Goal: Information Seeking & Learning: Learn about a topic

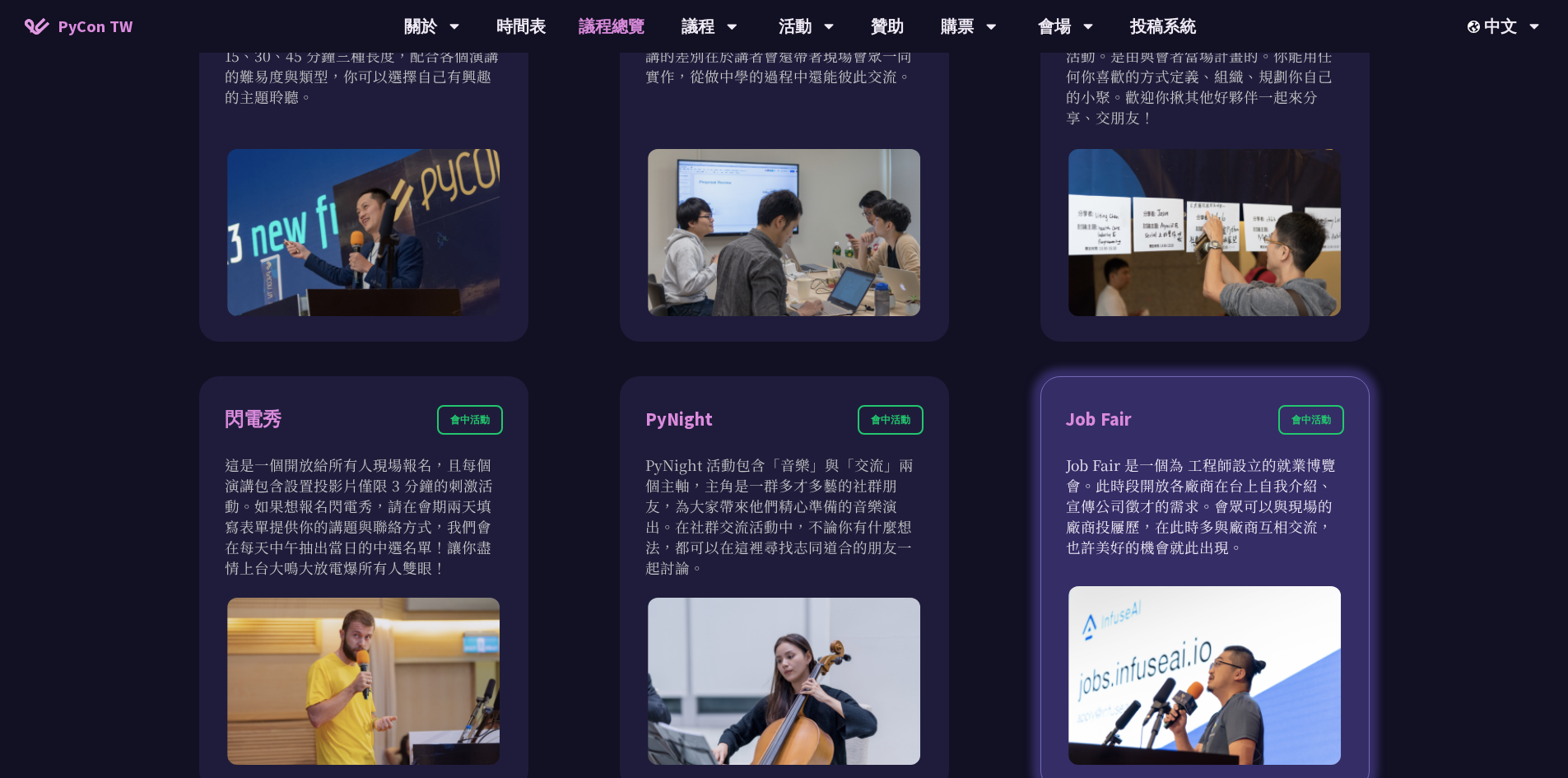
scroll to position [1235, 0]
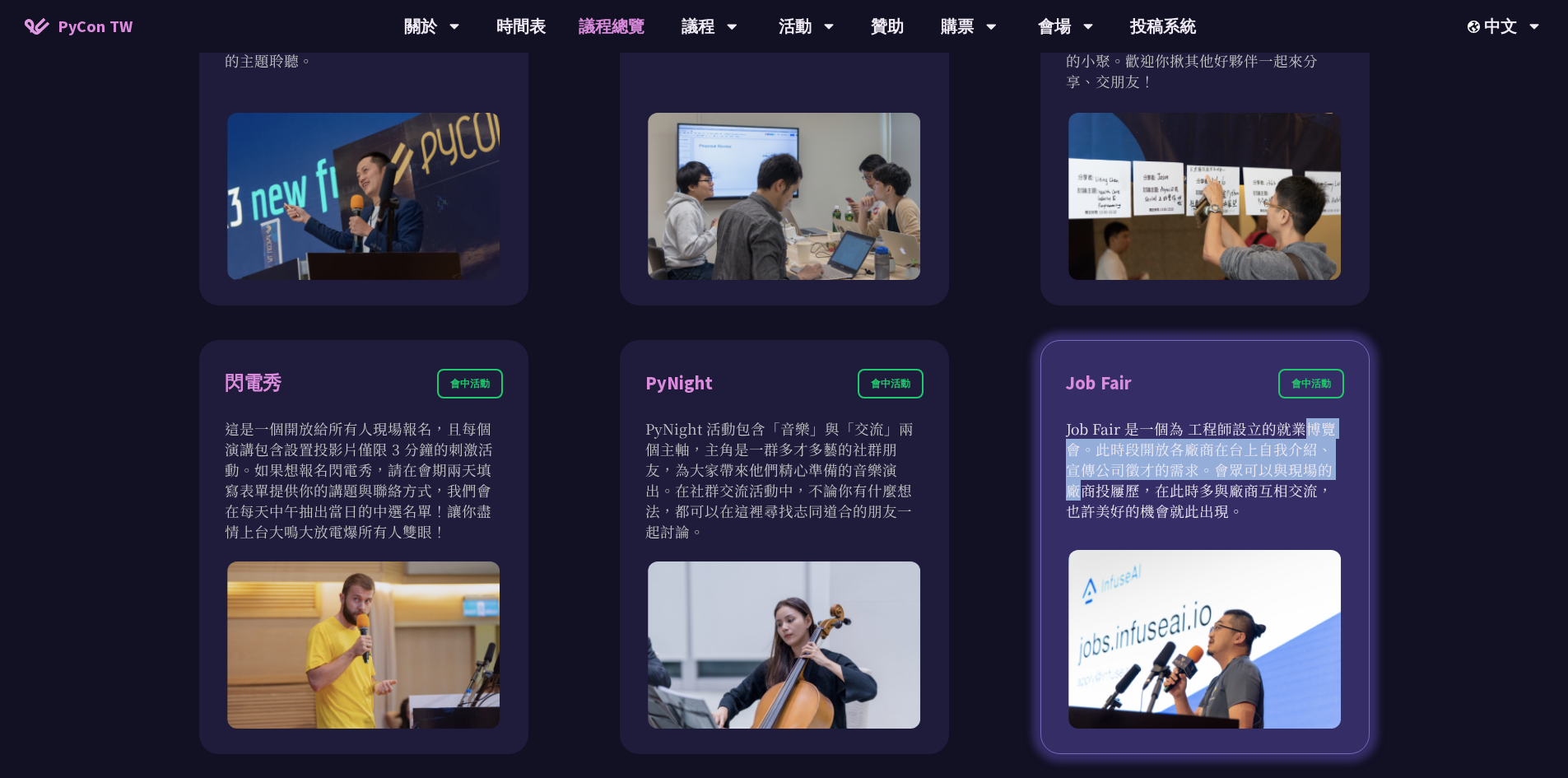
drag, startPoint x: 1181, startPoint y: 427, endPoint x: 1200, endPoint y: 467, distance: 44.3
click at [1200, 467] on p "Job Fair 是一個為 工程師設立的就業博覽會。此時段開放各廠商在台上自我介紹、宣傳公司徵才的需求。會眾可以與現場的廠商投屨歷，在此時多與廠商互相交流，也…" at bounding box center [1204, 470] width 278 height 103
click at [1200, 472] on p "Job Fair 是一個為 工程師設立的就業博覽會。此時段開放各廠商在台上自我介紹、宣傳公司徵才的需求。會眾可以與現場的廠商投屨歷，在此時多與廠商互相交流，也…" at bounding box center [1204, 470] width 278 height 103
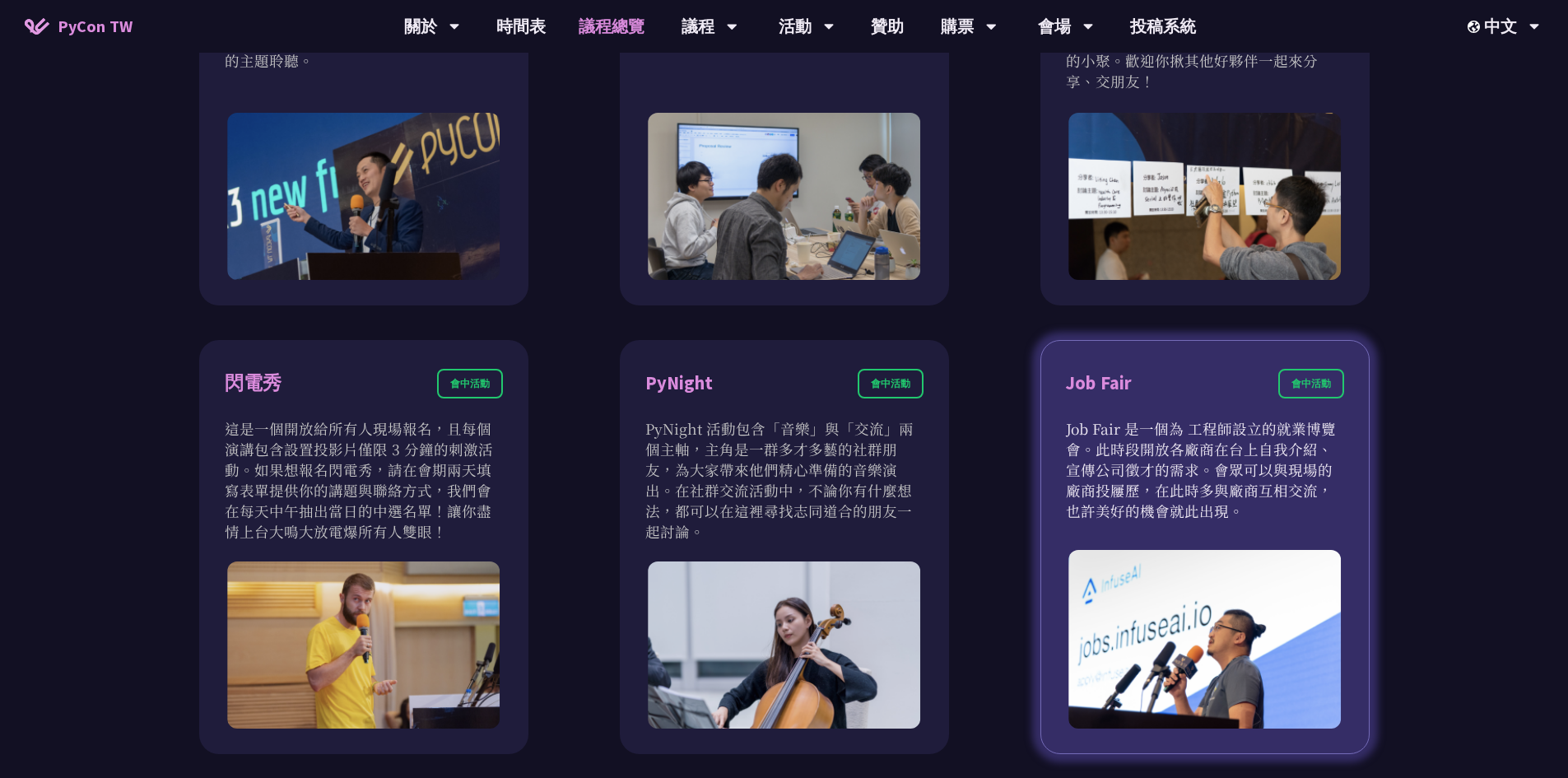
click at [1208, 492] on p "Job Fair 是一個為 工程師設立的就業博覽會。此時段開放各廠商在台上自我介紹、宣傳公司徵才的需求。會眾可以與現場的廠商投屨歷，在此時多與廠商互相交流，也…" at bounding box center [1204, 470] width 278 height 103
drag, startPoint x: 1205, startPoint y: 507, endPoint x: 1170, endPoint y: 453, distance: 64.4
click at [1170, 453] on p "Job Fair 是一個為 工程師設立的就業博覽會。此時段開放各廠商在台上自我介紹、宣傳公司徵才的需求。會眾可以與現場的廠商投屨歷，在此時多與廠商互相交流，也…" at bounding box center [1204, 470] width 278 height 103
click at [1170, 455] on p "Job Fair 是一個為 工程師設立的就業博覽會。此時段開放各廠商在台上自我介紹、宣傳公司徵才的需求。會眾可以與現場的廠商投屨歷，在此時多與廠商互相交流，也…" at bounding box center [1204, 470] width 278 height 103
drag, startPoint x: 1184, startPoint y: 512, endPoint x: 1094, endPoint y: 447, distance: 111.0
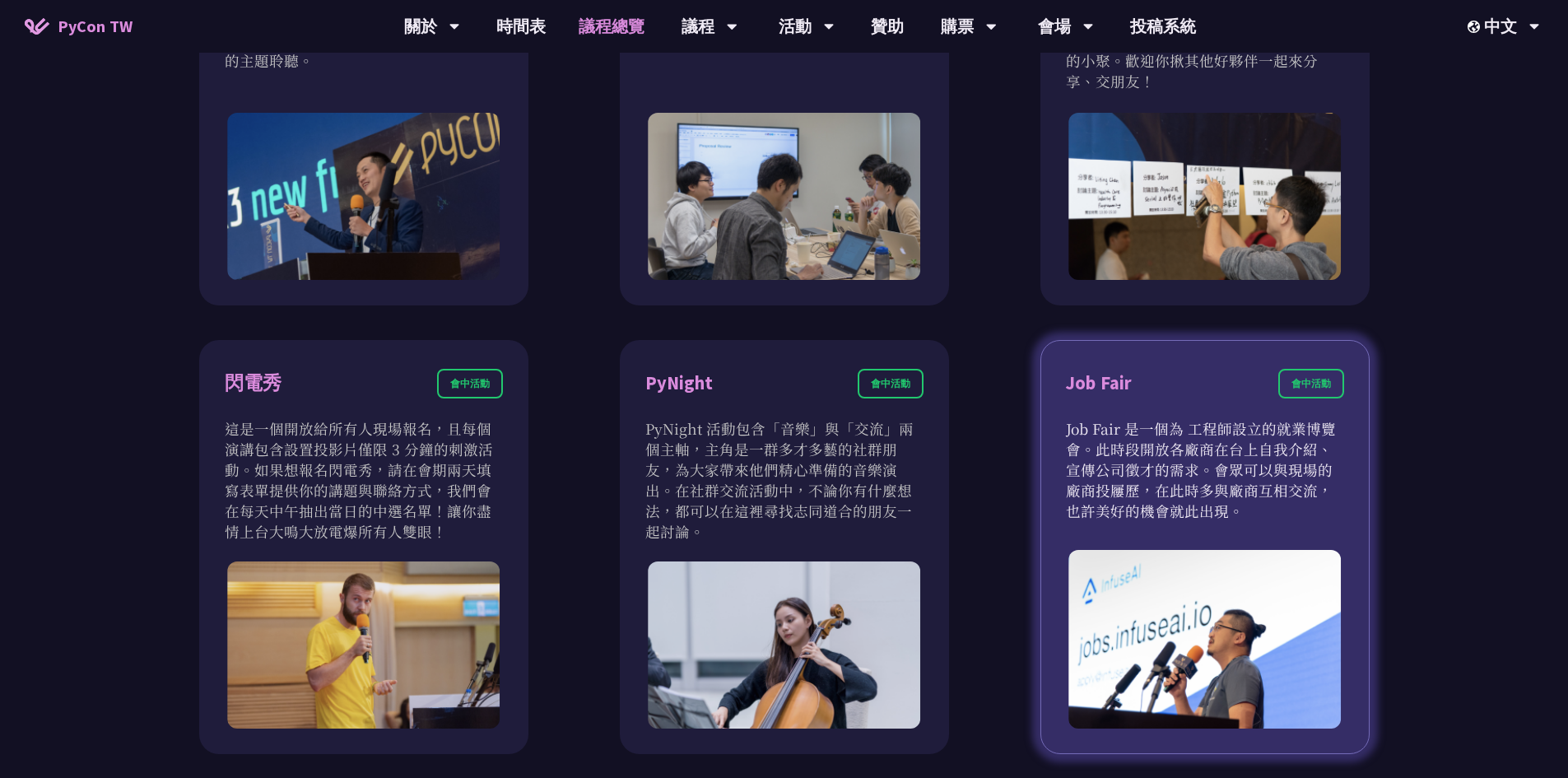
click at [1094, 447] on p "Job Fair 是一個為 工程師設立的就業博覽會。此時段開放各廠商在台上自我介紹、宣傳公司徵才的需求。會眾可以與現場的廠商投屨歷，在此時多與廠商互相交流，也…" at bounding box center [1204, 470] width 278 height 103
click at [1126, 454] on p "Job Fair 是一個為 工程師設立的就業博覽會。此時段開放各廠商在台上自我介紹、宣傳公司徵才的需求。會眾可以與現場的廠商投屨歷，在此時多與廠商互相交流，也…" at bounding box center [1204, 470] width 278 height 103
click at [1171, 459] on p "Job Fair 是一個為 工程師設立的就業博覽會。此時段開放各廠商在台上自我介紹、宣傳公司徵才的需求。會眾可以與現場的廠商投屨歷，在此時多與廠商互相交流，也…" at bounding box center [1204, 470] width 278 height 103
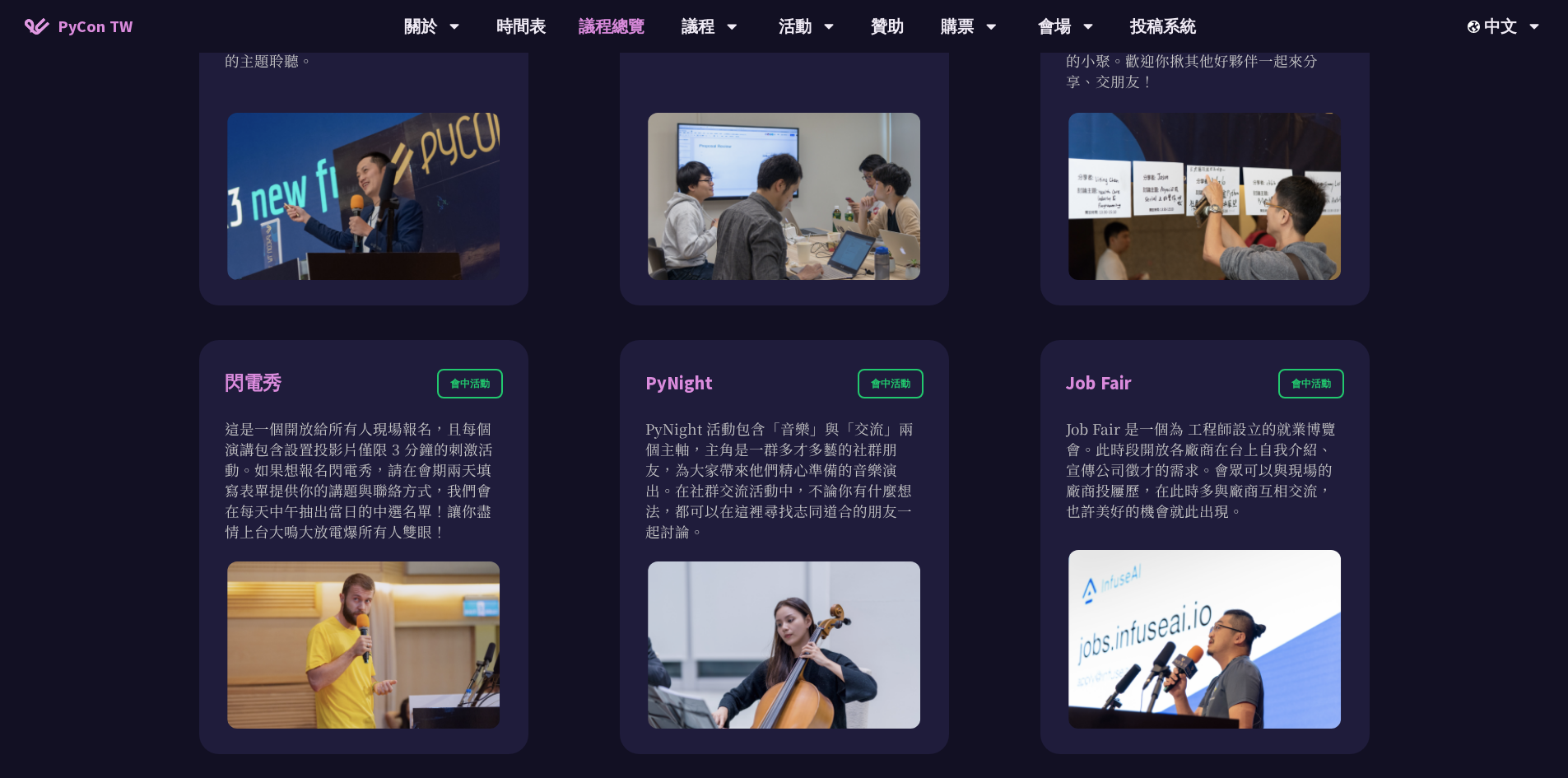
click at [999, 460] on div "衝刺開發 會前活動 衝刺開發聚集開源專案負責人、想貢獻者的活動。將會有領導人帶著他們專案待開發的功能來現場分享。你可以選擇喜歡的專案，或是帶著自己的專案和大家…" at bounding box center [784, 108] width 1232 height 1294
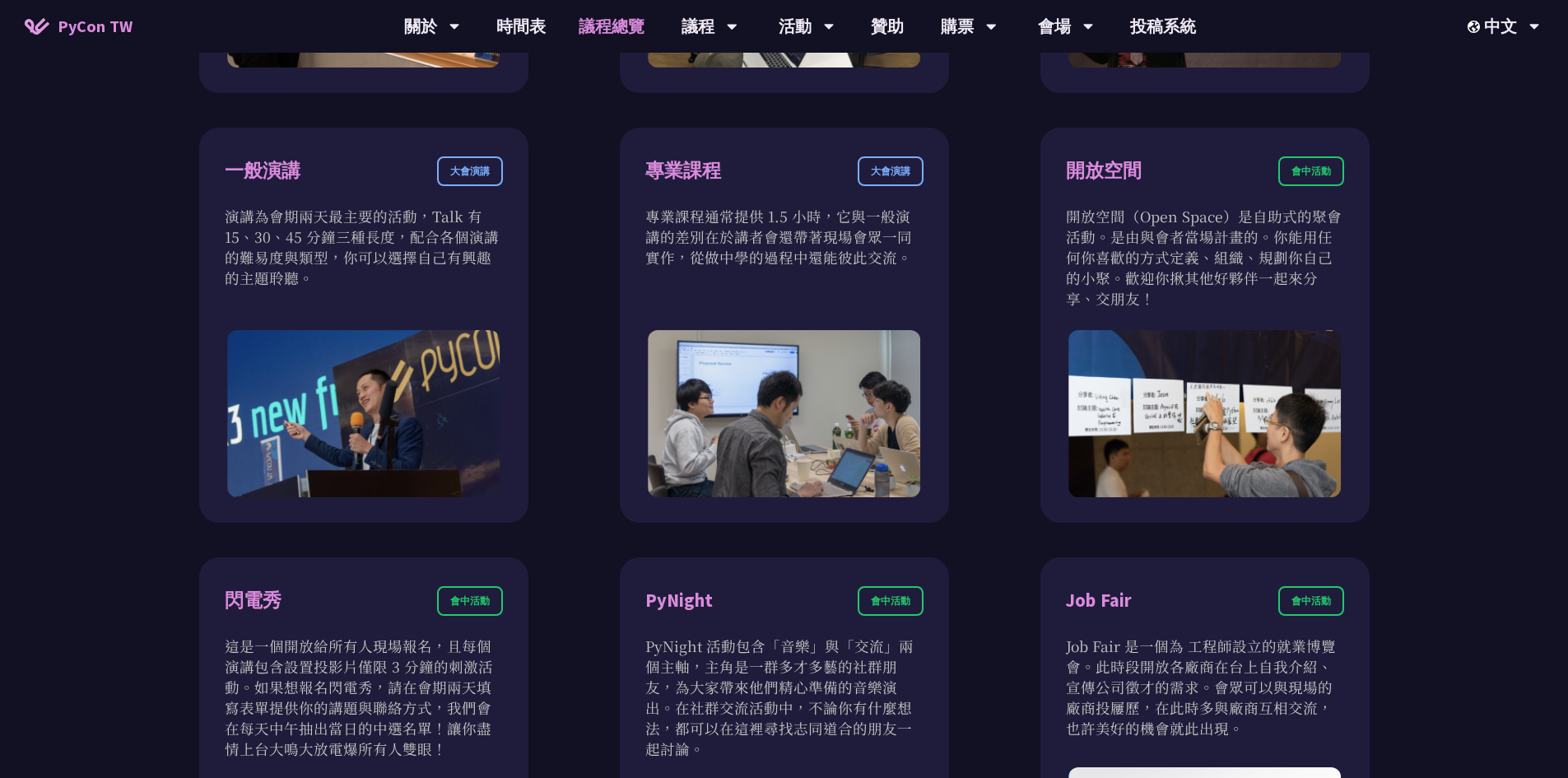
scroll to position [988, 0]
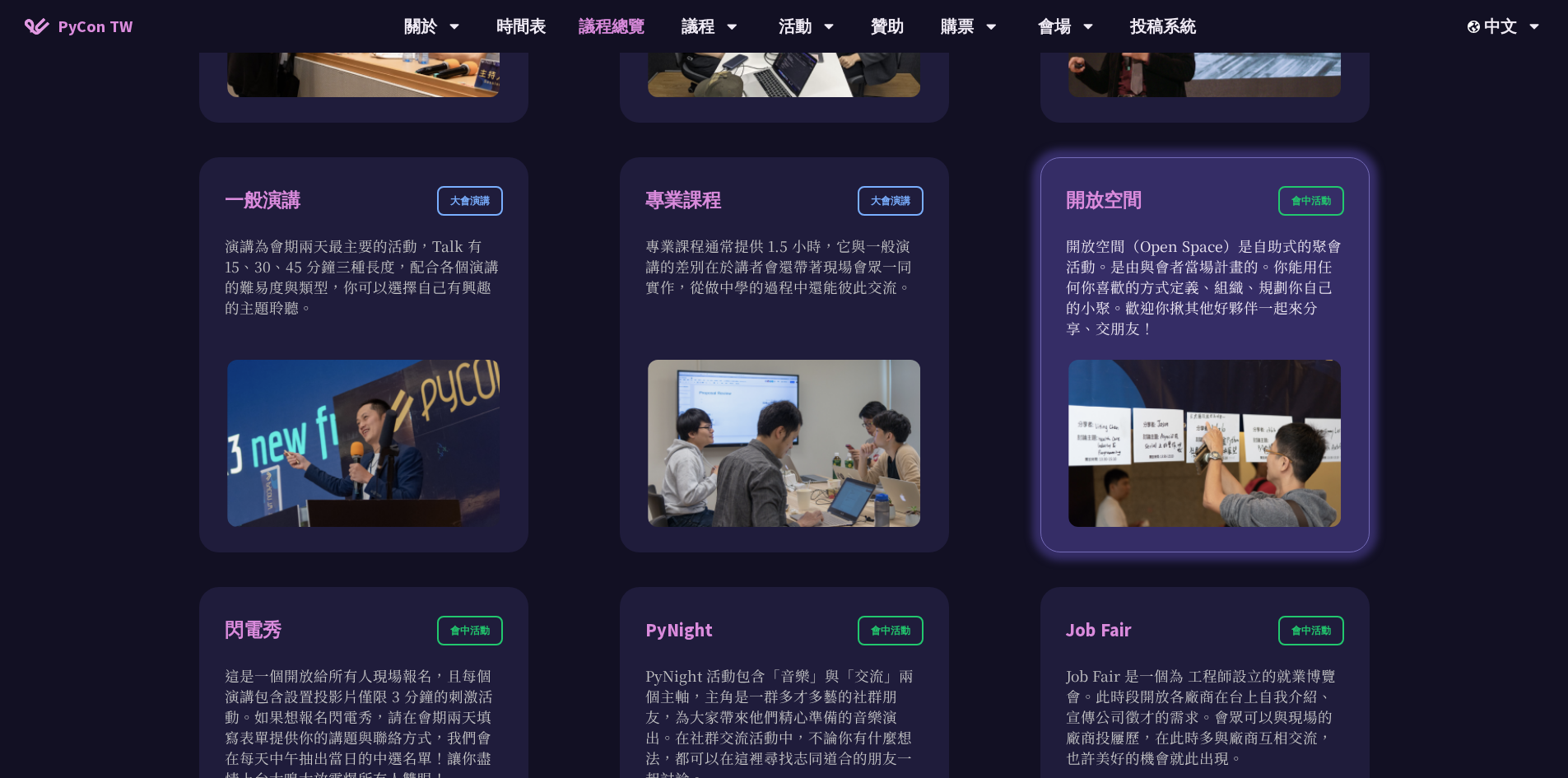
click at [1211, 280] on p "開放空間（Open Space）是自助式的聚會活動。是由與會者當場計畫的。你能用任何你喜歡的方式定義、組織、規劃你自己的小聚。歡迎你揪其他好夥伴一起來分享、交…" at bounding box center [1204, 286] width 278 height 103
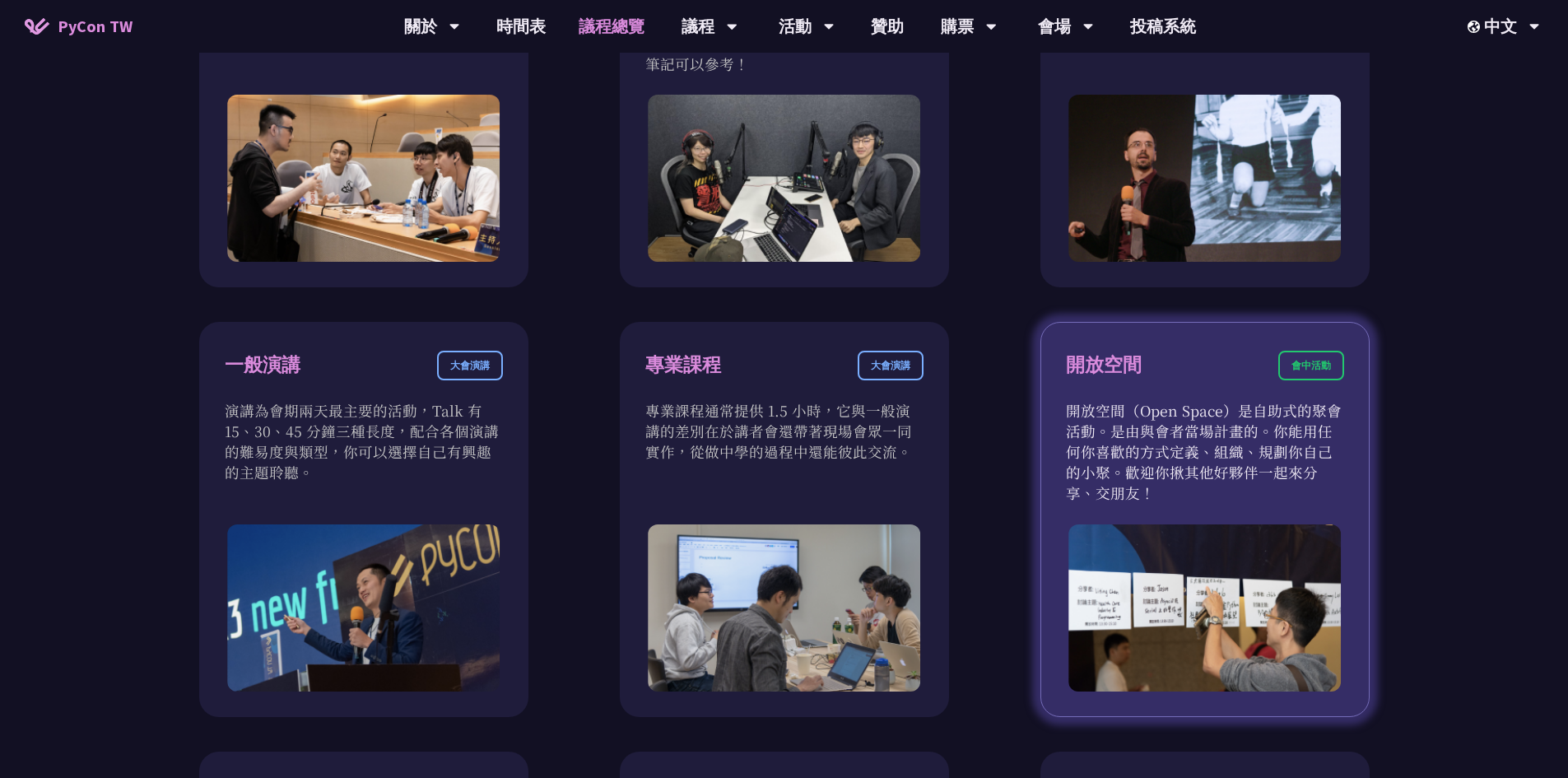
click at [1115, 351] on div "開放空間 會中活動" at bounding box center [1204, 376] width 278 height 50
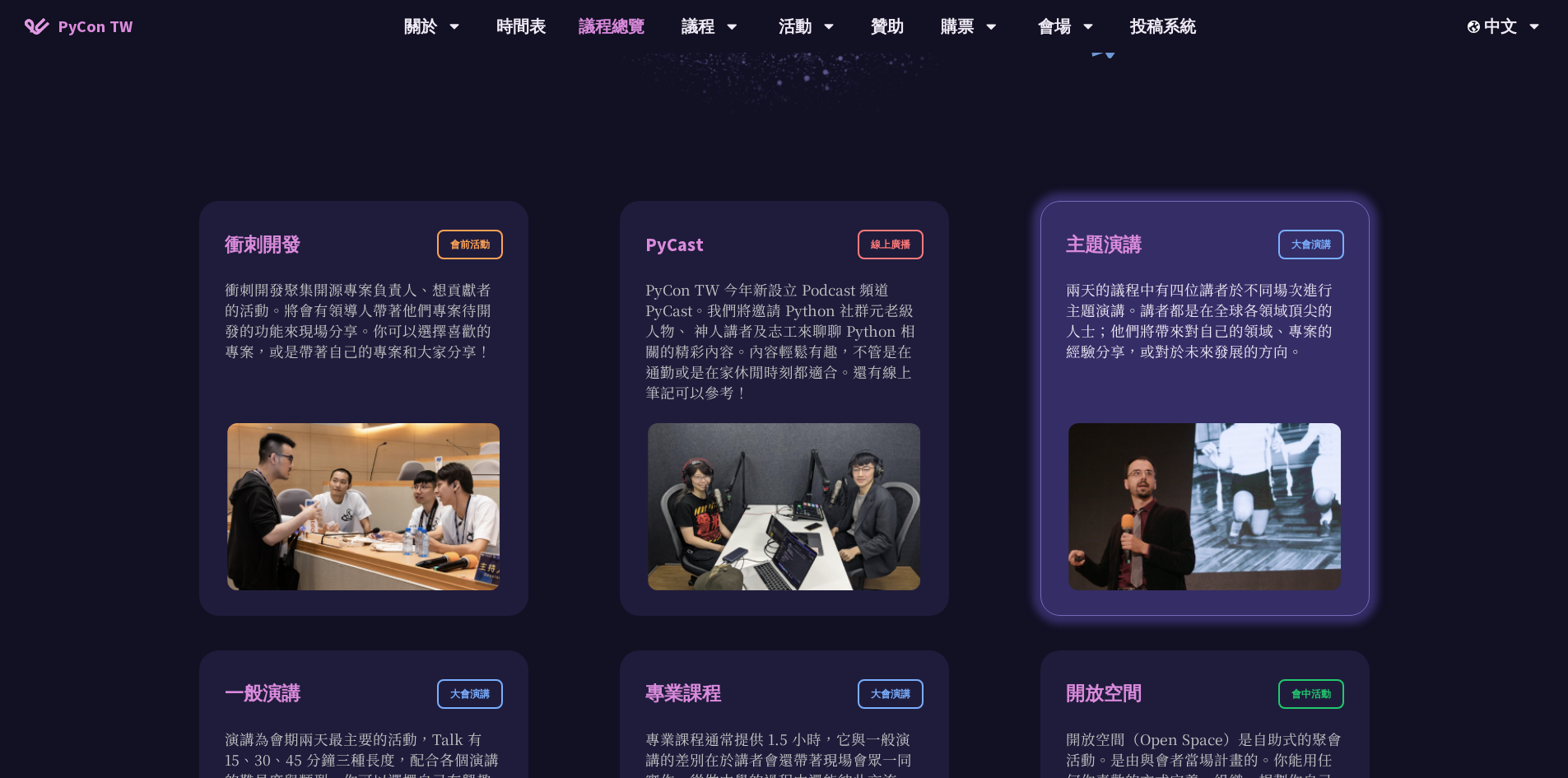
scroll to position [494, 0]
drag, startPoint x: 1169, startPoint y: 293, endPoint x: 1326, endPoint y: 263, distance: 159.8
click at [1180, 293] on p "兩天的議程中有四位講者於不同場次進行主題演講。講者都是在全球各領域頂尖的人士；他們將帶來對自己的領域、專案的經驗分享，或對於未來發展的方向。" at bounding box center [1204, 321] width 278 height 82
click at [1322, 246] on div "大會演講" at bounding box center [1311, 244] width 66 height 29
click at [1220, 328] on p "兩天的議程中有四位講者於不同場次進行主題演講。講者都是在全球各領域頂尖的人士；他們將帶來對自己的領域、專案的經驗分享，或對於未來發展的方向。" at bounding box center [1204, 321] width 278 height 82
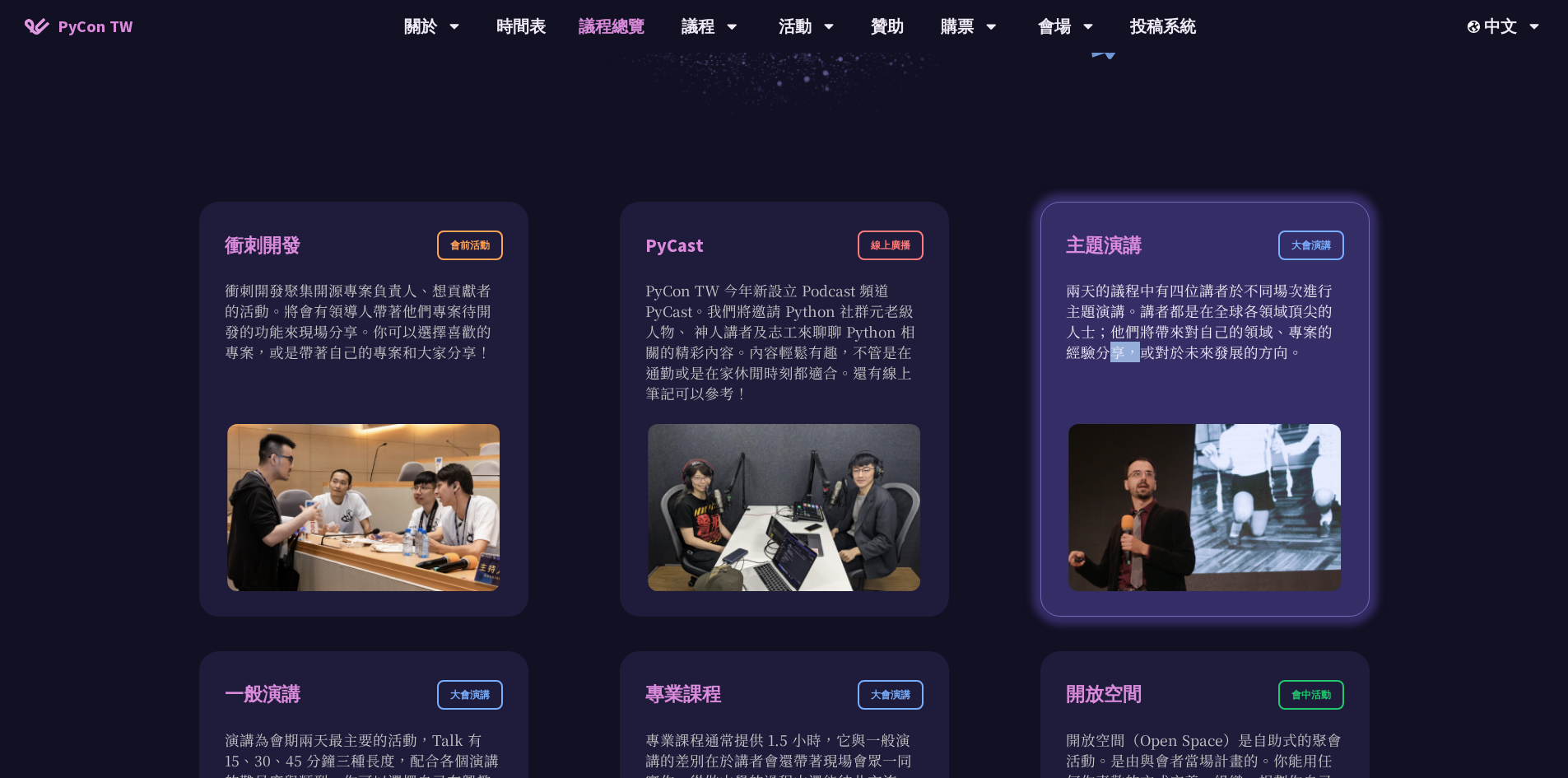
click at [1220, 328] on p "兩天的議程中有四位講者於不同場次進行主題演講。講者都是在全球各領域頂尖的人士；他們將帶來對自己的領域、專案的經驗分享，或對於未來發展的方向。" at bounding box center [1204, 321] width 278 height 82
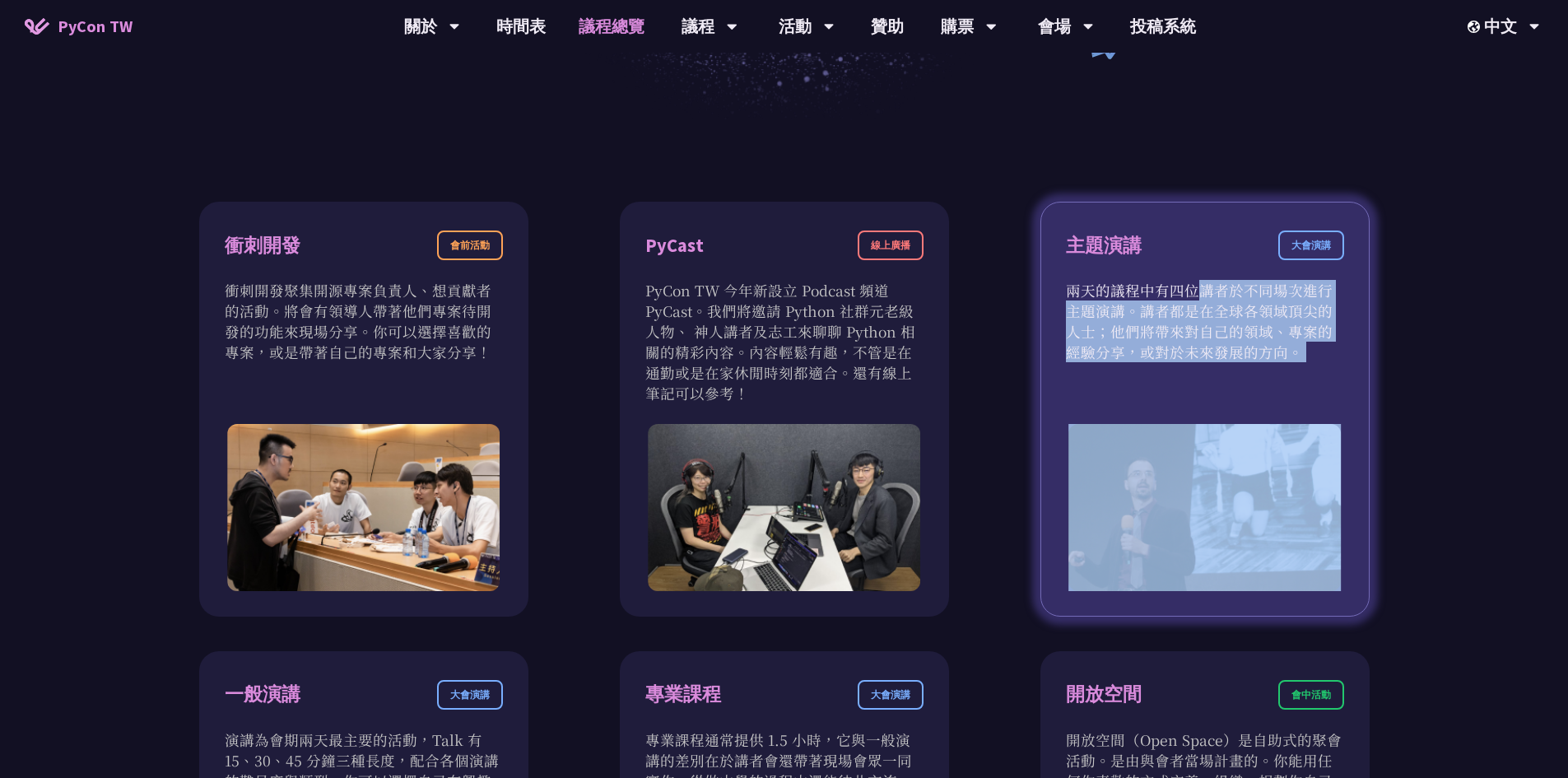
click at [1220, 328] on p "兩天的議程中有四位講者於不同場次進行主題演講。講者都是在全球各領域頂尖的人士；他們將帶來對自己的領域、專案的經驗分享，或對於未來發展的方向。" at bounding box center [1204, 321] width 278 height 82
click at [1235, 376] on div "主題演講 大會演講 兩天的議程中有四位講者於不同場次進行主題演講。講者都是在全球各領域頂尖的人士；他們將帶來對自己的領域、專案的經驗分享，或對於未來發展的方向。" at bounding box center [1205, 409] width 329 height 415
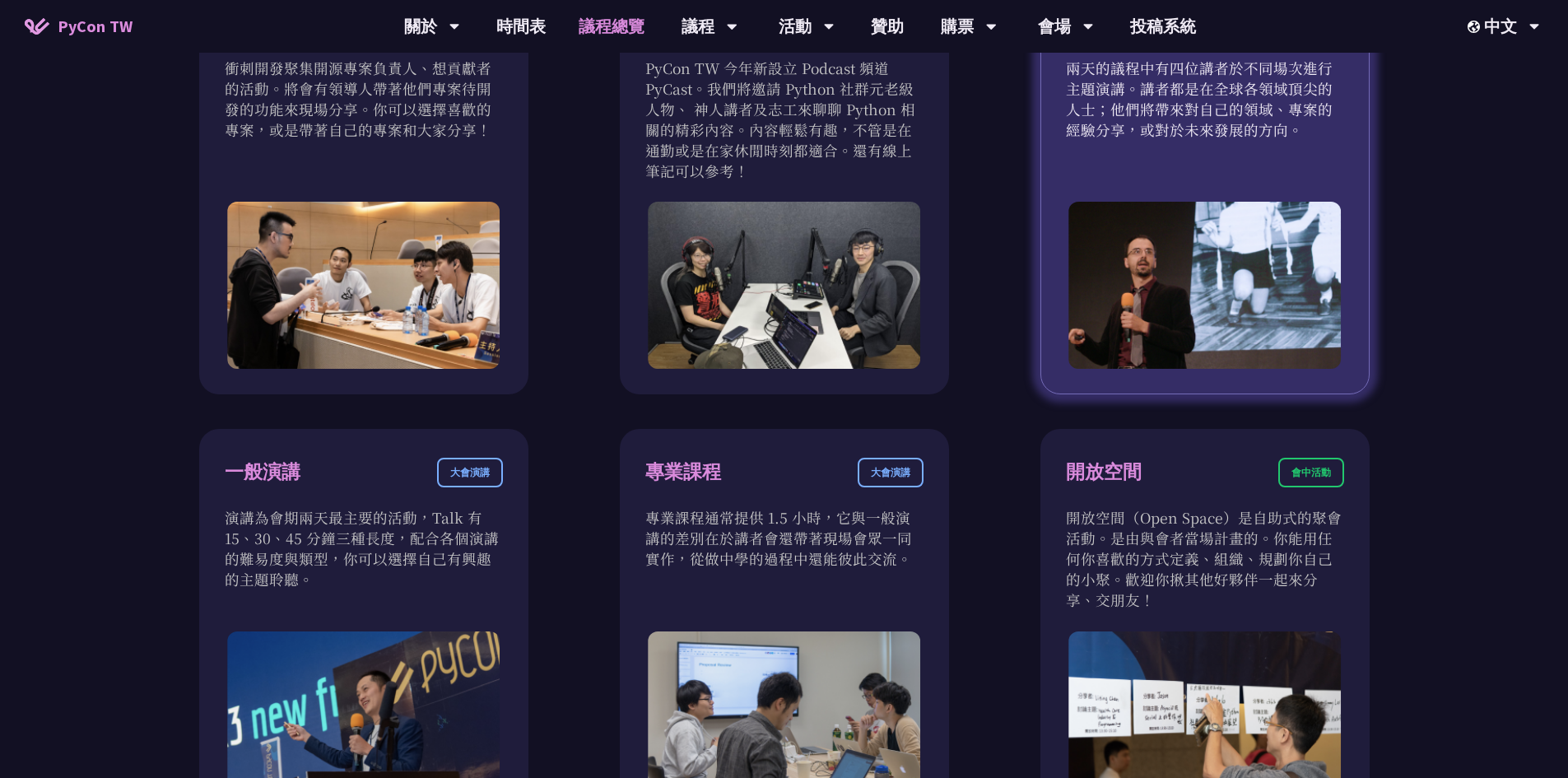
scroll to position [659, 0]
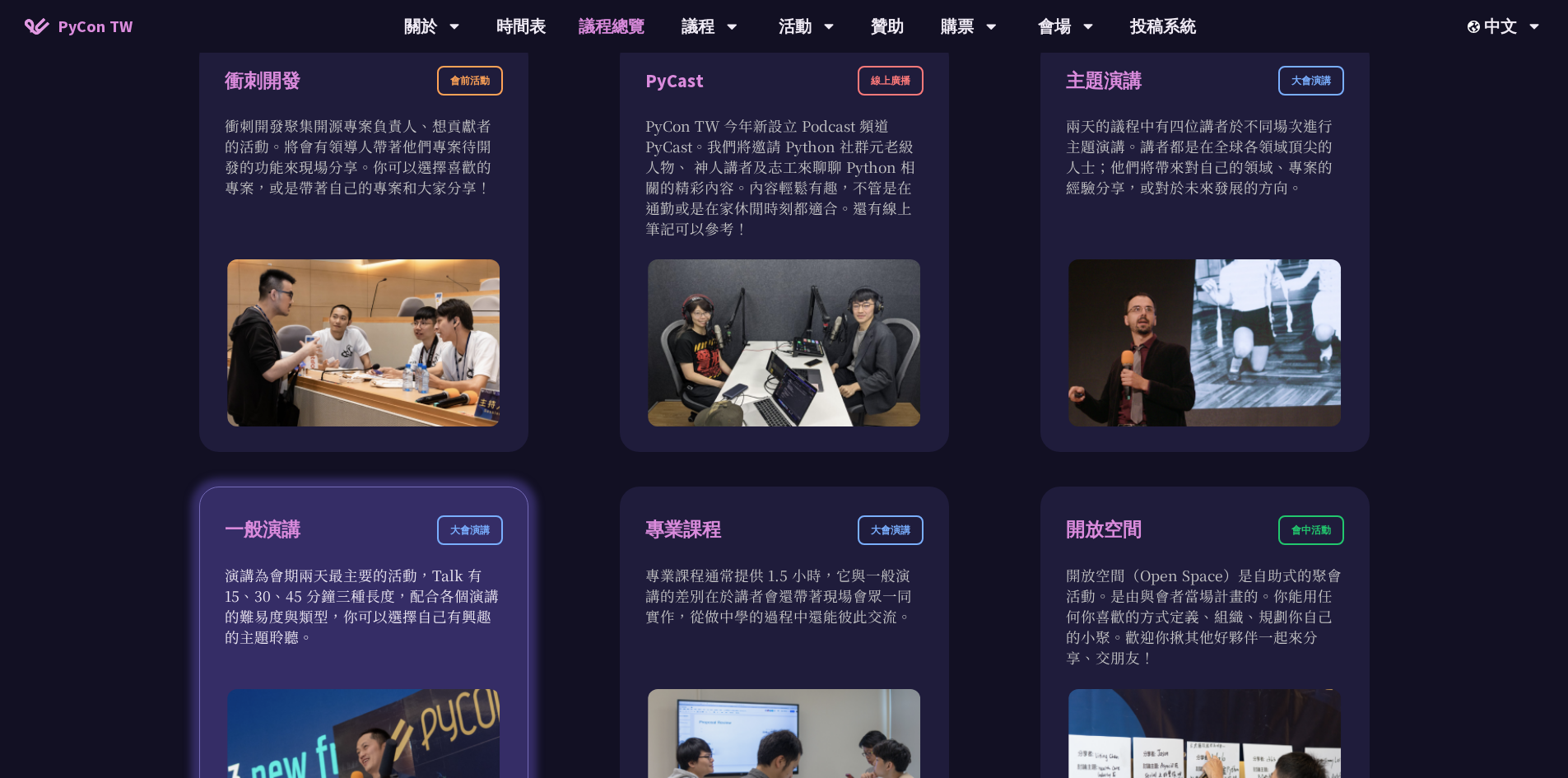
click at [481, 600] on p "演講為會期兩天最主要的活動，Talk 有 15、30、45 分鐘三種長度，配合各個演講的難易度與類型，你可以選擇自己有興趣的主題聆聽。" at bounding box center [364, 606] width 278 height 82
click at [473, 539] on div "大會演講" at bounding box center [469, 530] width 66 height 29
click at [469, 532] on div "大會演講" at bounding box center [469, 530] width 66 height 29
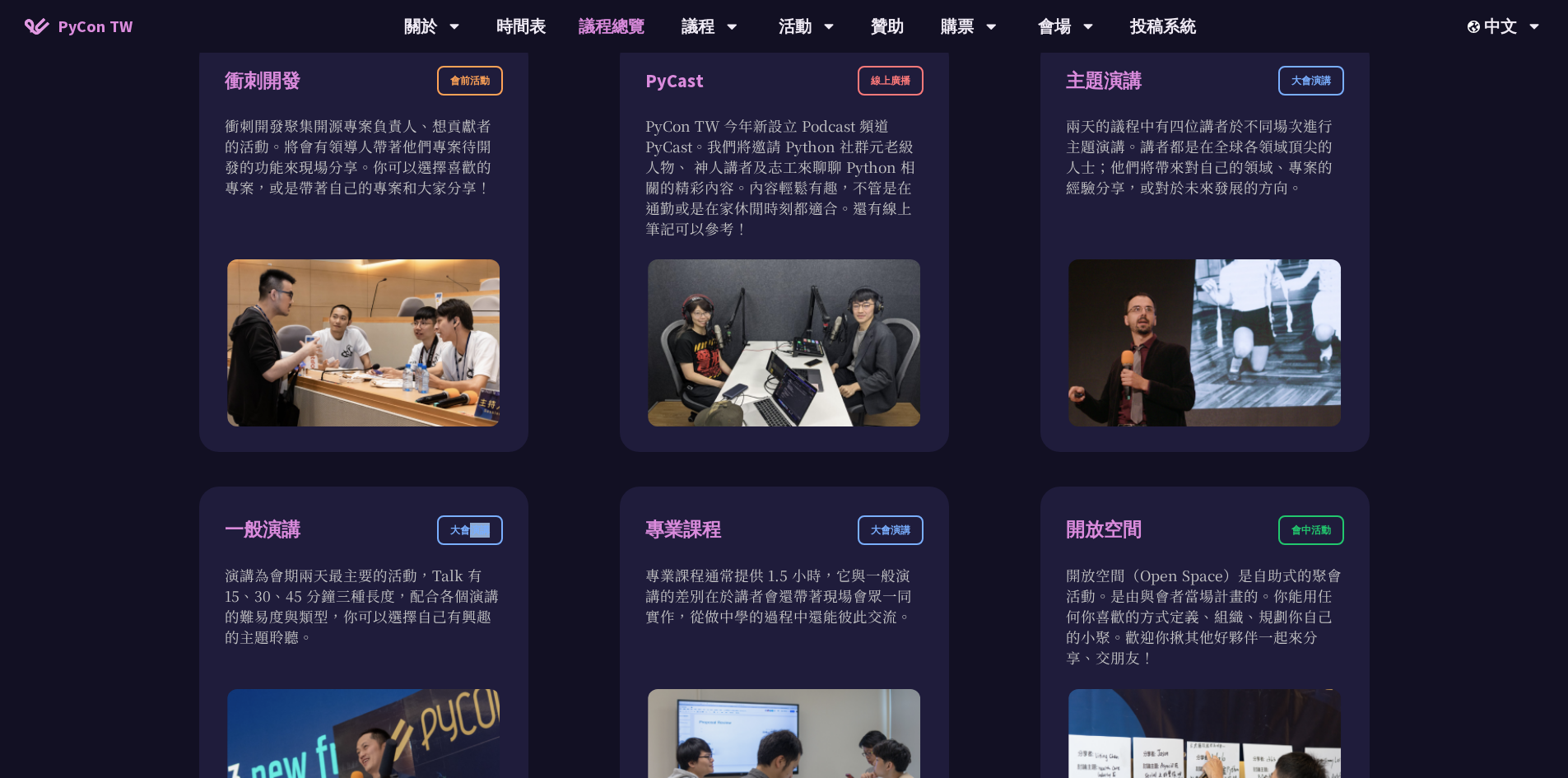
click at [543, 507] on div "衝刺開發 會前活動 衝刺開發聚集開源專案負責人、想貢獻者的活動。將會有領導人帶著他們專案待開發的功能來現場分享。你可以選擇喜歡的專案，或是帶著自己的專案和大家…" at bounding box center [784, 684] width 1232 height 1294
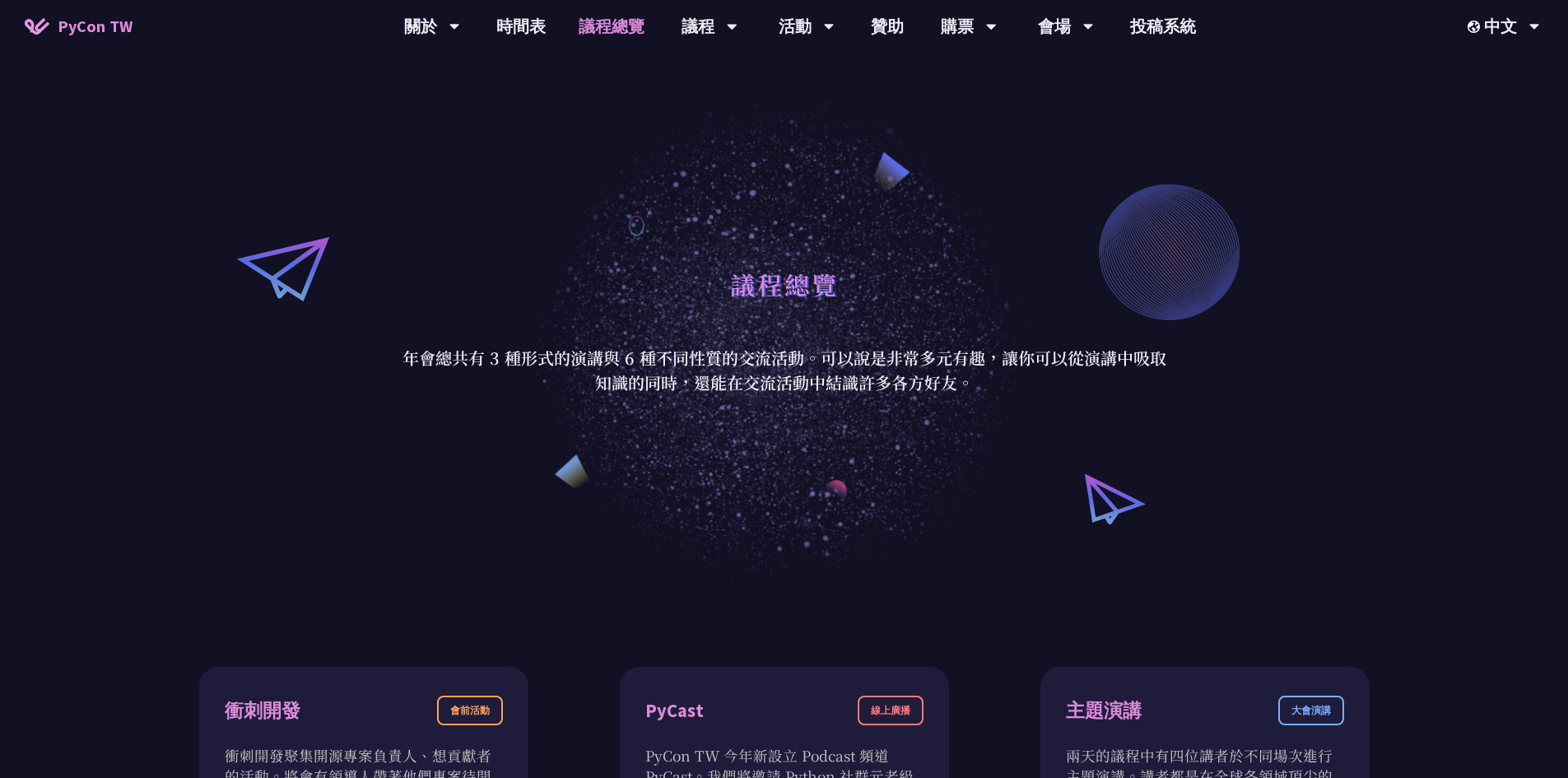
scroll to position [0, 0]
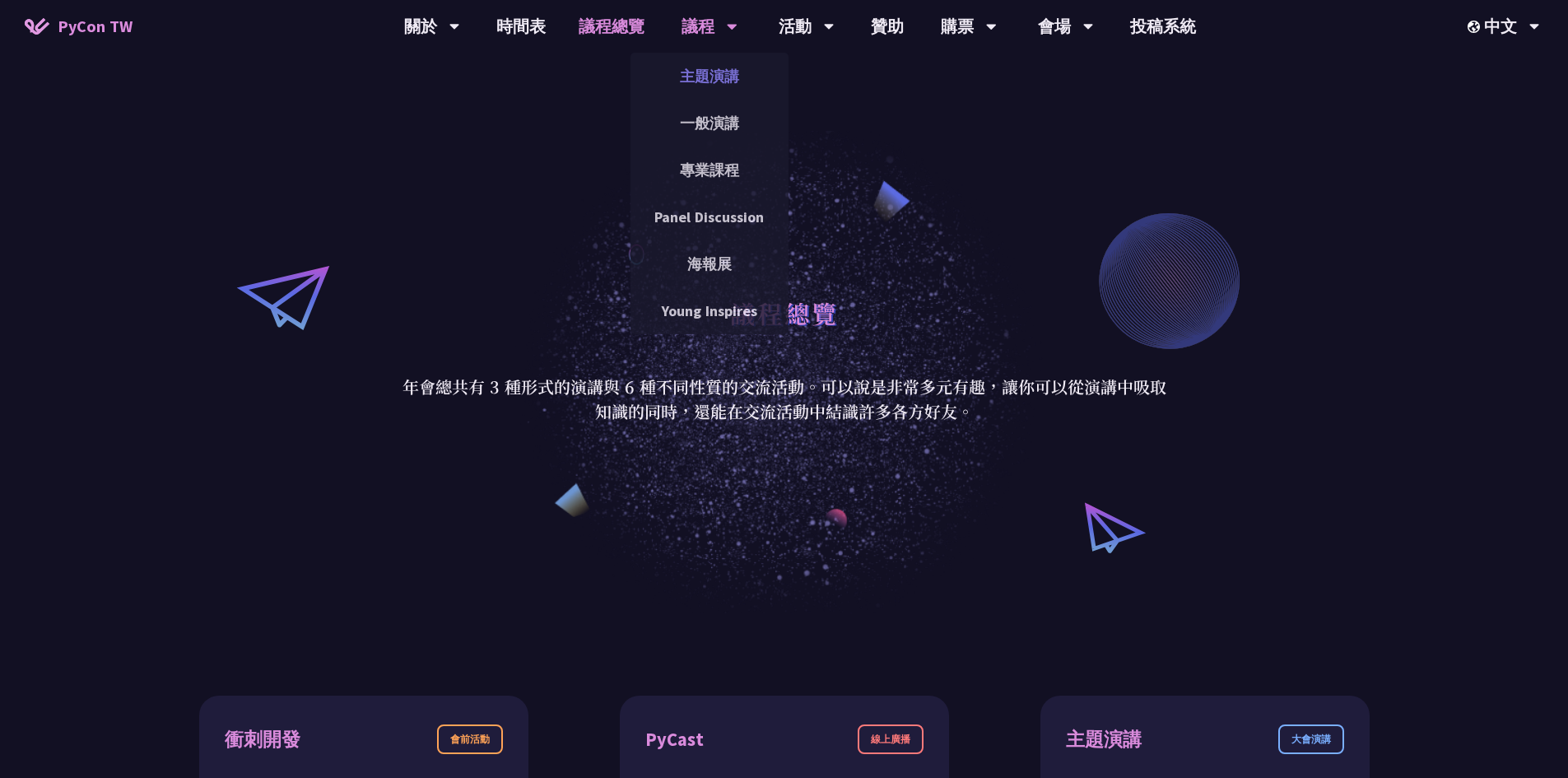
click at [710, 74] on link "主題演講" at bounding box center [710, 76] width 158 height 39
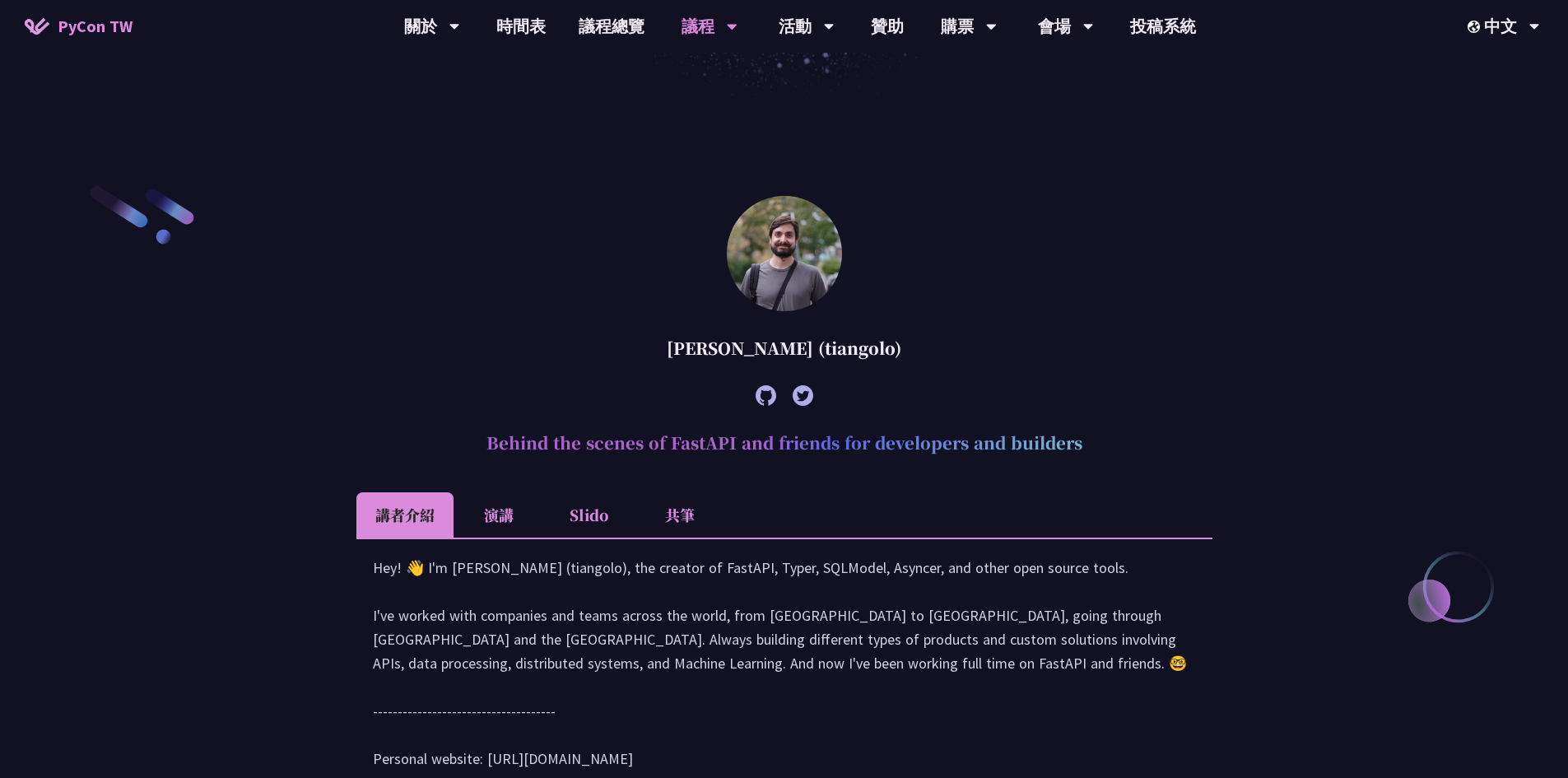
scroll to position [412, 0]
click at [475, 524] on li "演講" at bounding box center [499, 517] width 91 height 45
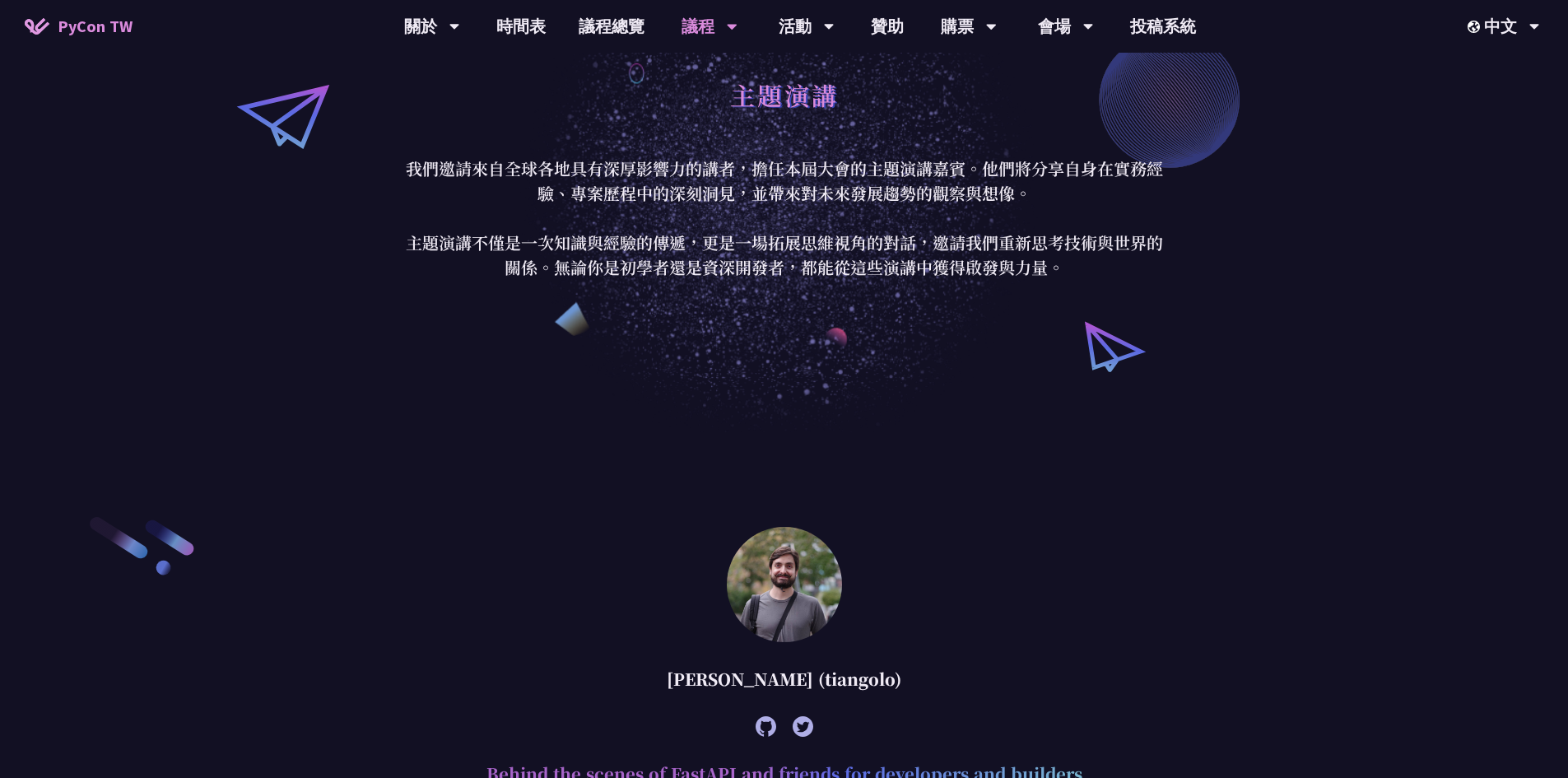
scroll to position [0, 0]
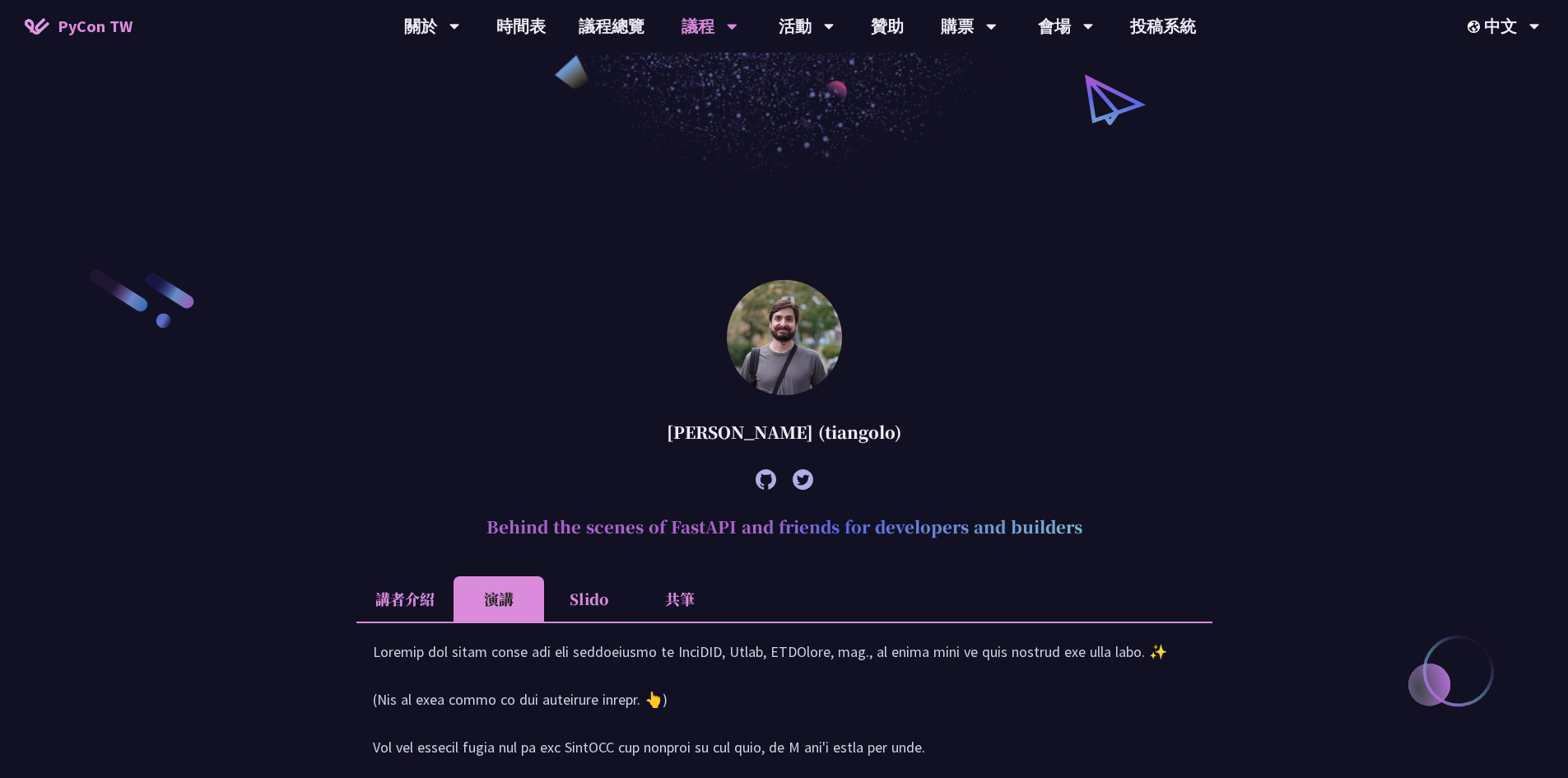
click at [589, 581] on li "Slido" at bounding box center [590, 599] width 91 height 45
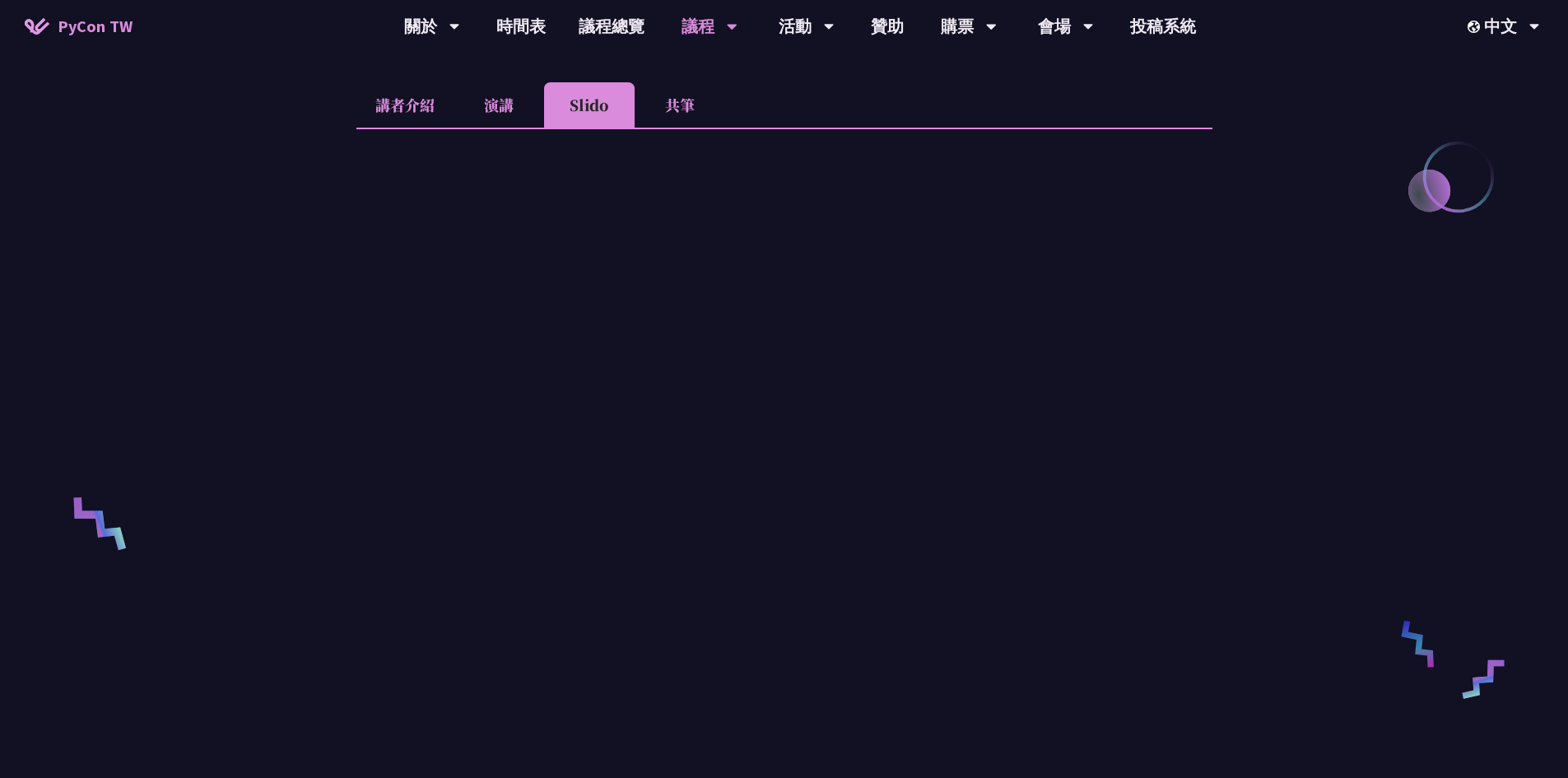
scroll to position [741, 0]
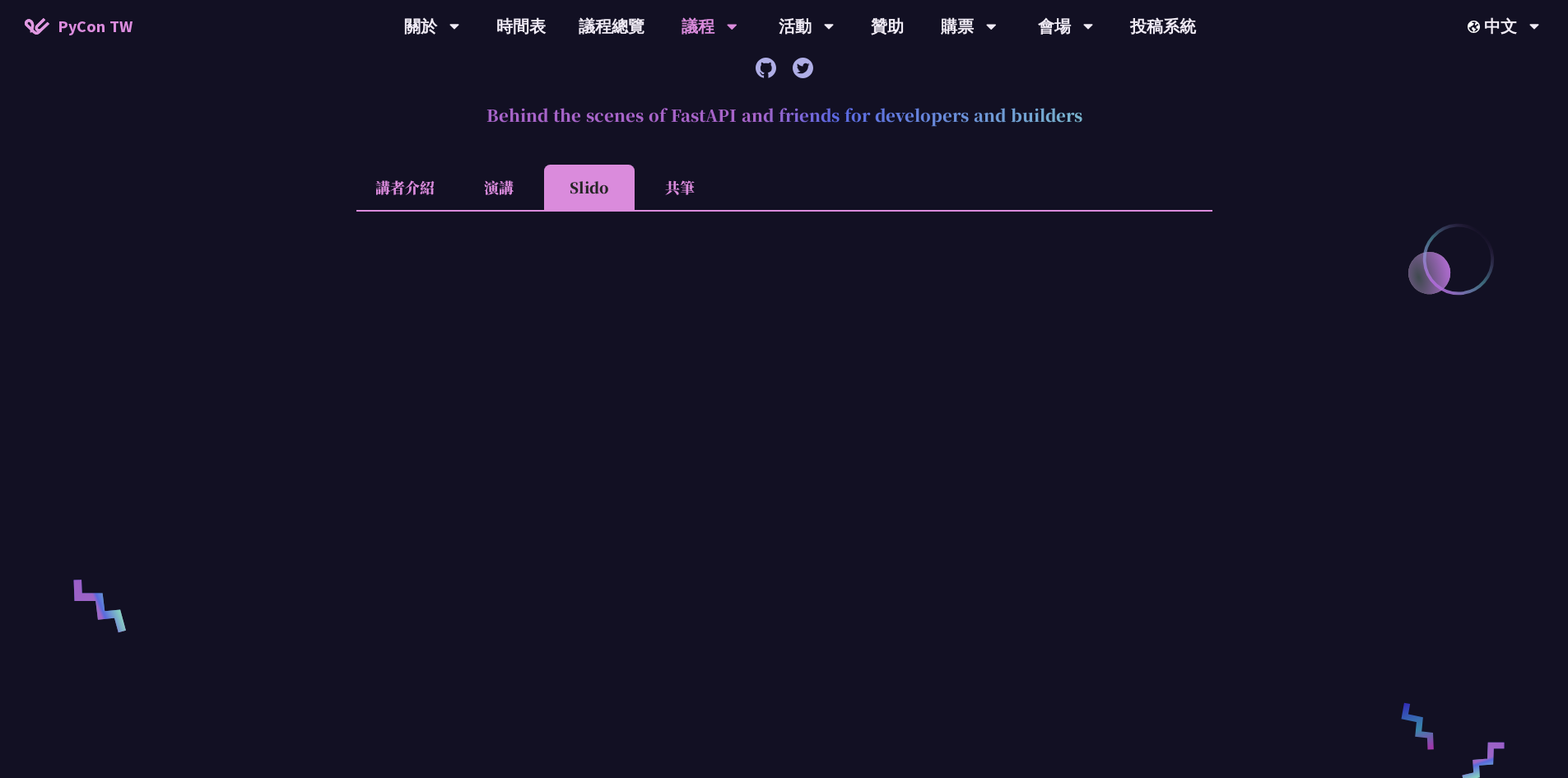
click at [517, 174] on li "演講" at bounding box center [499, 187] width 91 height 45
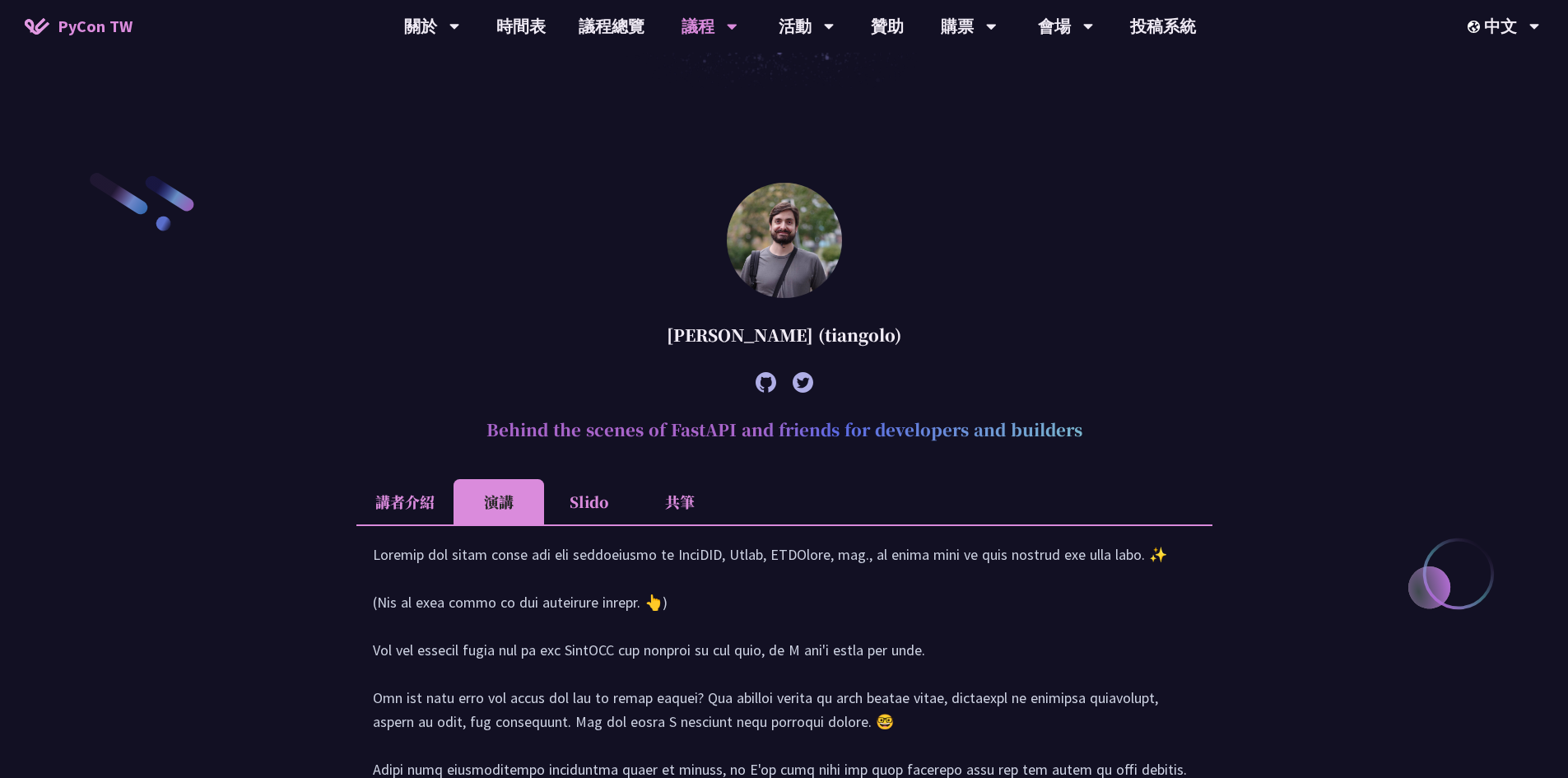
scroll to position [412, 0]
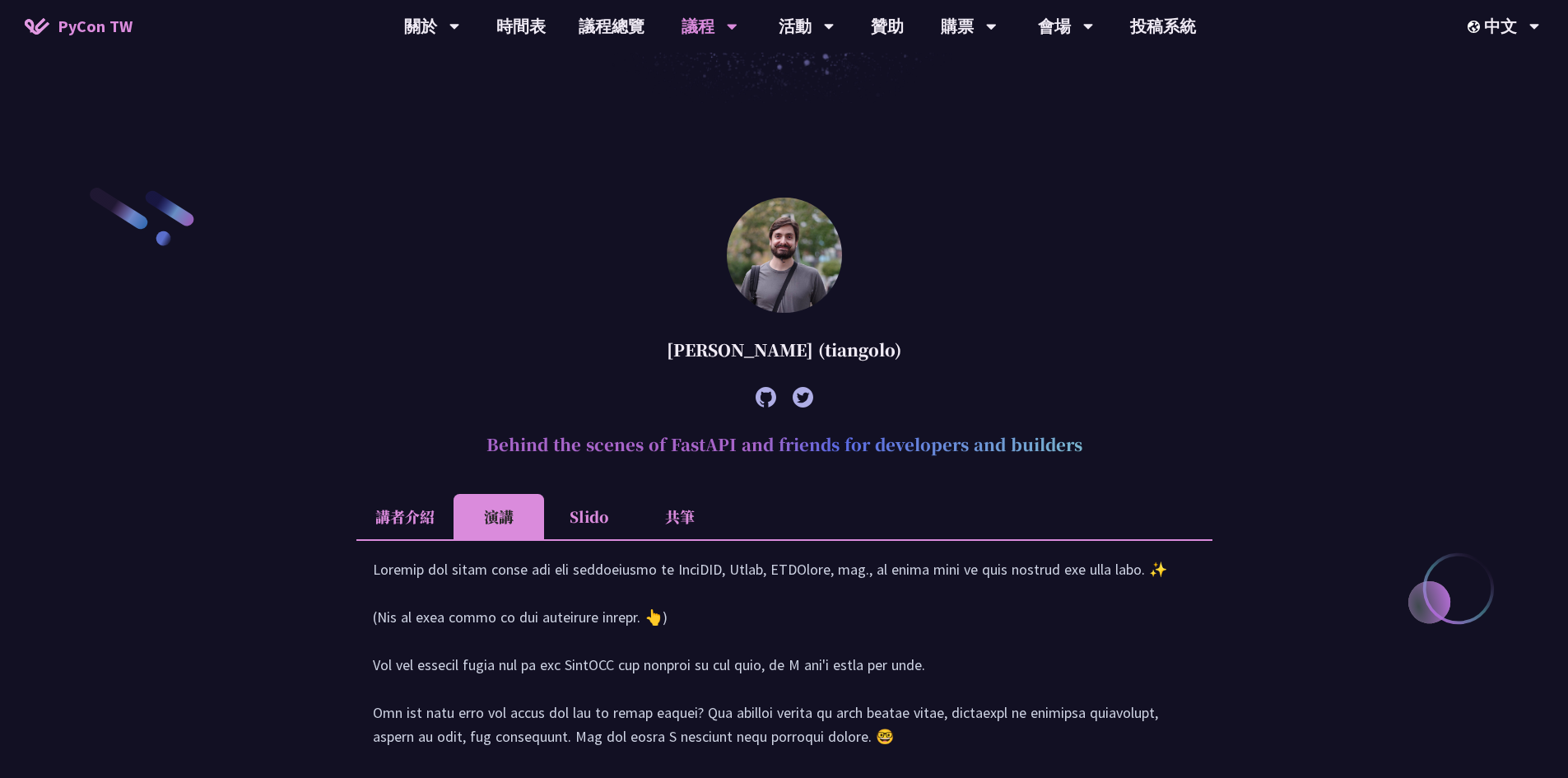
click at [412, 515] on li "講者介紹" at bounding box center [405, 517] width 97 height 45
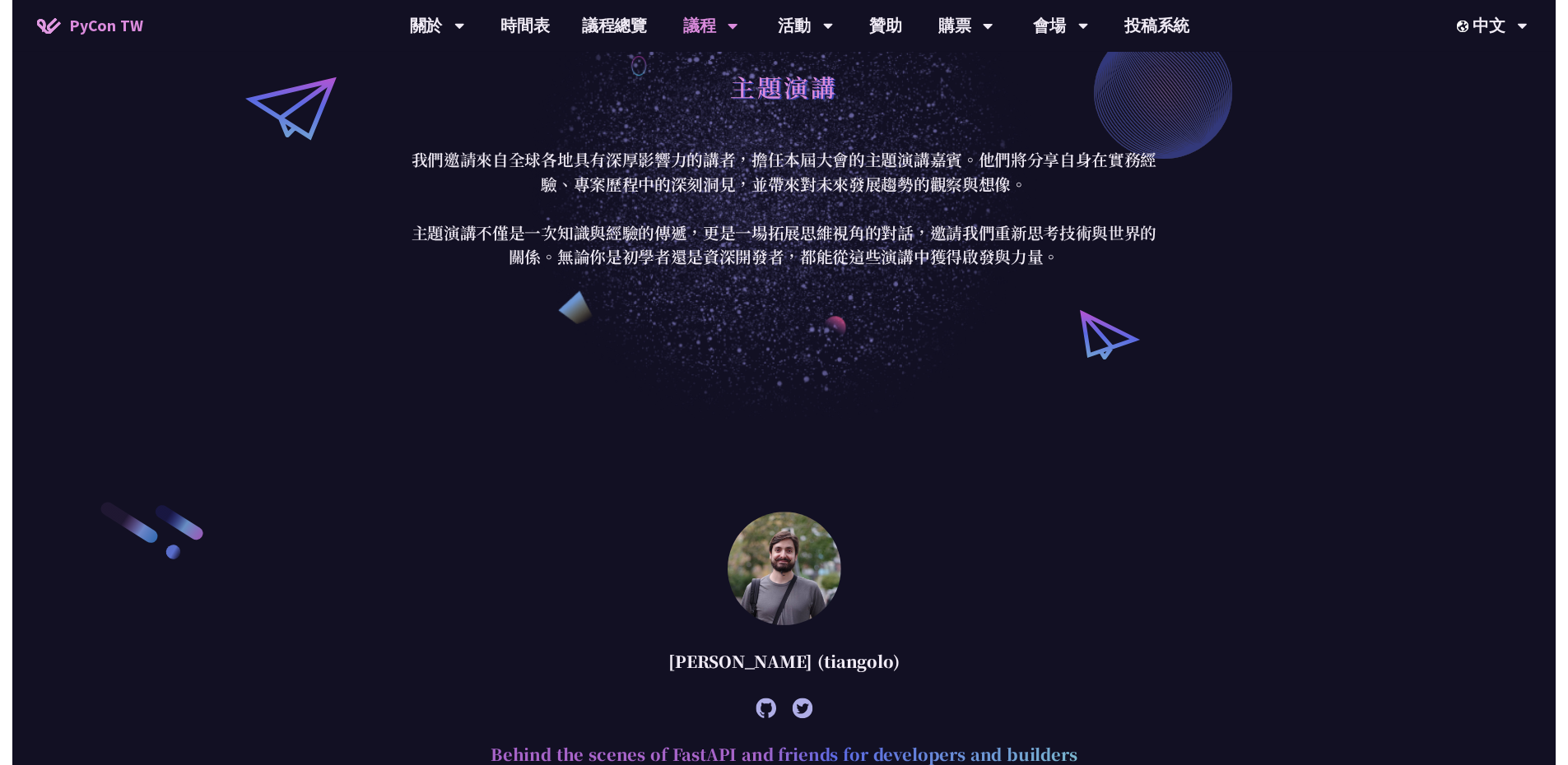
scroll to position [0, 0]
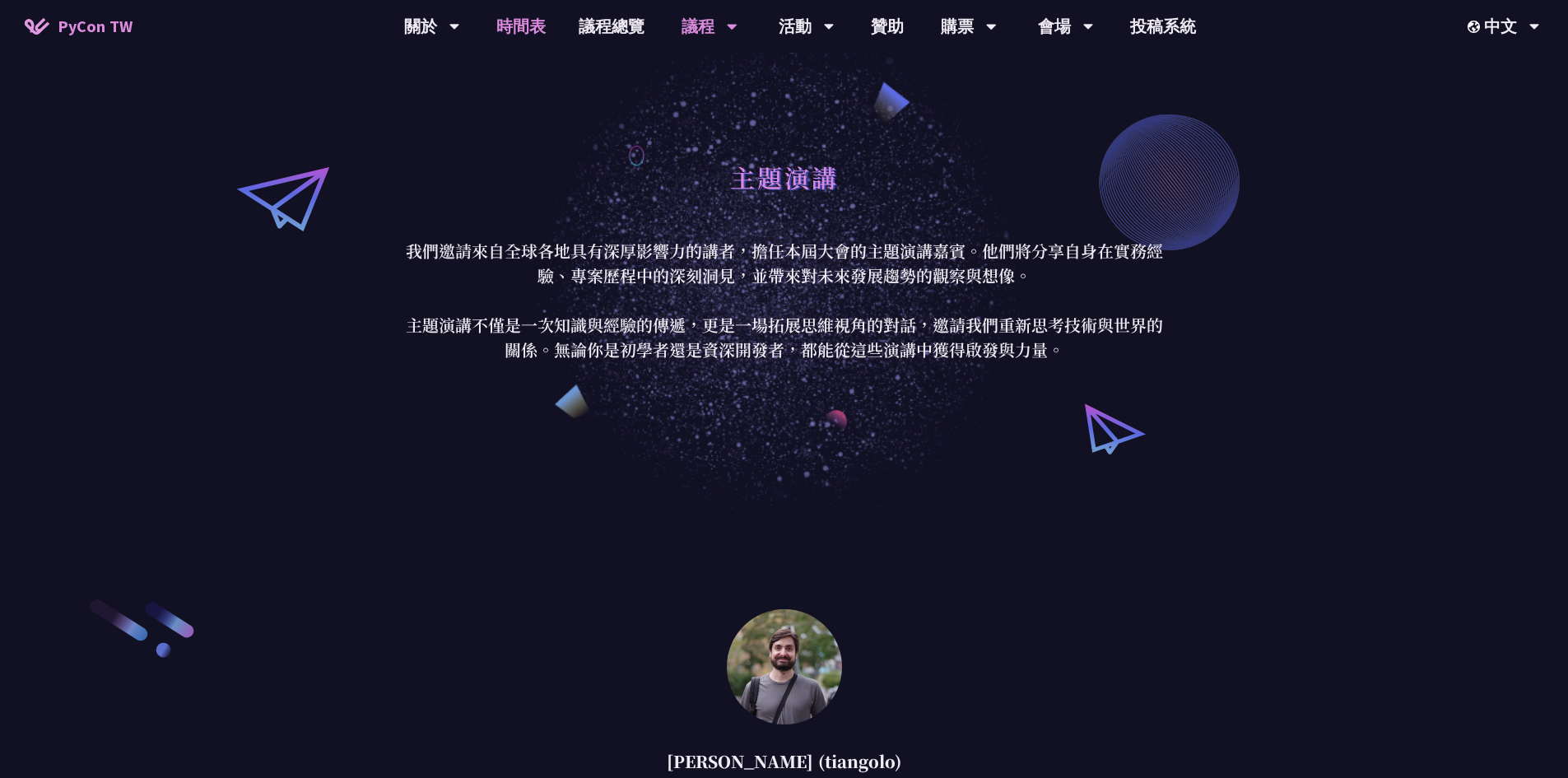
click at [511, 26] on link "時間表" at bounding box center [521, 26] width 82 height 53
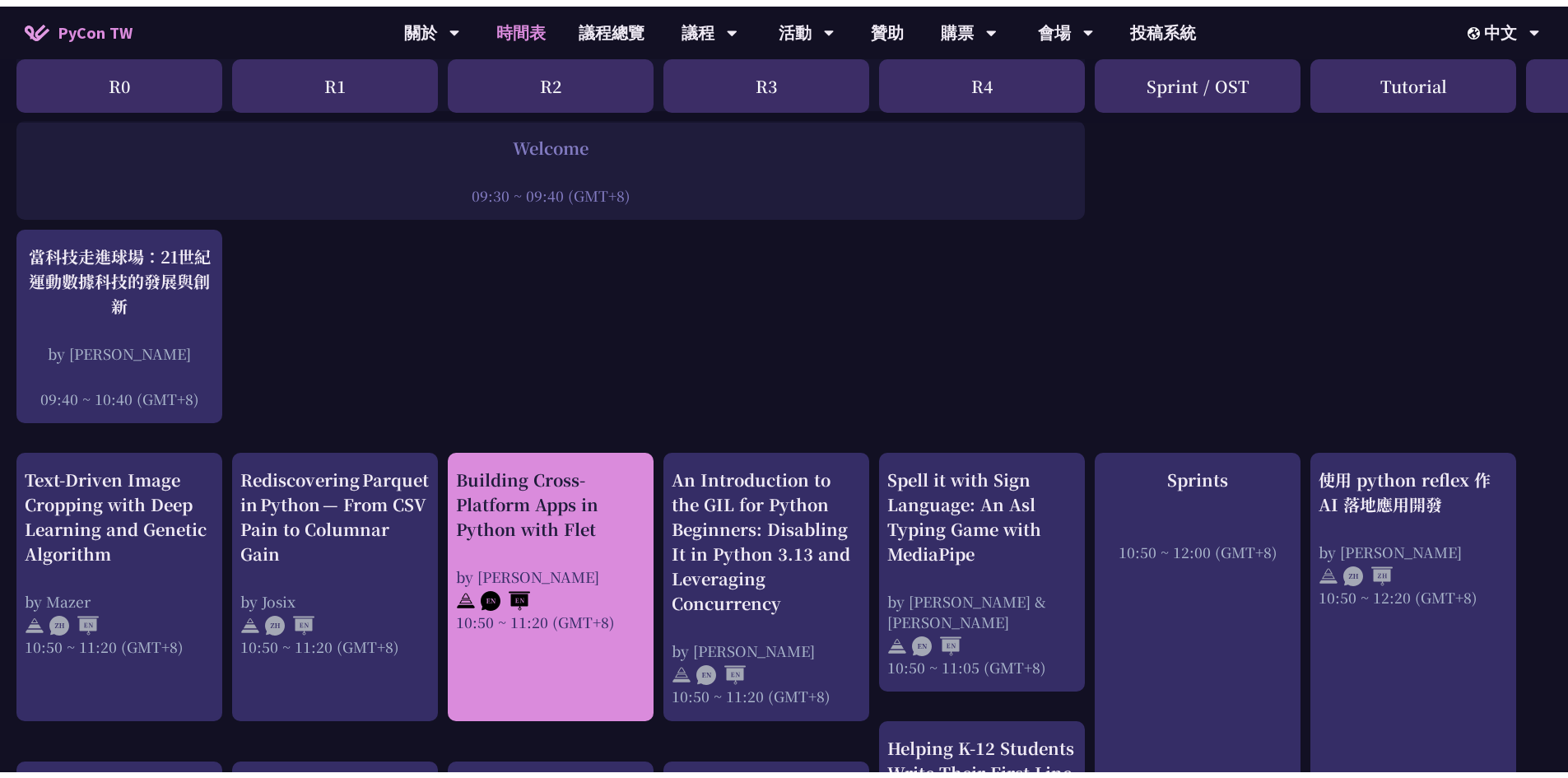
scroll to position [165, 0]
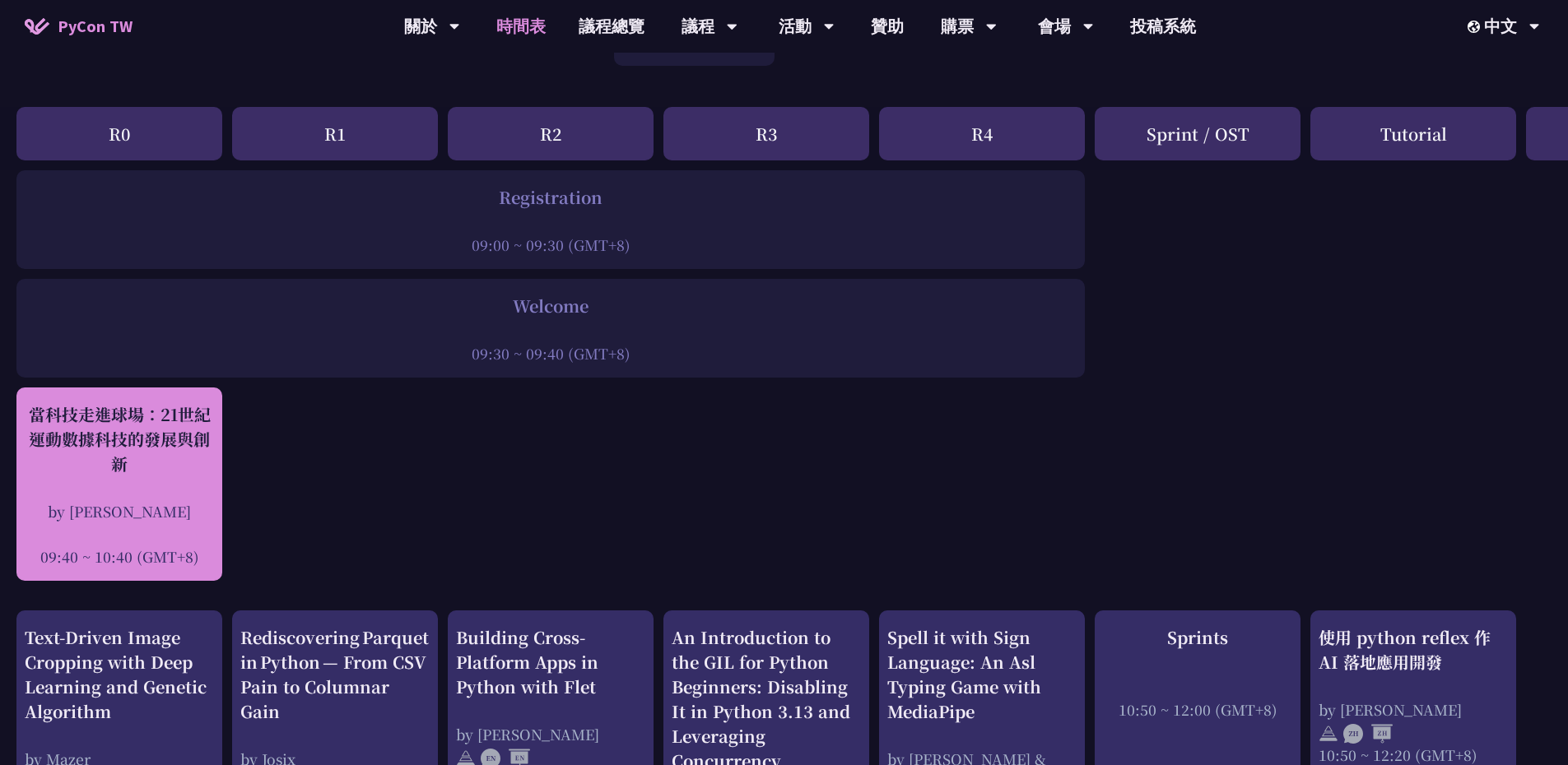
click at [136, 460] on div "當科技走進球場：21世紀運動數據科技的發展與創新" at bounding box center [118, 439] width 189 height 74
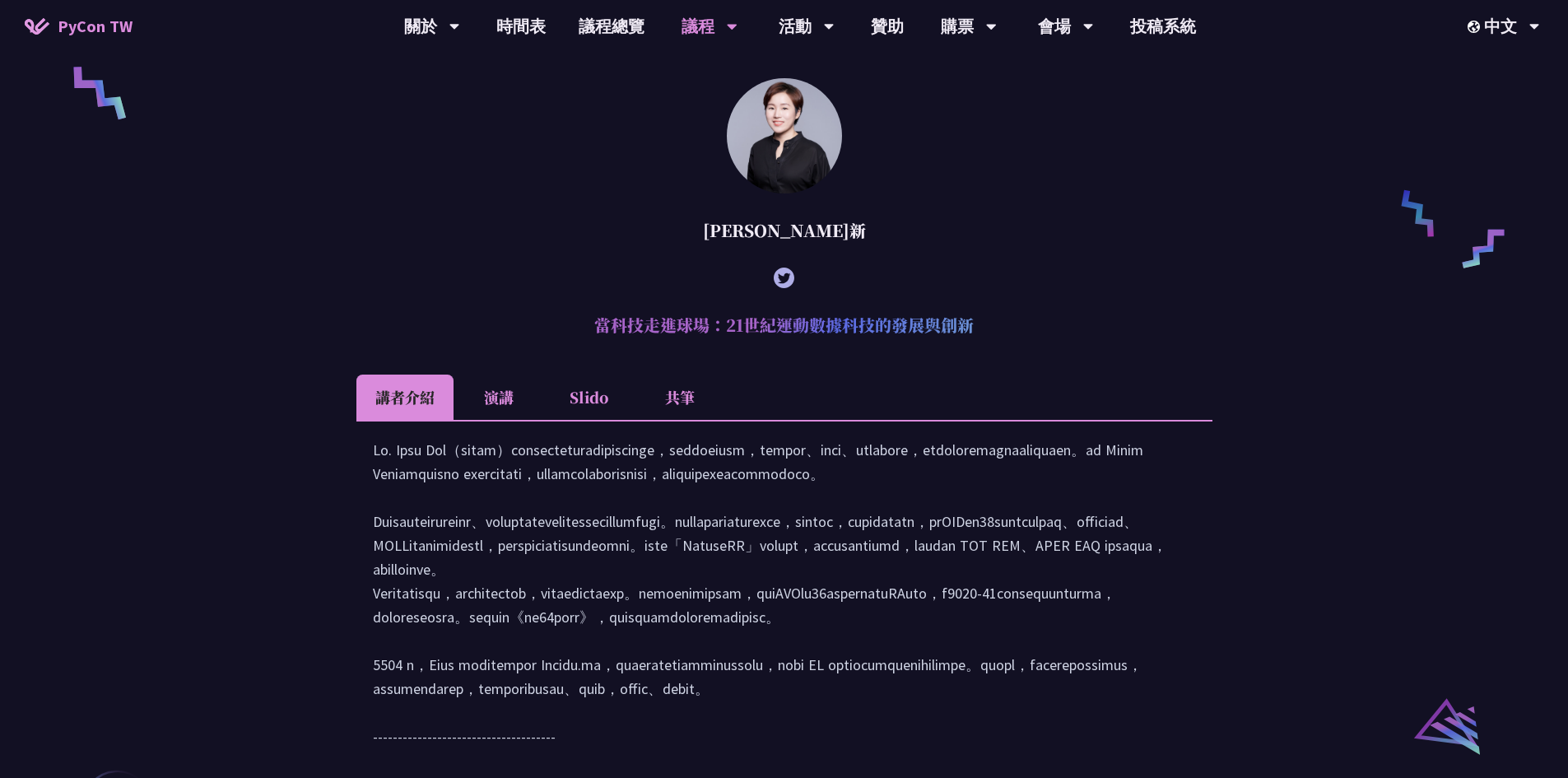
scroll to position [1277, 0]
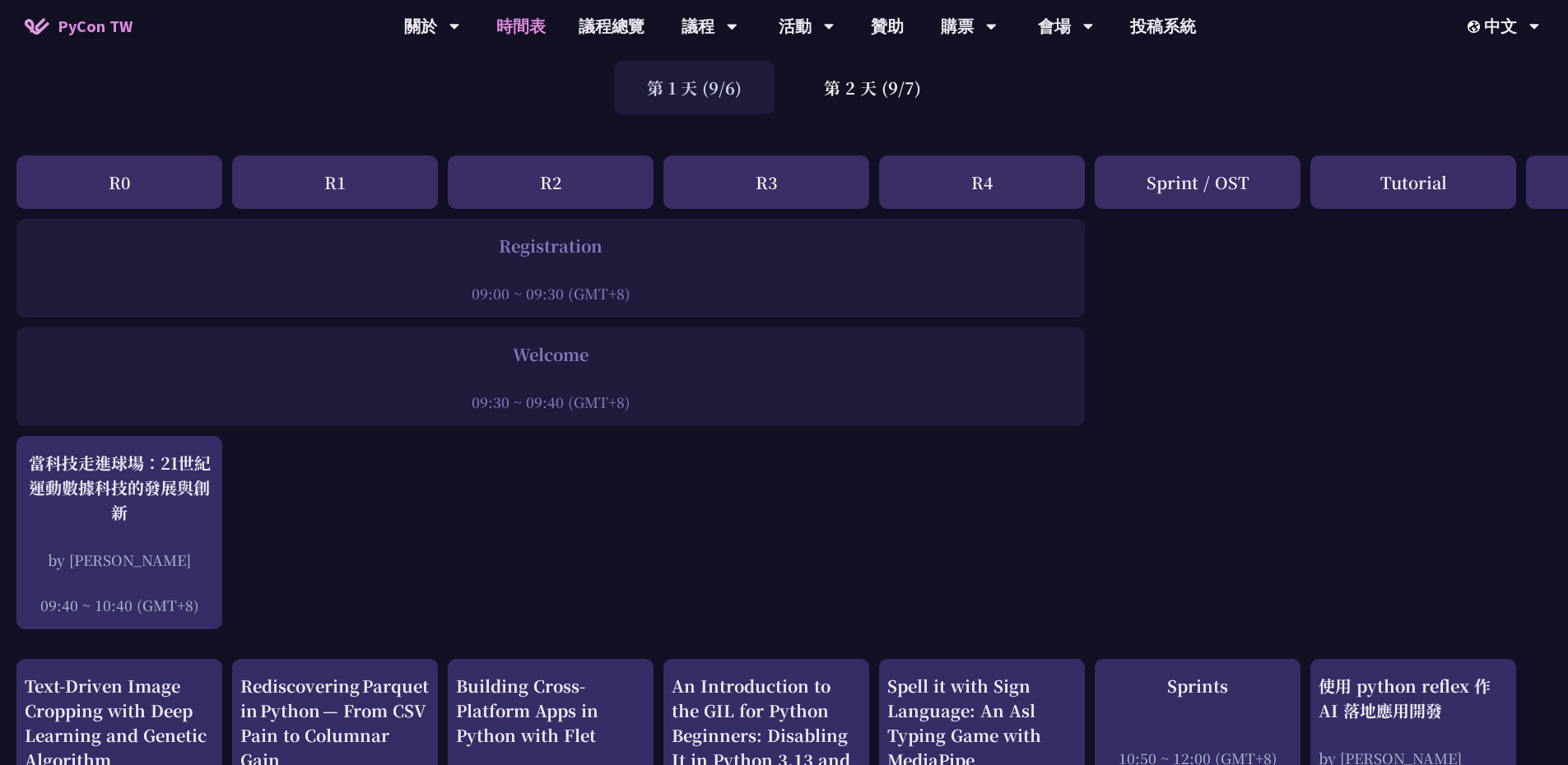
scroll to position [82, 0]
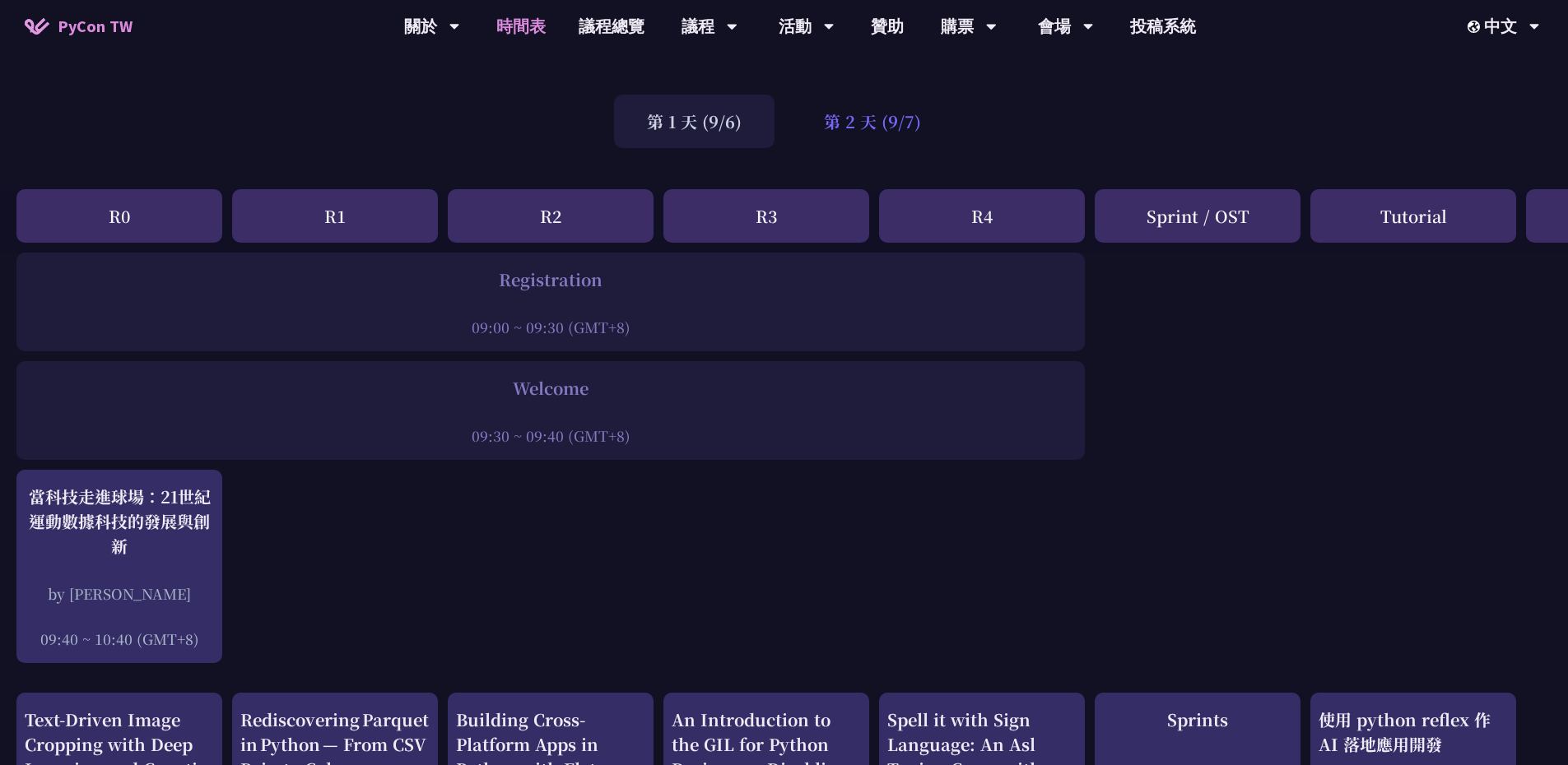
click at [876, 126] on div "第 2 天 (9/7)" at bounding box center [873, 122] width 163 height 54
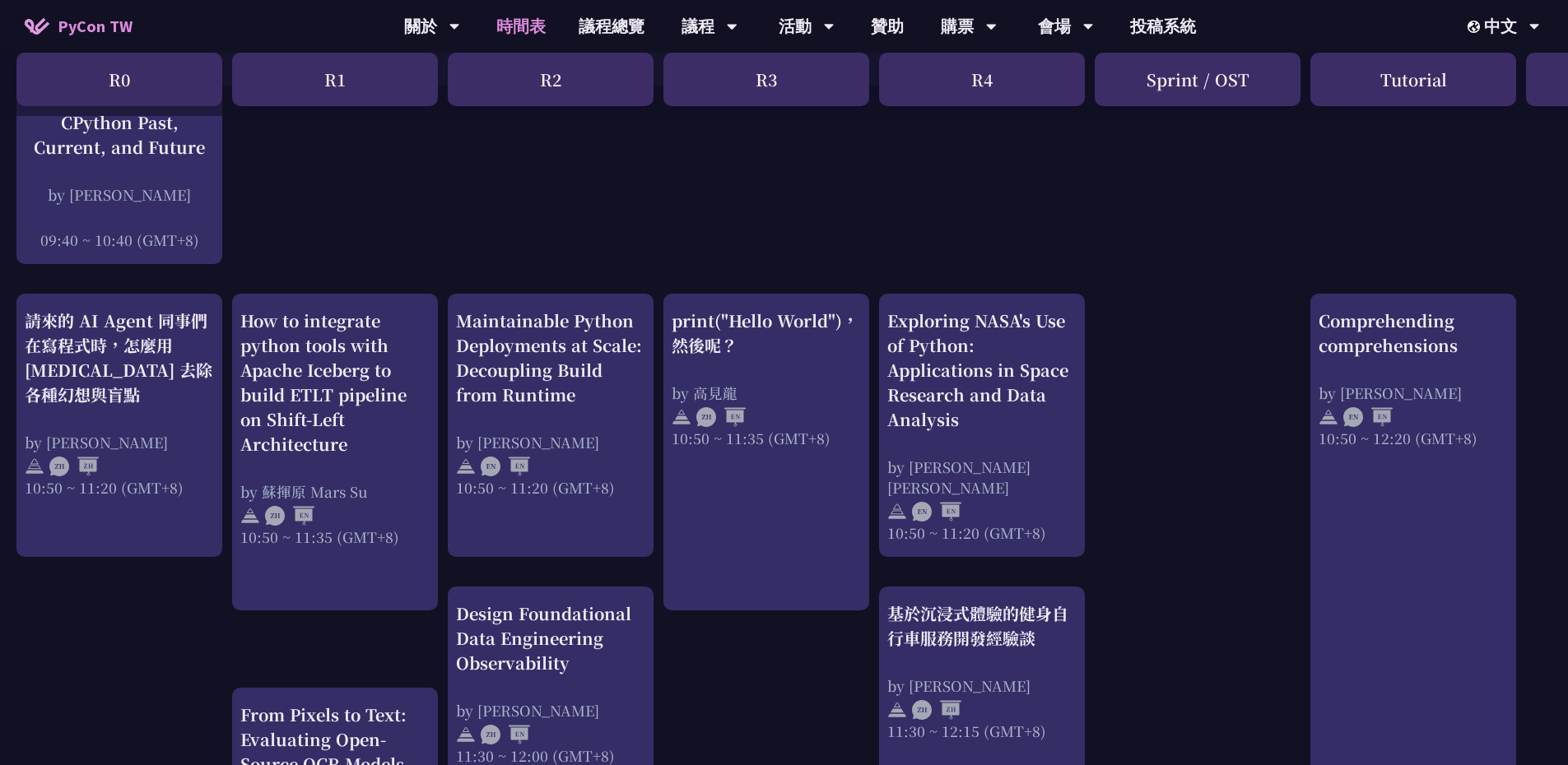
scroll to position [494, 0]
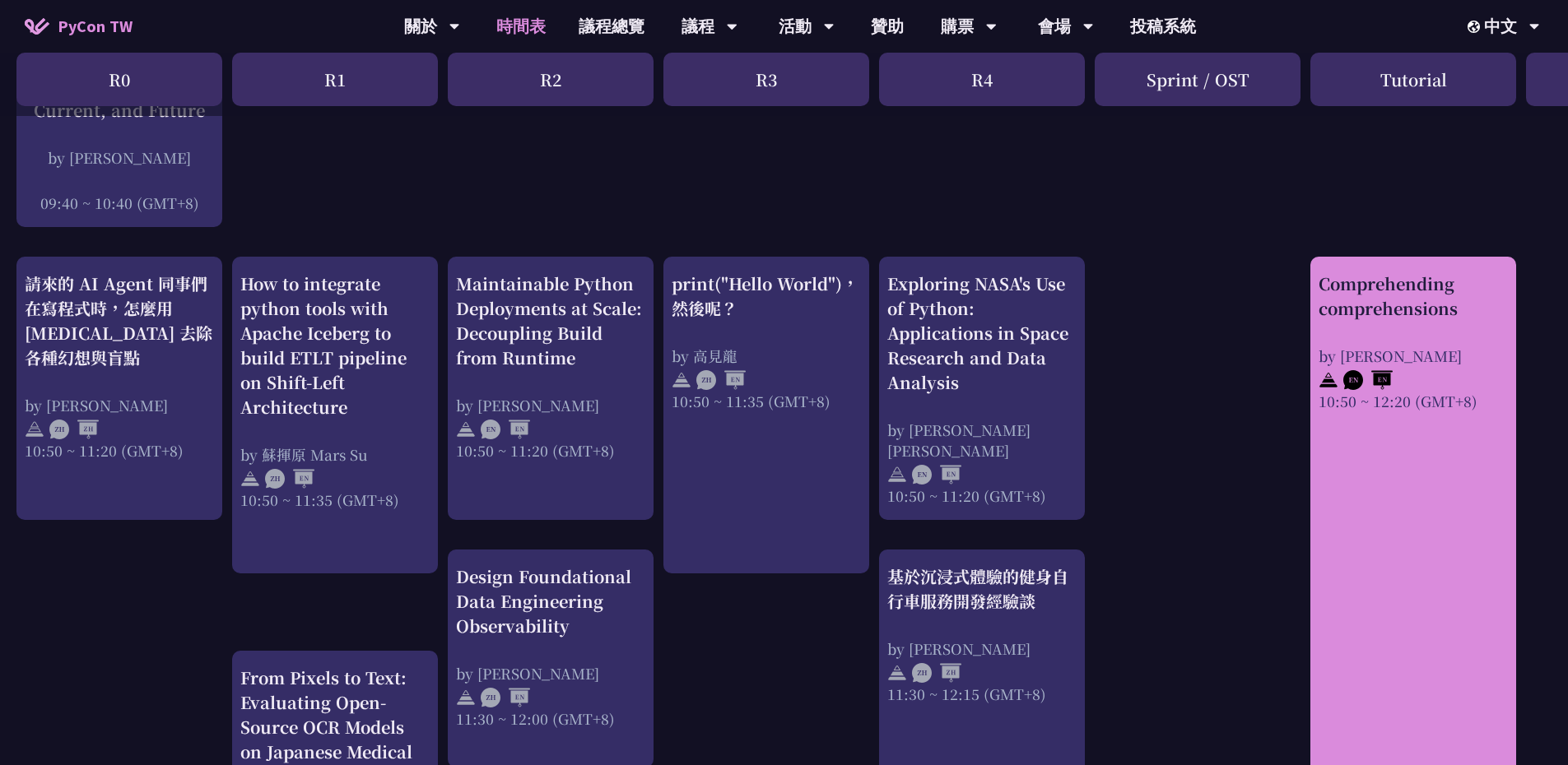
click at [1361, 506] on link "Comprehending comprehensions by Reuven M. Lerner 10:50 ~ 12:20 (GMT+8)" at bounding box center [1413, 580] width 189 height 618
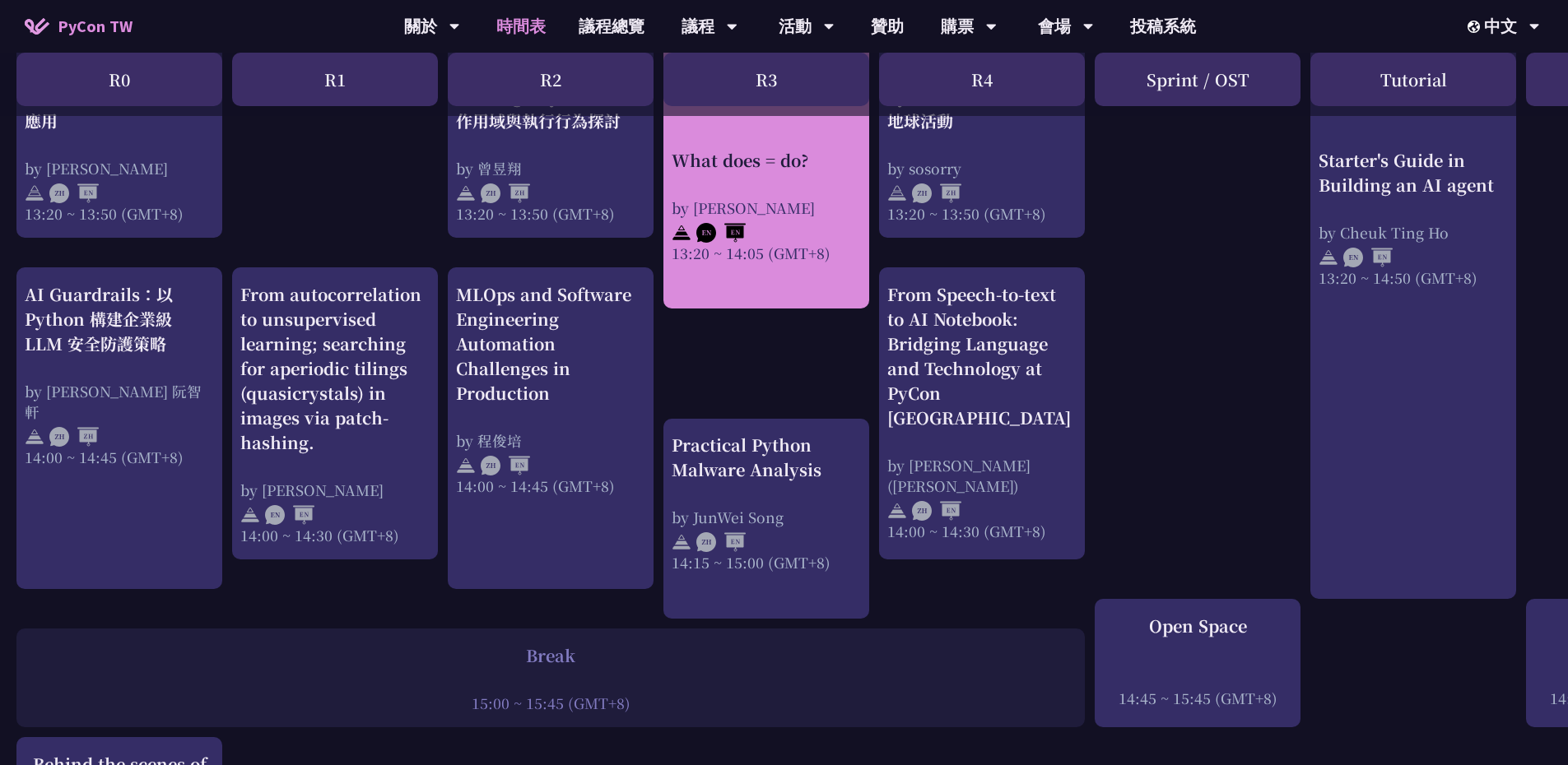
scroll to position [1564, 0]
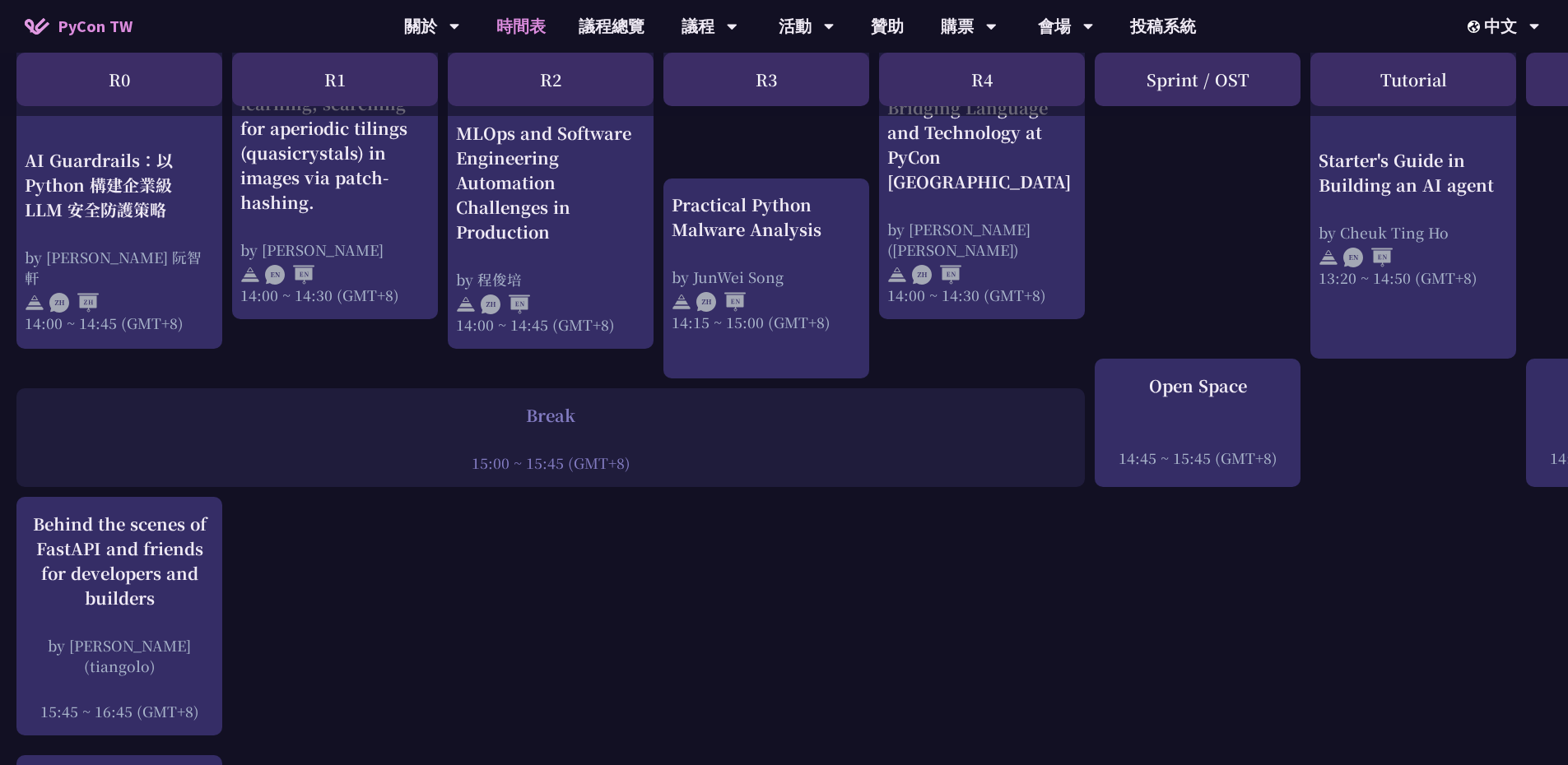
drag, startPoint x: 894, startPoint y: 764, endPoint x: 1167, endPoint y: 775, distance: 273.2
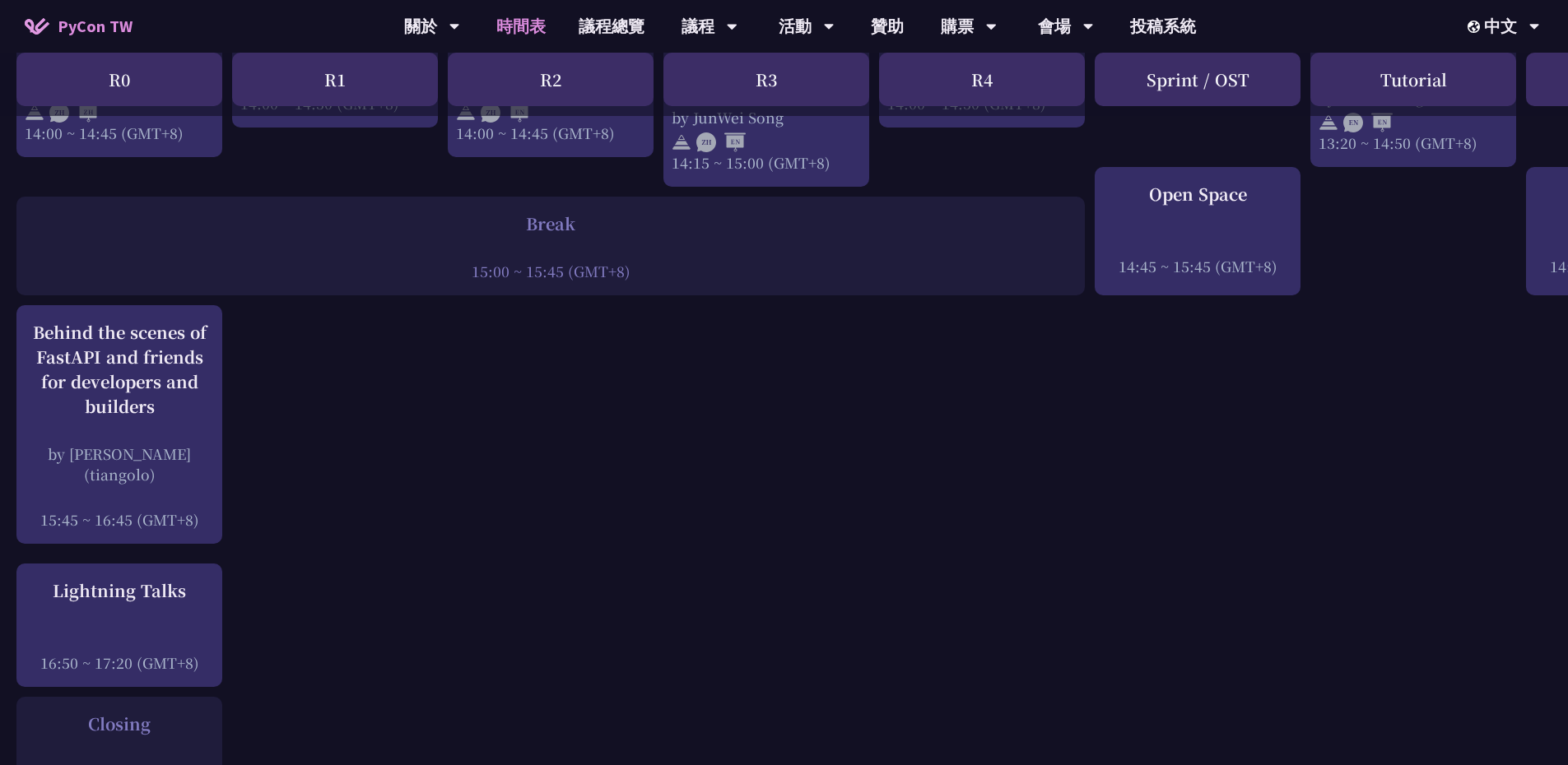
scroll to position [2055, 0]
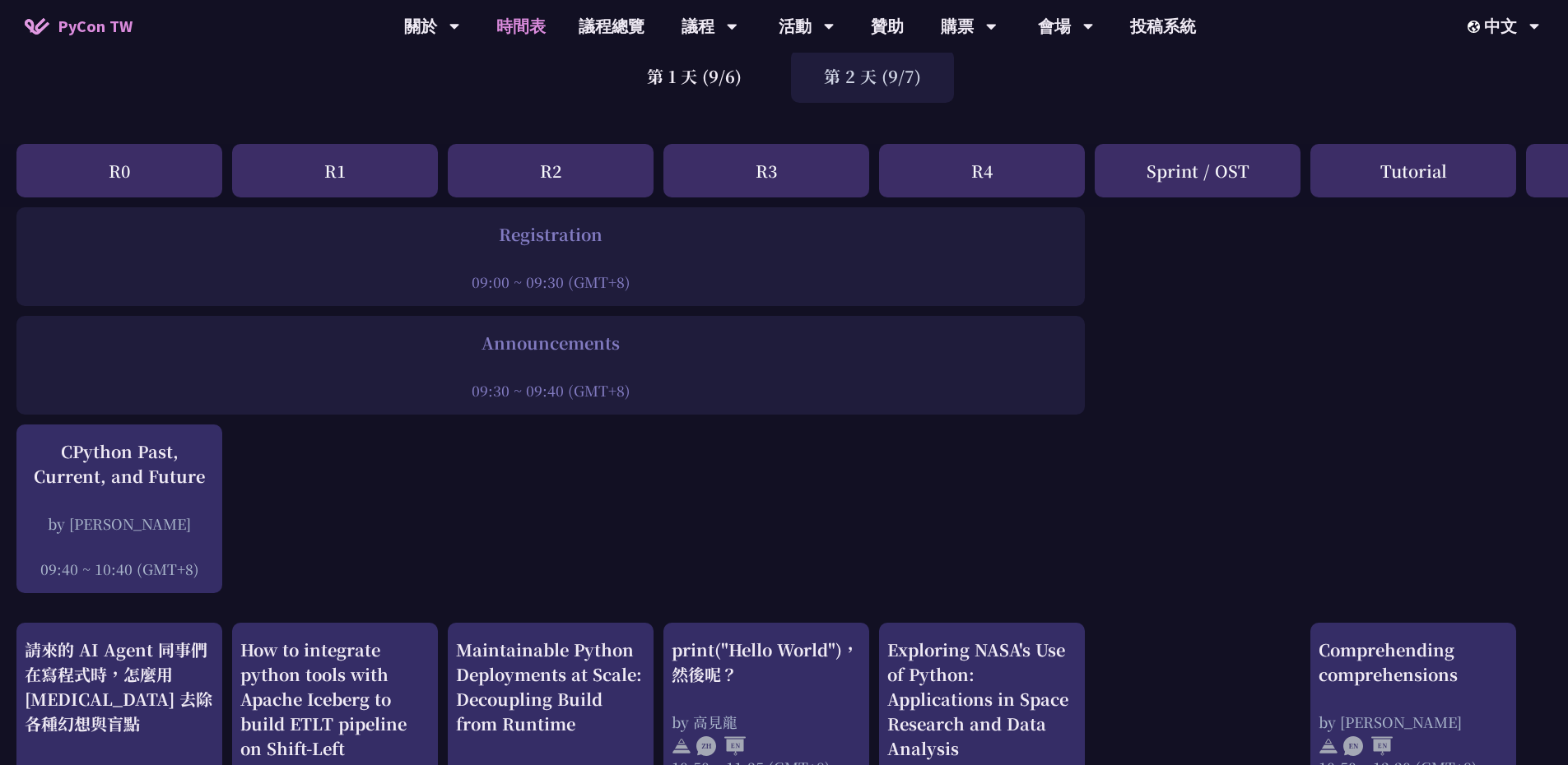
scroll to position [0, 0]
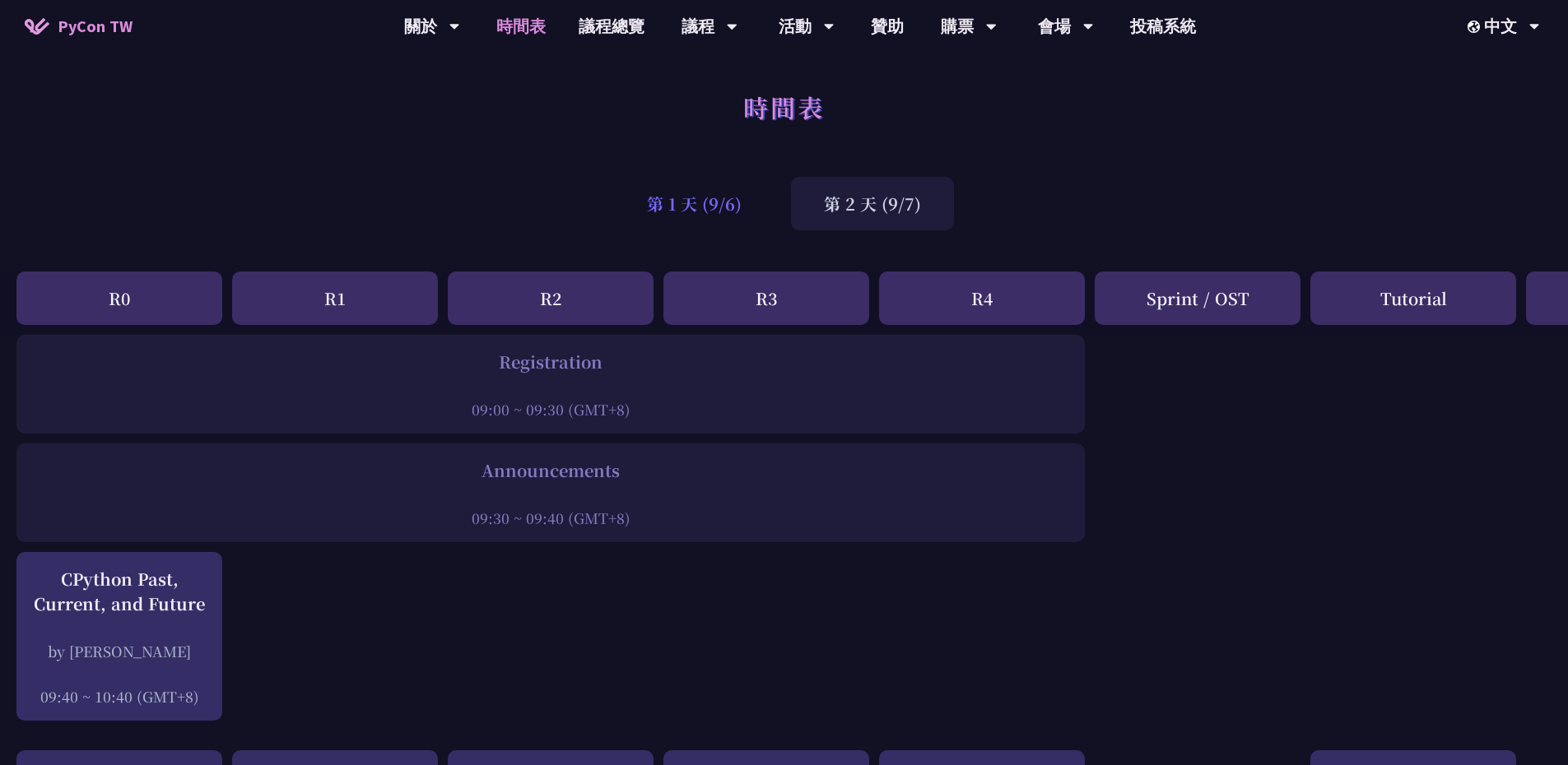
click at [721, 209] on div "第 1 天 (9/6)" at bounding box center [694, 204] width 160 height 54
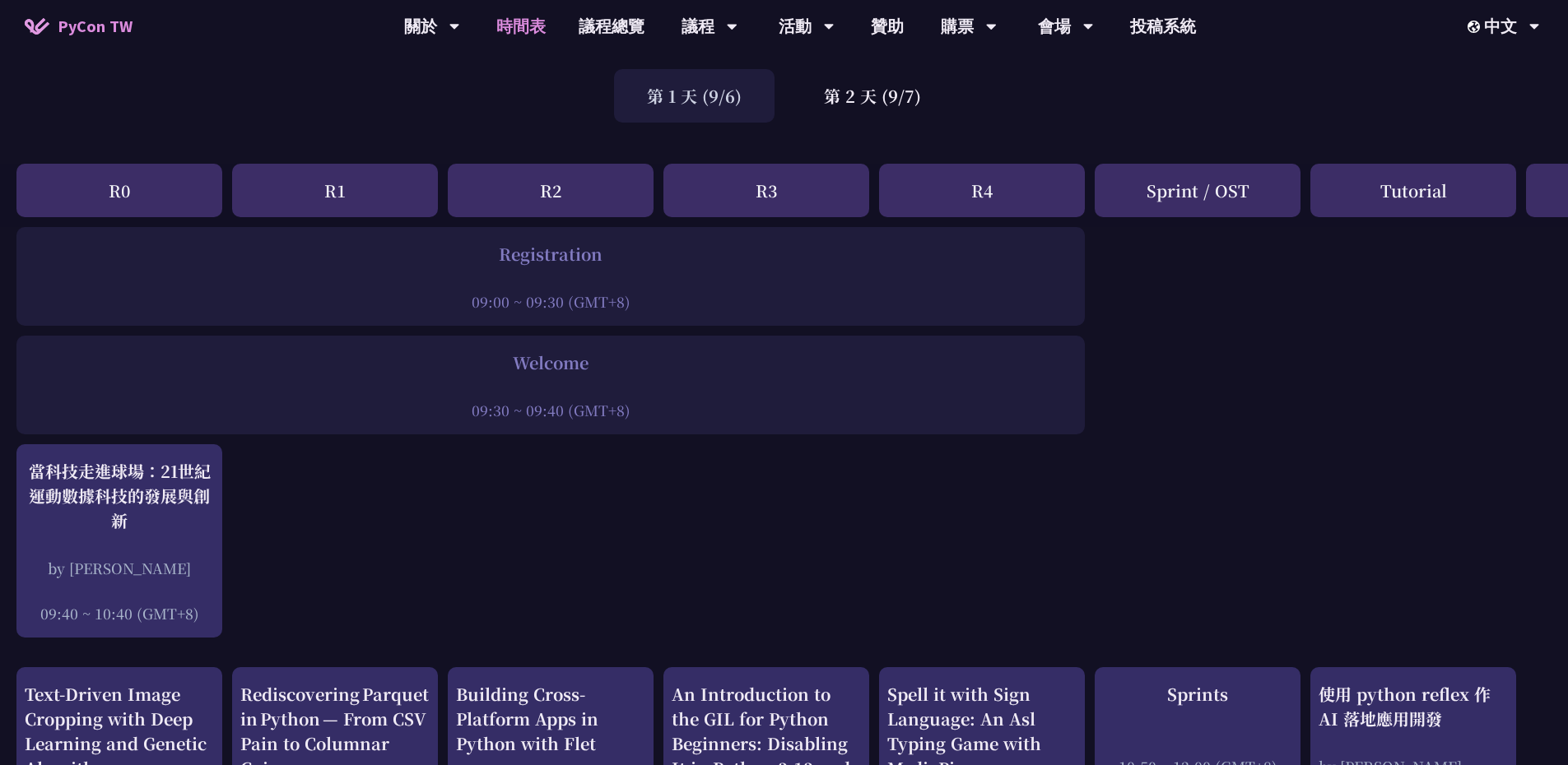
scroll to position [82, 0]
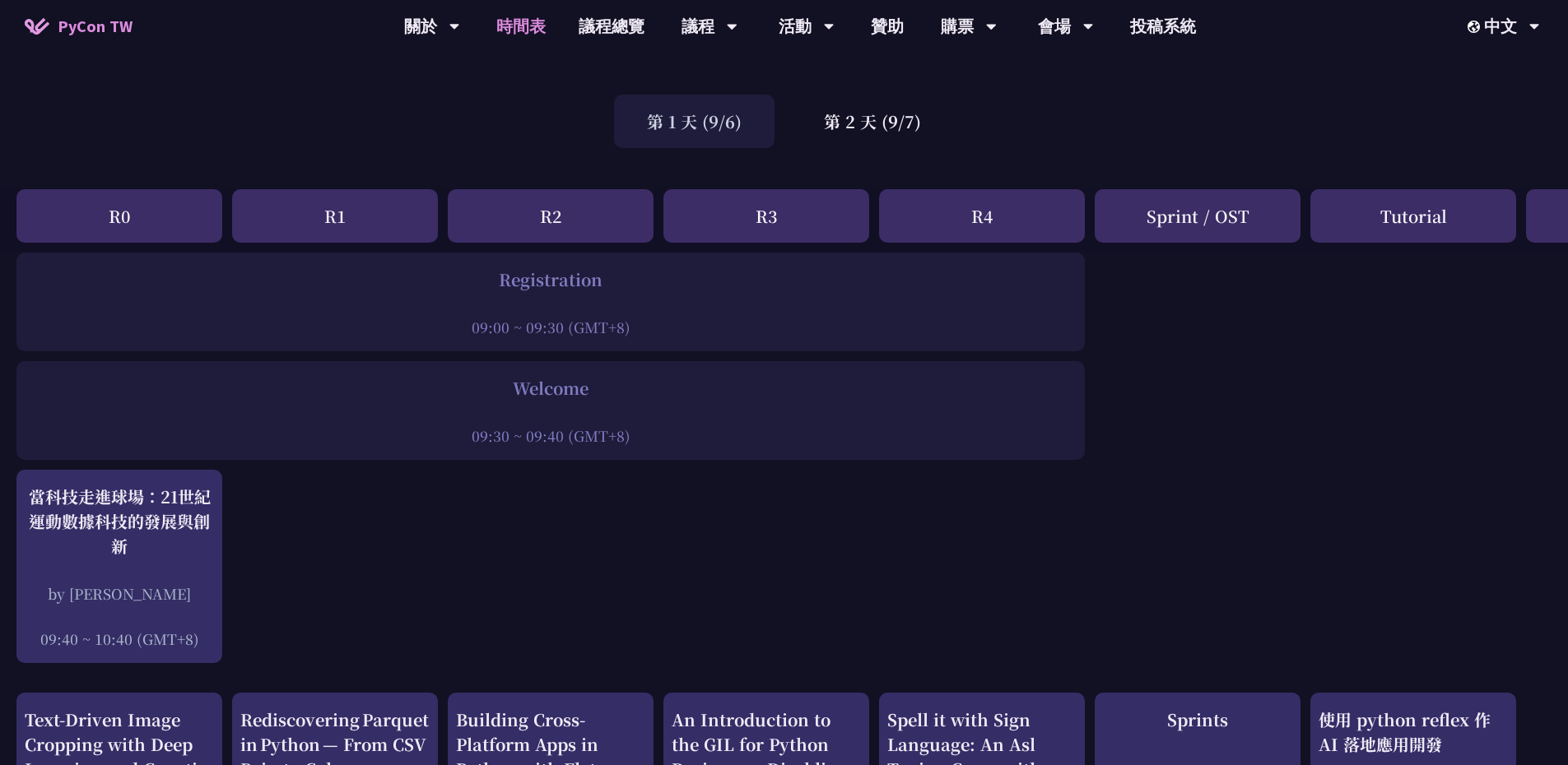
drag, startPoint x: 539, startPoint y: 212, endPoint x: 756, endPoint y: 229, distance: 217.7
click at [606, 215] on div "R2" at bounding box center [550, 216] width 206 height 54
click at [902, 233] on div "R4" at bounding box center [982, 216] width 206 height 54
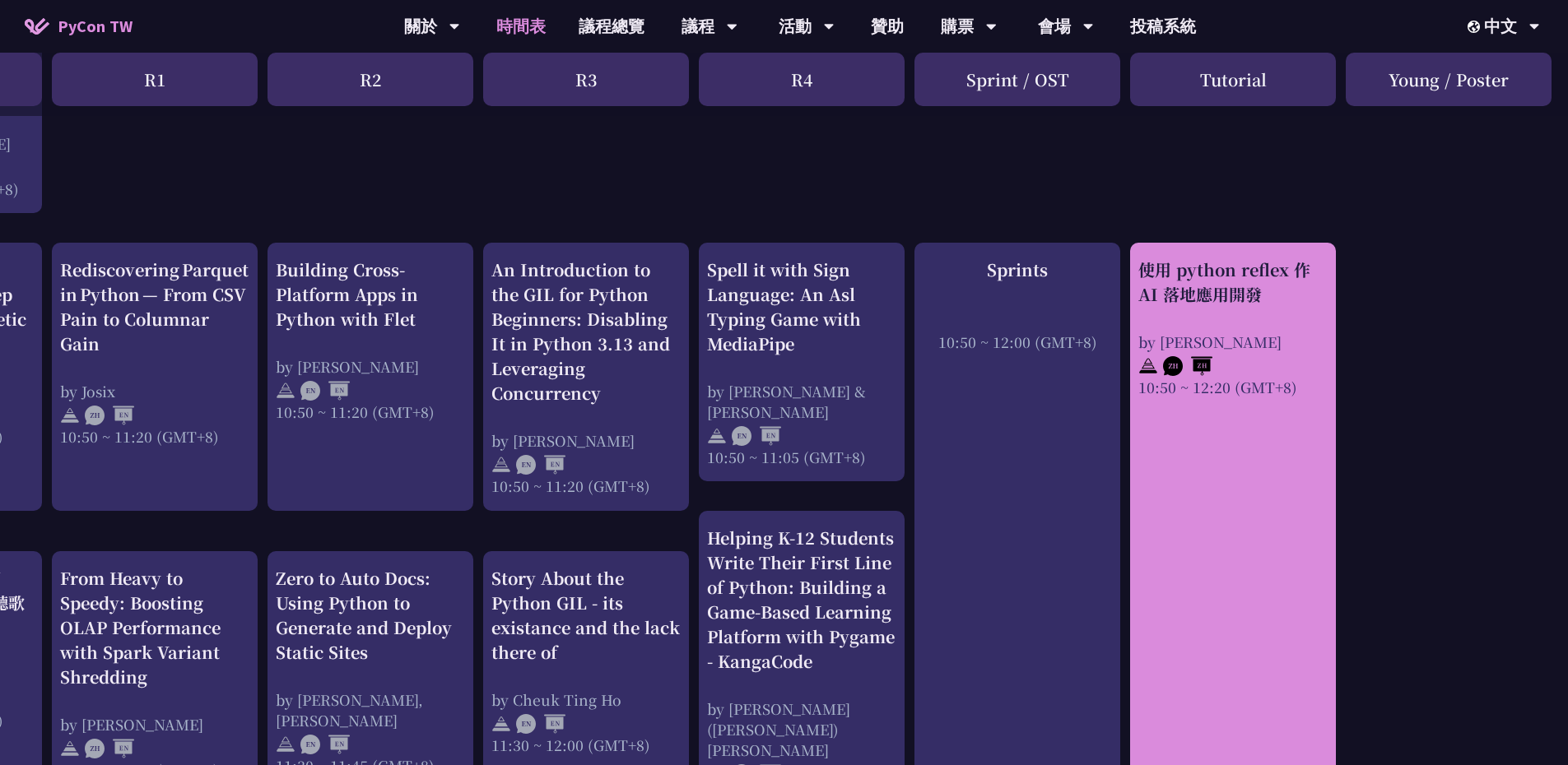
scroll to position [494, 181]
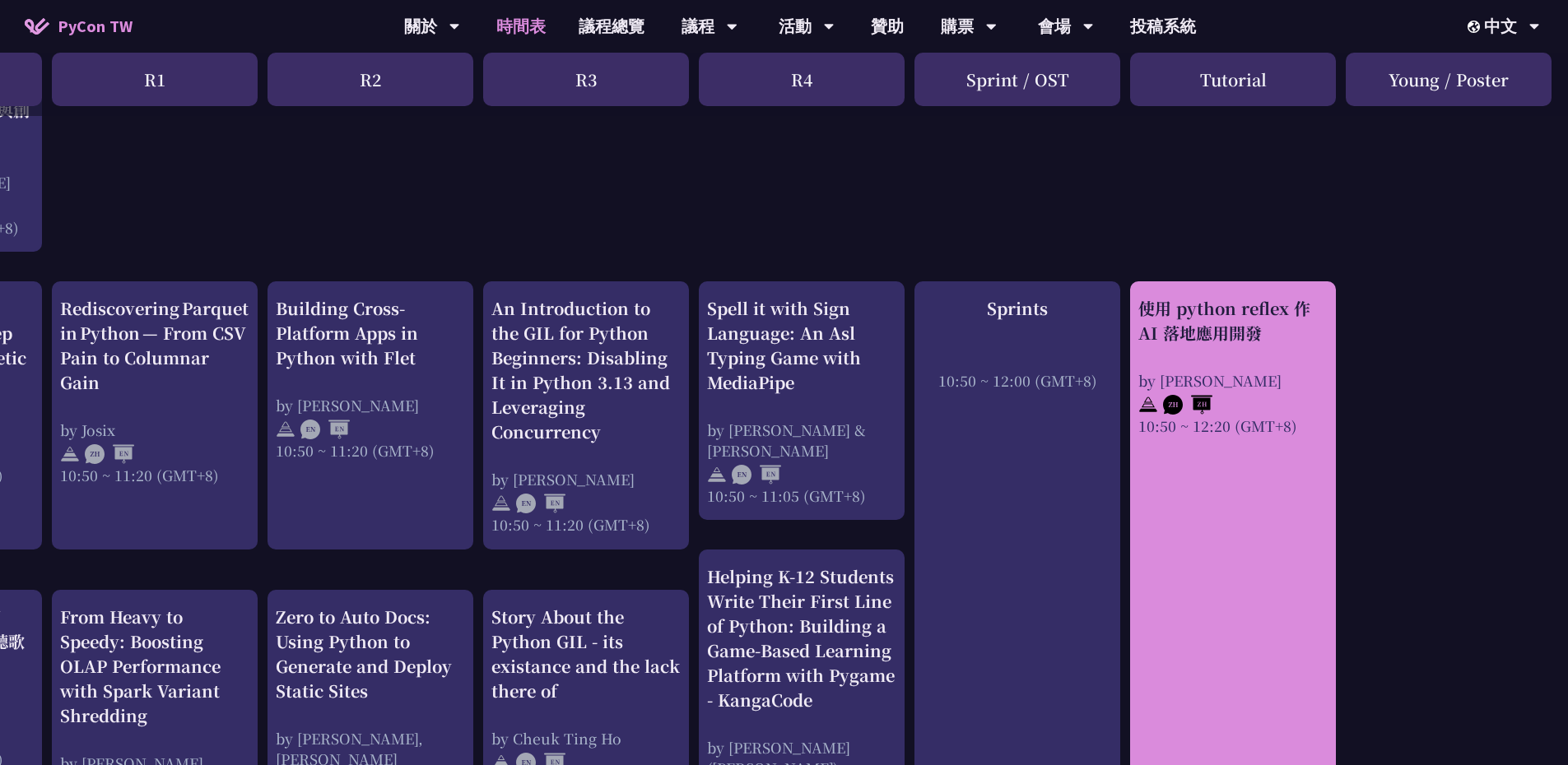
click at [1195, 460] on link "使用 python reflex 作 AI 落地應用開發 by Milo Chen 10:50 ~ 12:20 (GMT+8)" at bounding box center [1232, 584] width 189 height 577
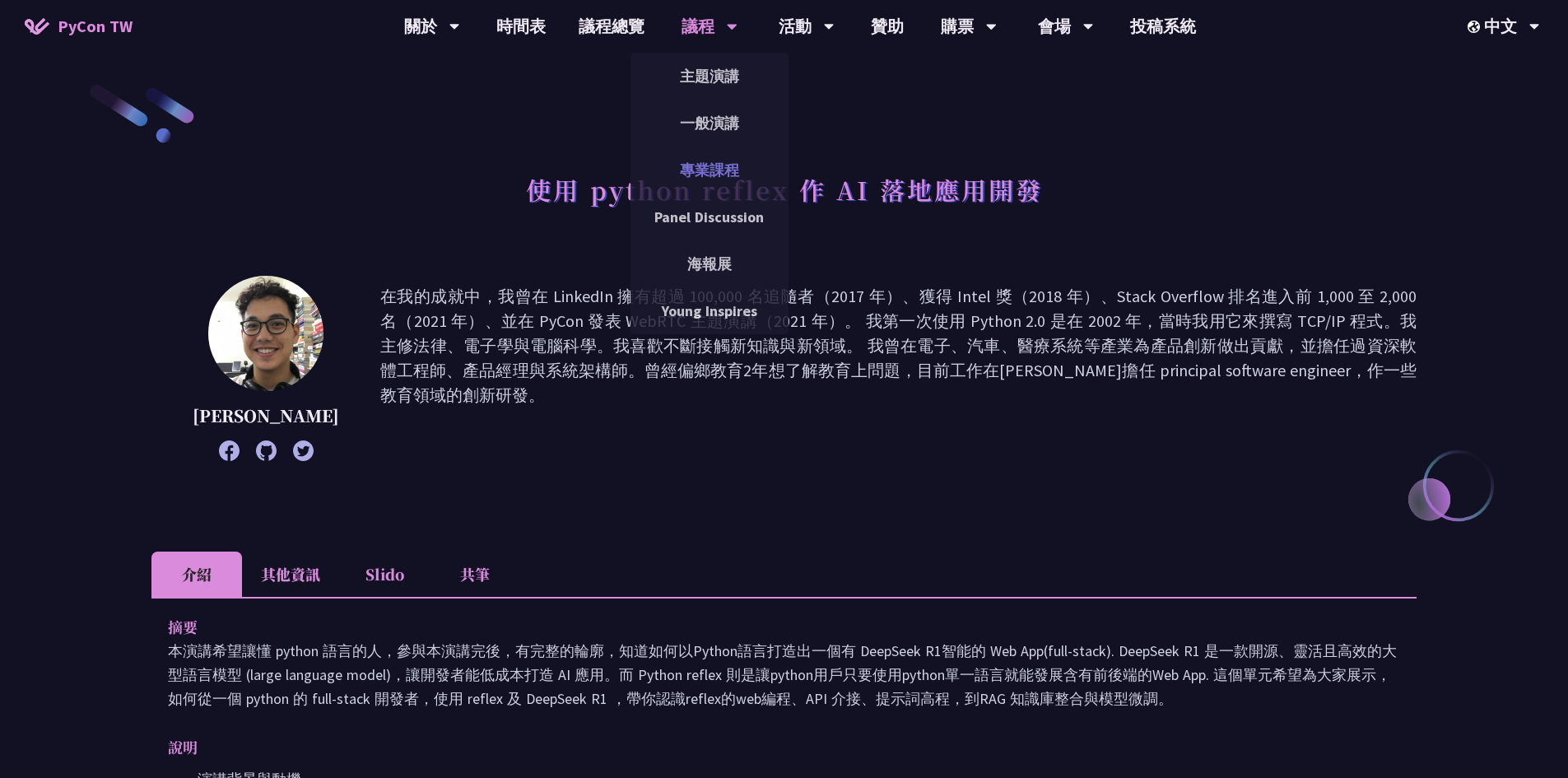
click at [721, 169] on link "專業課程" at bounding box center [710, 170] width 158 height 39
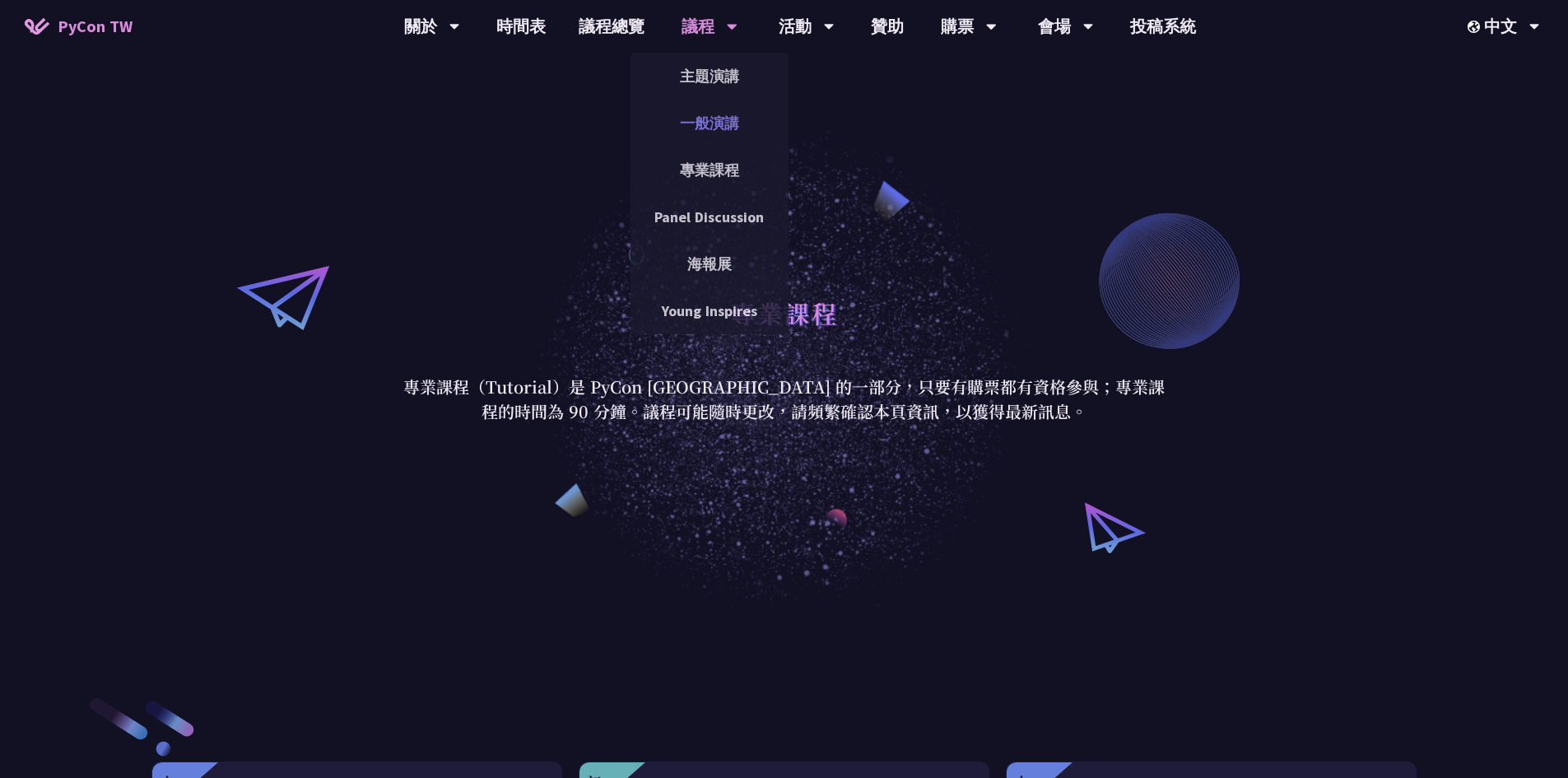
click at [713, 128] on link "一般演講" at bounding box center [710, 123] width 158 height 39
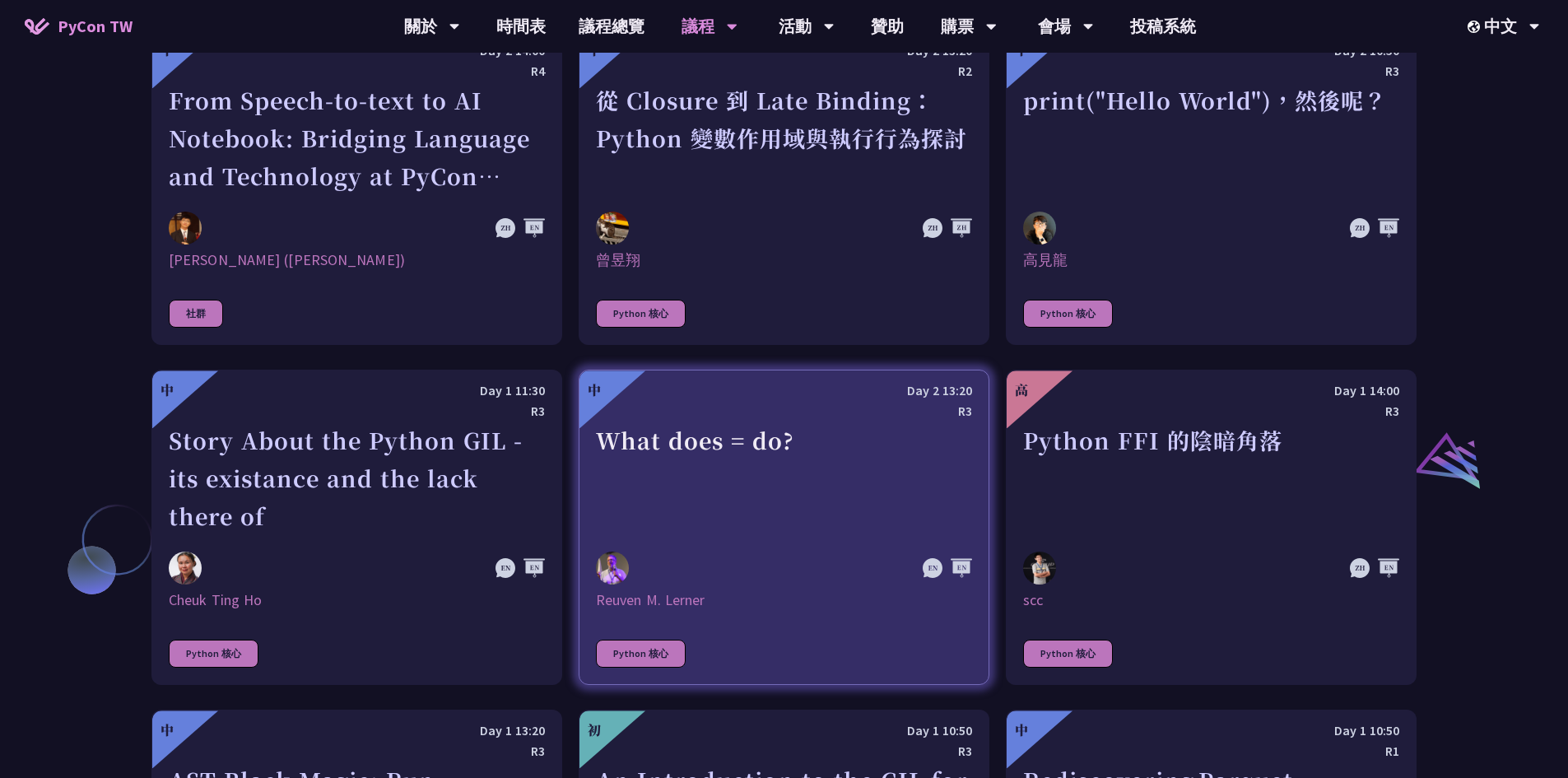
scroll to position [1647, 0]
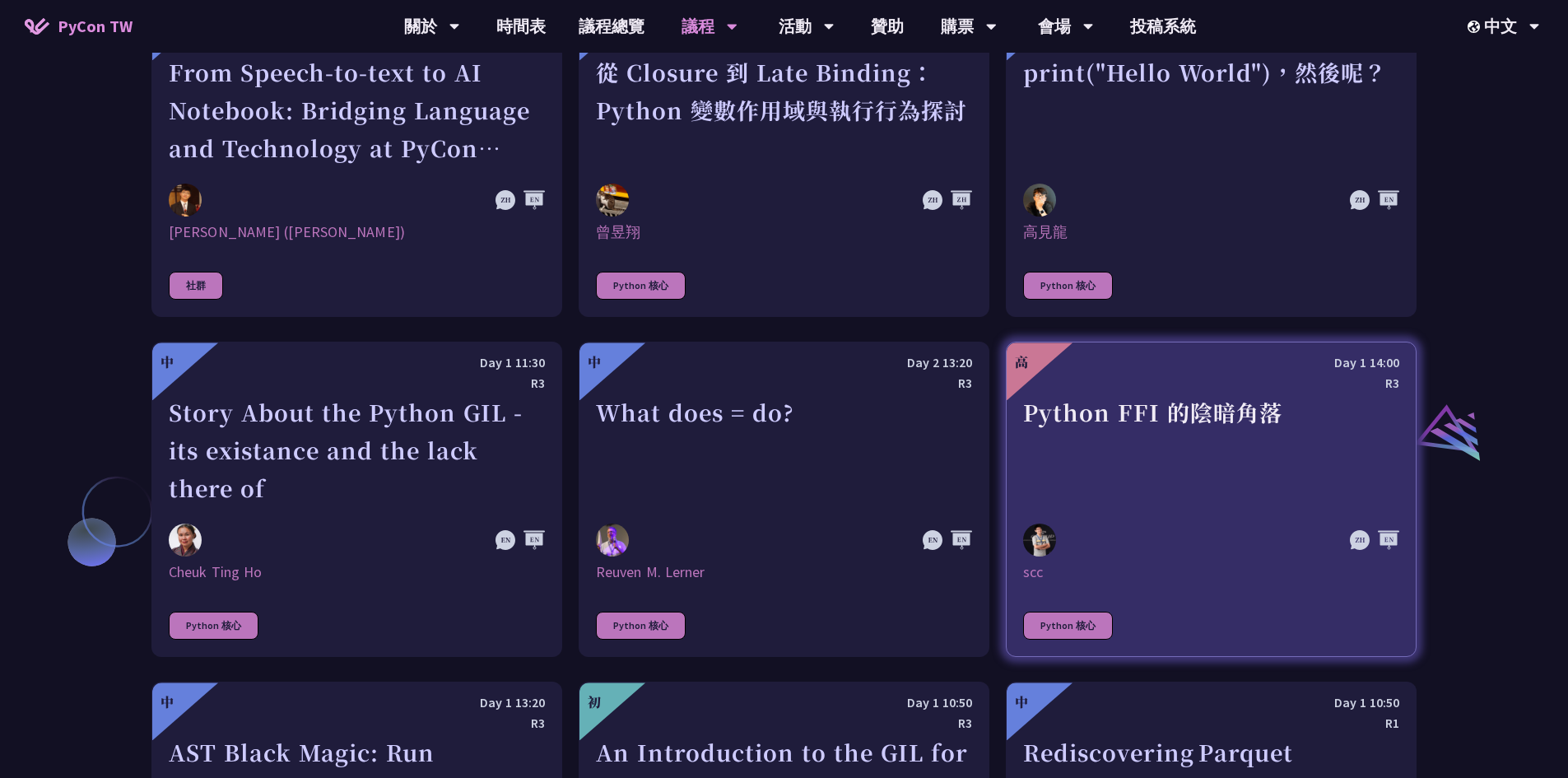
click at [1202, 481] on div "Python FFI 的陰暗角落" at bounding box center [1211, 470] width 376 height 113
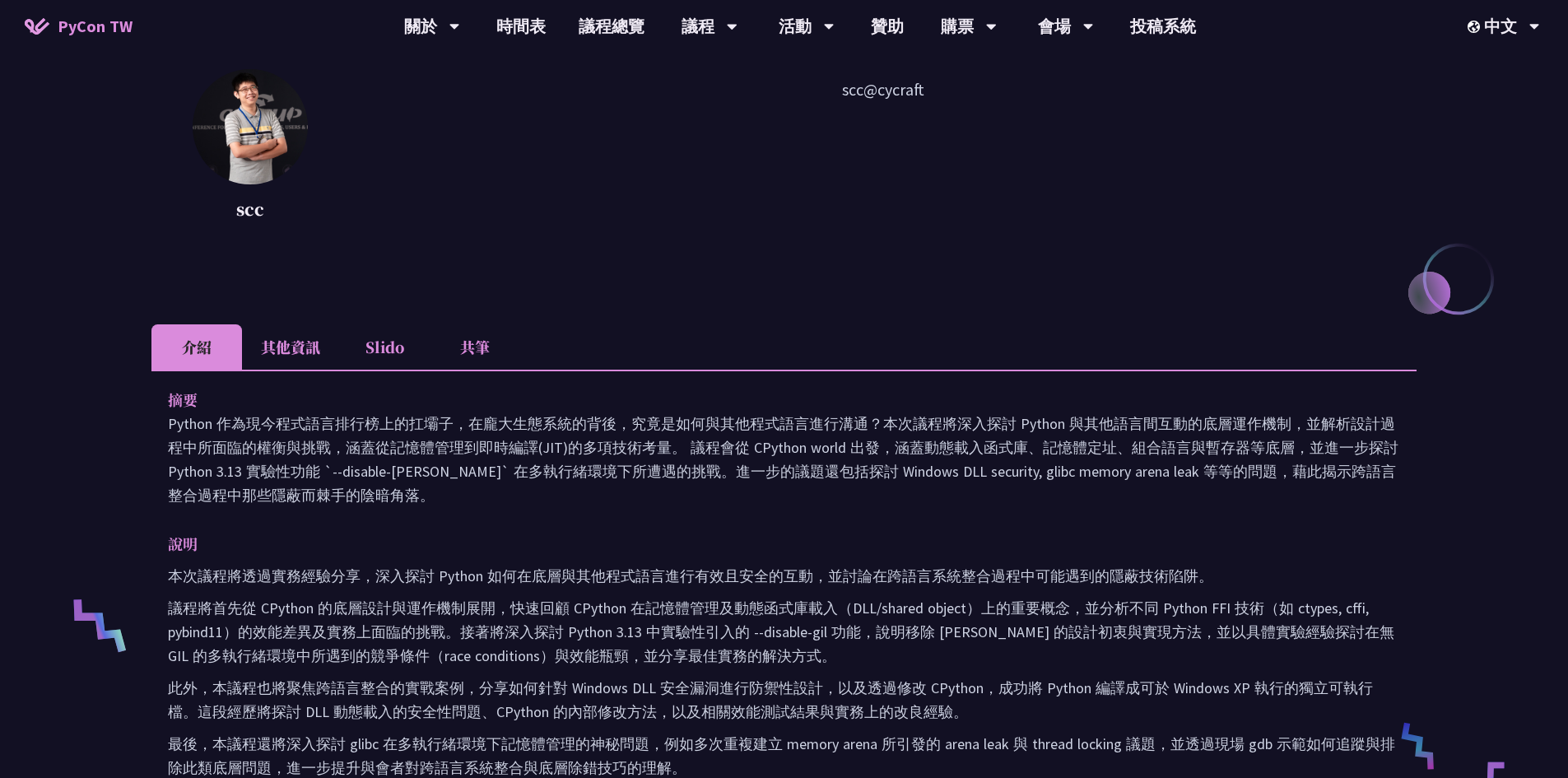
scroll to position [247, 0]
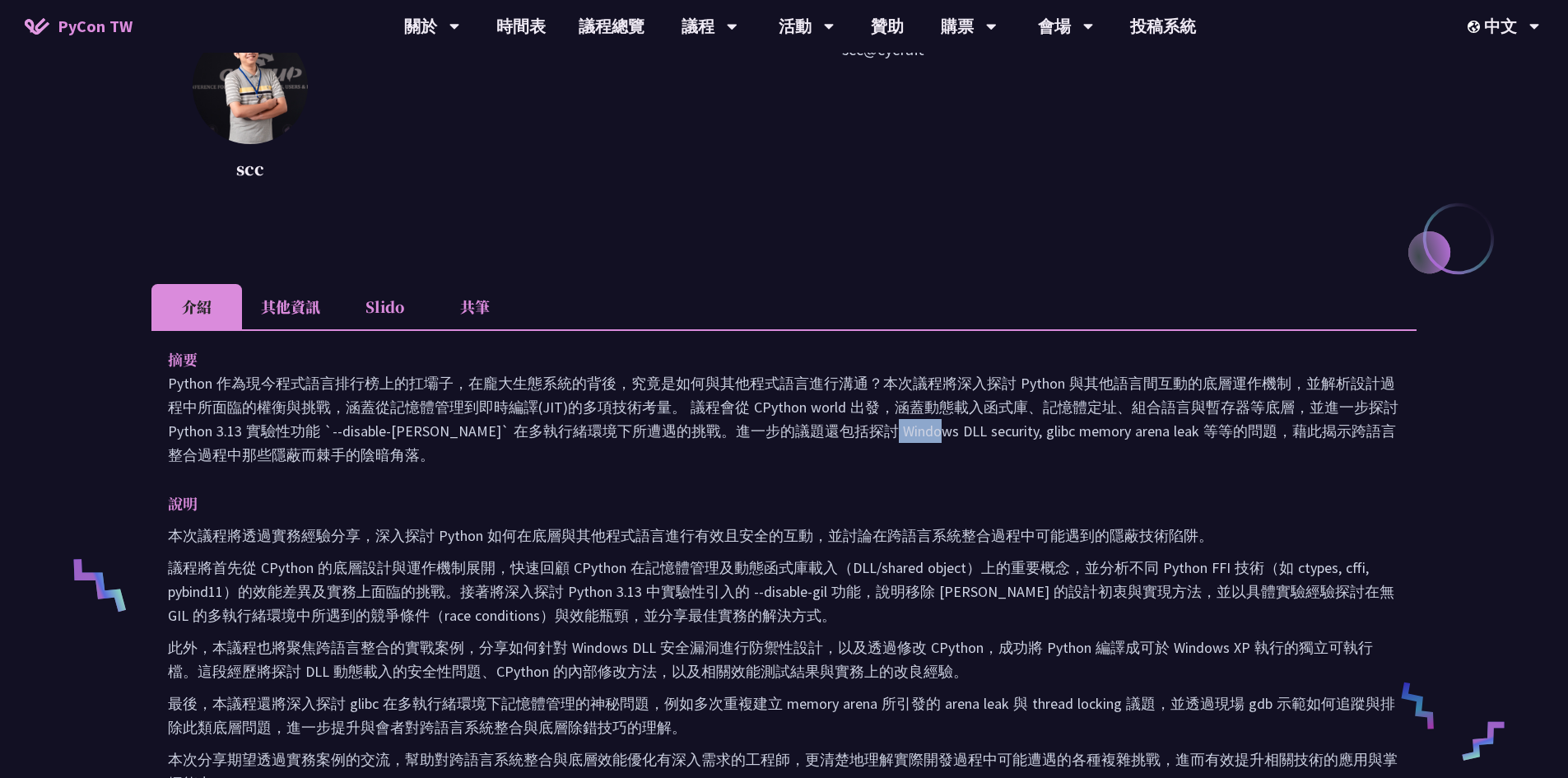
drag, startPoint x: 641, startPoint y: 426, endPoint x: 726, endPoint y: 435, distance: 85.5
click at [726, 435] on p "Python 作為現今程式語言排行榜上的扛壩子，在龐大生態系統的背後，究竟是如何與其他程式語言進行溝通？本次議程將深入探討 Python 與其他語言間互動的底…" at bounding box center [784, 419] width 1232 height 96
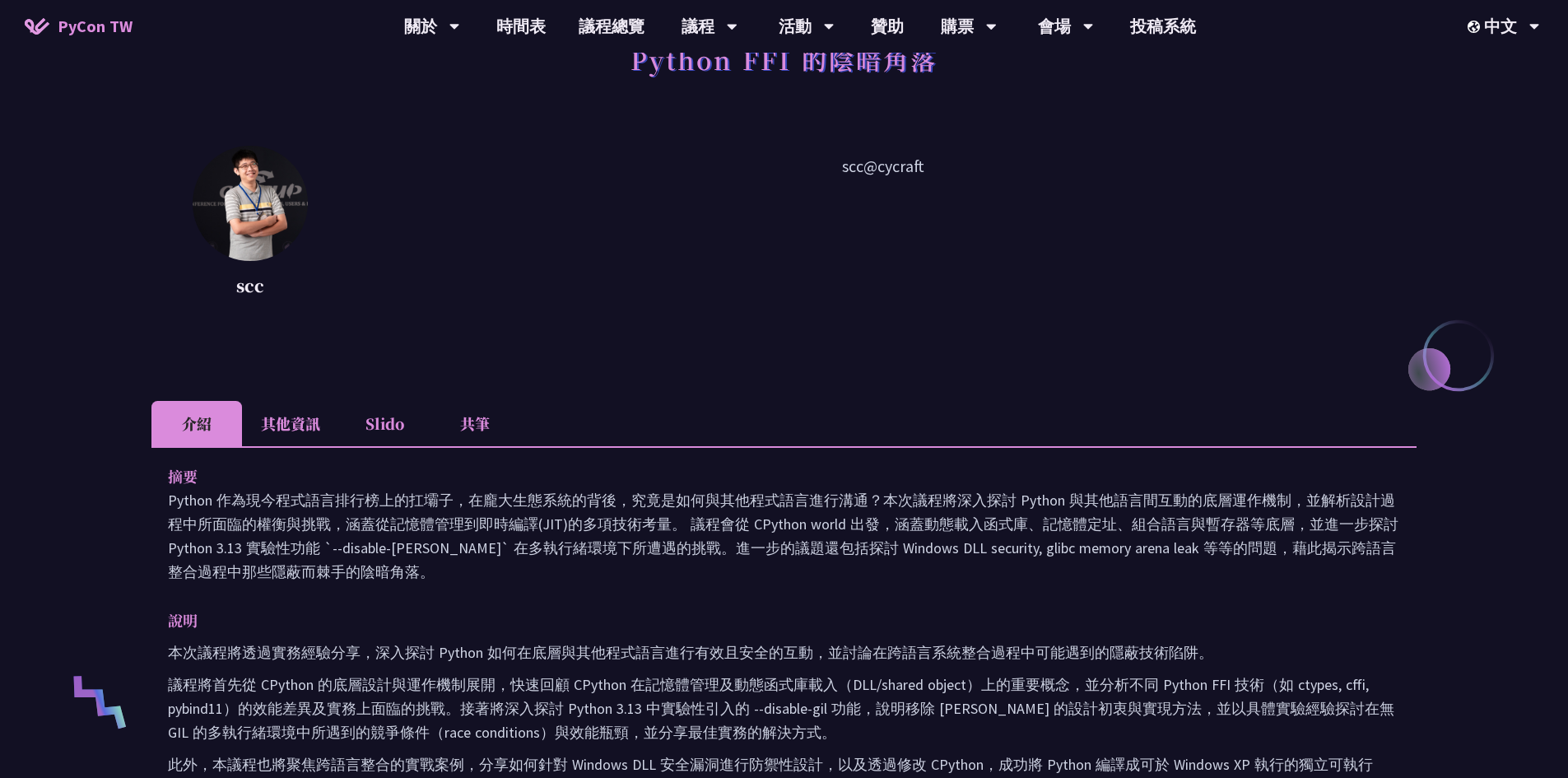
scroll to position [82, 0]
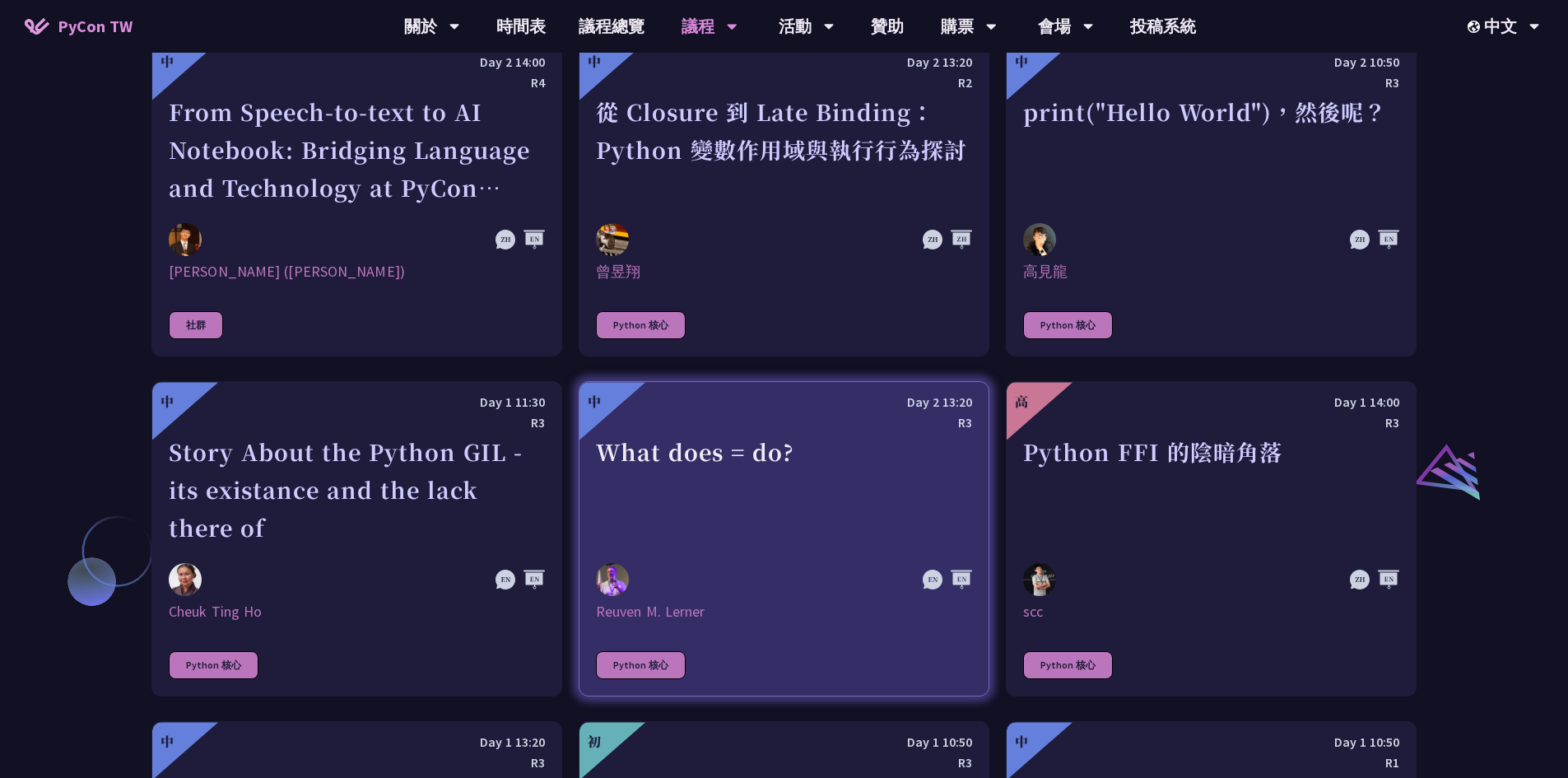
scroll to position [1647, 0]
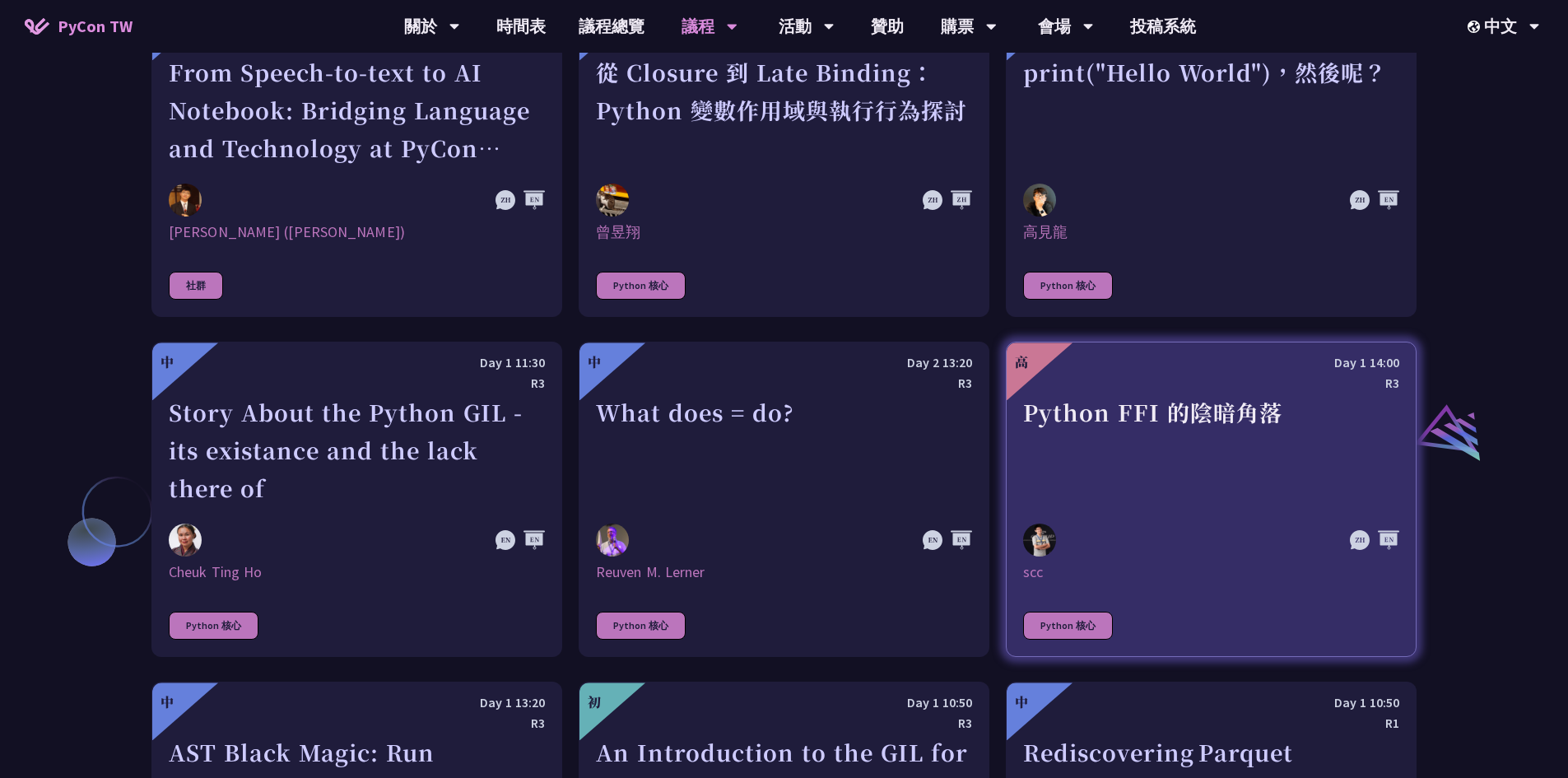
click at [1348, 444] on div "Python FFI 的陰暗角落" at bounding box center [1211, 470] width 376 height 113
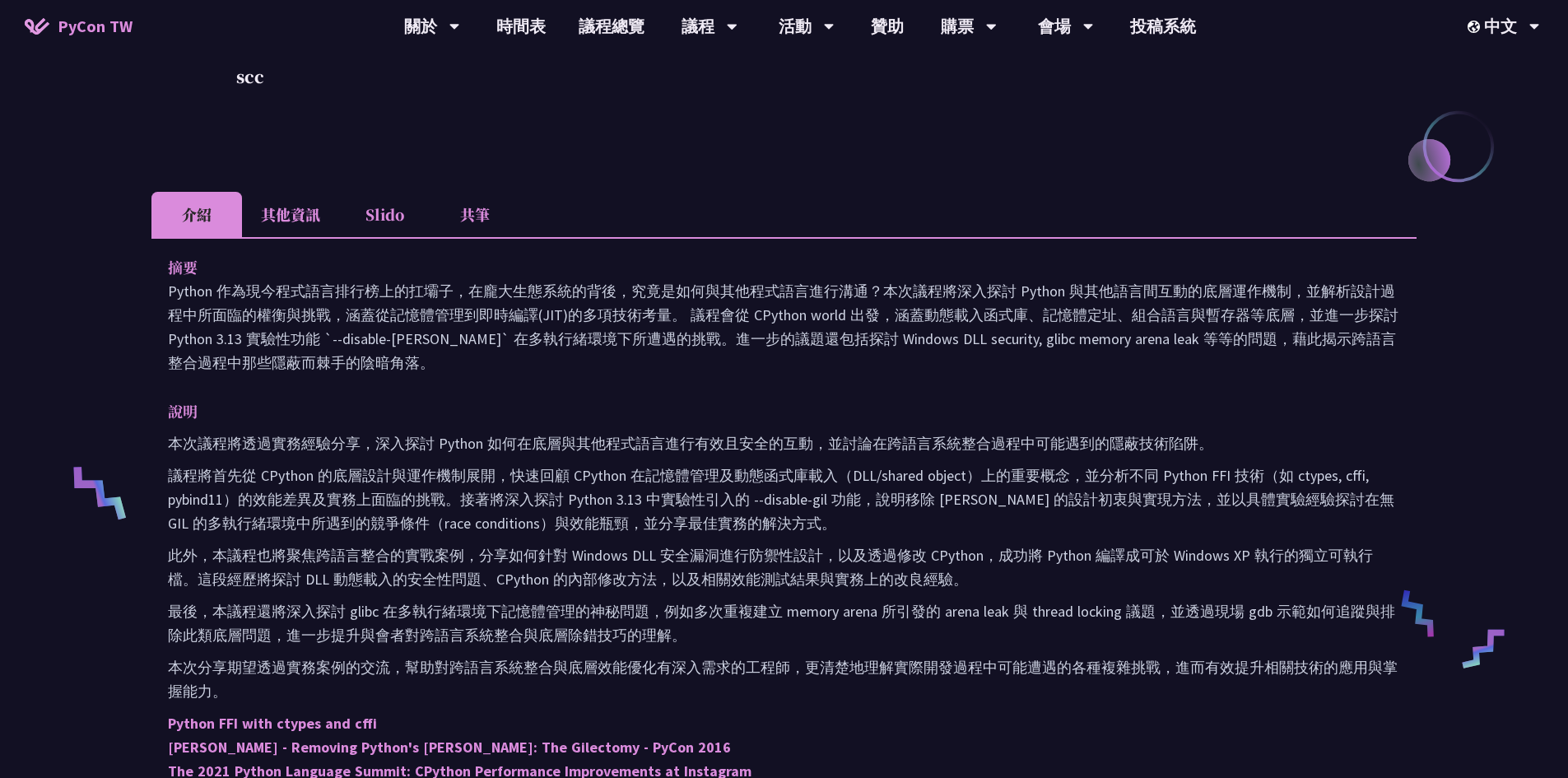
scroll to position [329, 0]
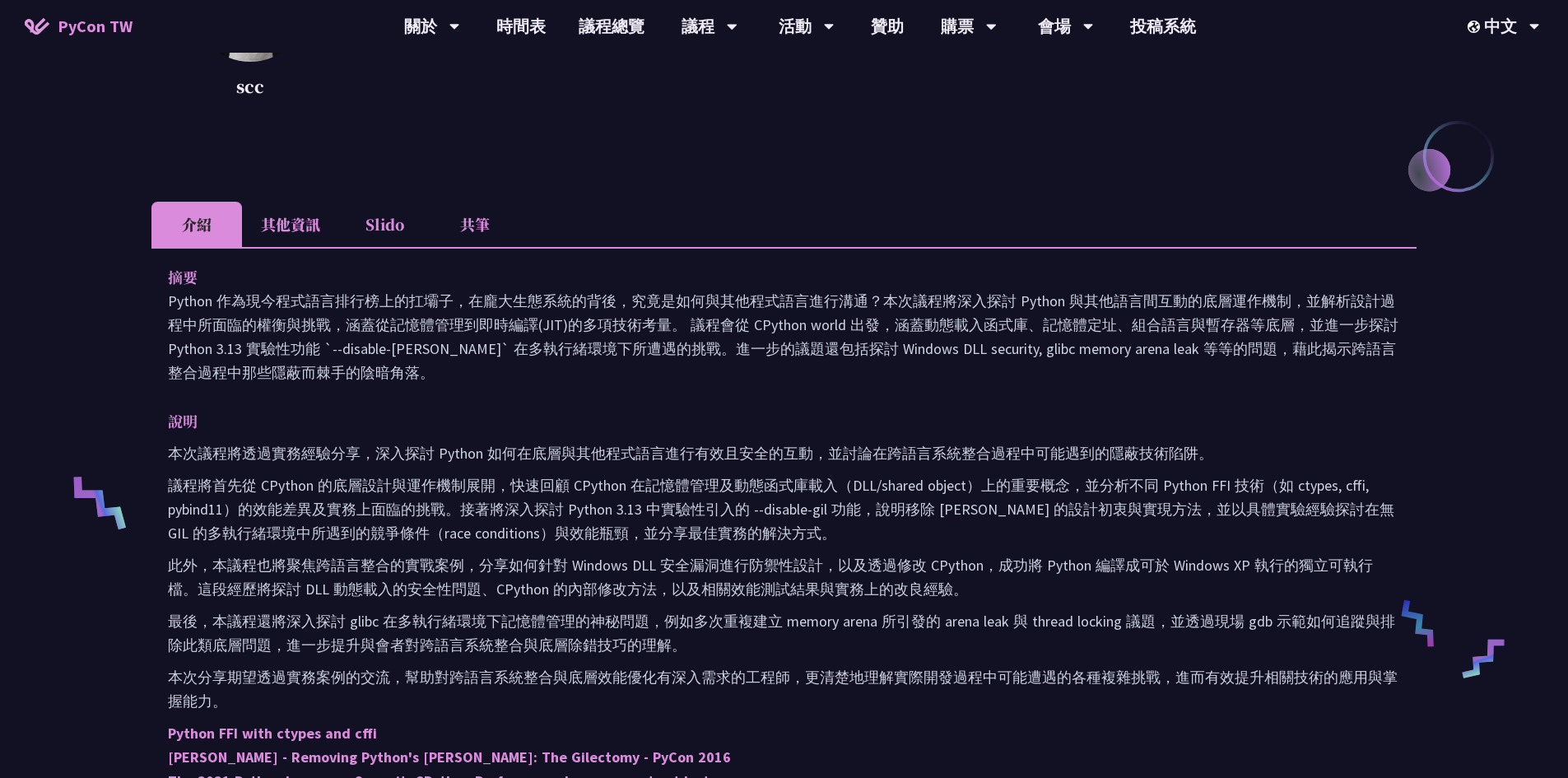
scroll to position [1647, 0]
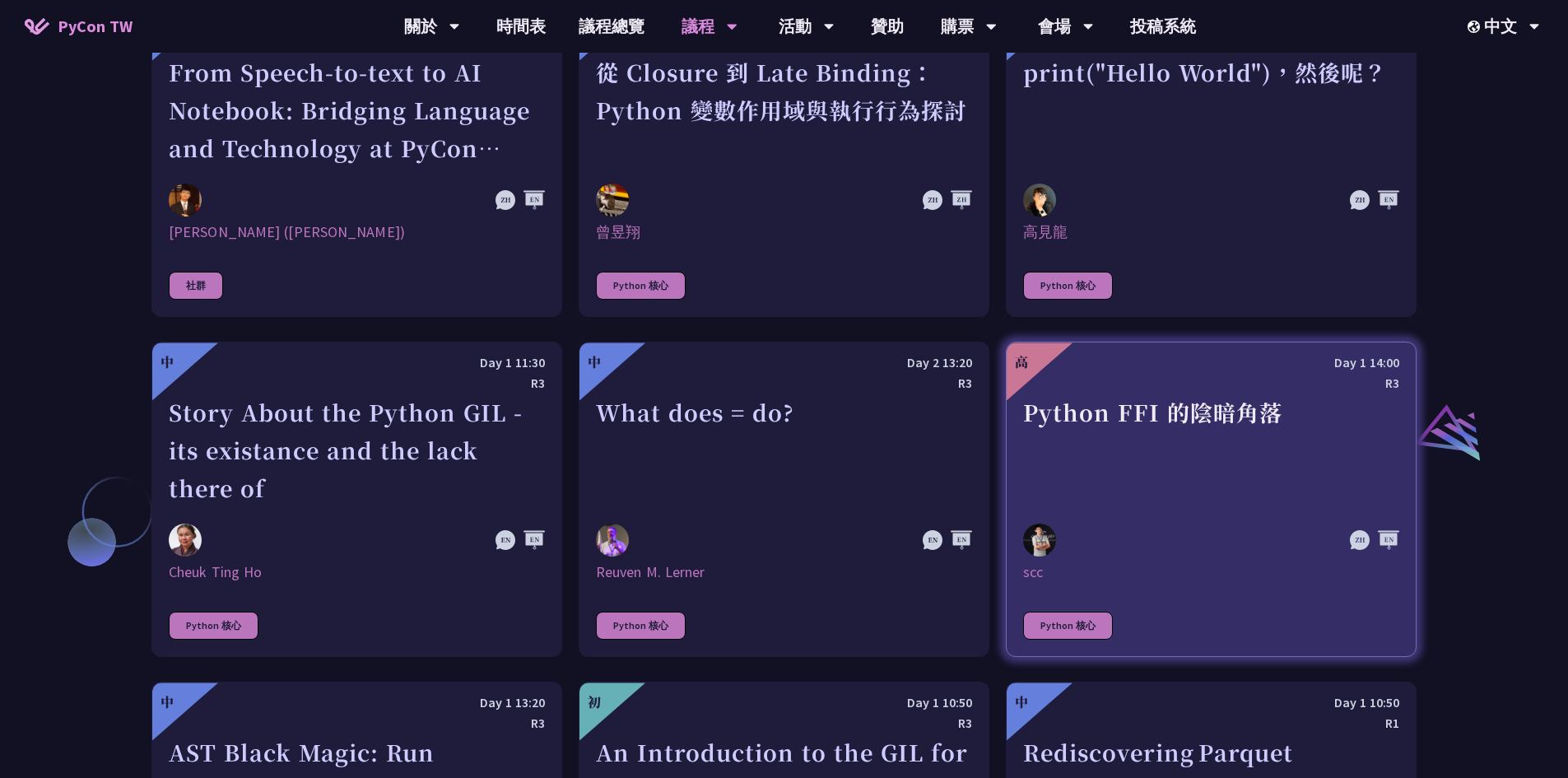
click at [1174, 452] on div "Python FFI 的陰暗角落" at bounding box center [1211, 470] width 376 height 113
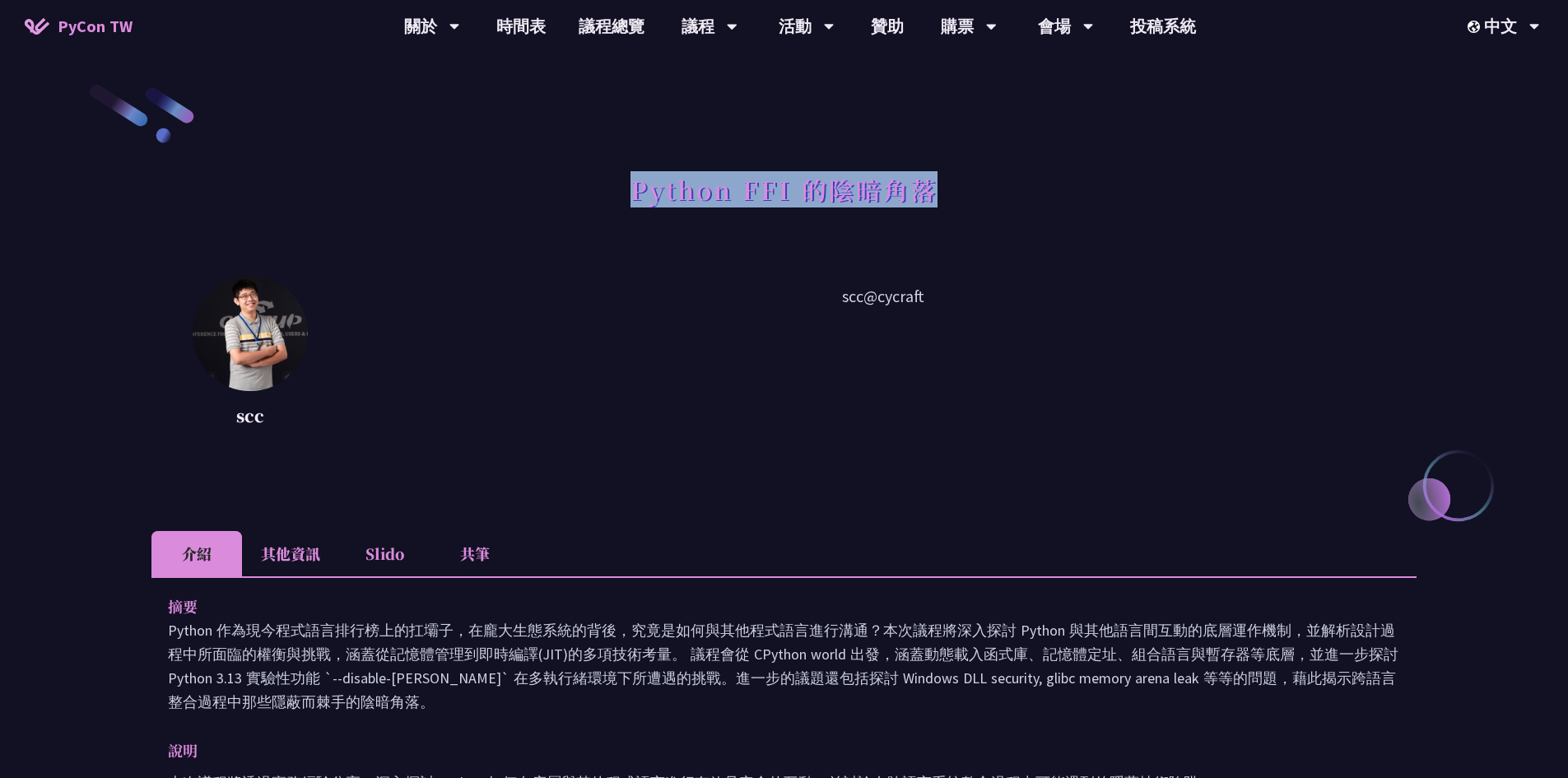
drag, startPoint x: 623, startPoint y: 188, endPoint x: 922, endPoint y: 171, distance: 299.5
click at [951, 173] on div "Python FFI 的陰暗角落" at bounding box center [784, 208] width 1265 height 87
copy h1 "Python FFI 的陰暗角落"
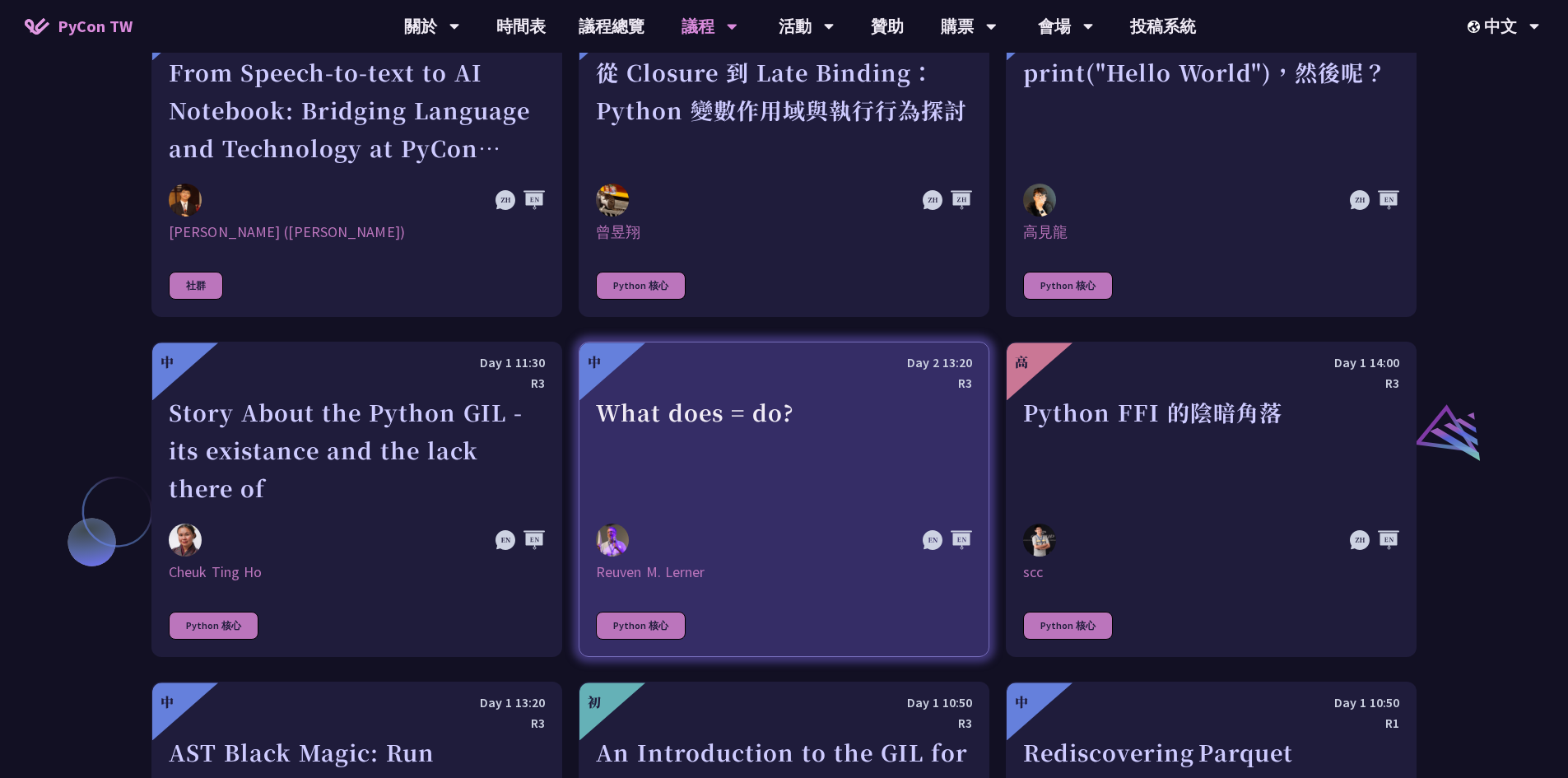
click at [821, 466] on div "What does = do?" at bounding box center [784, 470] width 376 height 113
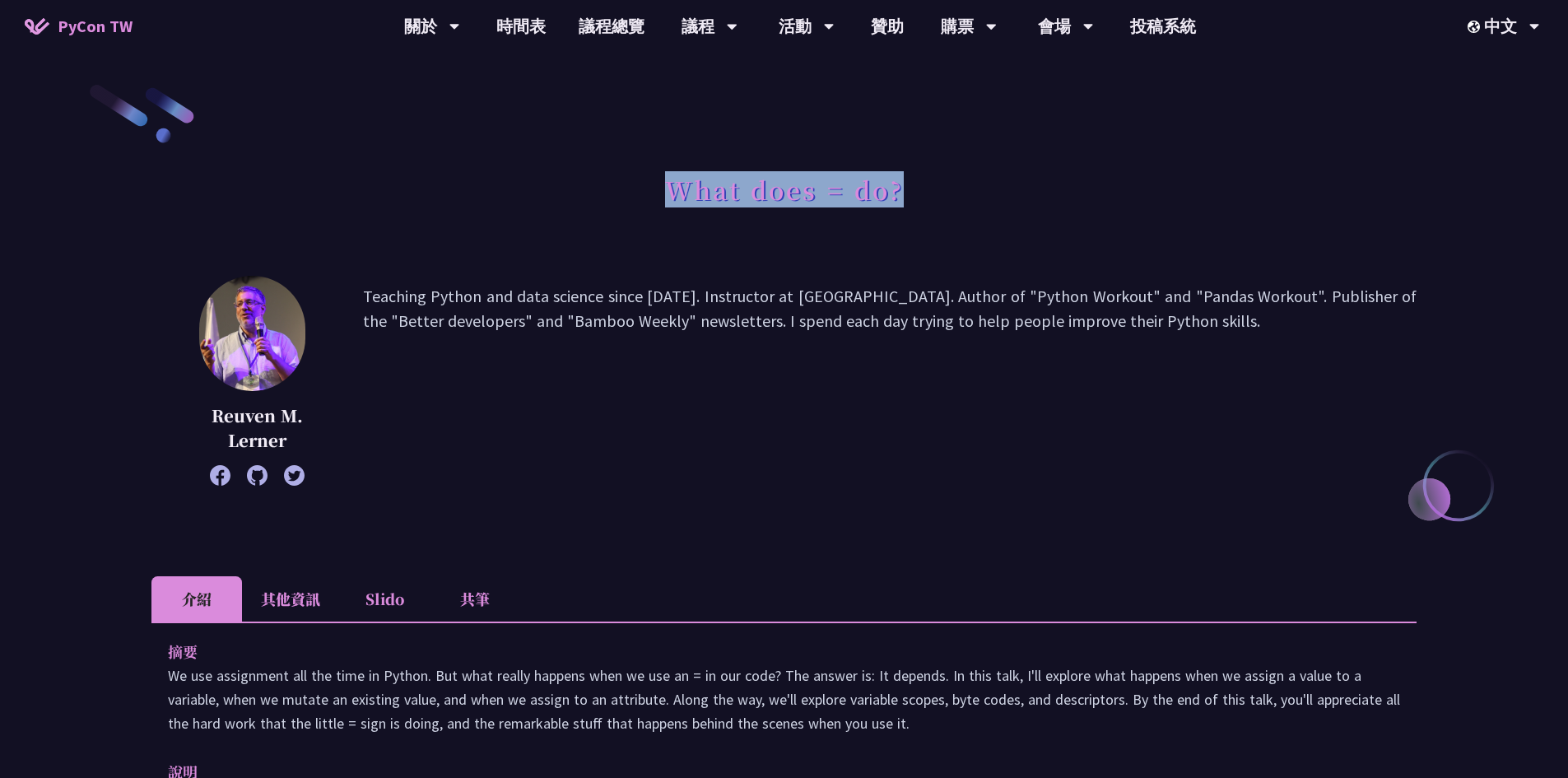
drag, startPoint x: 668, startPoint y: 189, endPoint x: 938, endPoint y: 188, distance: 270.0
click at [938, 188] on div "What does = do?" at bounding box center [784, 208] width 1265 height 87
copy h1 "What does = do?"
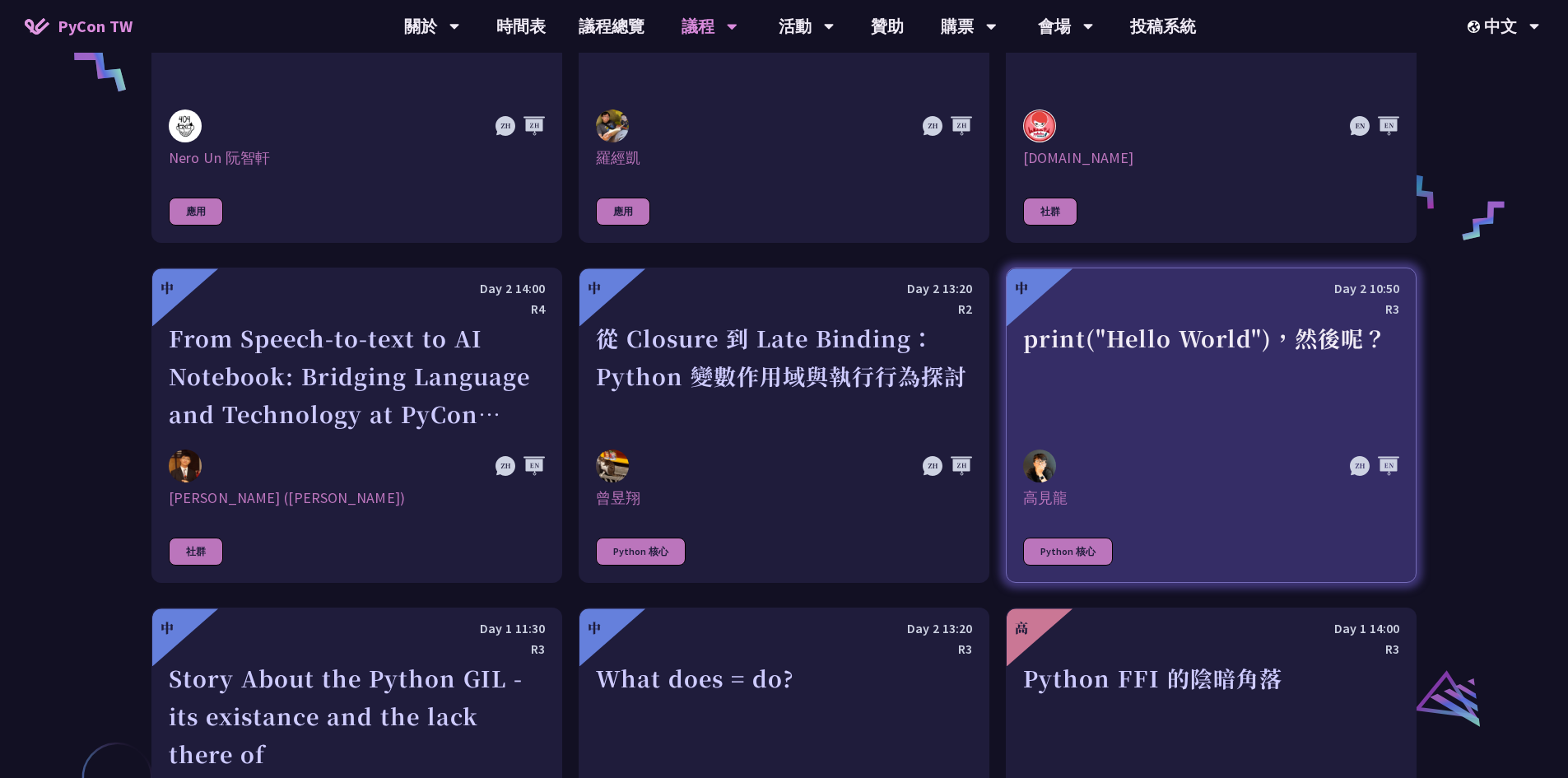
scroll to position [1390, 0]
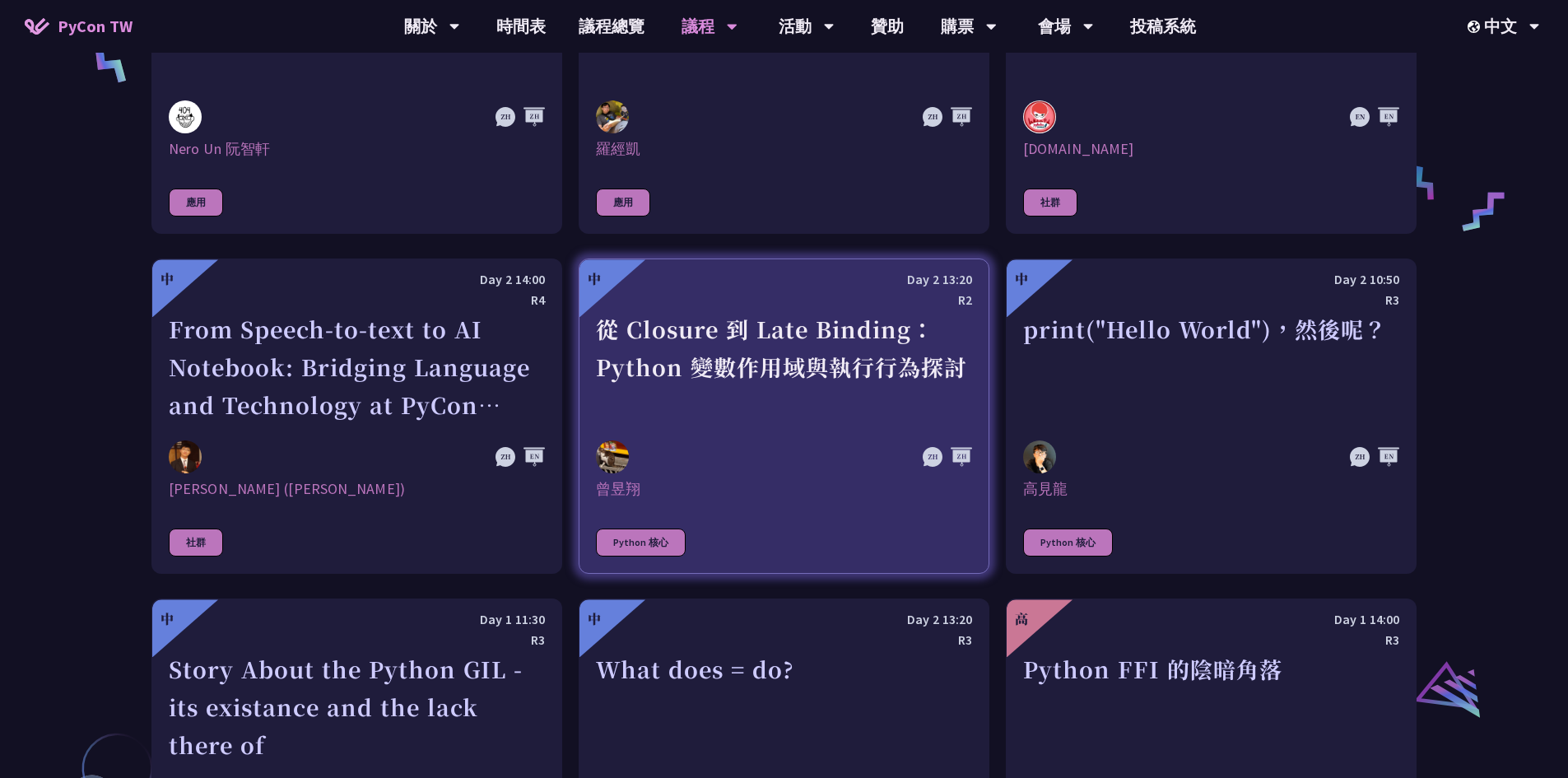
click at [892, 364] on div "從 Closure 到 Late Binding：Python 變數作用域與執行行為探討" at bounding box center [784, 366] width 376 height 113
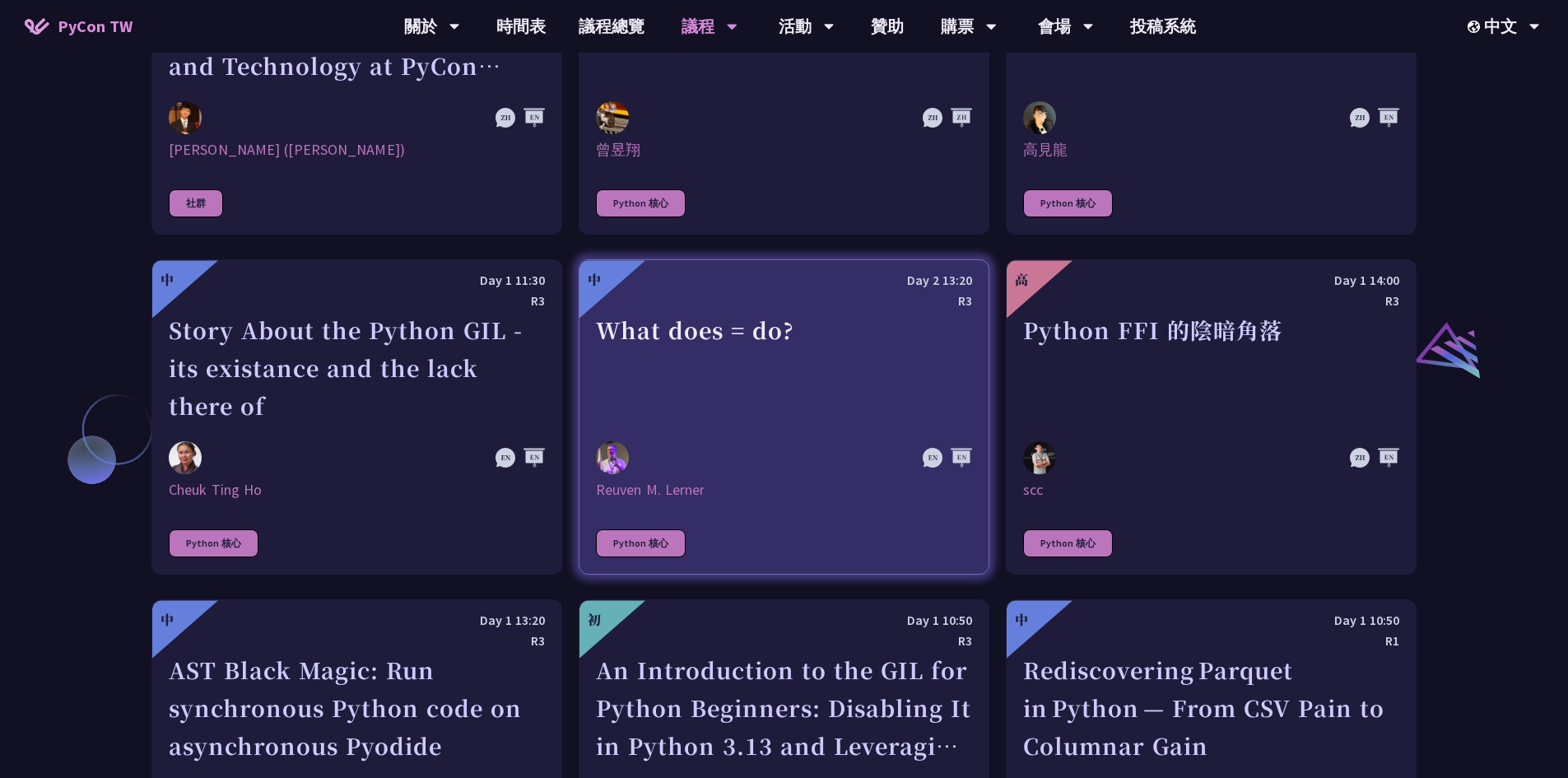
scroll to position [1734, 0]
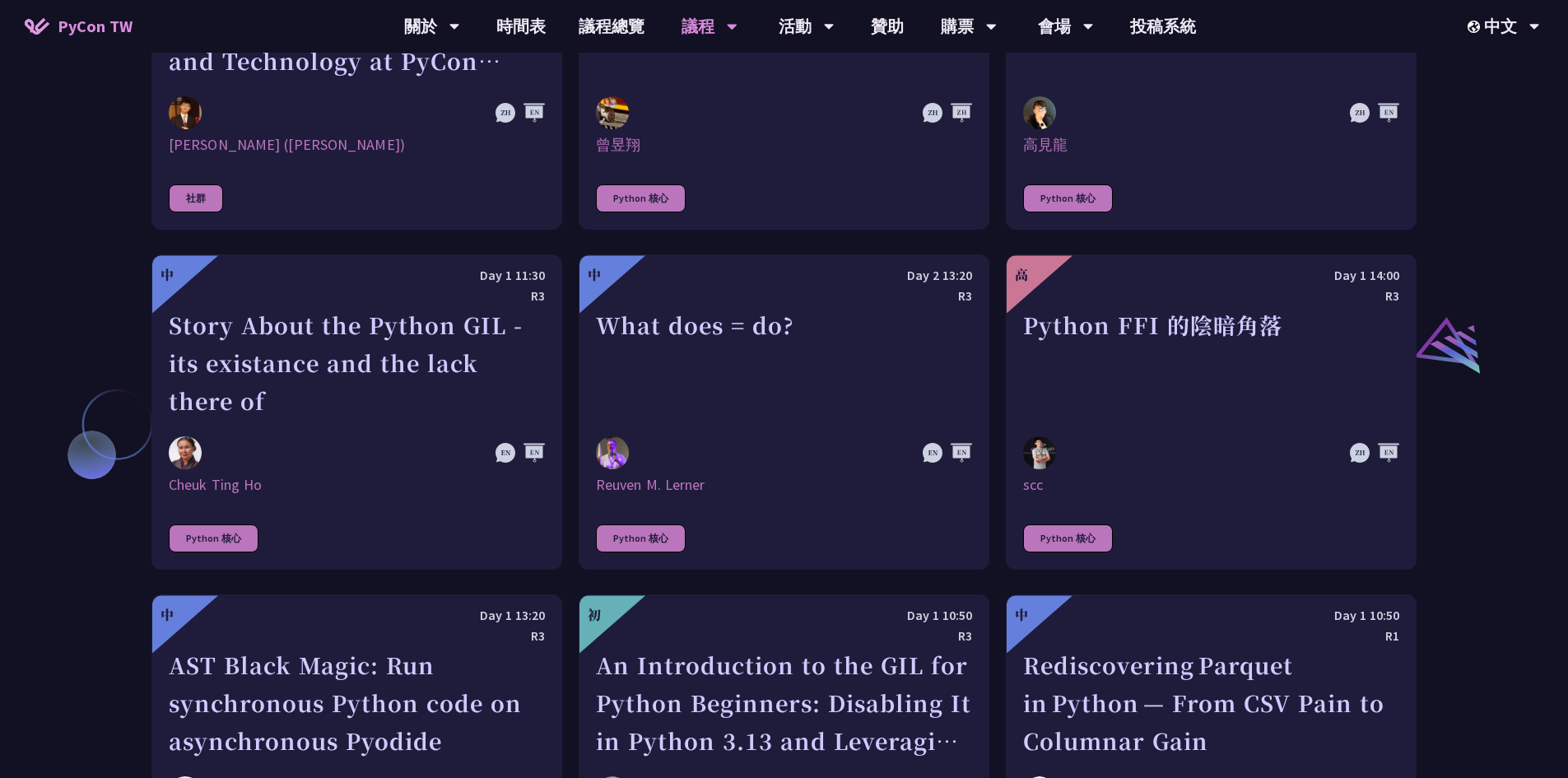
click at [396, 381] on div "Story About the Python GIL - its existance and the lack there of" at bounding box center [357, 382] width 376 height 113
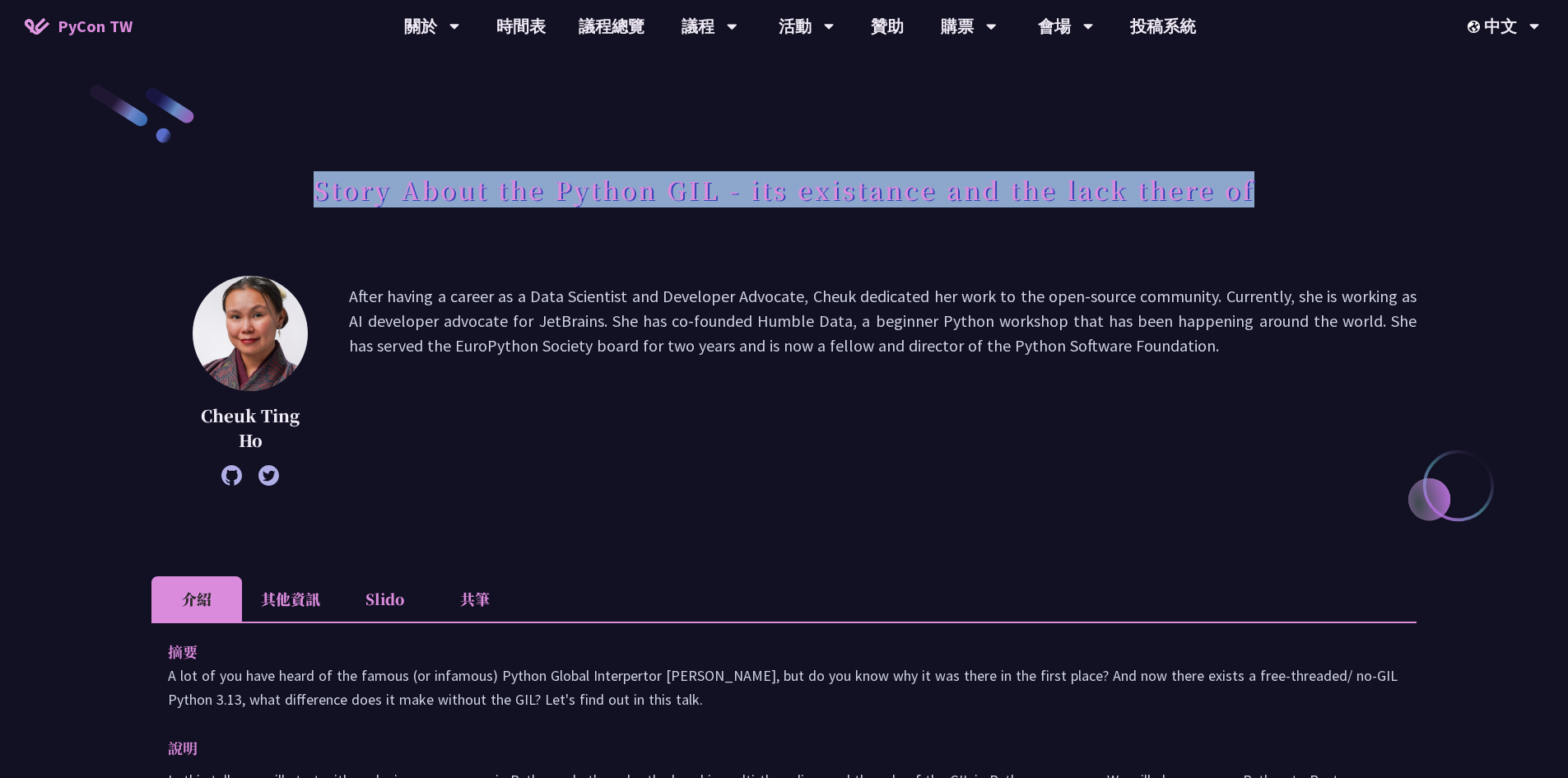
drag, startPoint x: 317, startPoint y: 192, endPoint x: 1258, endPoint y: 184, distance: 941.0
click at [1258, 184] on div "Story About the Python GIL - its existance and the lack there of" at bounding box center [784, 208] width 1265 height 87
copy h1 "Story About the Python GIL - its existance and the lack there of"
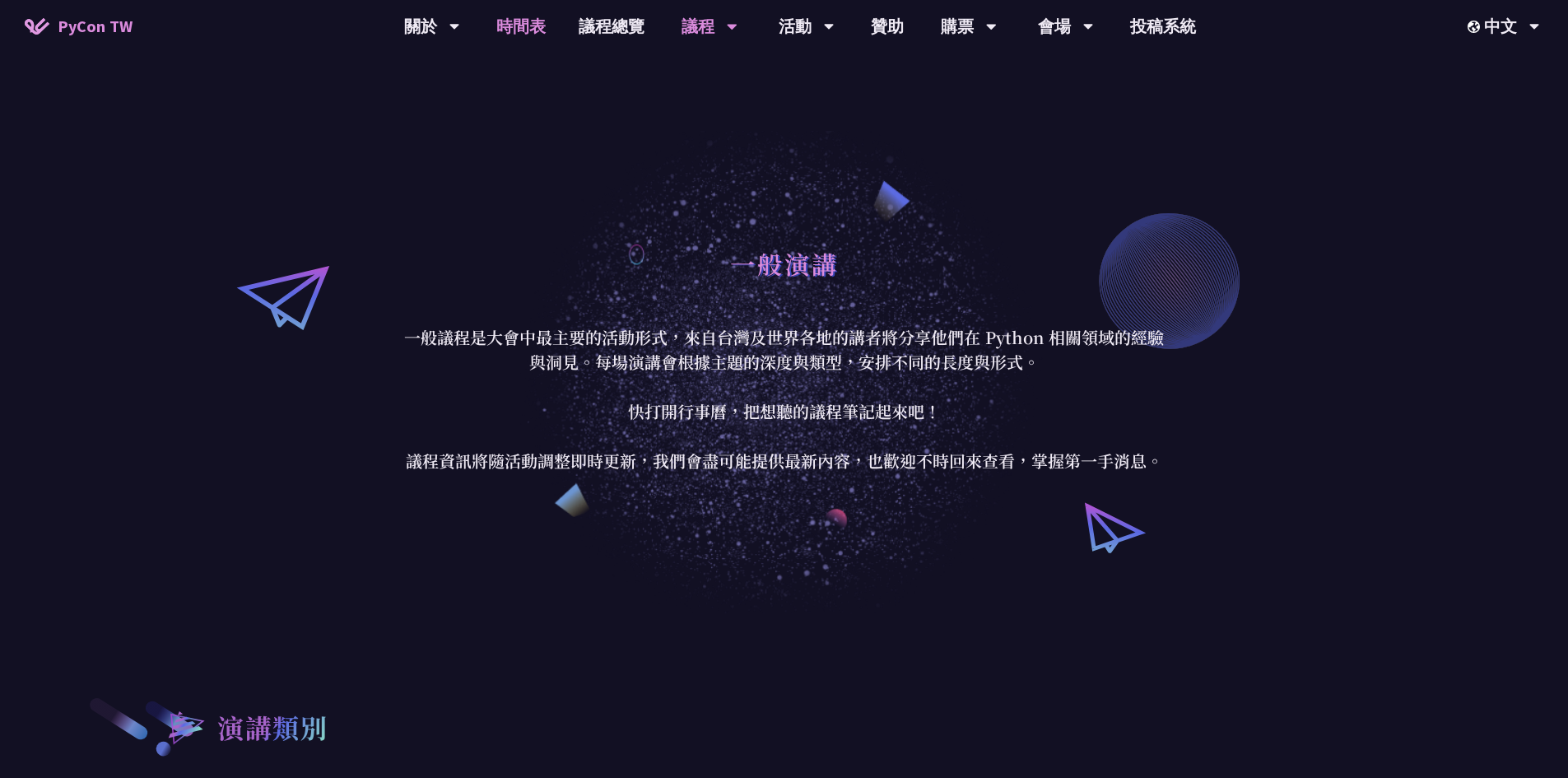
drag, startPoint x: 517, startPoint y: 27, endPoint x: 524, endPoint y: 35, distance: 10.6
click at [517, 27] on link "時間表" at bounding box center [521, 26] width 82 height 53
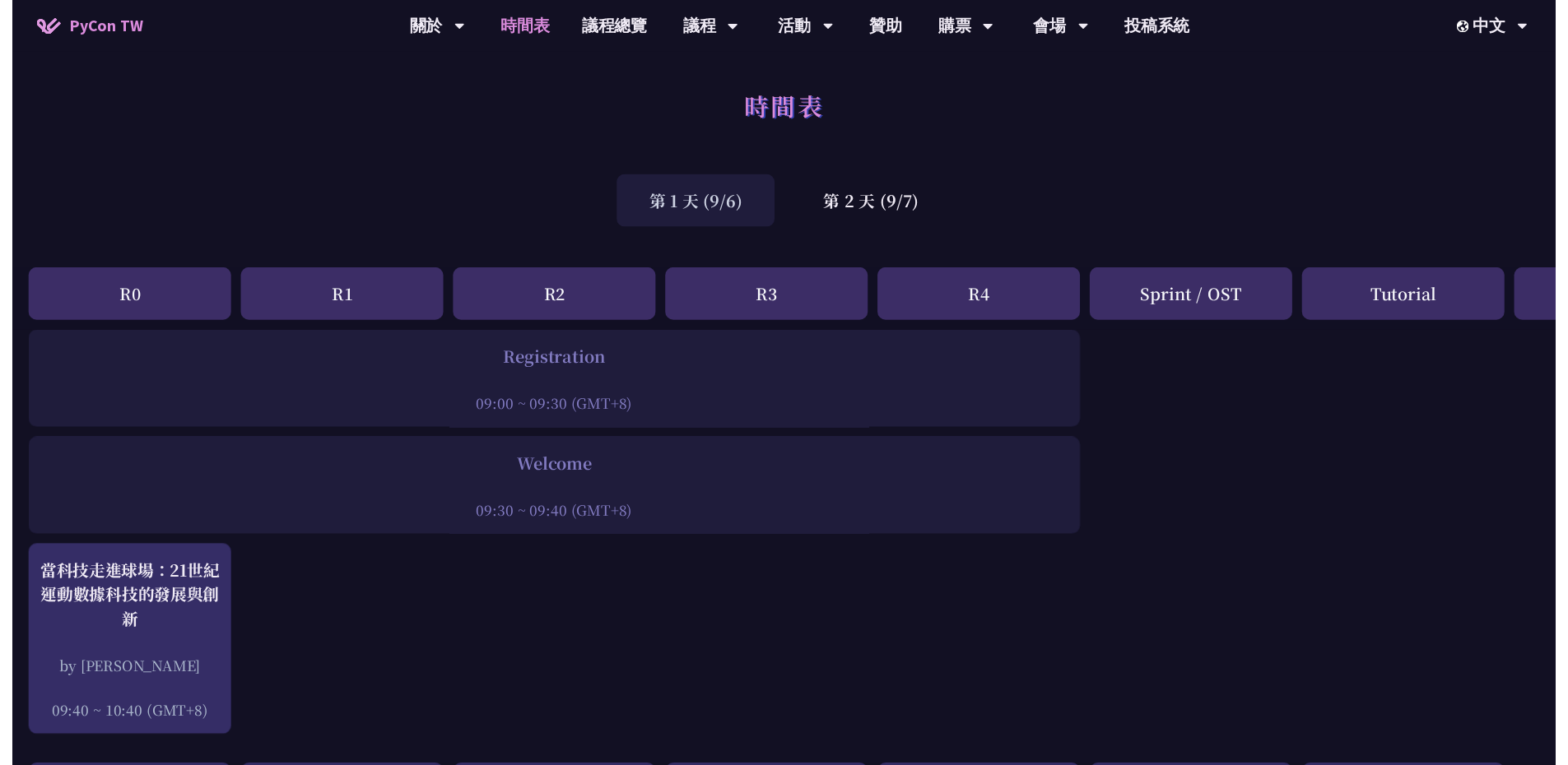
scroll to position [494, 0]
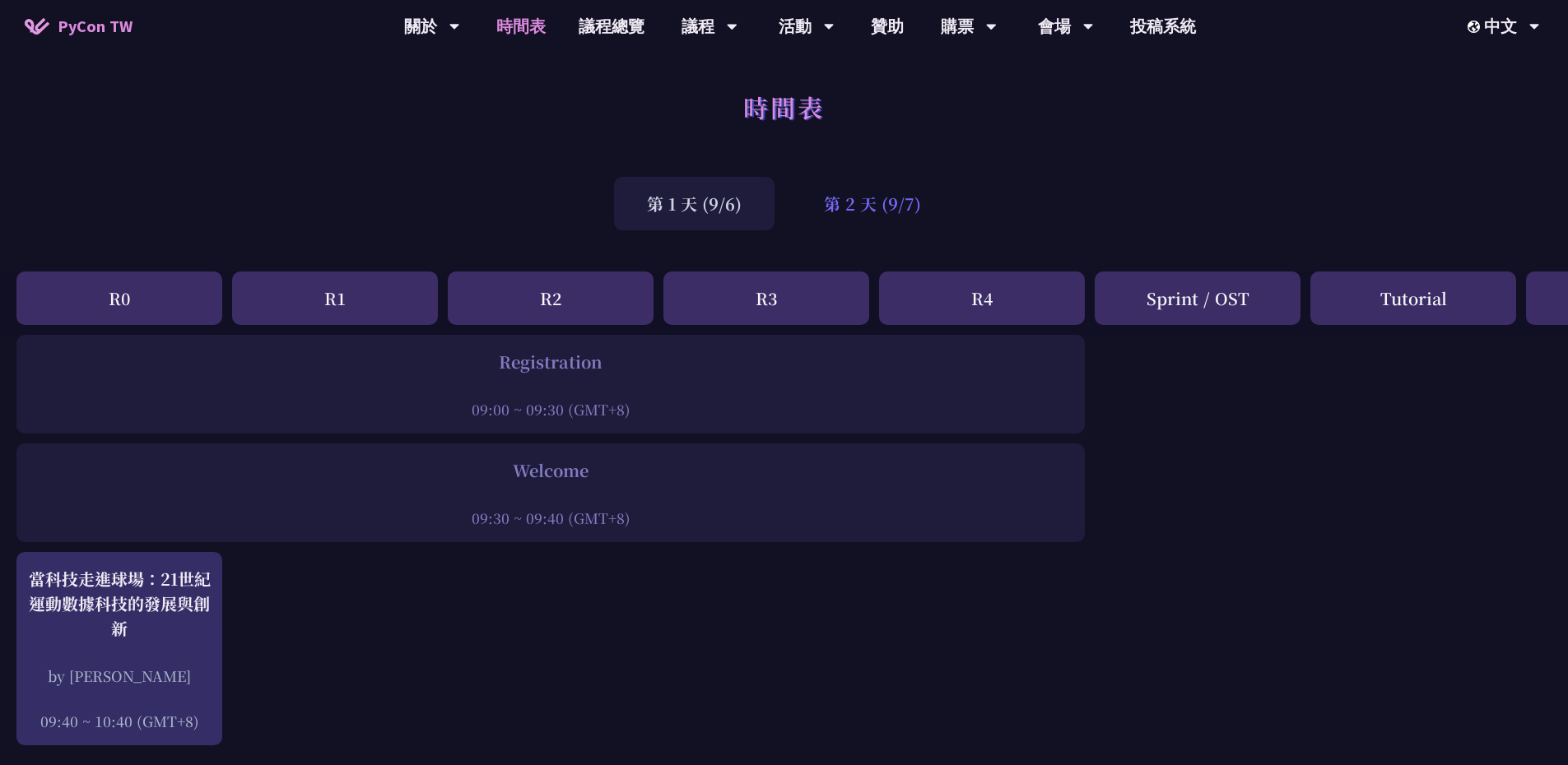
click at [829, 200] on div "第 2 天 (9/7)" at bounding box center [873, 204] width 163 height 54
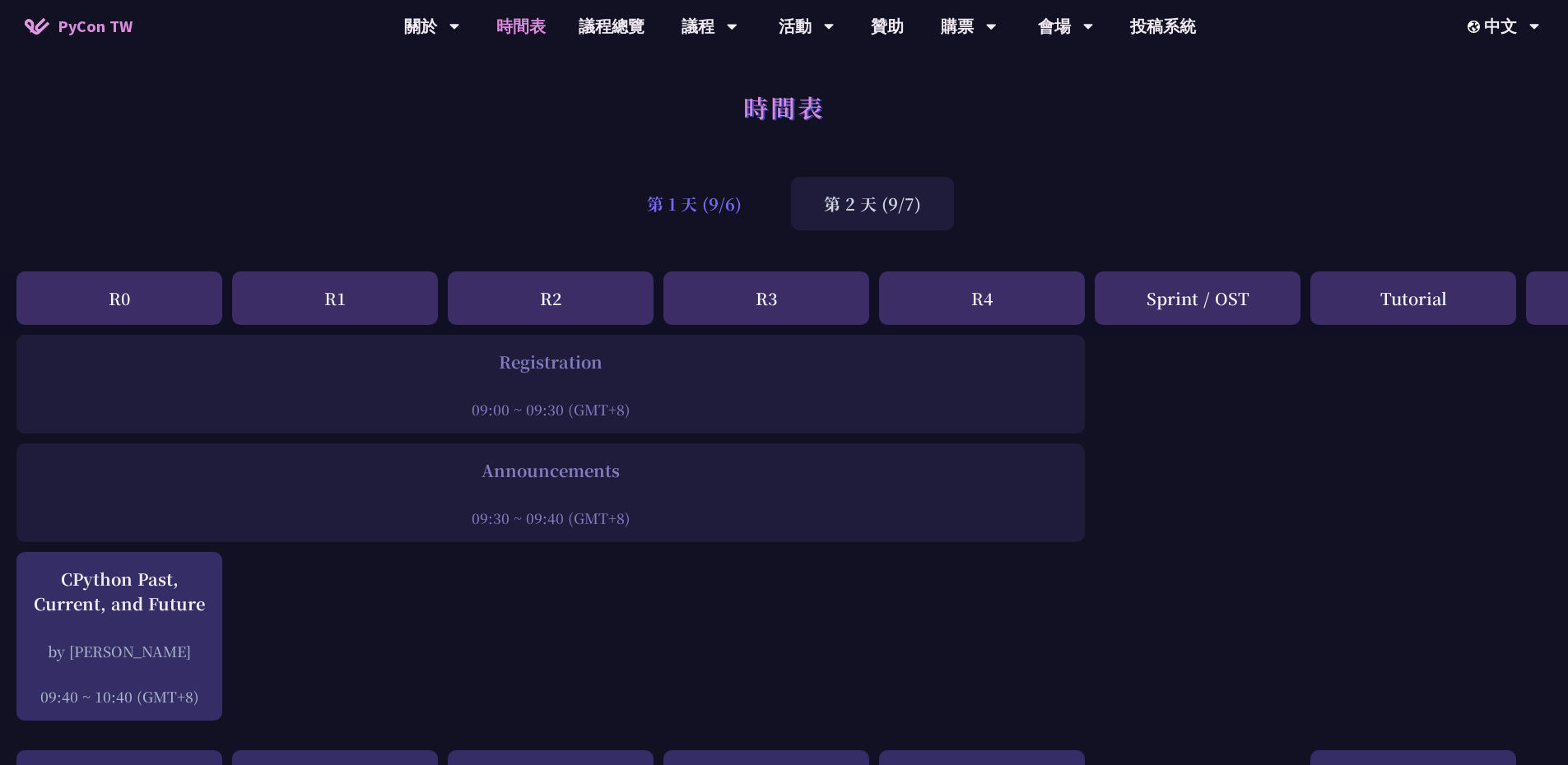
click at [720, 216] on div "第 1 天 (9/6)" at bounding box center [694, 204] width 160 height 54
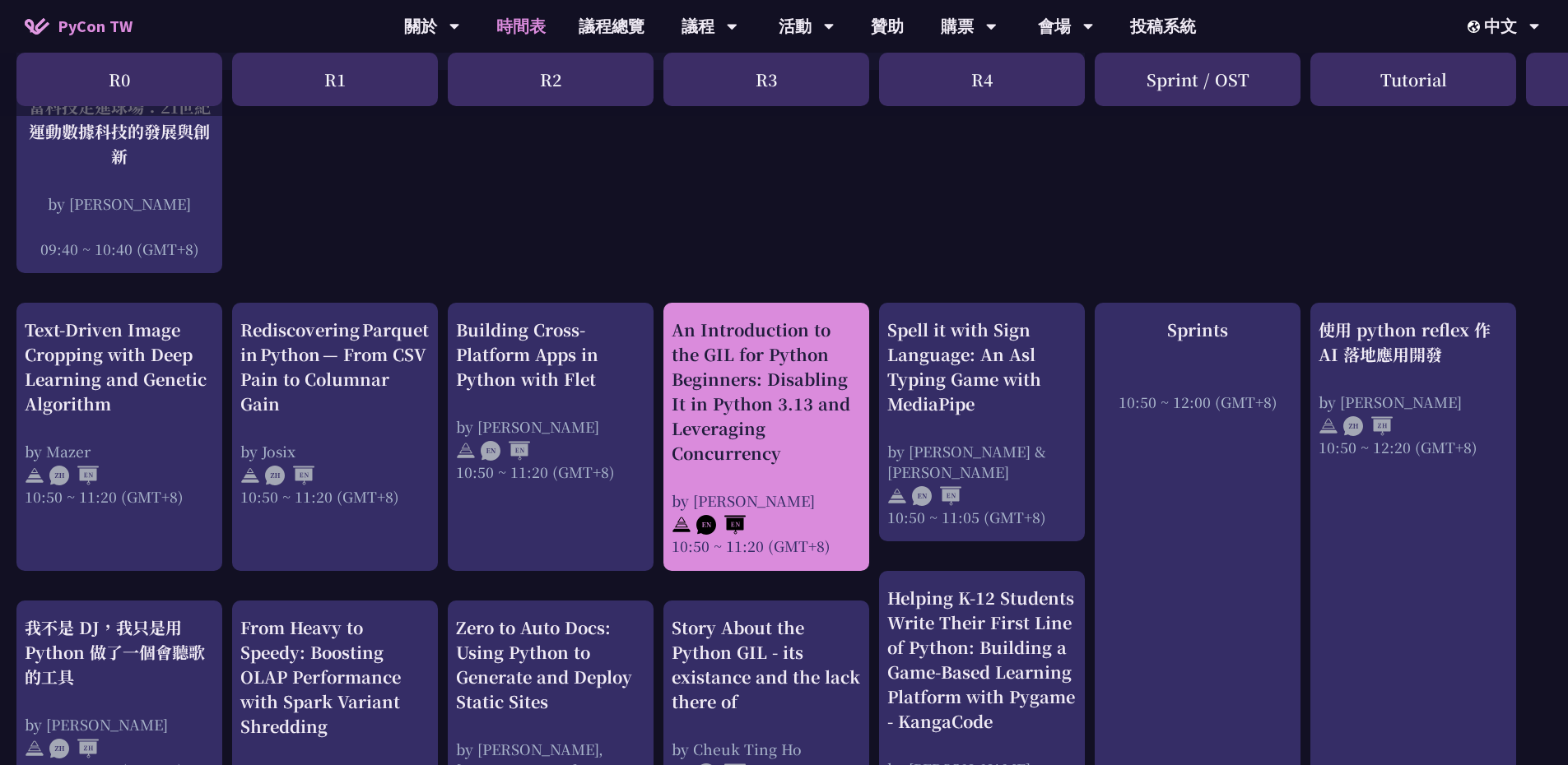
scroll to position [494, 0]
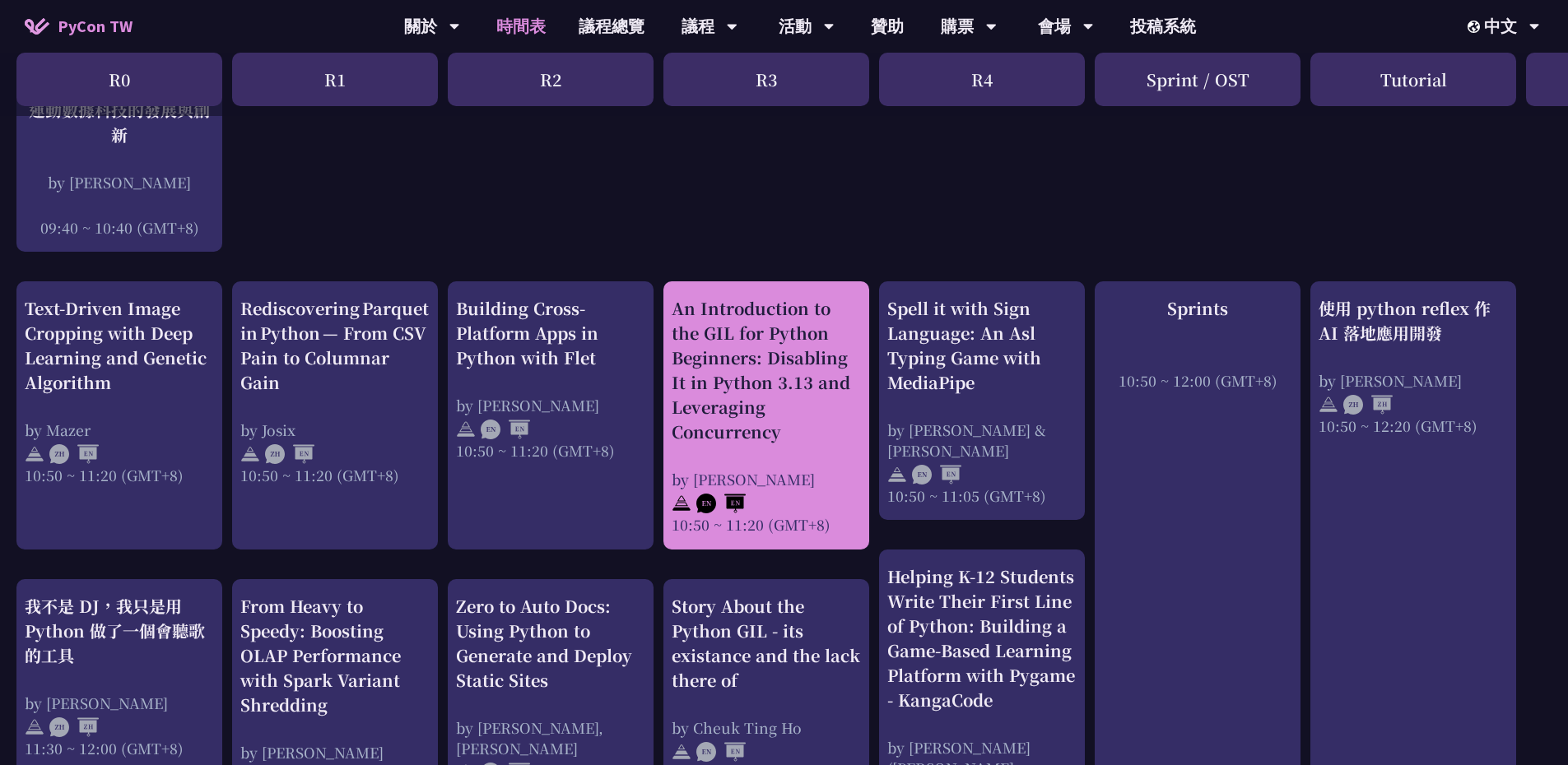
drag, startPoint x: 788, startPoint y: 380, endPoint x: 806, endPoint y: 380, distance: 18.0
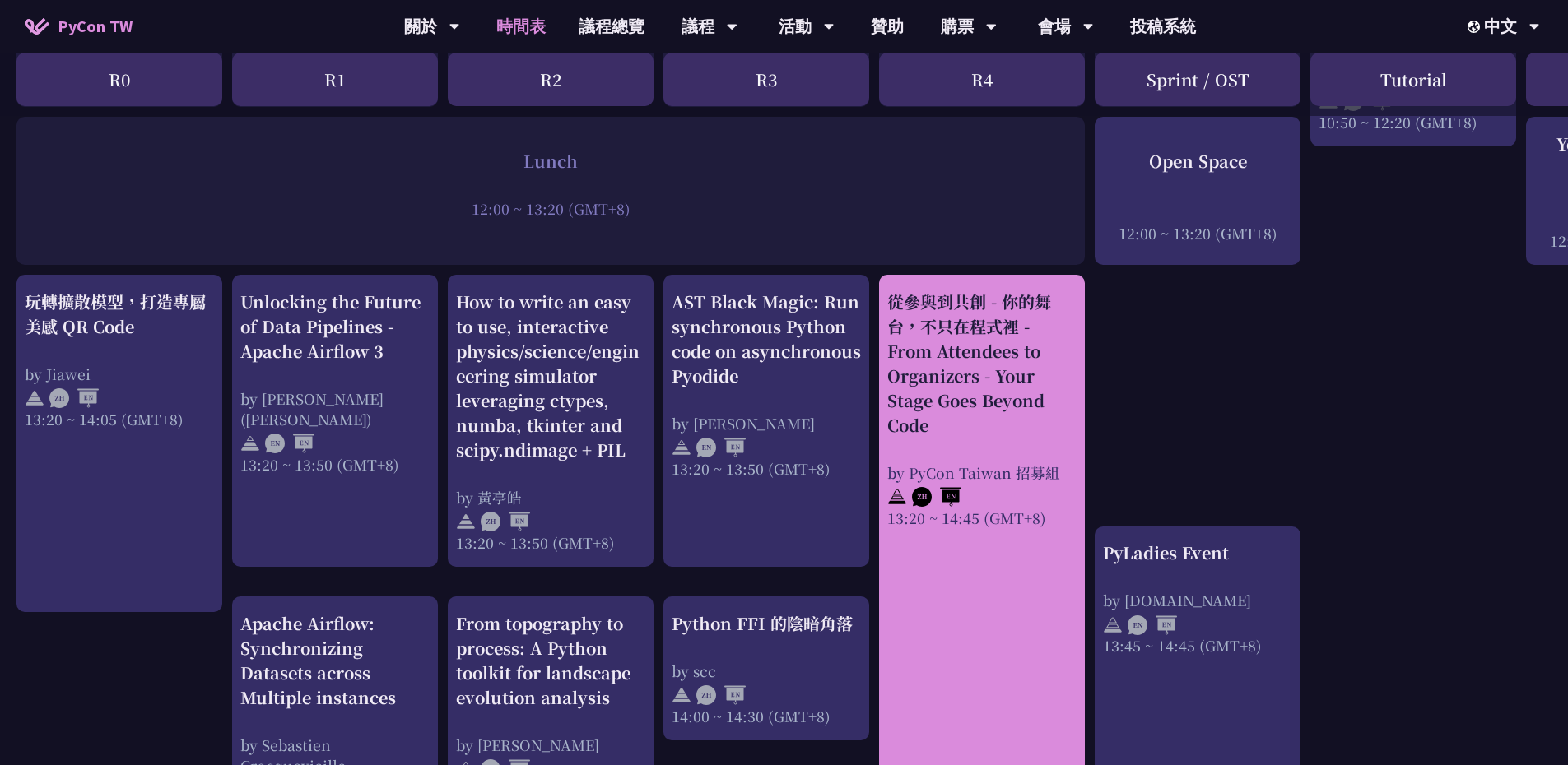
scroll to position [1317, 0]
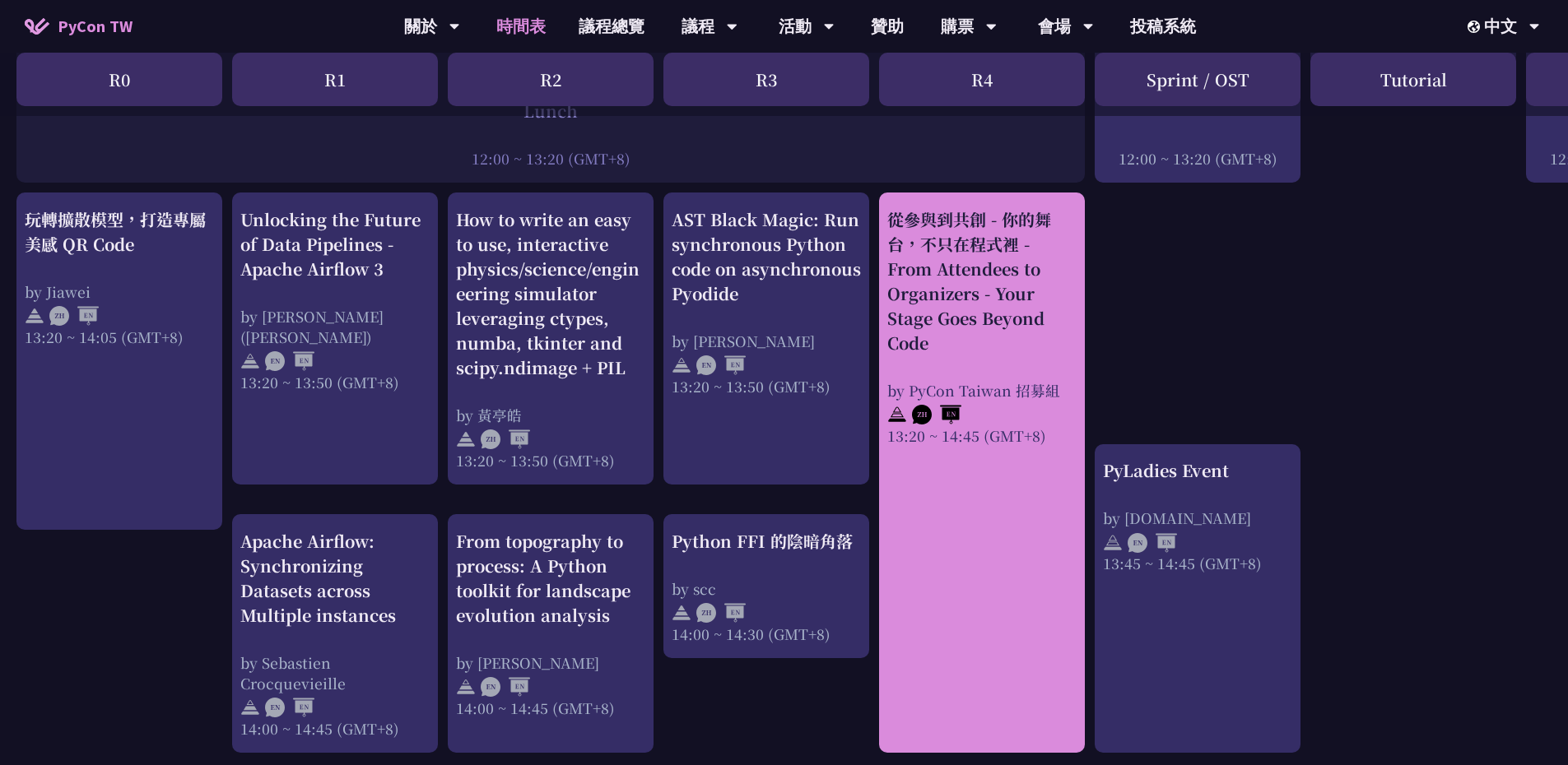
click at [981, 451] on link "從參與到共創 - 你的舞台，不只在程式裡 - From Attendees to Organizers - Your Stage Goes Beyond Co…" at bounding box center [982, 473] width 189 height 532
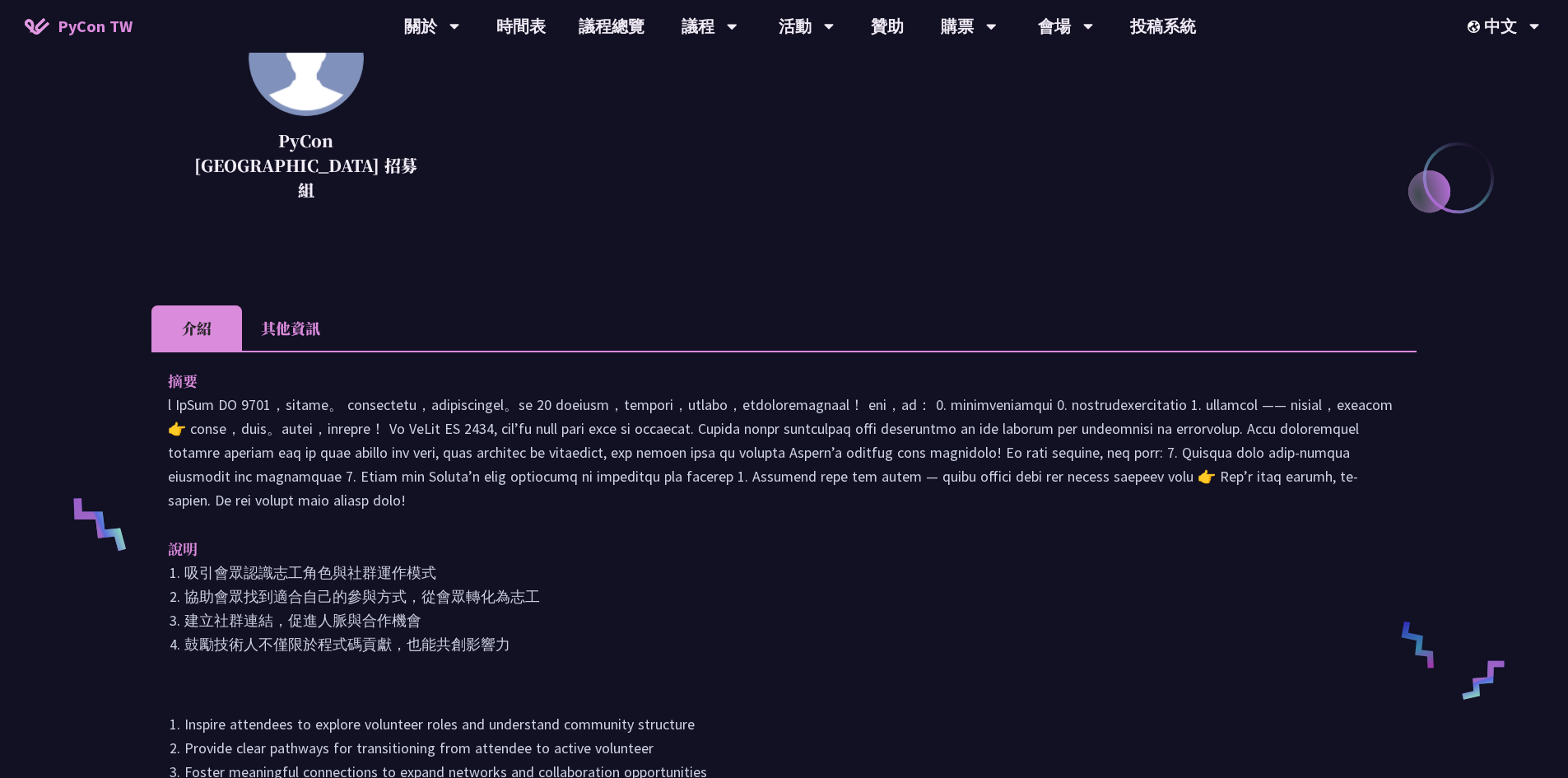
scroll to position [329, 0]
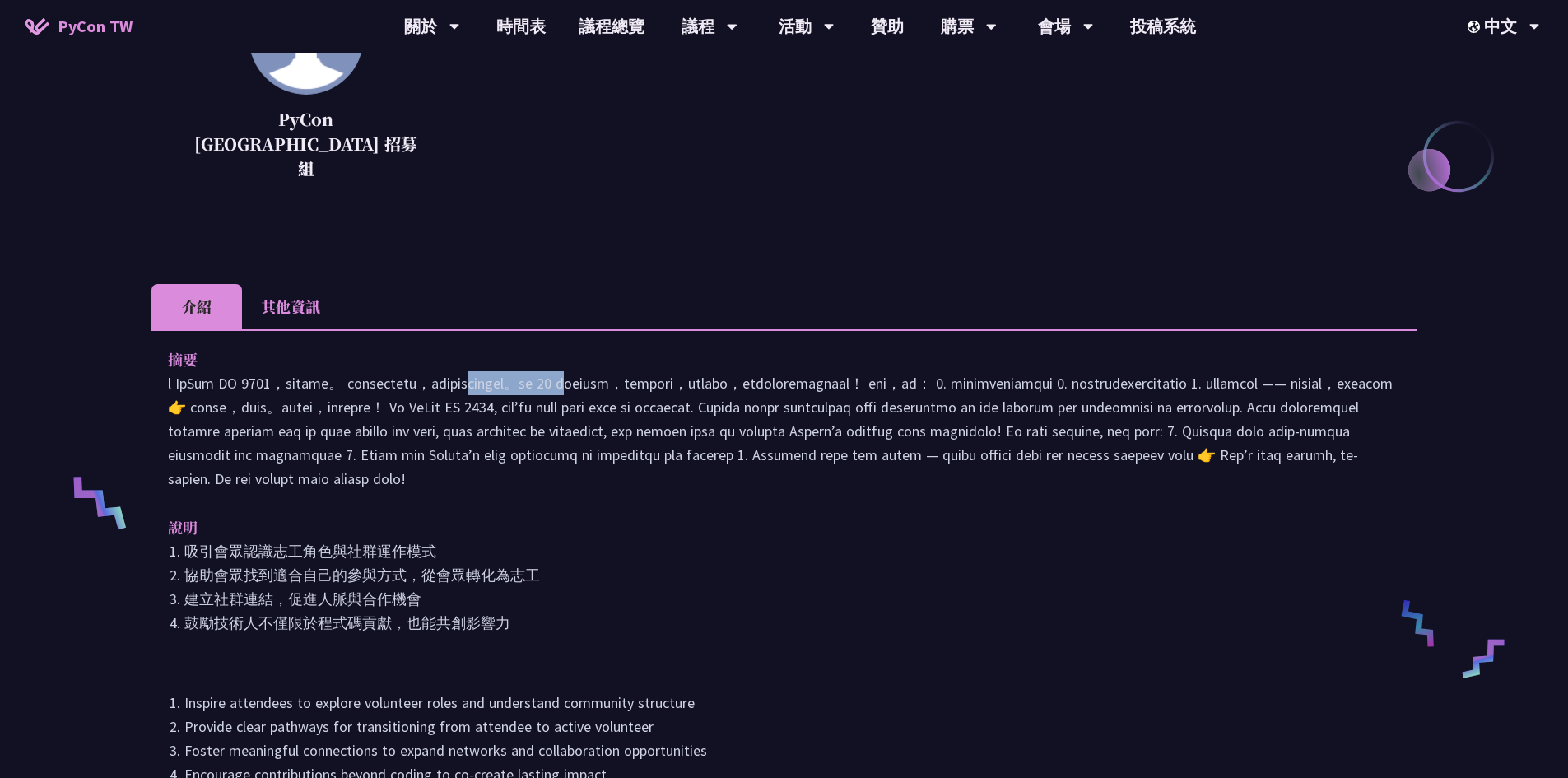
drag, startPoint x: 406, startPoint y: 356, endPoint x: 557, endPoint y: 361, distance: 151.1
click at [557, 371] on p at bounding box center [784, 431] width 1232 height 119
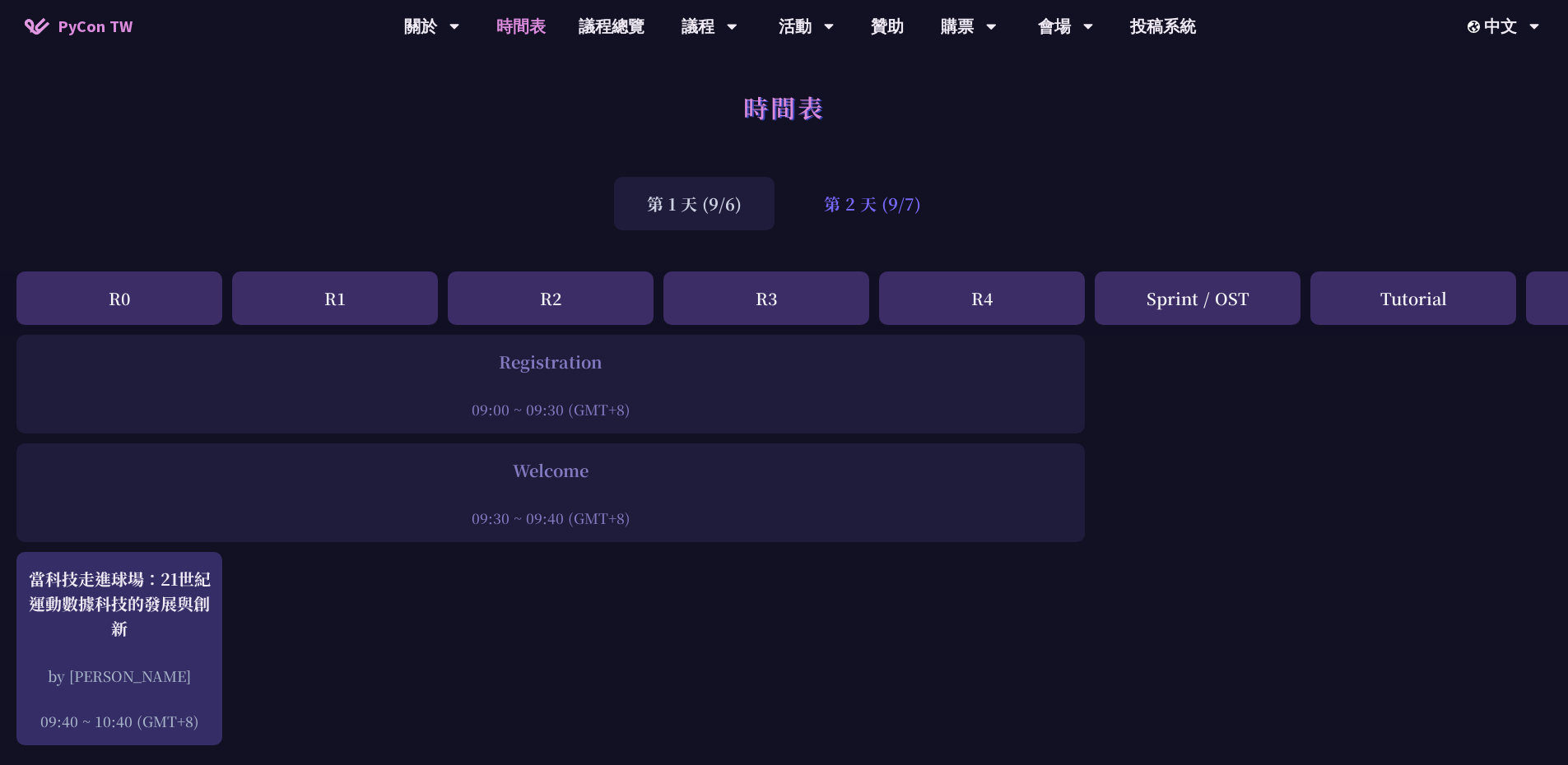
click at [927, 204] on div "第 2 天 (9/7)" at bounding box center [873, 204] width 163 height 54
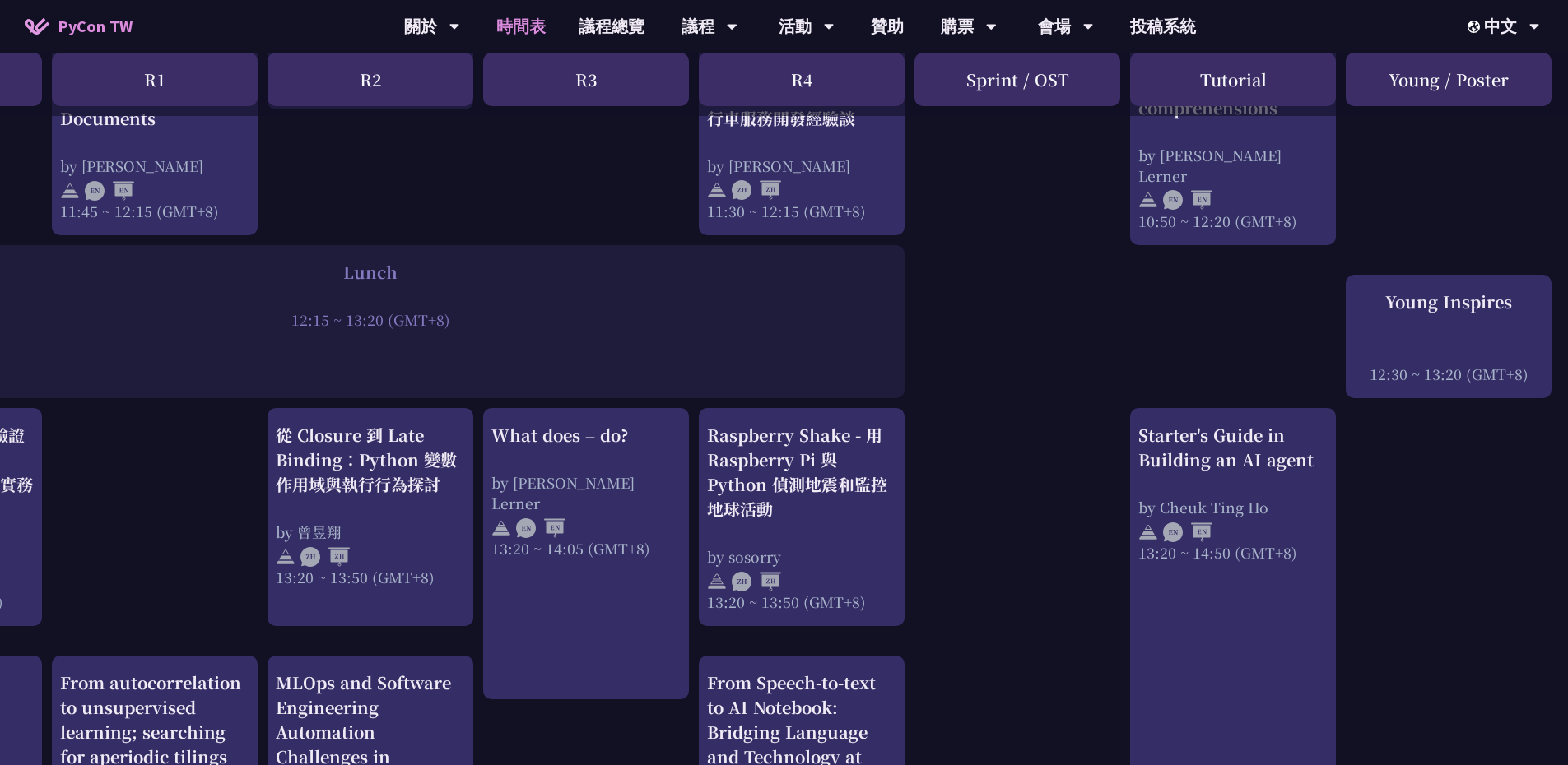
scroll to position [1234, 181]
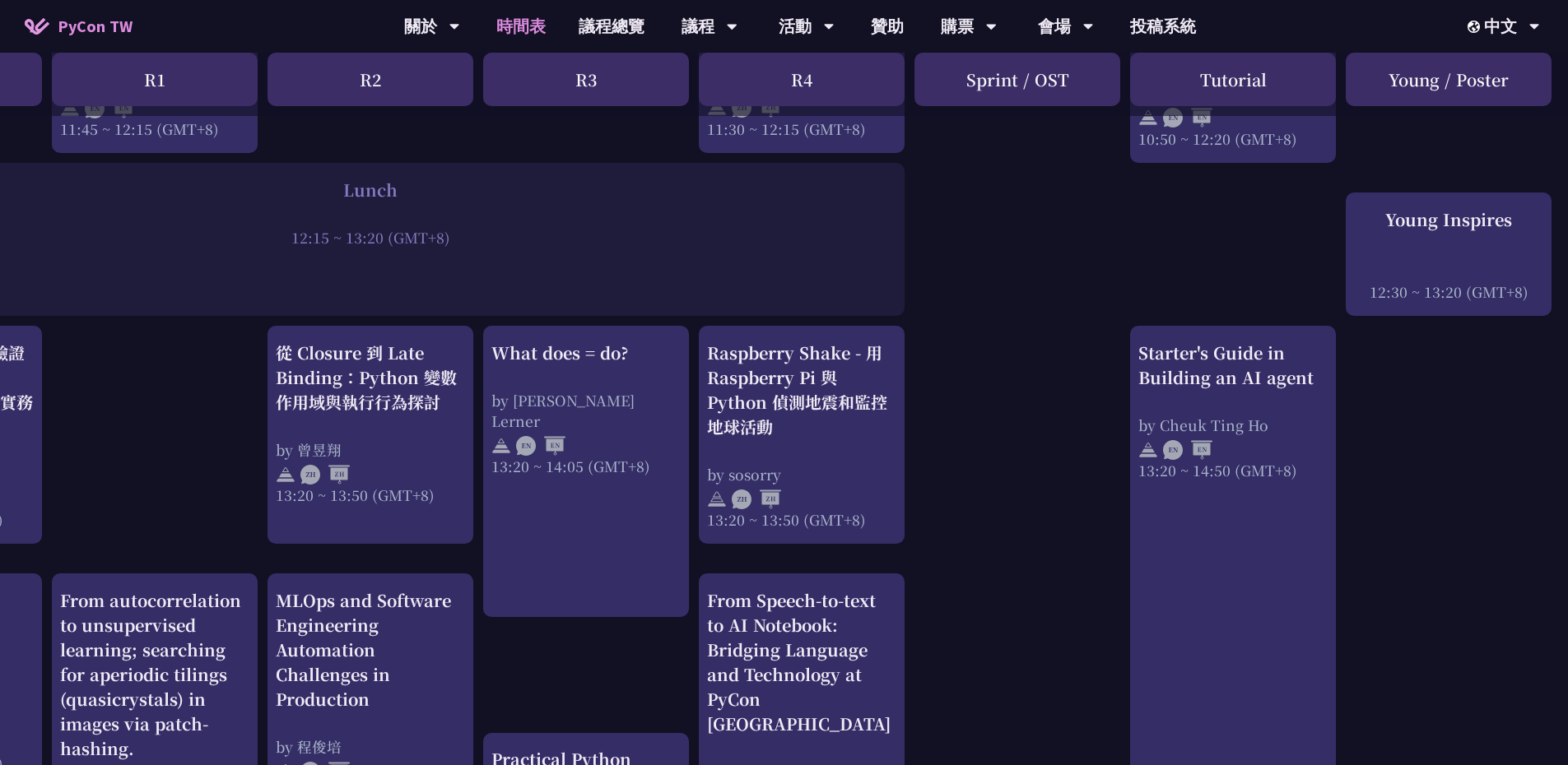
drag, startPoint x: 1051, startPoint y: 764, endPoint x: 1037, endPoint y: 765, distance: 14.0
click at [1037, 765] on html "PyCon TW 關於 PyCon Taiwan 研討會歷史 在地社群 行為準則 時間表 議程總覽 議程 主題演講 一般演講 專業課程 Panel Discu…" at bounding box center [603, 527] width 1568 height 3522
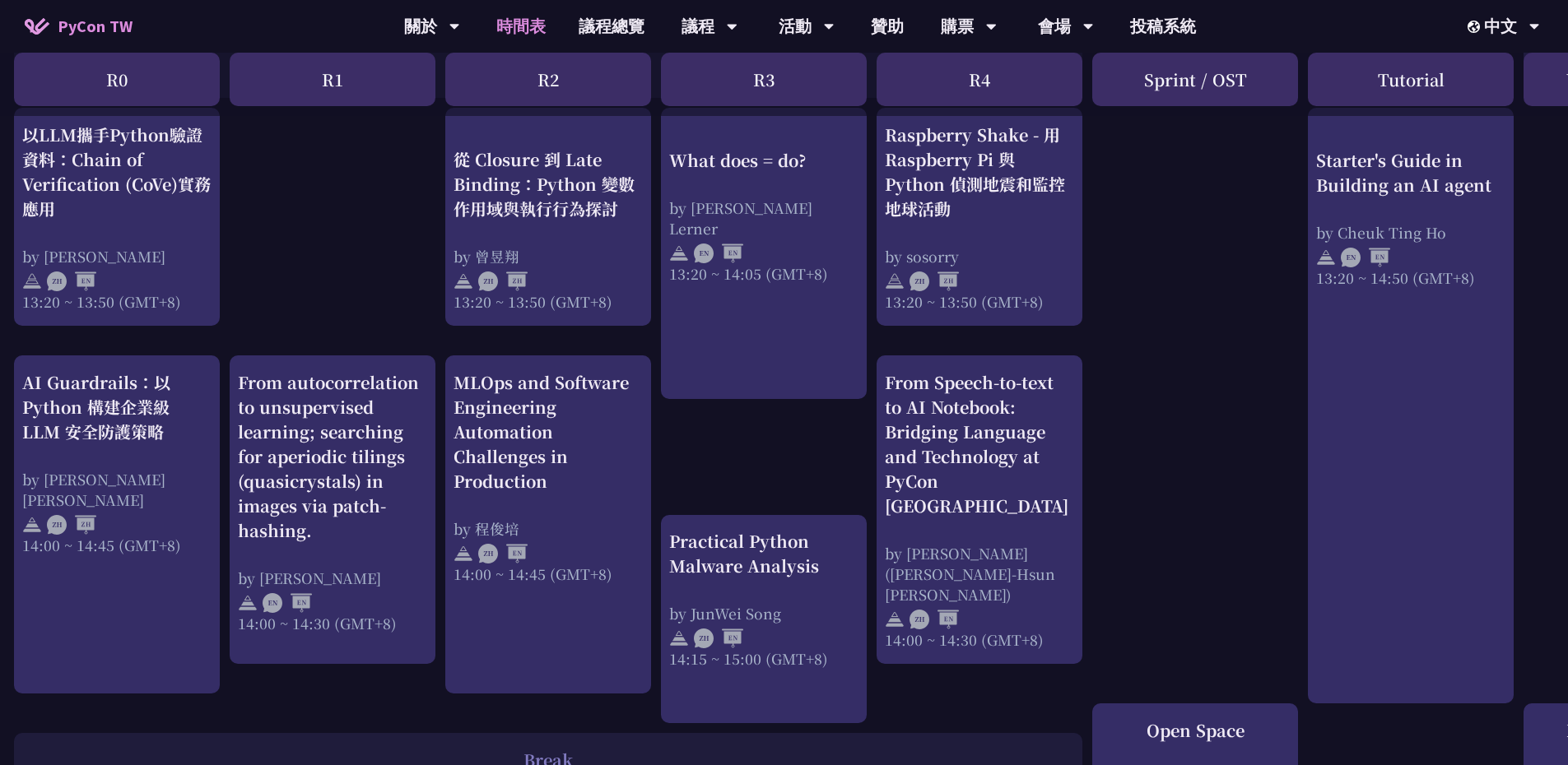
scroll to position [1481, 3]
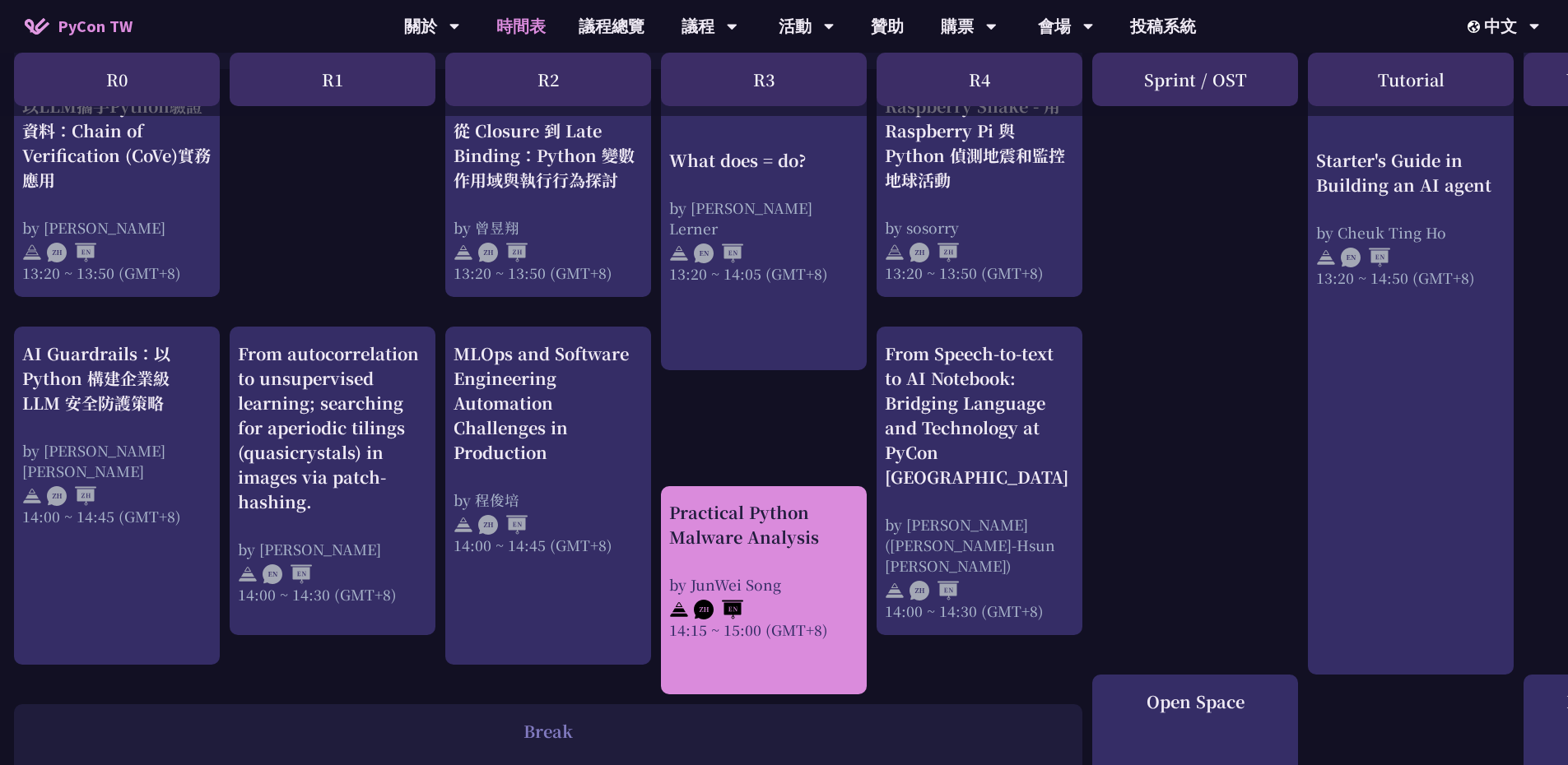
click at [815, 555] on div "Practical Python Malware Analysis by JunWei Song 14:15 ~ 15:00 (GMT+8)" at bounding box center [763, 570] width 189 height 140
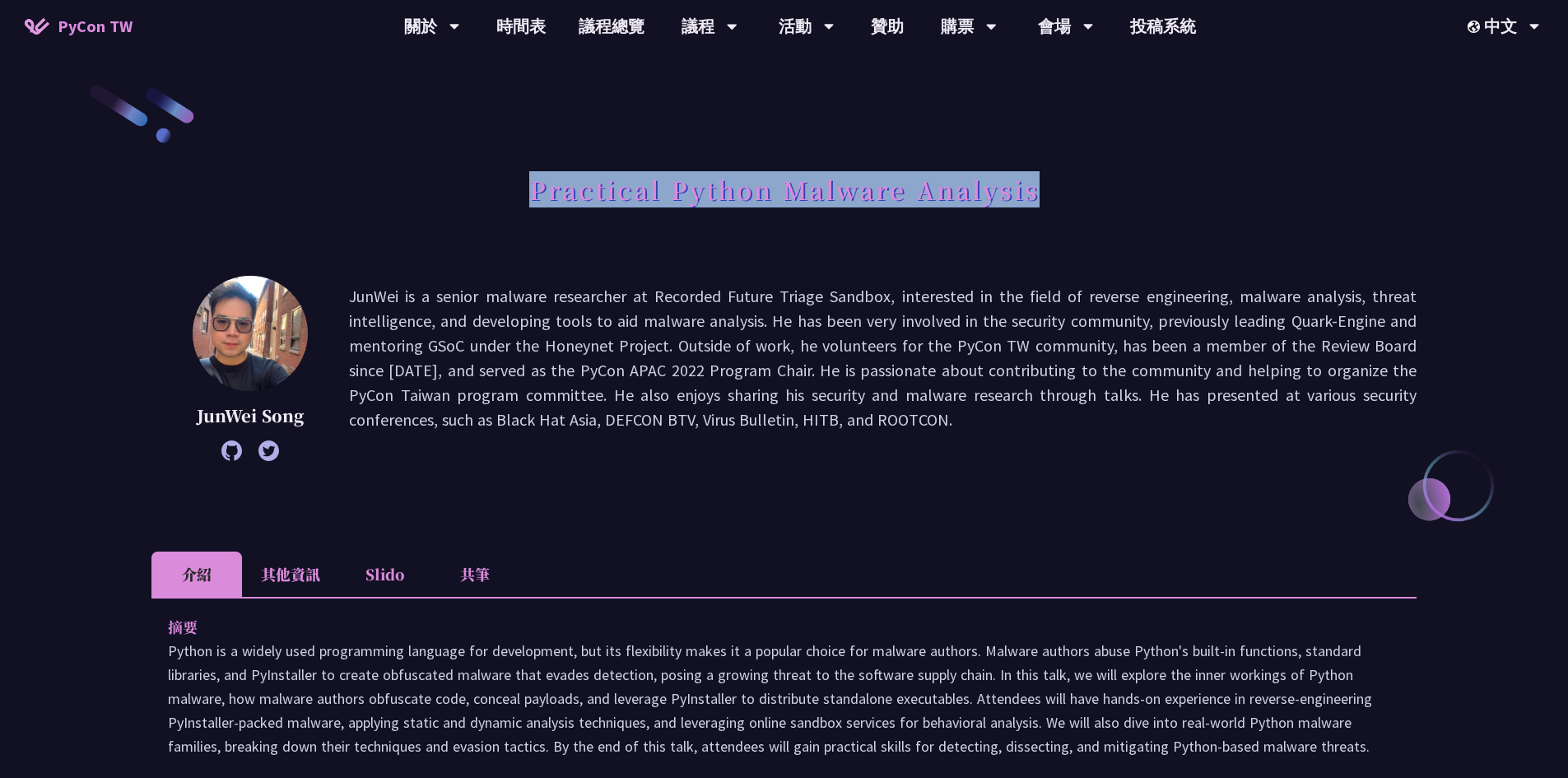
drag, startPoint x: 522, startPoint y: 187, endPoint x: 1048, endPoint y: 187, distance: 526.0
click at [1048, 187] on div "Practical Python Malware Analysis" at bounding box center [784, 208] width 1265 height 87
copy h1 "Practical Python Malware Analysis"
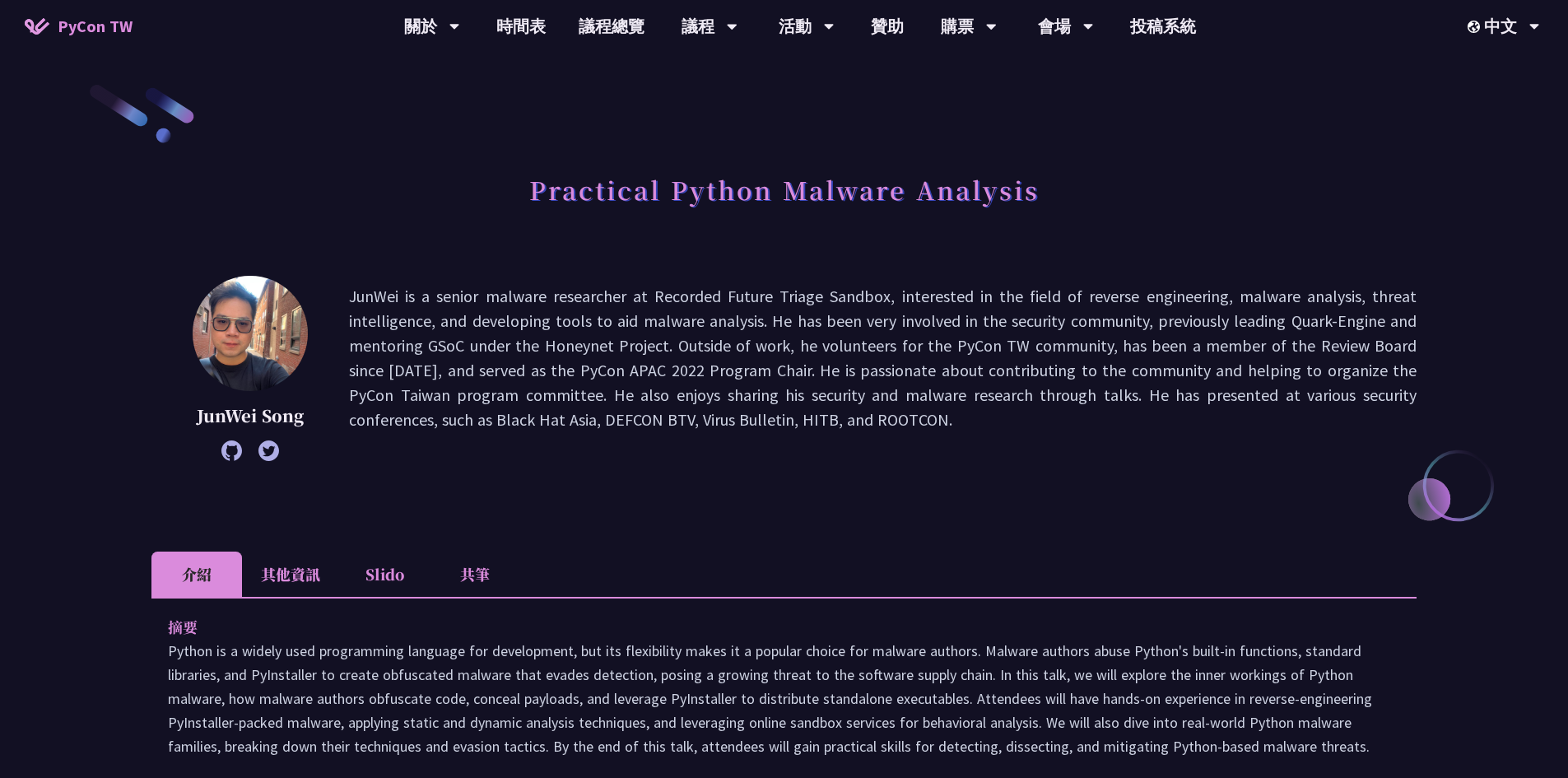
click at [903, 364] on p "JunWei is a senior malware researcher at Recorded Future Triage Sandbox, intere…" at bounding box center [883, 368] width 1067 height 169
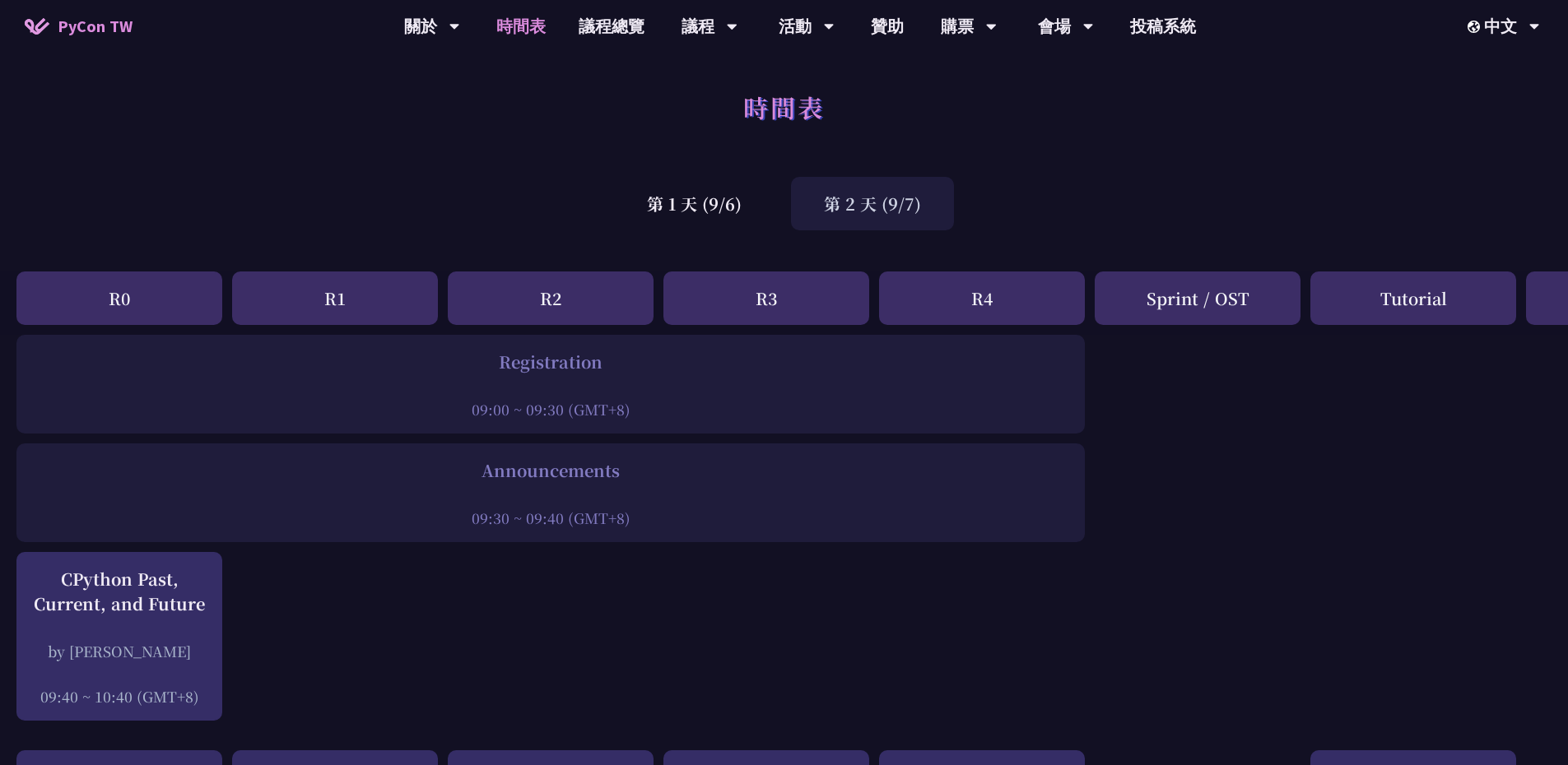
drag, startPoint x: 636, startPoint y: 409, endPoint x: 501, endPoint y: 363, distance: 142.6
click at [501, 363] on div "Registration 09:00 ~ 09:30 (GMT+8)" at bounding box center [550, 385] width 1052 height 70
click at [501, 363] on div "Registration" at bounding box center [550, 362] width 1052 height 24
drag, startPoint x: 678, startPoint y: 406, endPoint x: 505, endPoint y: 352, distance: 181.2
click at [505, 352] on div "Registration 09:00 ~ 09:30 (GMT+8)" at bounding box center [550, 385] width 1052 height 70
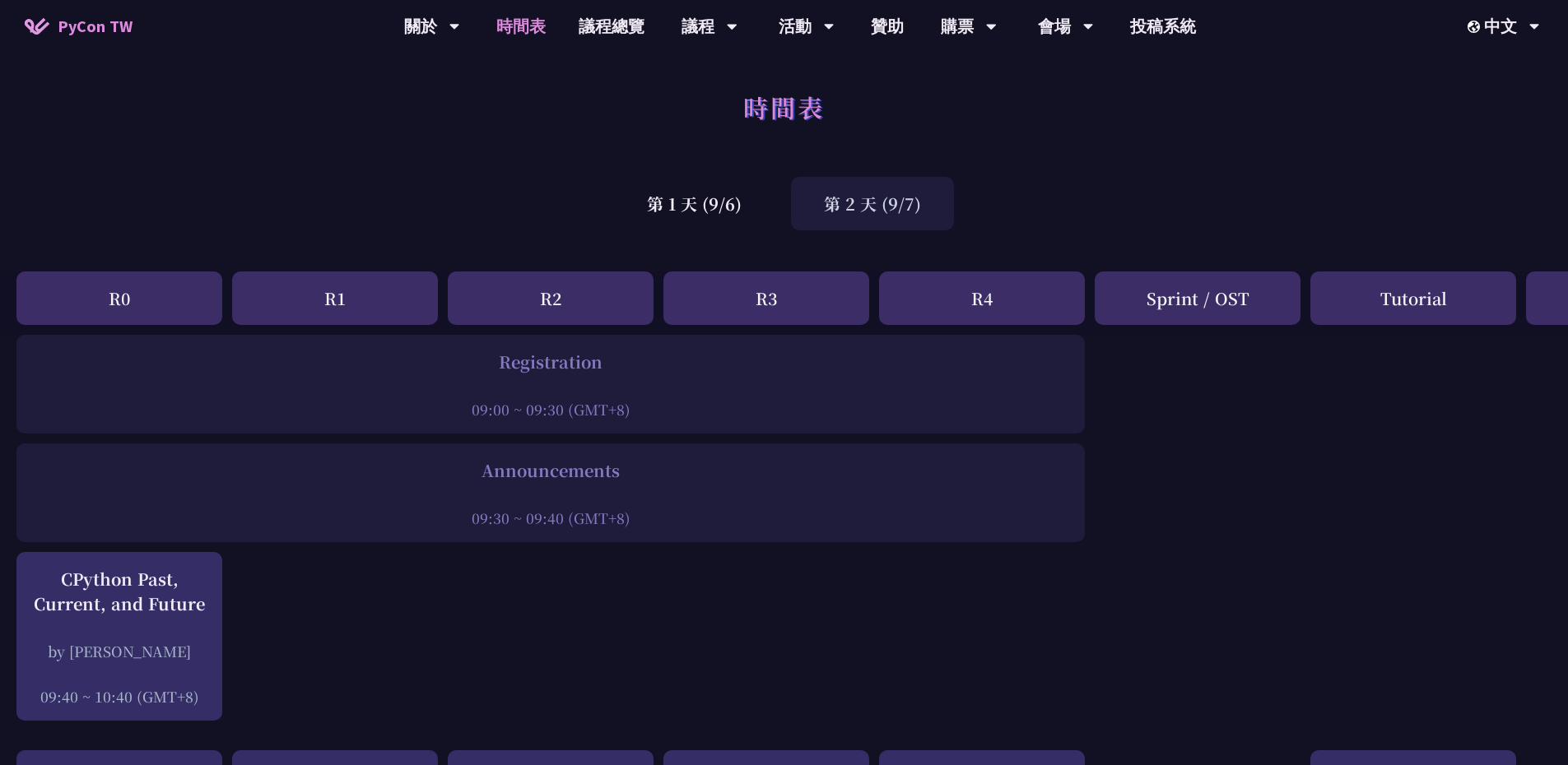
click at [637, 389] on div at bounding box center [550, 386] width 1052 height 24
click at [671, 199] on div "第 1 天 (9/6)" at bounding box center [694, 204] width 160 height 54
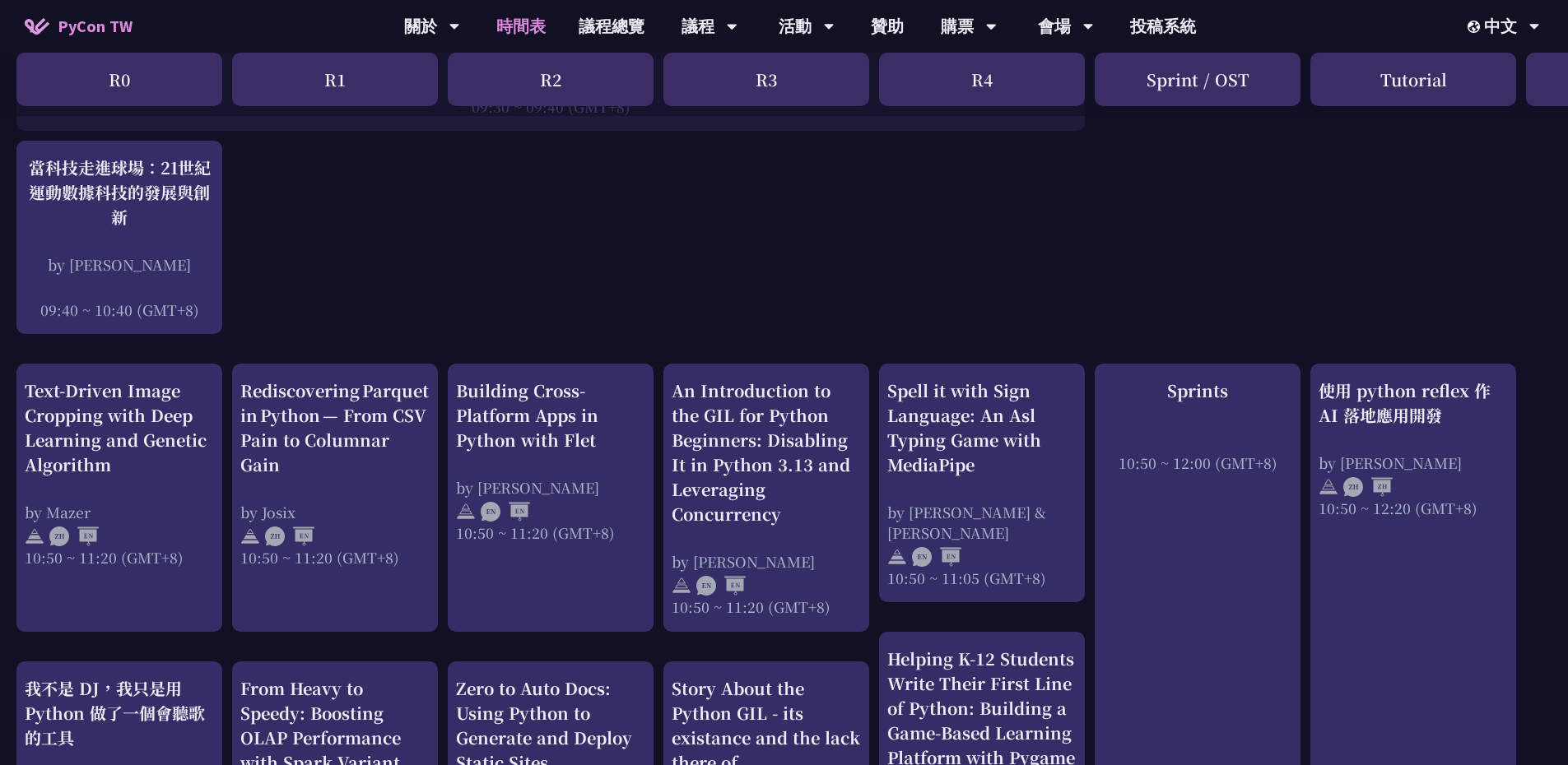
scroll to position [494, 0]
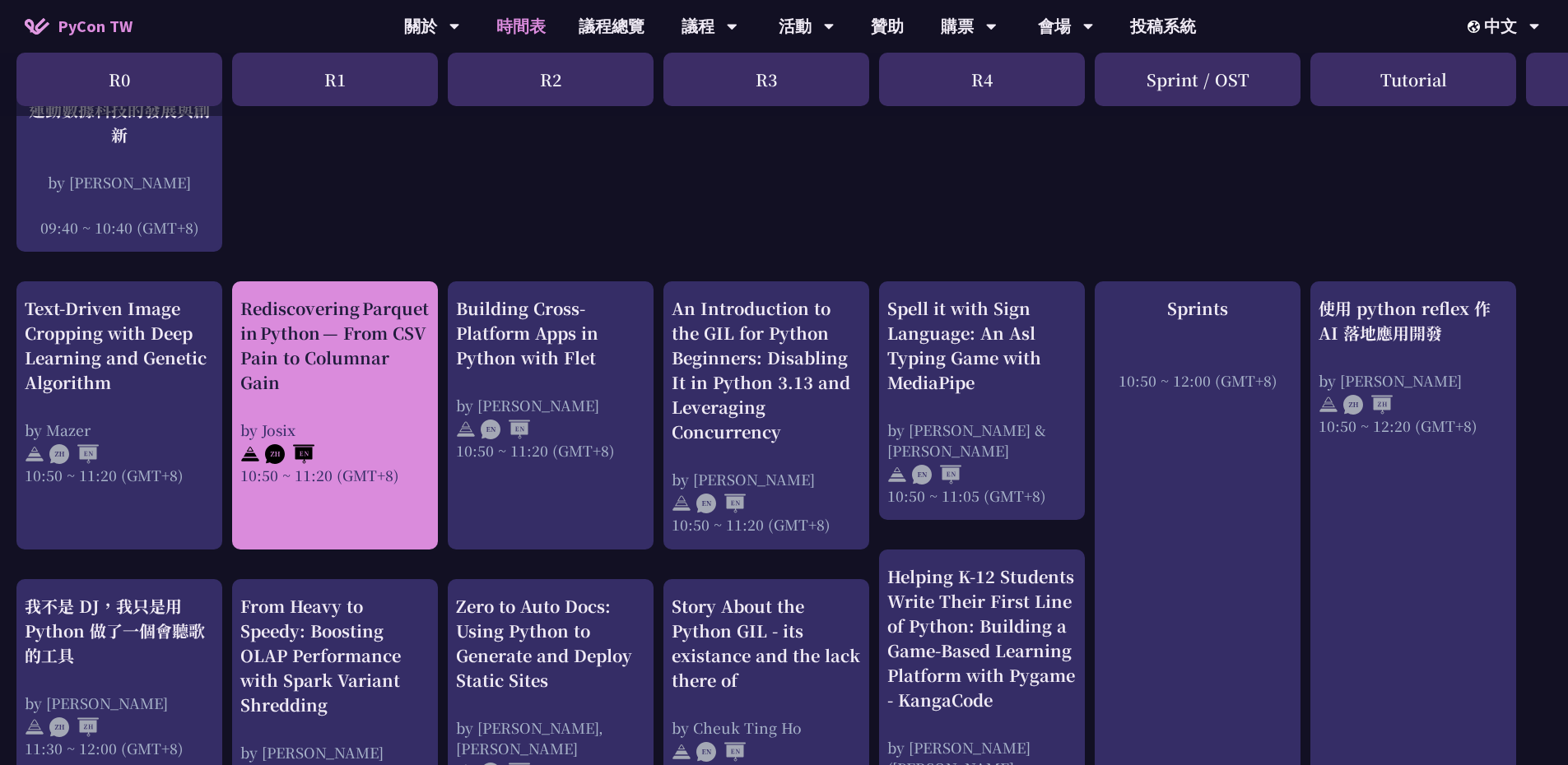
click at [381, 307] on div "Rediscovering Parquet in Python — From CSV Pain to Columnar Gain" at bounding box center [334, 346] width 189 height 99
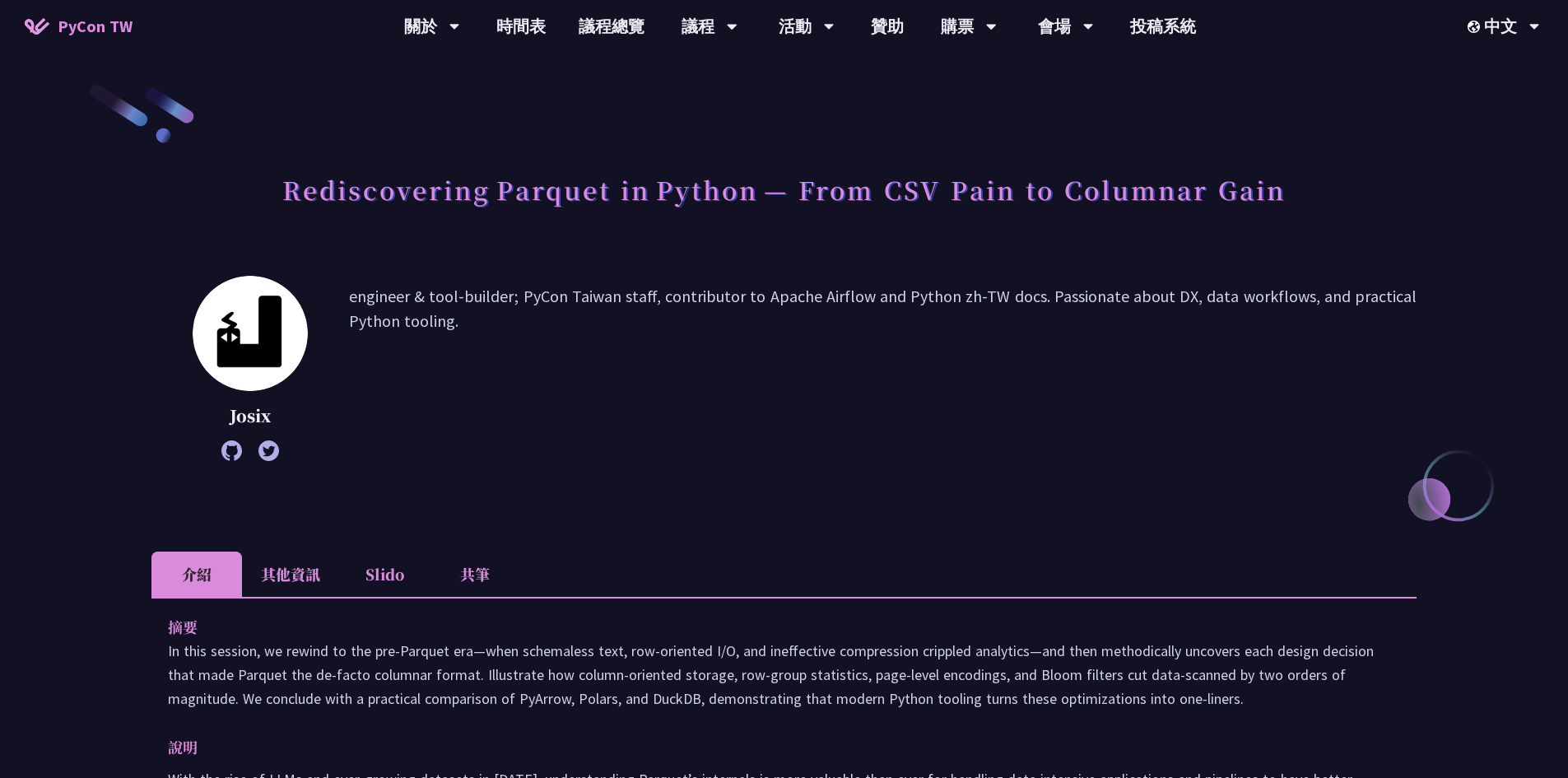
click at [538, 188] on h1 "Rediscovering Parquet in Python — From CSV Pain to Columnar Gain" at bounding box center [784, 189] width 1004 height 50
copy h1 "Rediscovering Parquet"
click at [919, 291] on p "engineer & tool-builder; PyCon Taiwan staff, contributor to Apache Airflow and …" at bounding box center [883, 368] width 1067 height 169
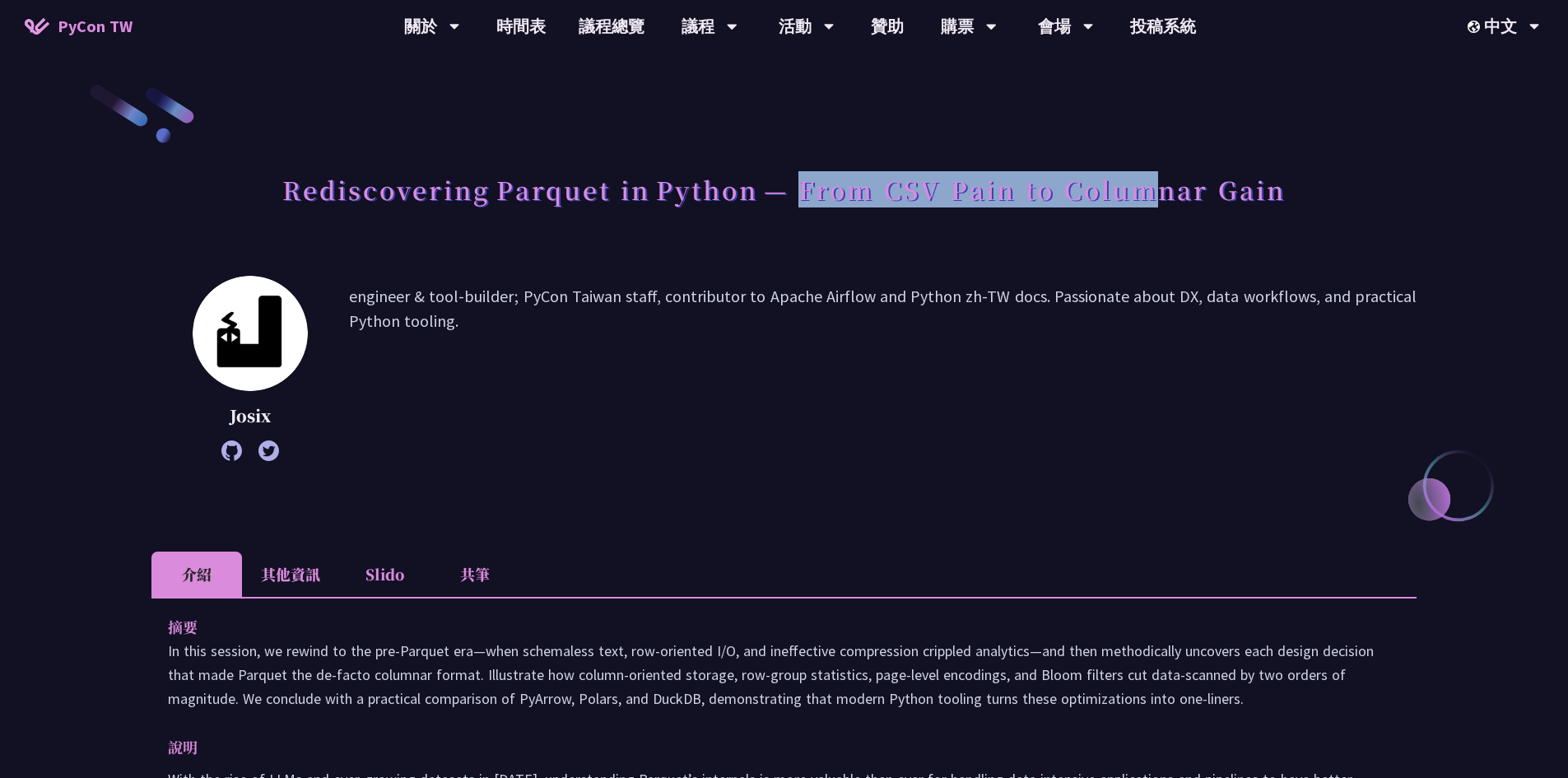
drag, startPoint x: 821, startPoint y: 201, endPoint x: 1158, endPoint y: 205, distance: 337.0
click at [1158, 205] on h1 "Rediscovering Parquet in Python — From CSV Pain to Columnar Gain" at bounding box center [784, 189] width 1004 height 50
click at [1153, 200] on h1 "Rediscovering Parquet in Python — From CSV Pain to Columnar Gain" at bounding box center [784, 189] width 1004 height 50
drag, startPoint x: 1068, startPoint y: 191, endPoint x: 1202, endPoint y: 191, distance: 134.0
click at [1202, 191] on h1 "Rediscovering Parquet in Python — From CSV Pain to Columnar Gain" at bounding box center [784, 189] width 1004 height 50
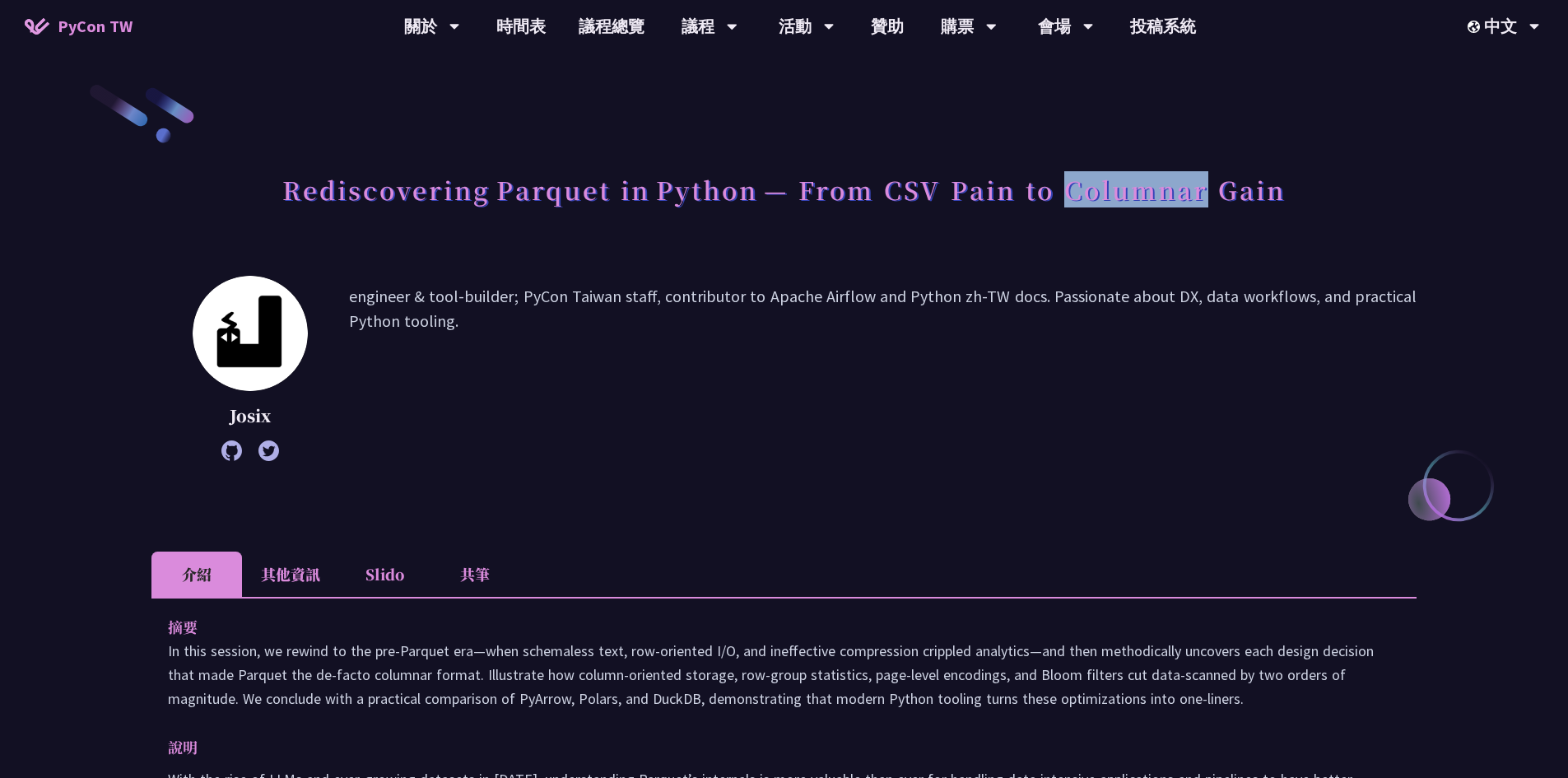
click at [1204, 192] on h1 "Rediscovering Parquet in Python — From CSV Pain to Columnar Gain" at bounding box center [784, 189] width 1004 height 50
click at [1129, 265] on div "Rediscovering Parquet in Python — From CSV Pain to Columnar Gain Josix engineer…" at bounding box center [784, 792] width 1265 height 1420
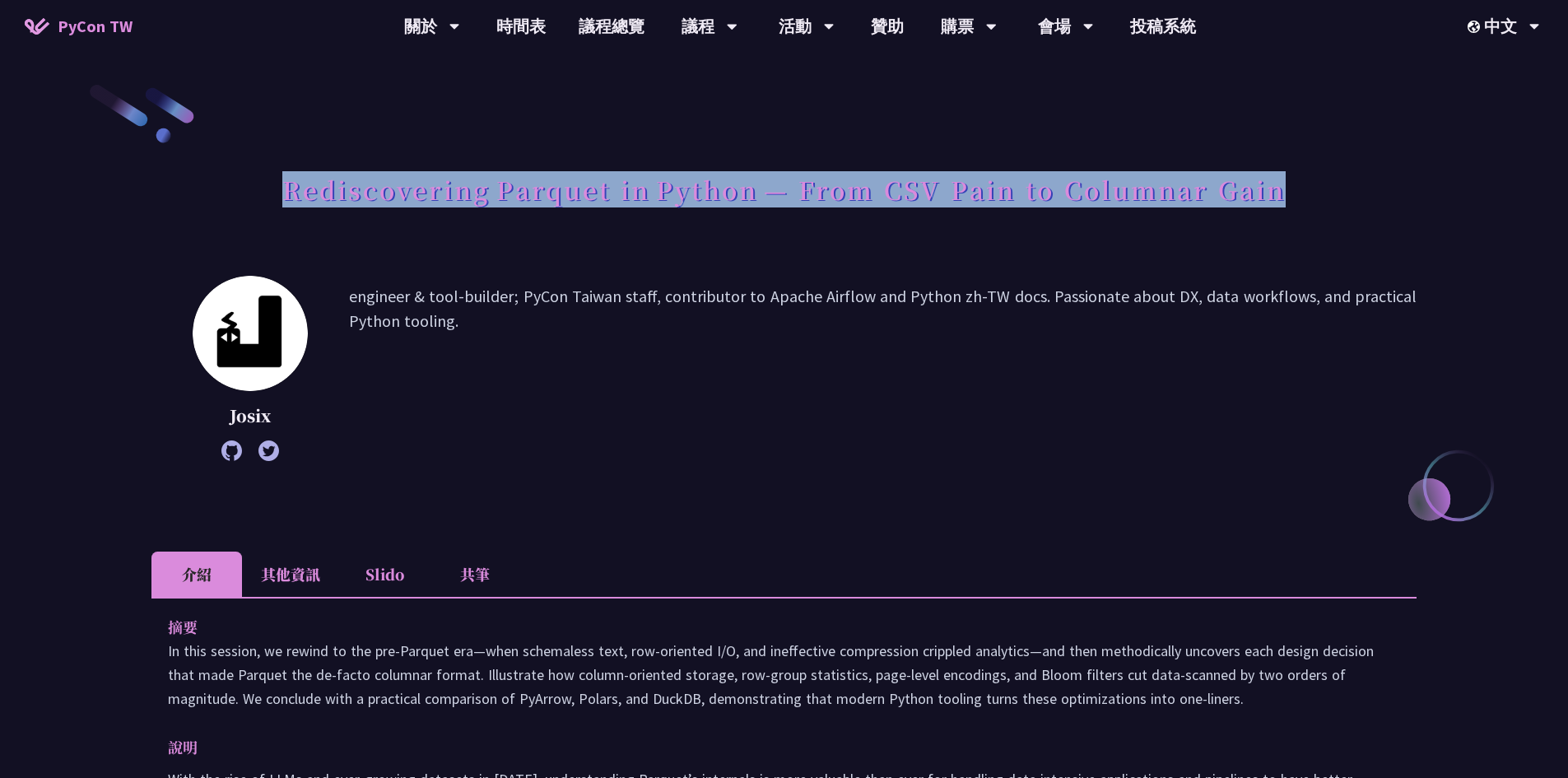
drag, startPoint x: 280, startPoint y: 187, endPoint x: 1299, endPoint y: 182, distance: 1019.0
click at [1299, 182] on div "Rediscovering Parquet in Python — From CSV Pain to Columnar Gain" at bounding box center [784, 208] width 1265 height 87
copy h1 "Rediscovering Parquet in Python — From CSV Pain to Columnar Gain"
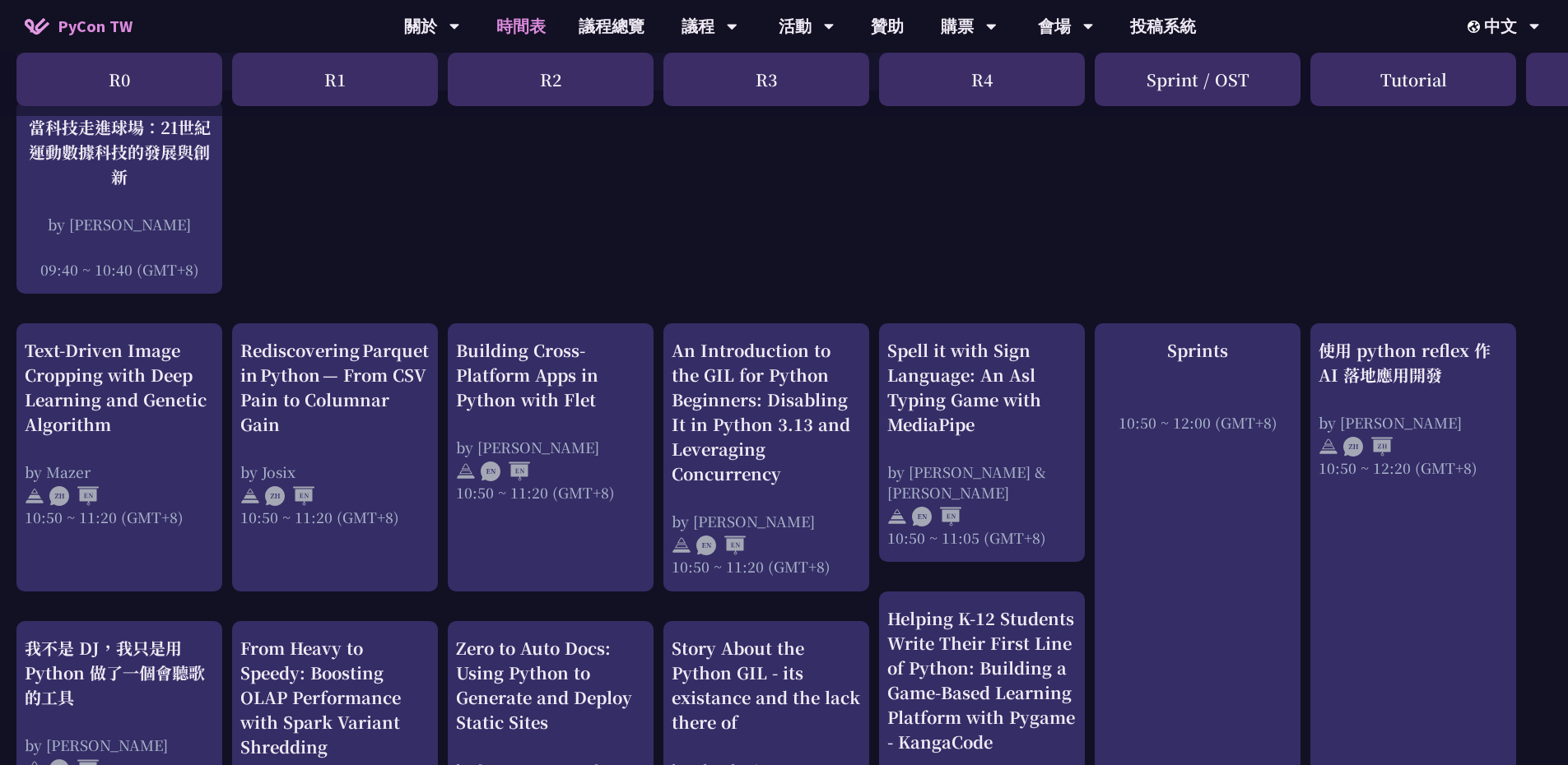
scroll to position [411, 0]
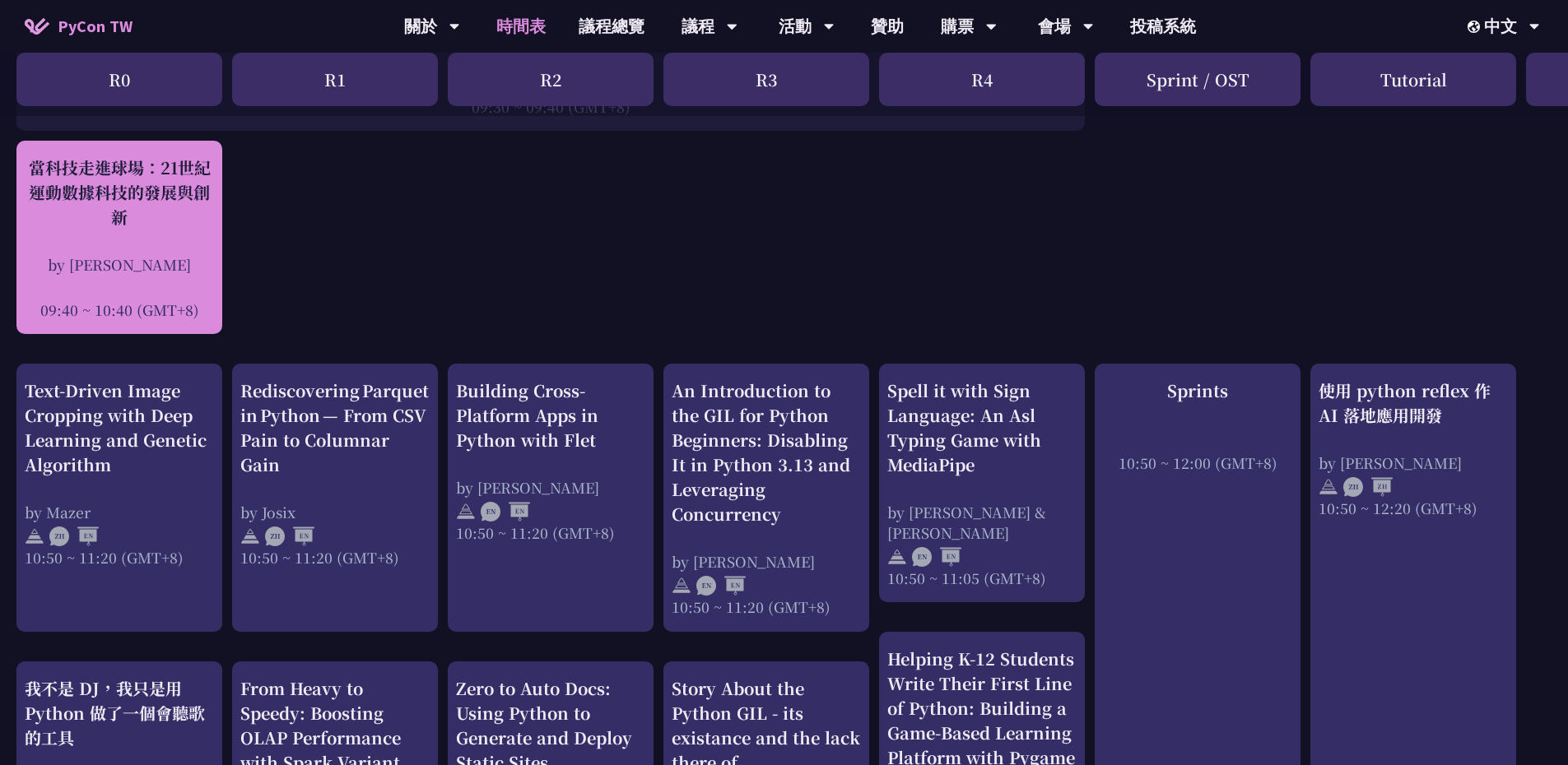
click at [186, 223] on div "當科技走進球場：21世紀運動數據科技的發展與創新" at bounding box center [118, 192] width 189 height 74
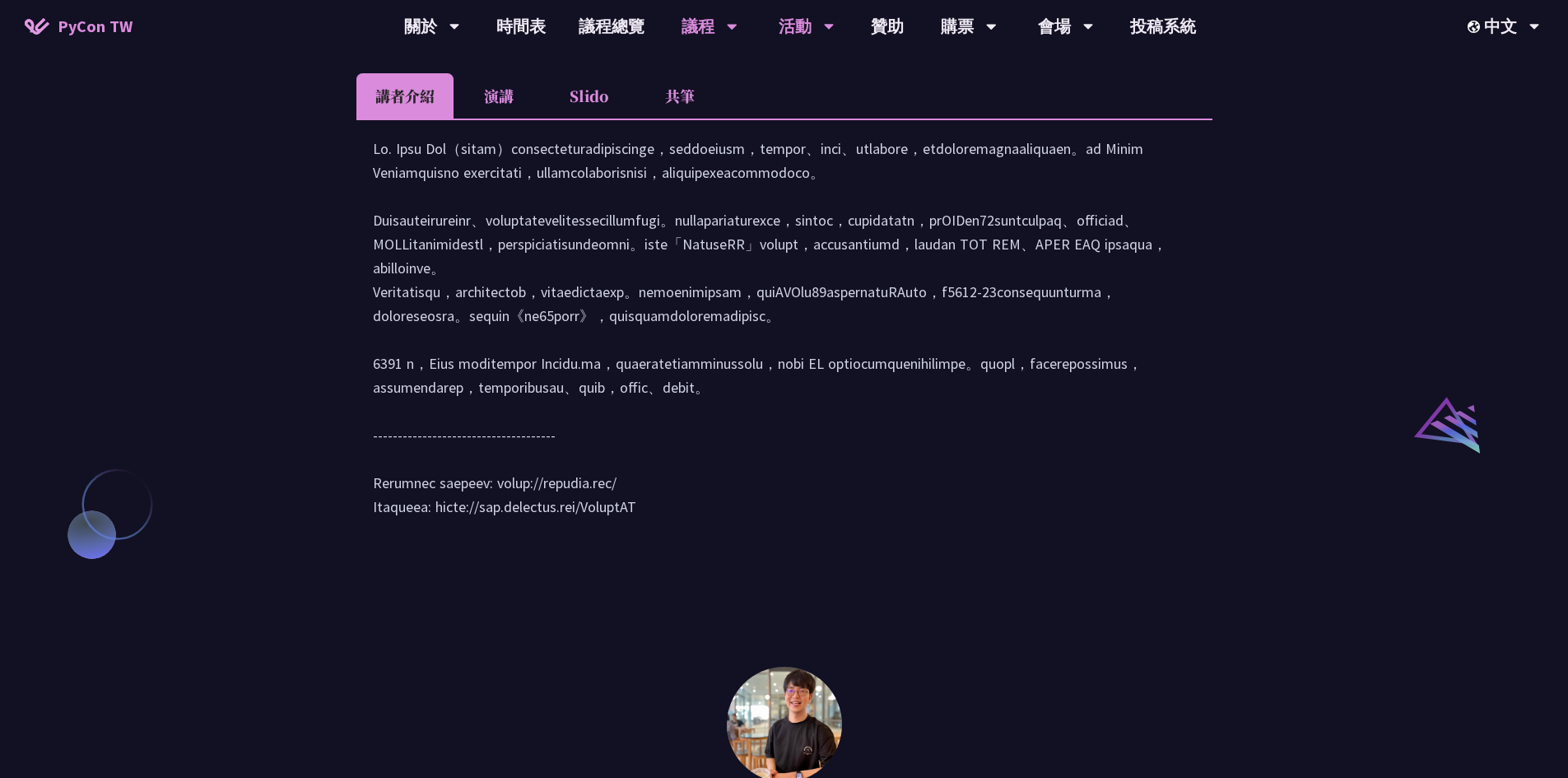
scroll to position [1524, 0]
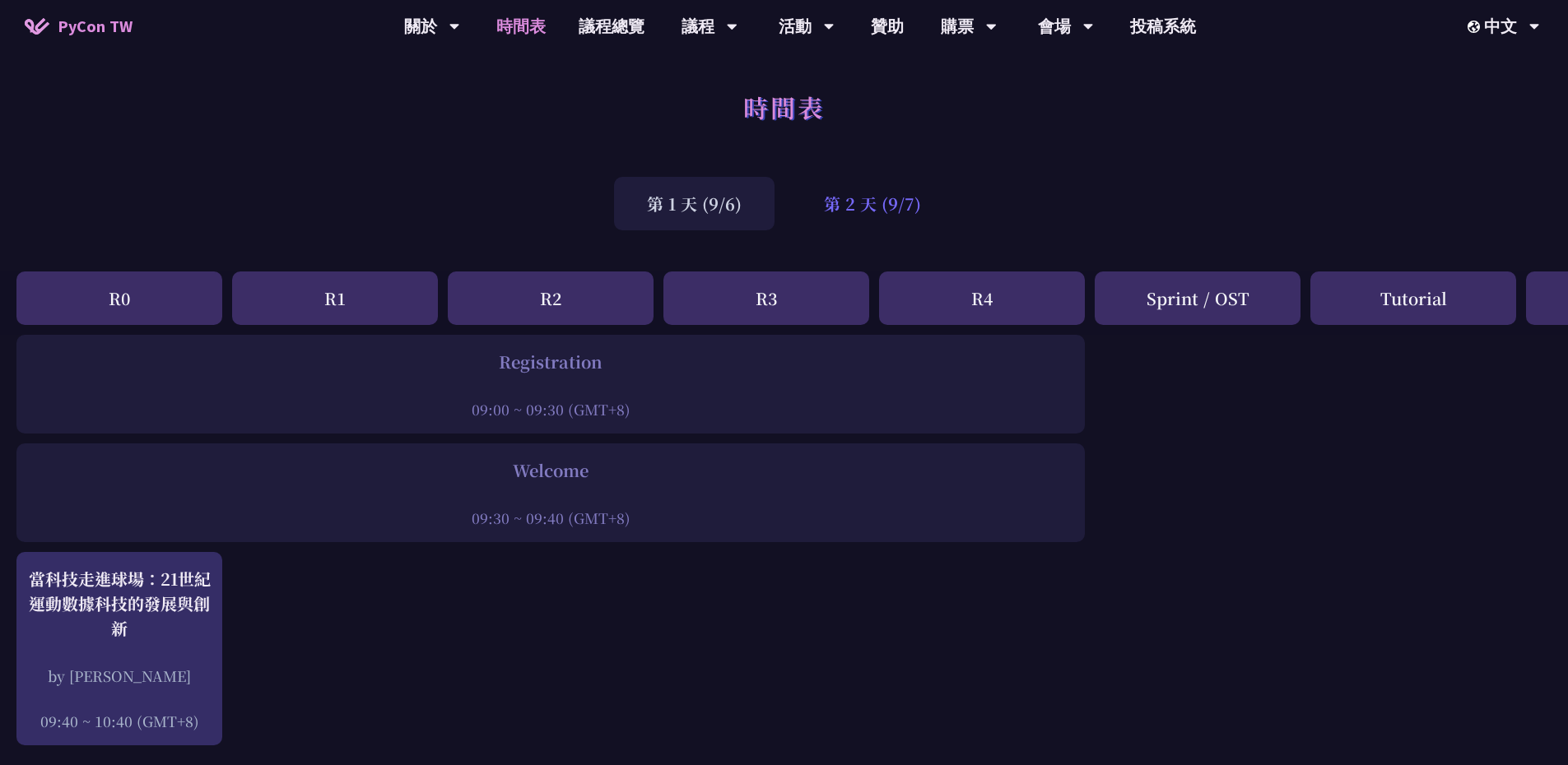
click at [848, 210] on div "第 2 天 (9/7)" at bounding box center [873, 204] width 163 height 54
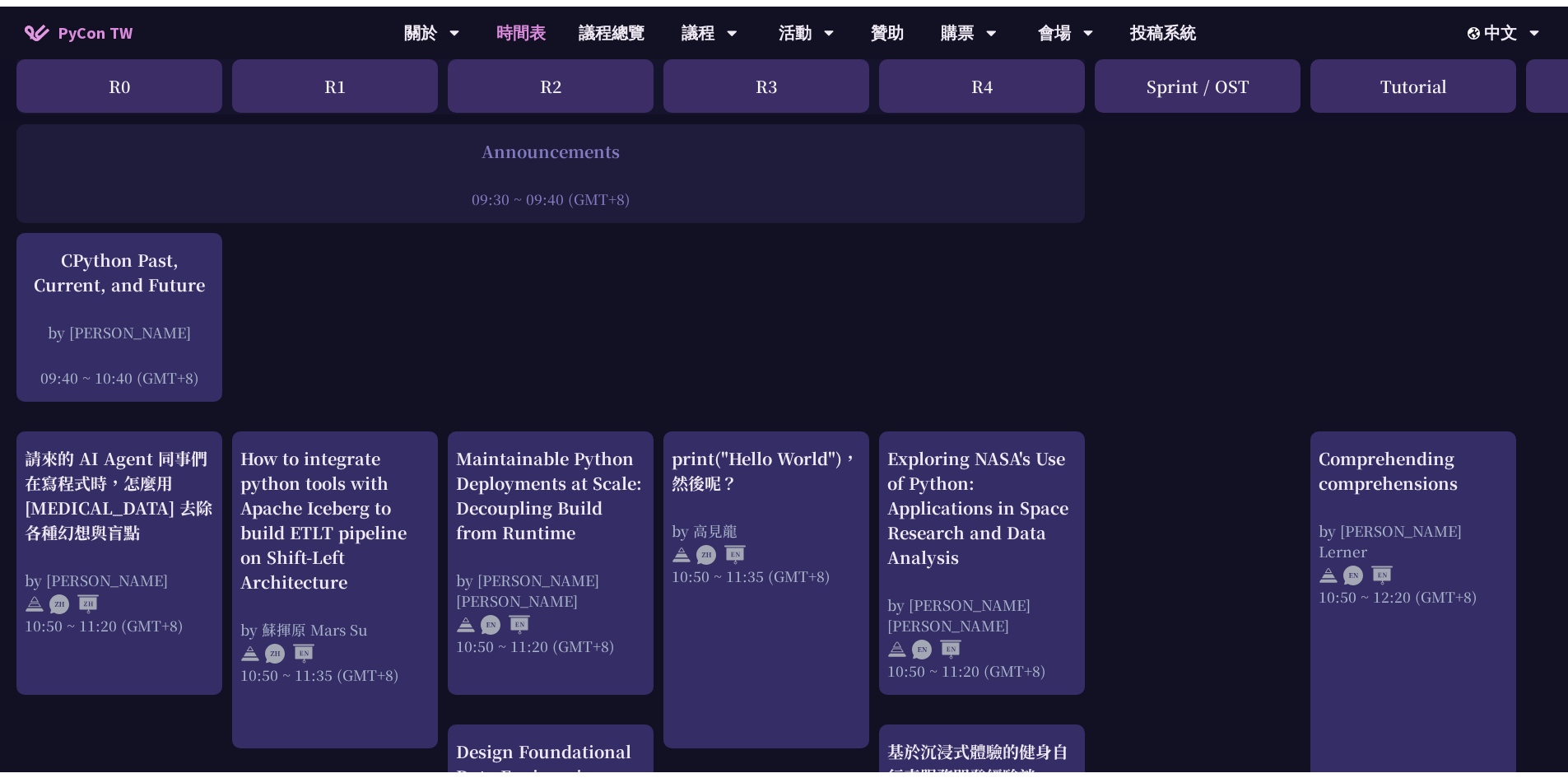
scroll to position [329, 0]
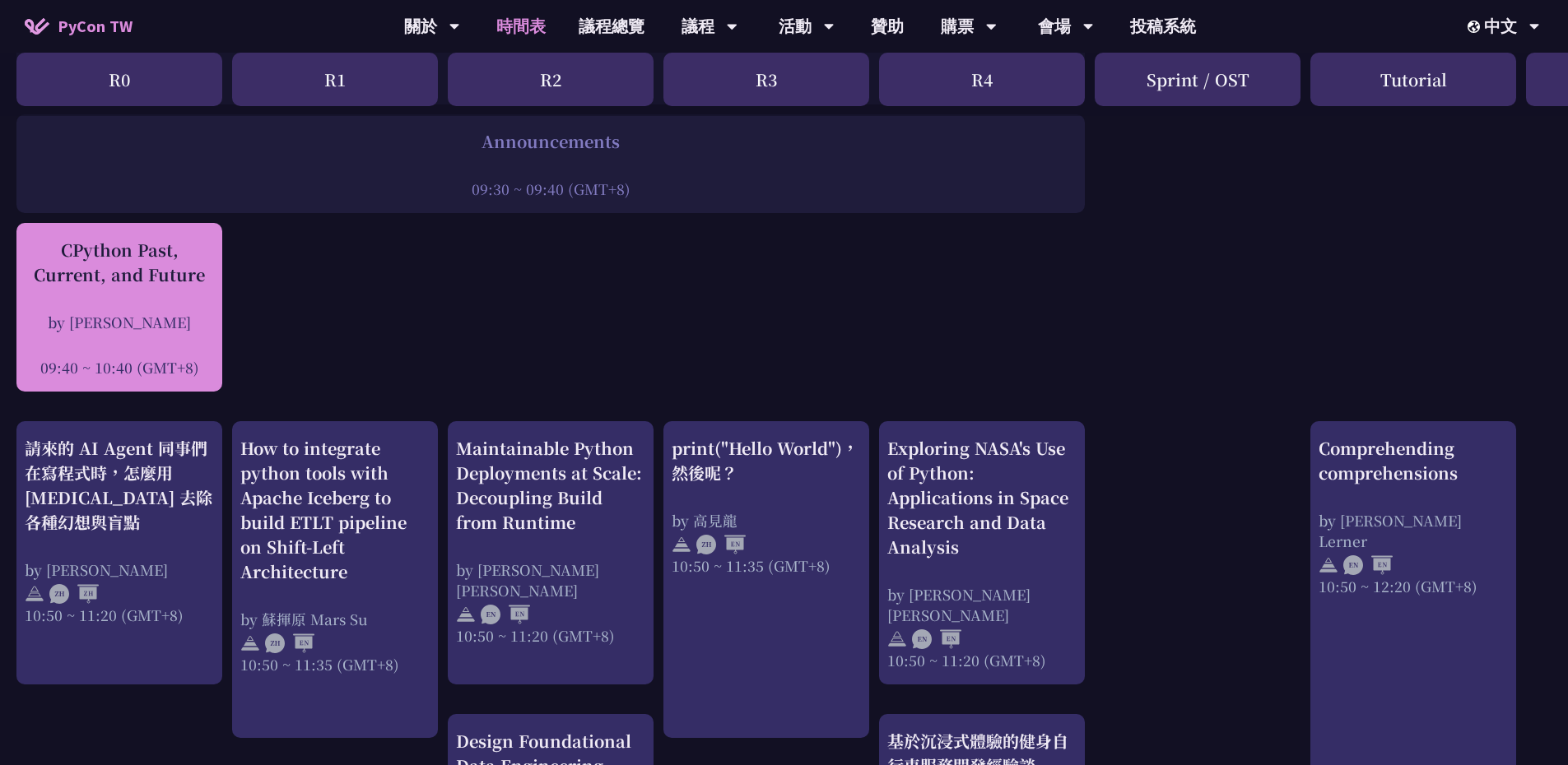
click at [186, 298] on div "CPython Past, Current, and Future by Donghee Na 09:40 ~ 10:40 (GMT+8)" at bounding box center [118, 307] width 189 height 140
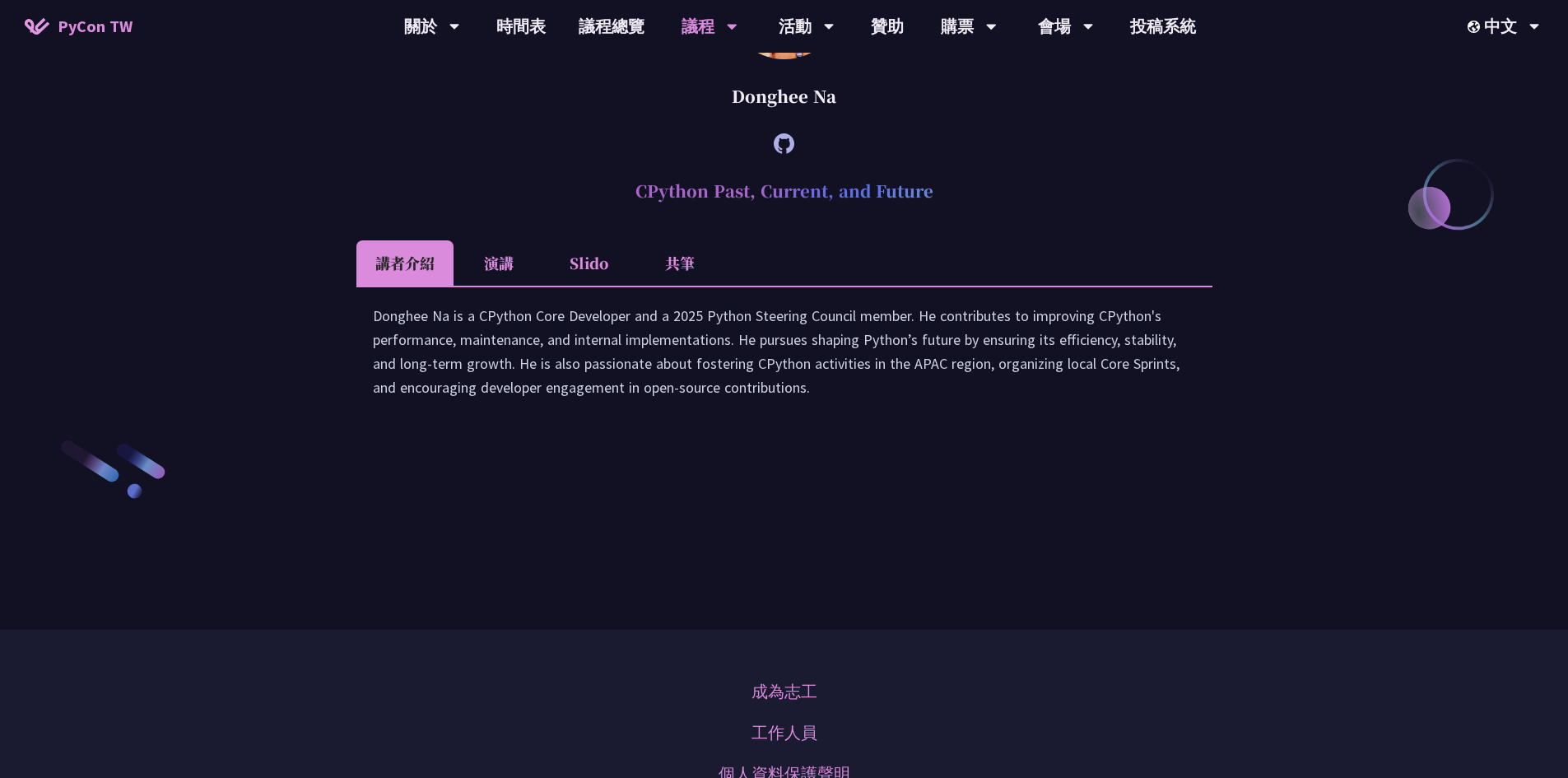
scroll to position [2287, 0]
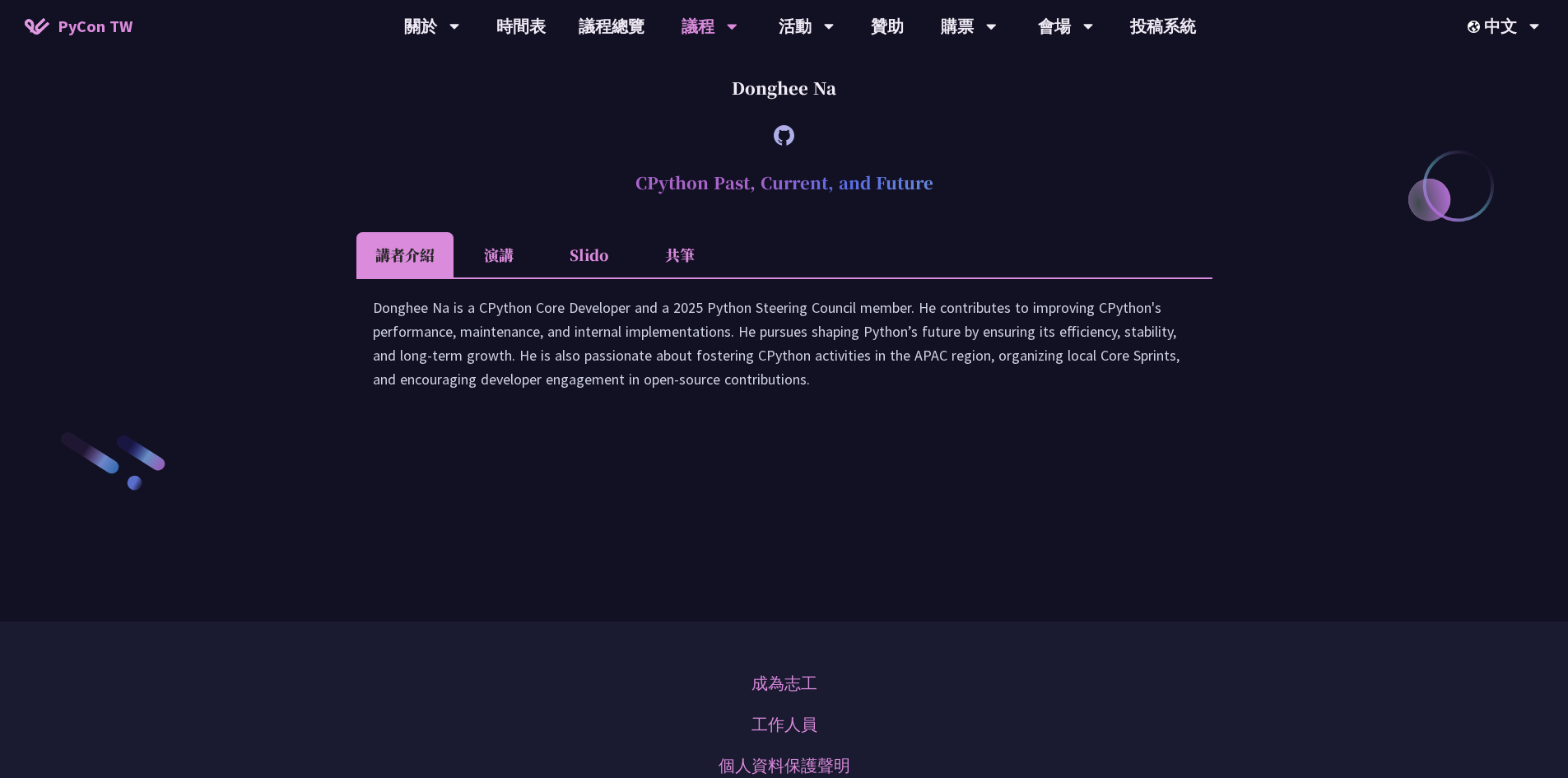
drag, startPoint x: 627, startPoint y: 324, endPoint x: 959, endPoint y: 338, distance: 332.3
click at [959, 208] on h2 "CPython Past, Current, and Future" at bounding box center [784, 182] width 856 height 50
copy h2 "CPython Past, Current, and Future"
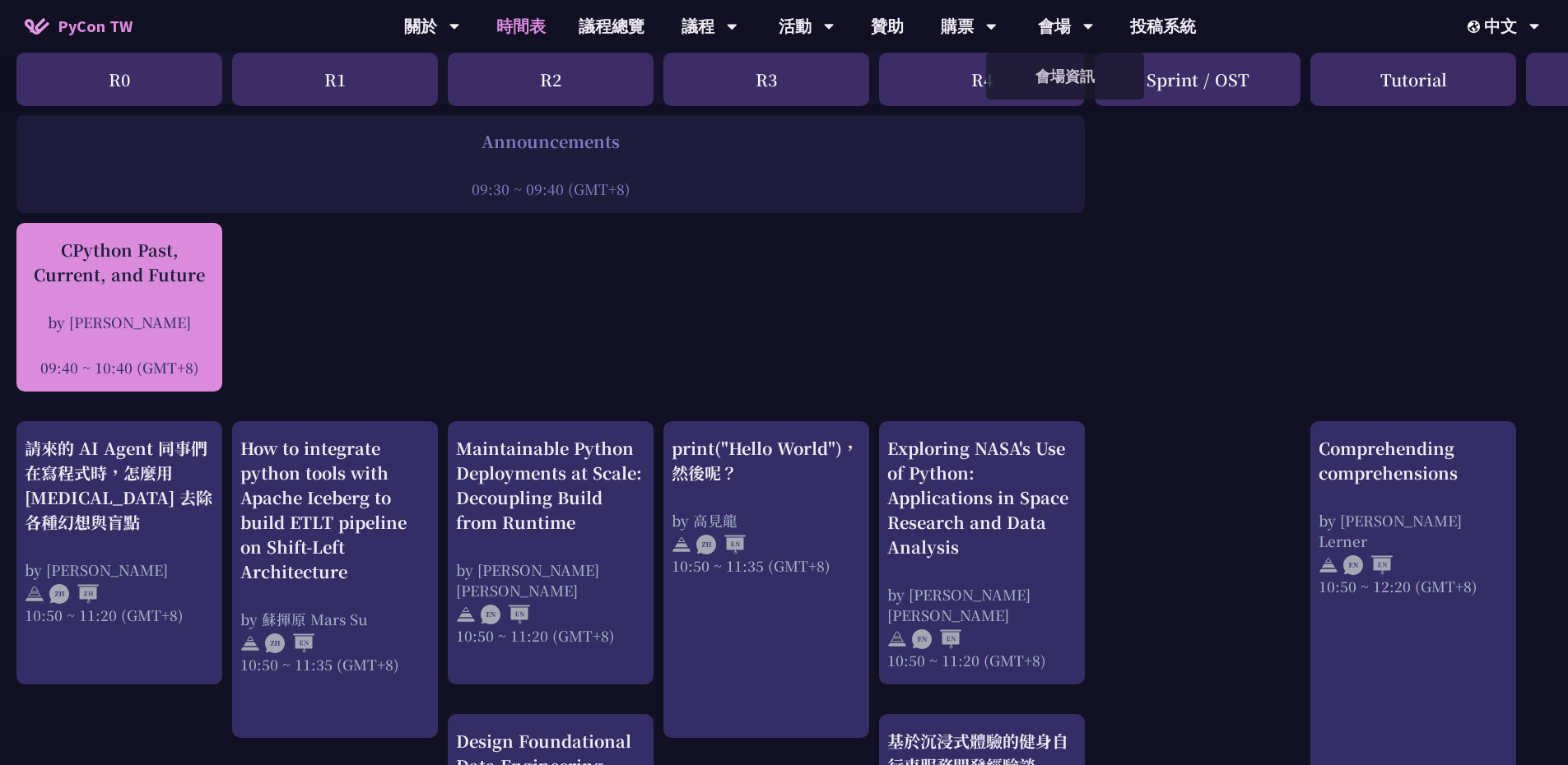
click at [172, 283] on div "CPython Past, Current, and Future" at bounding box center [118, 262] width 189 height 50
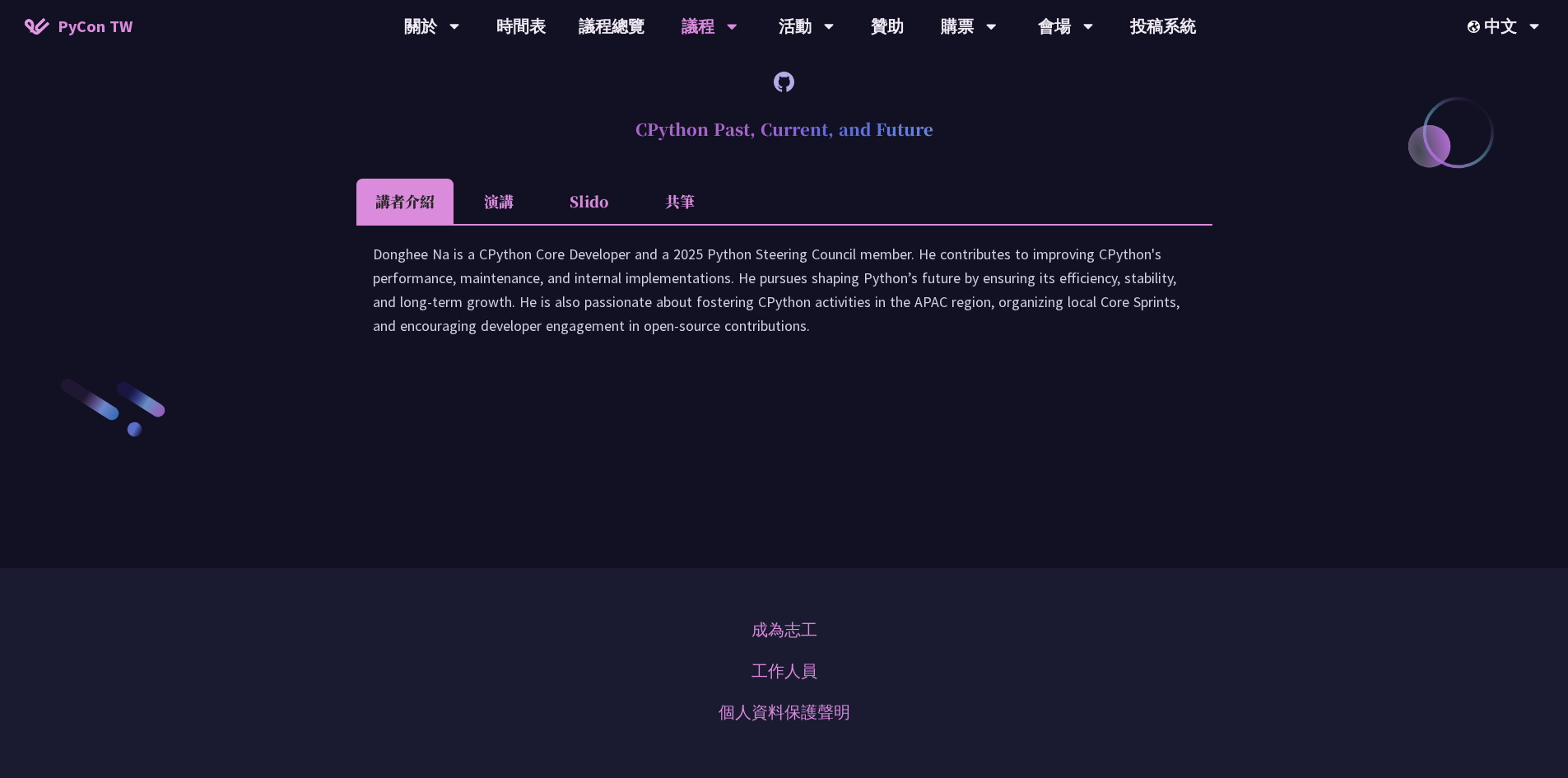
scroll to position [2369, 0]
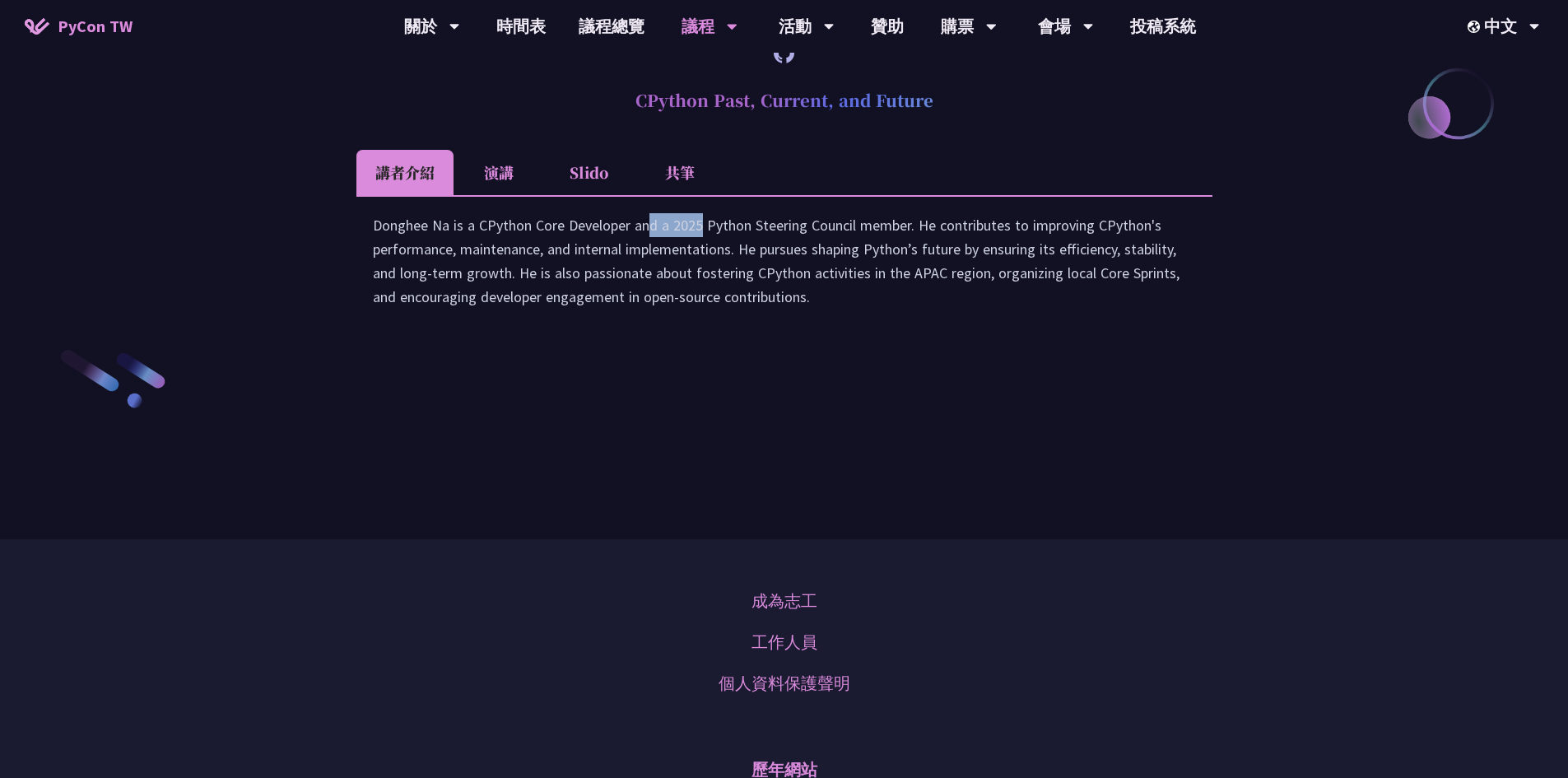
drag, startPoint x: 478, startPoint y: 399, endPoint x: 533, endPoint y: 398, distance: 55.0
click at [533, 325] on div "Donghee Na is a CPython Core Developer and a 2025 Python Steering Council membe…" at bounding box center [784, 269] width 823 height 112
click at [543, 325] on div "Donghee Na is a CPython Core Developer and a 2025 Python Steering Council membe…" at bounding box center [784, 269] width 823 height 112
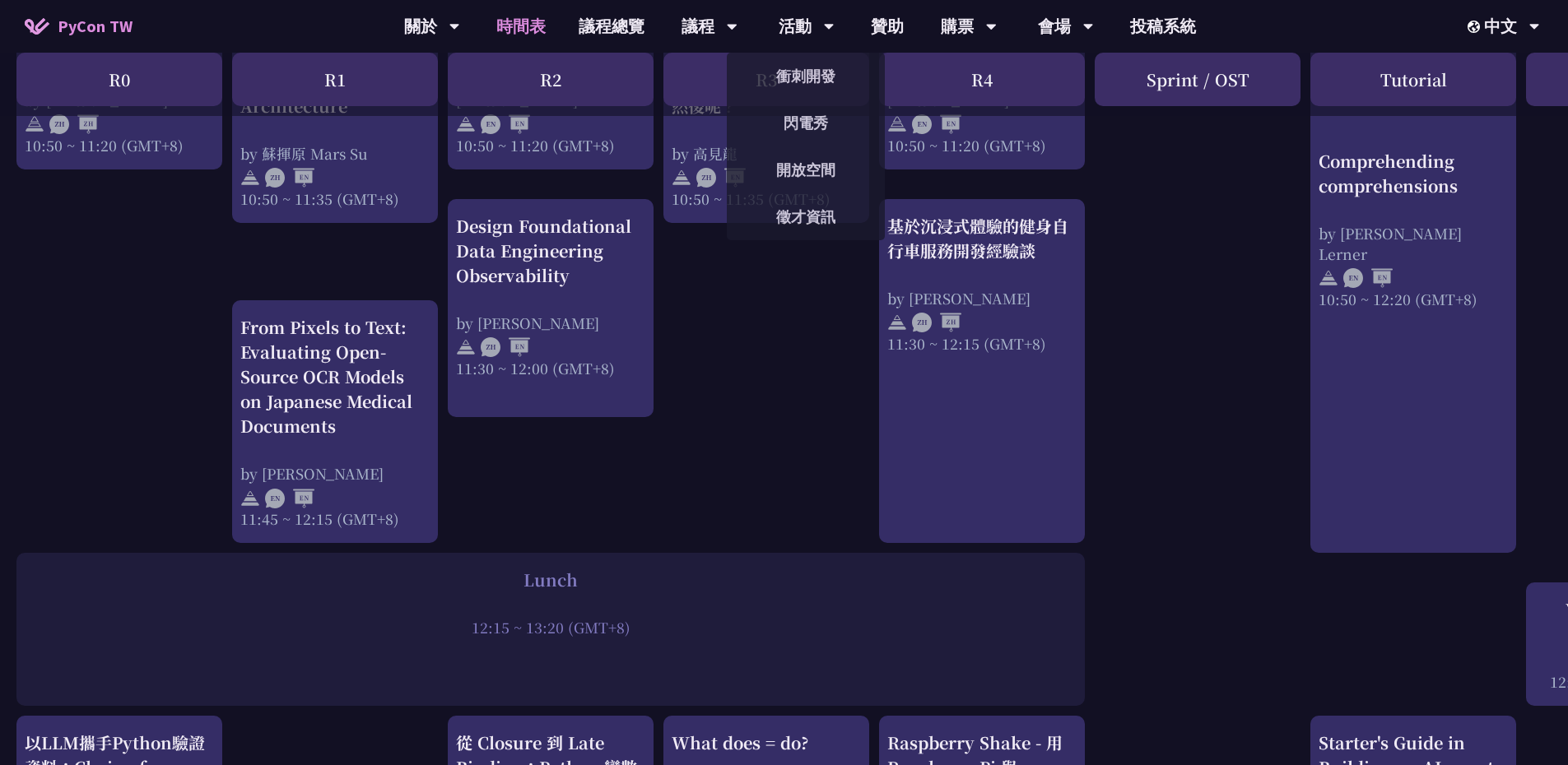
scroll to position [741, 0]
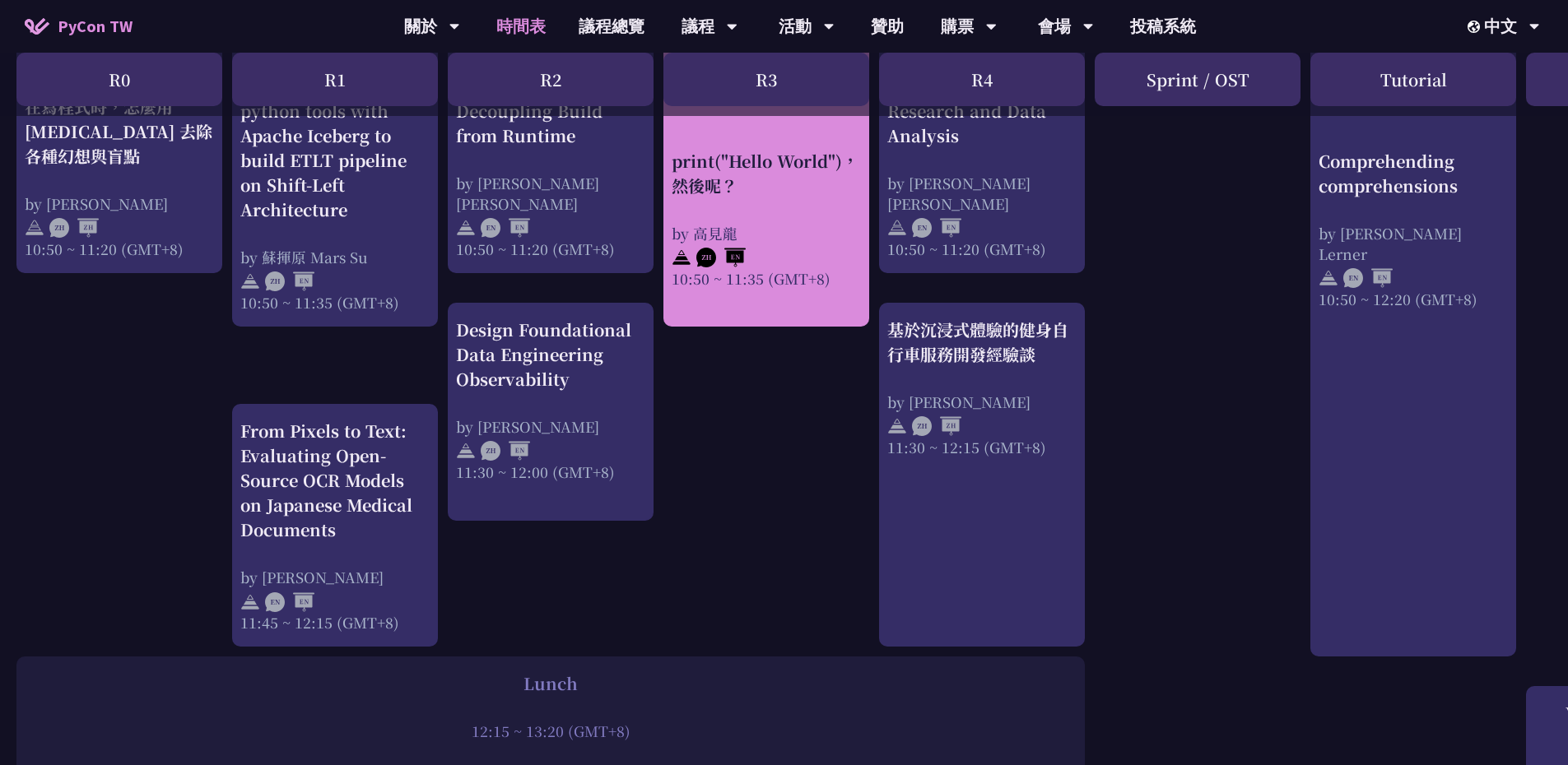
click at [790, 200] on div "print("Hello World")，然後呢？ by 高見龍 10:50 ~ 11:35 (GMT+8)" at bounding box center [766, 217] width 189 height 140
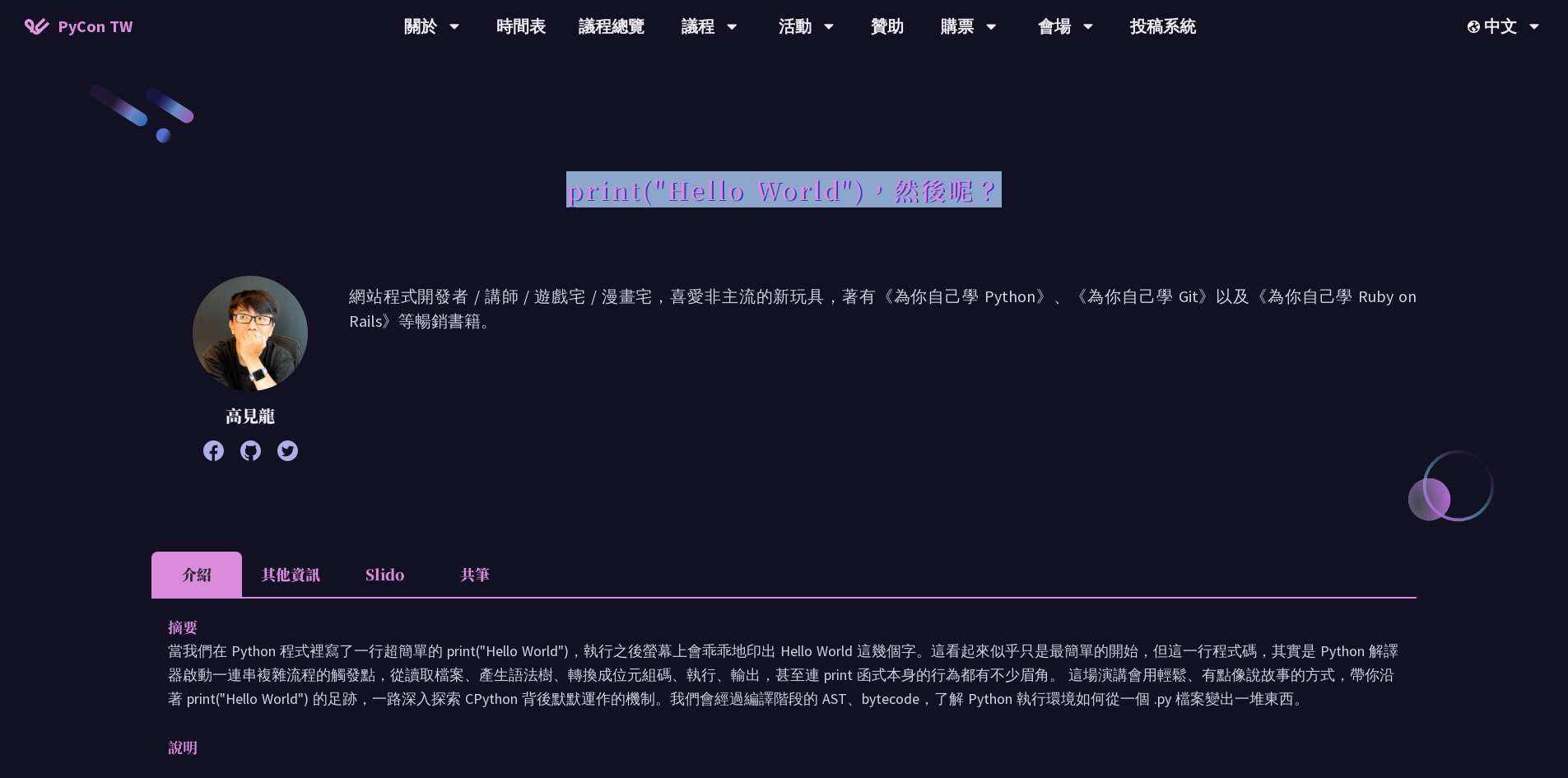
drag, startPoint x: 564, startPoint y: 188, endPoint x: 994, endPoint y: 191, distance: 430.0
click at [994, 191] on div "print("Hello World")，然後呢？" at bounding box center [784, 208] width 1265 height 87
copy h1 "print("Hello World")，然後呢？"
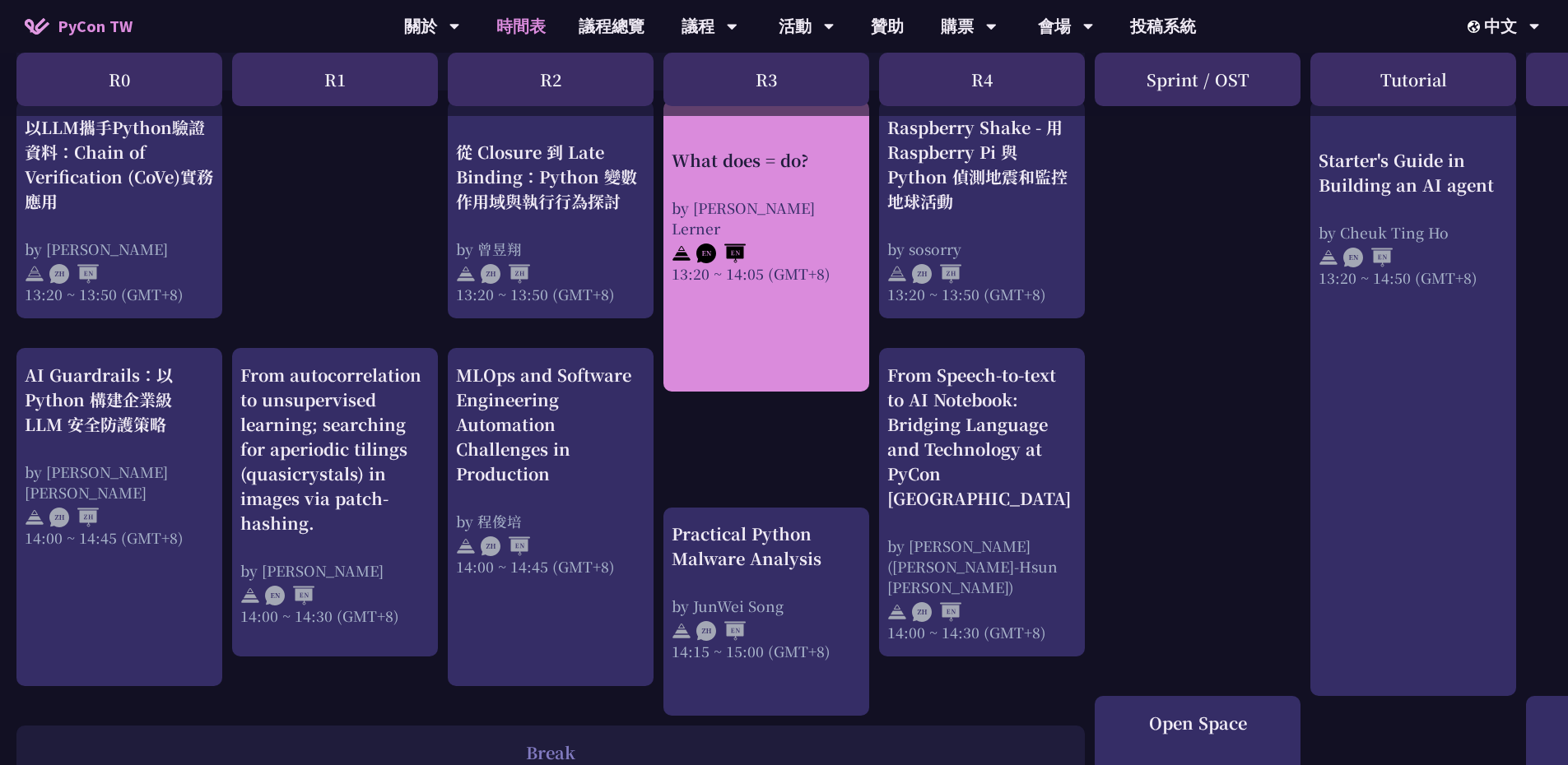
scroll to position [1481, 0]
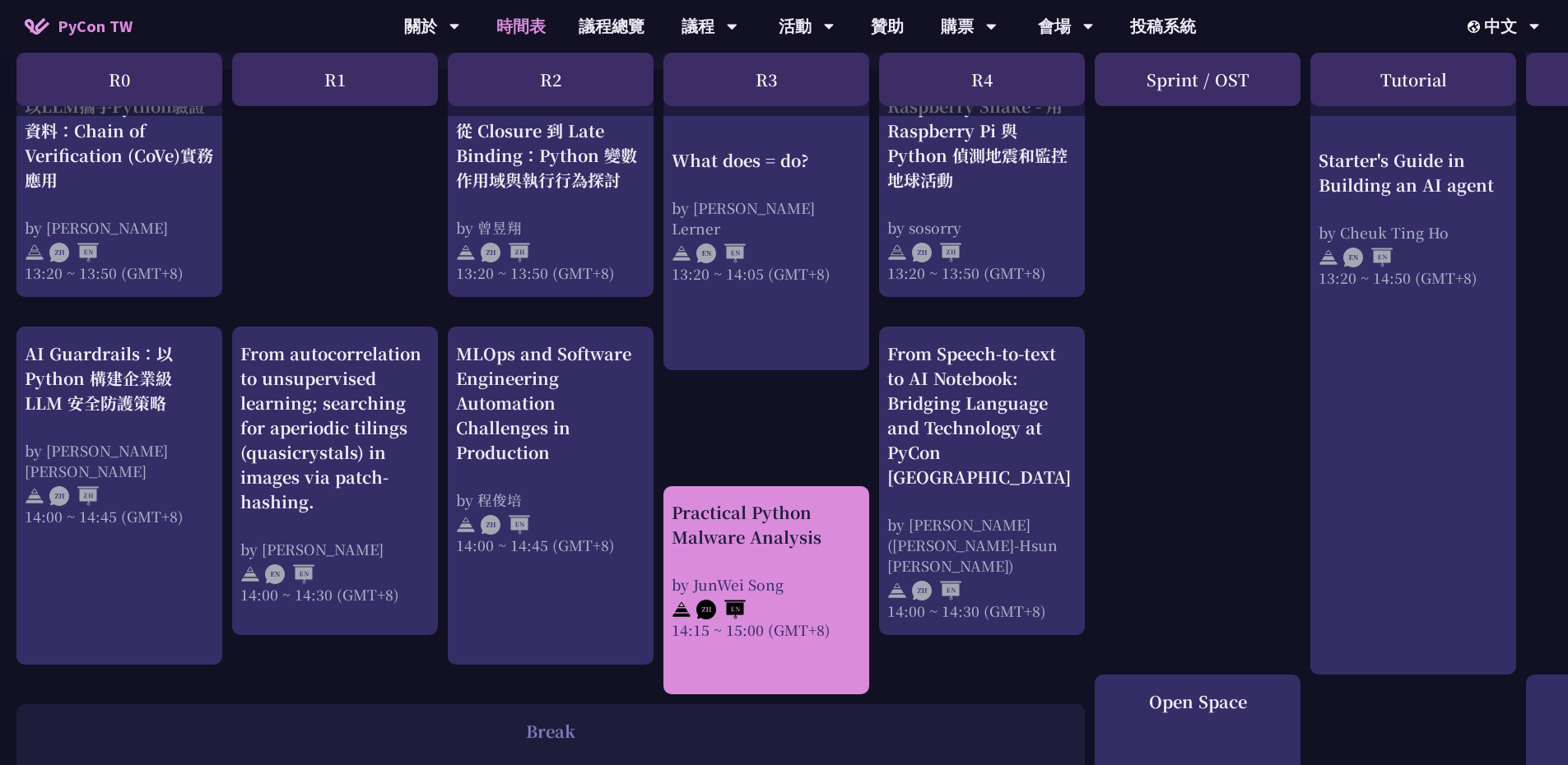
click at [770, 552] on div "Practical Python Malware Analysis by JunWei Song 14:15 ~ 15:00 (GMT+8)" at bounding box center [766, 570] width 189 height 140
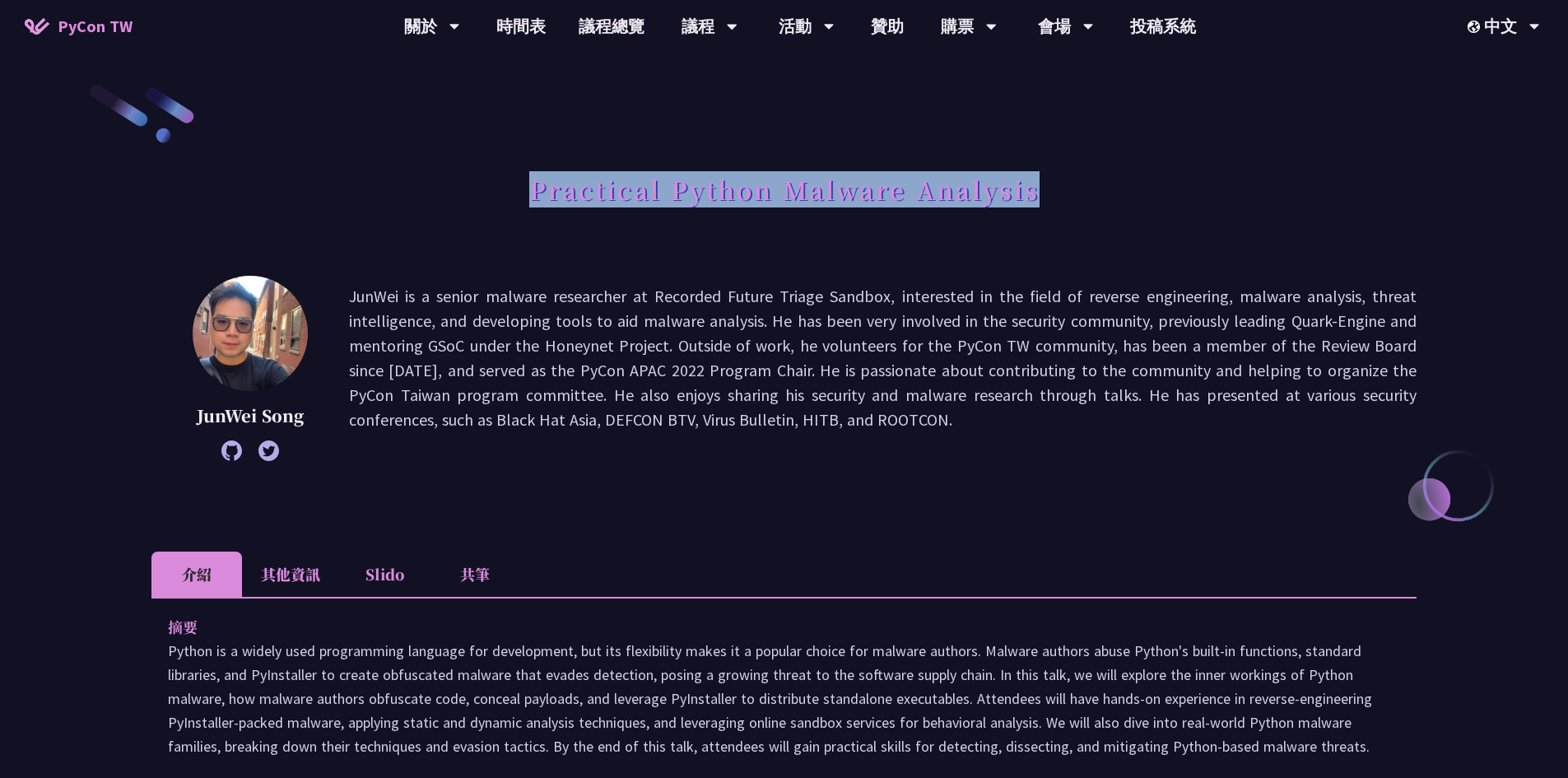
drag, startPoint x: 523, startPoint y: 205, endPoint x: 1046, endPoint y: 190, distance: 523.2
click at [1046, 190] on div "Practical Python Malware Analysis" at bounding box center [784, 208] width 1265 height 87
copy h1 "Practical Python Malware Analysis"
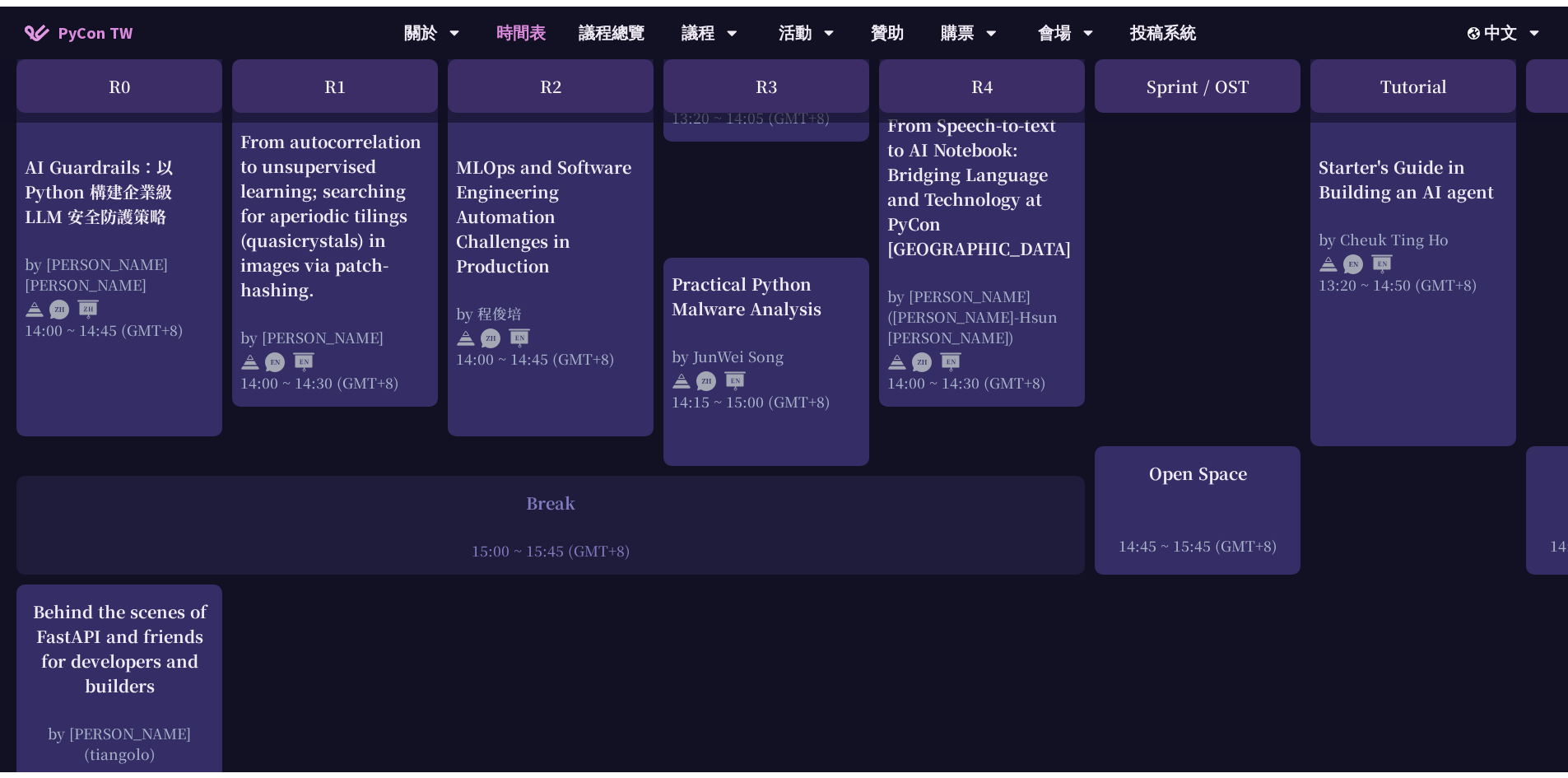
scroll to position [1811, 0]
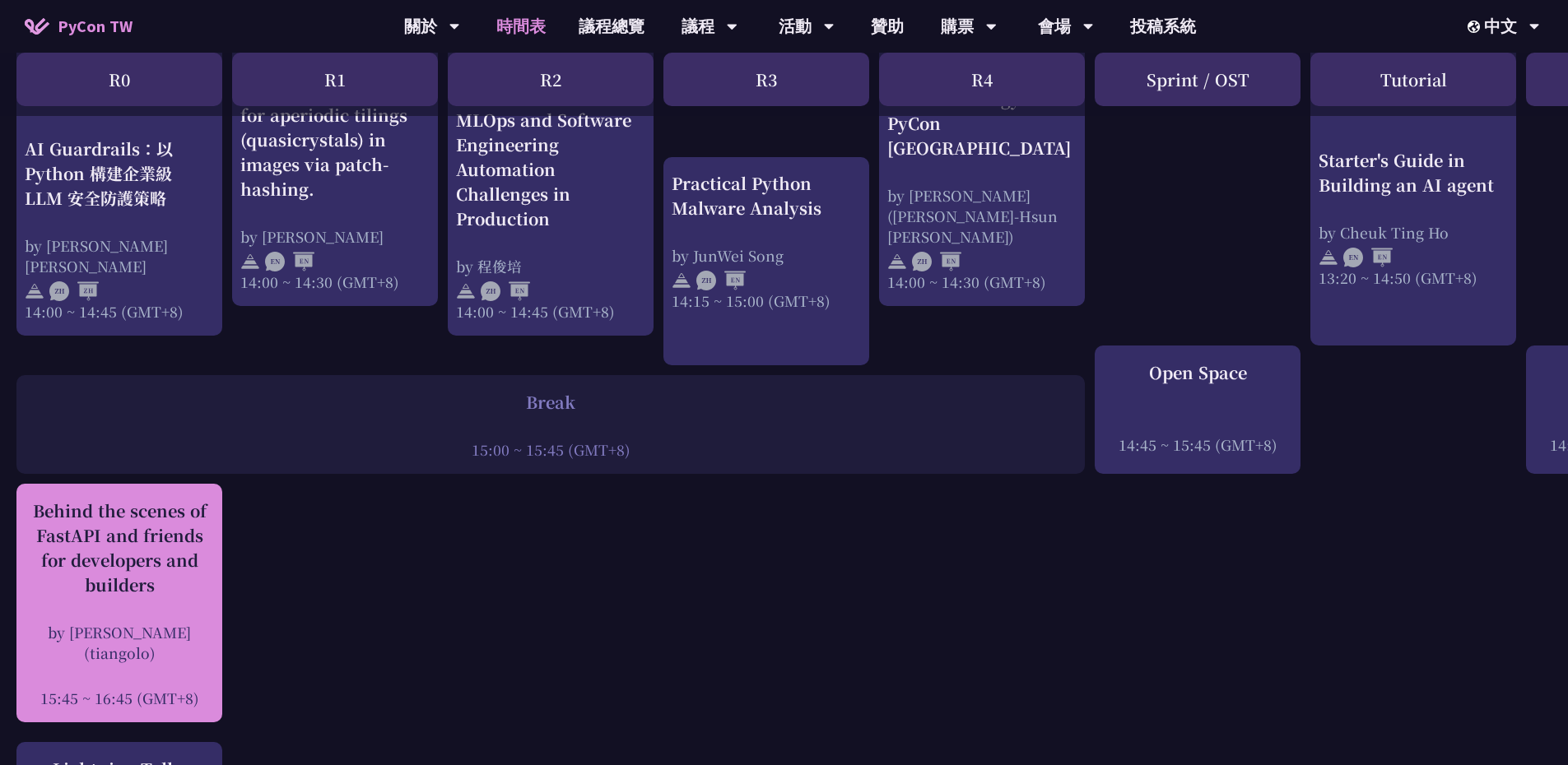
click at [177, 559] on div "Behind the scenes of FastAPI and friends for developers and builders" at bounding box center [118, 548] width 189 height 99
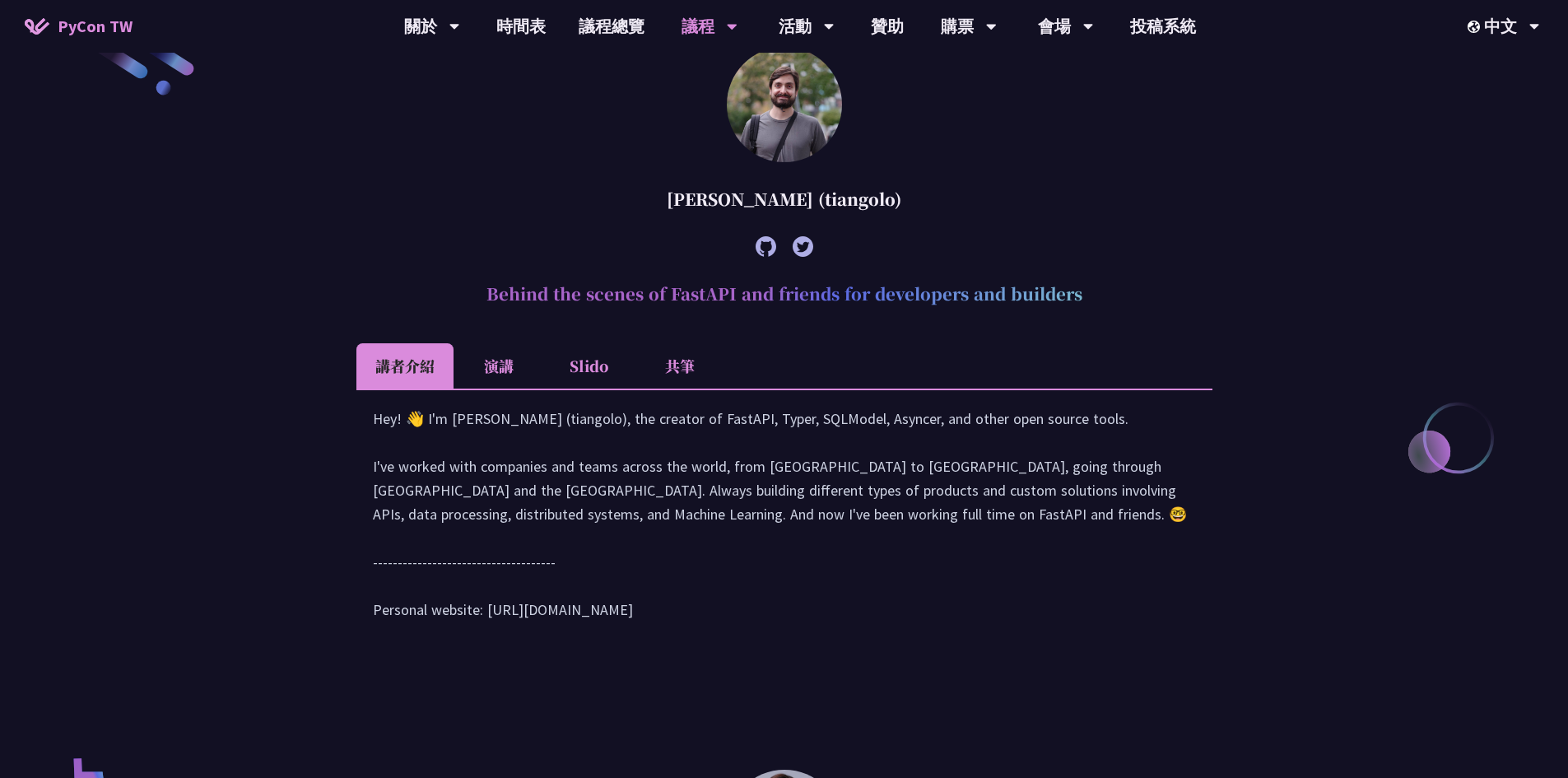
scroll to position [530, 0]
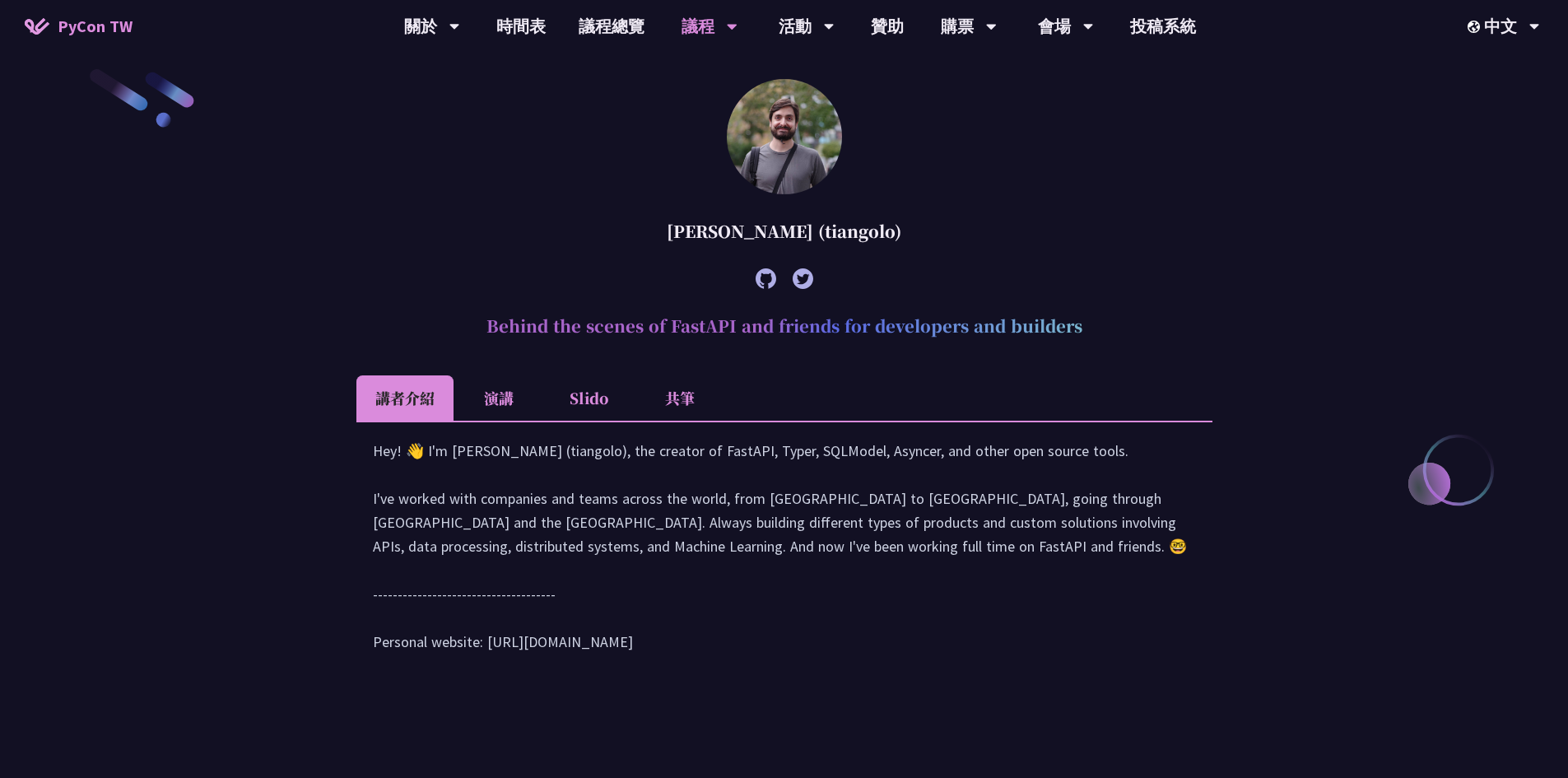
drag, startPoint x: 475, startPoint y: 310, endPoint x: 1151, endPoint y: 324, distance: 676.1
click at [1151, 324] on h2 "Behind the scenes of FastAPI and friends for developers and builders" at bounding box center [784, 326] width 856 height 50
copy h2 "Behind the scenes of FastAPI and friends for developers and builders"
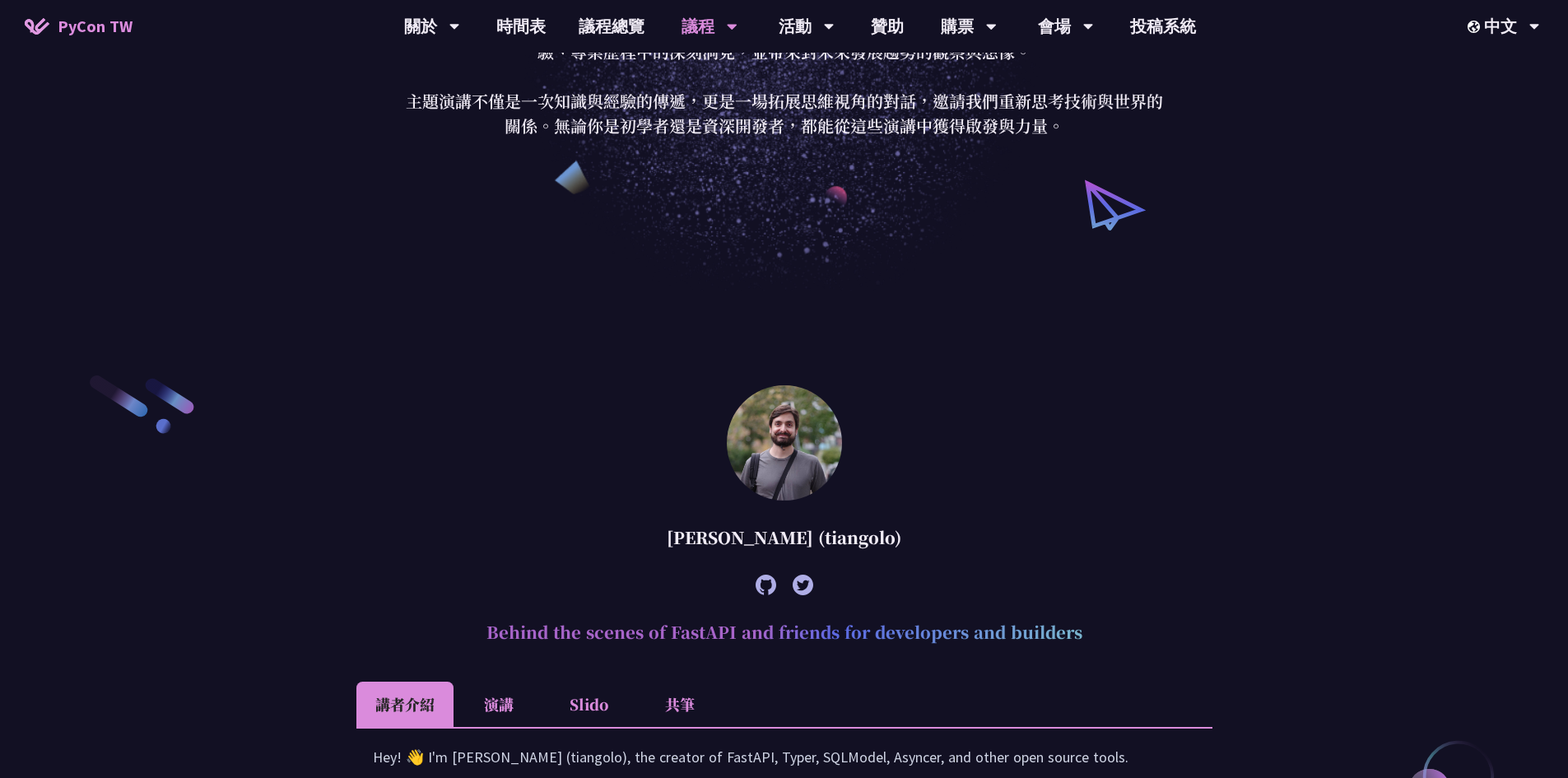
scroll to position [118, 0]
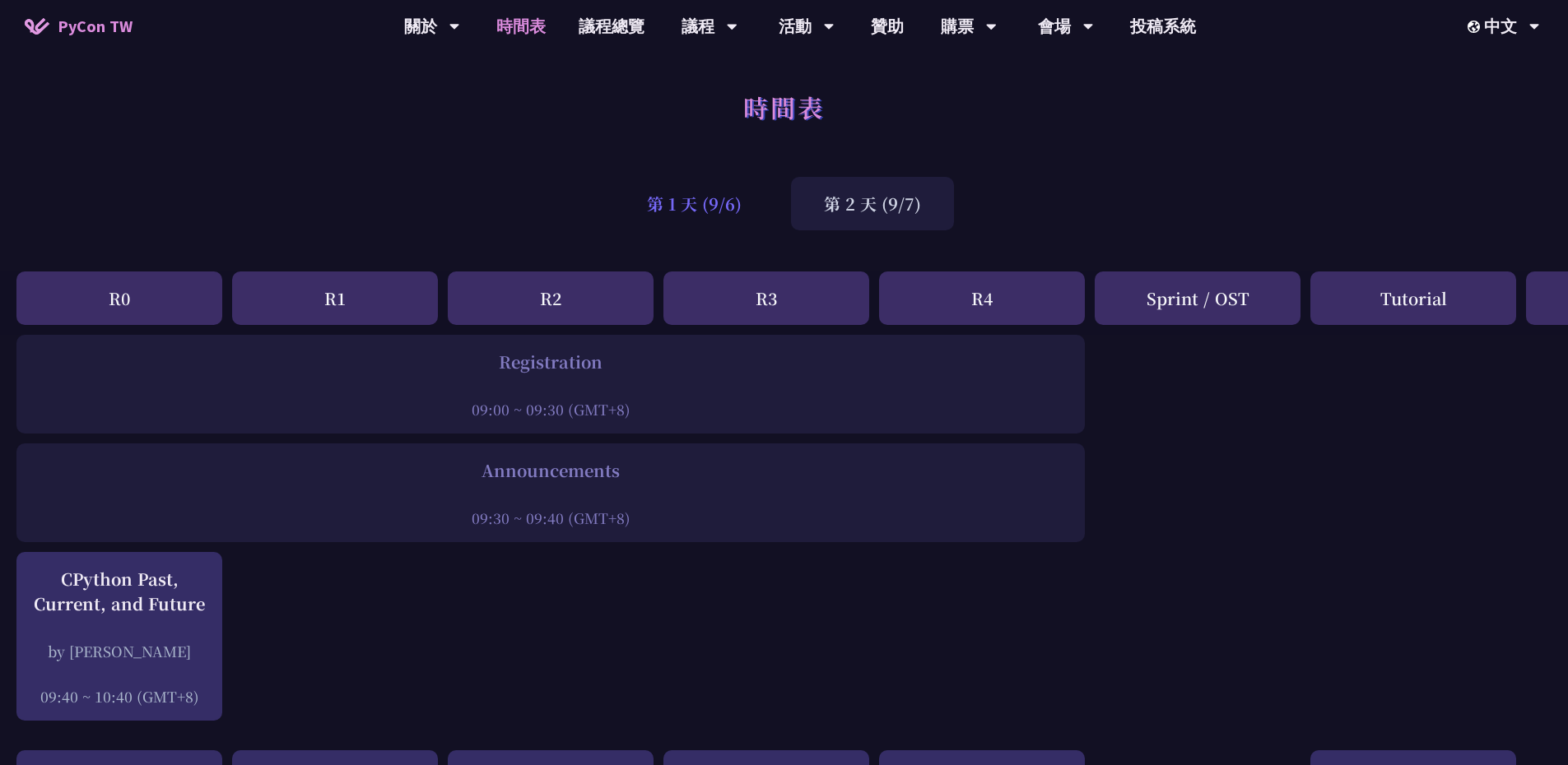
click at [716, 186] on div "第 1 天 (9/6)" at bounding box center [694, 204] width 160 height 54
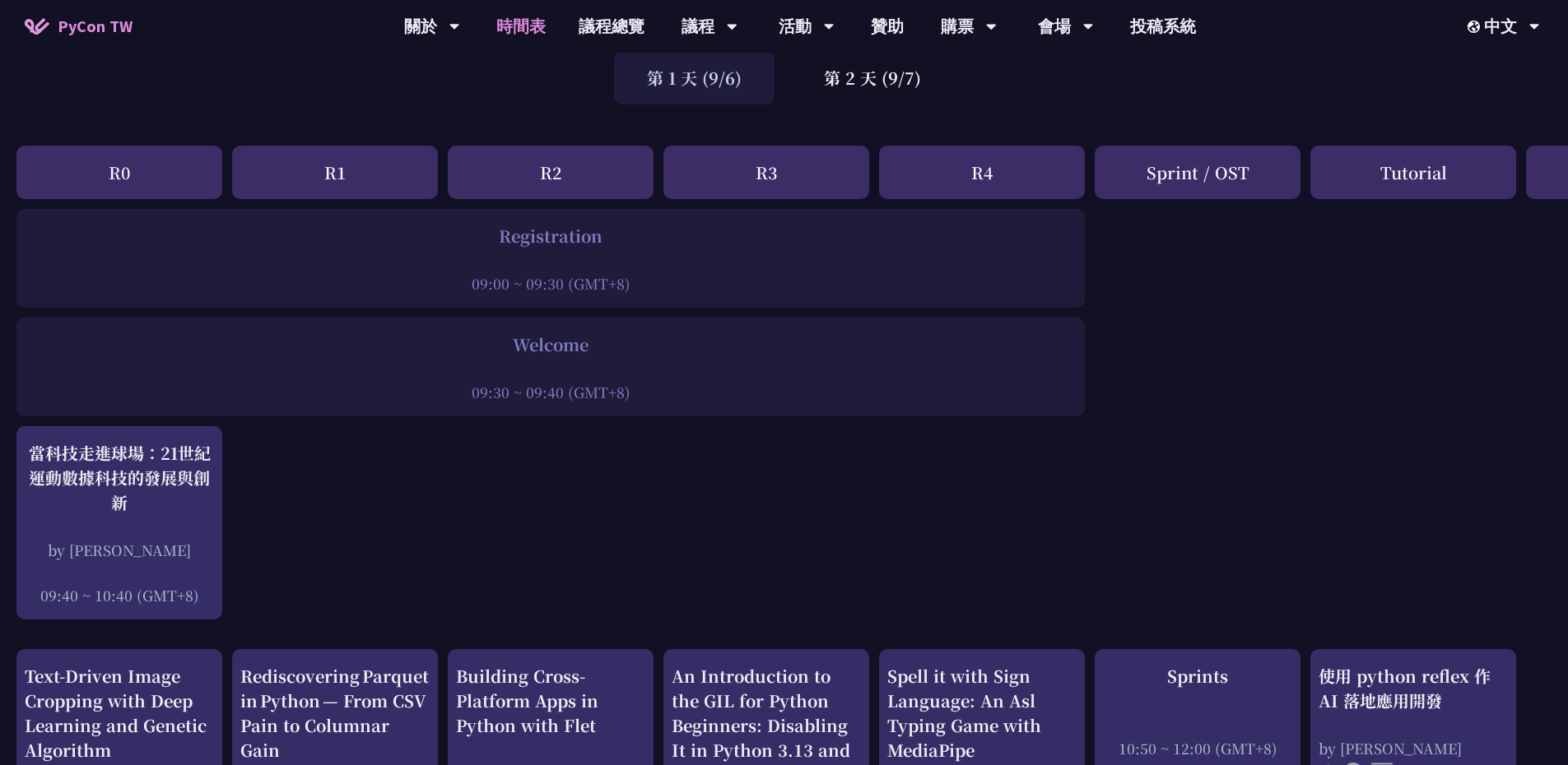
scroll to position [82, 0]
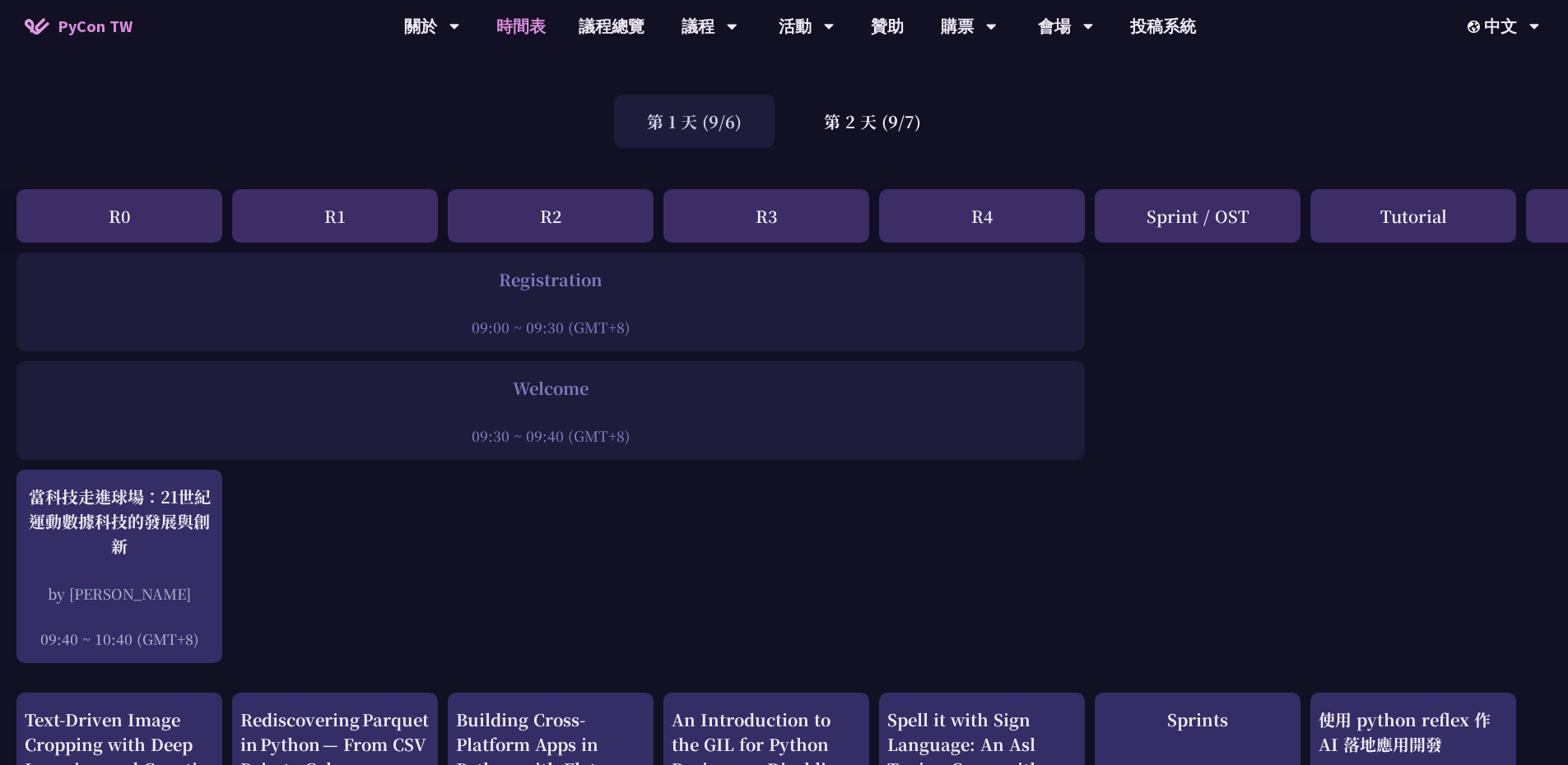
click at [535, 275] on div "Registration" at bounding box center [550, 280] width 1052 height 24
click at [810, 376] on div "Welcome" at bounding box center [550, 388] width 1052 height 24
click at [549, 280] on div "Registration" at bounding box center [550, 280] width 1052 height 24
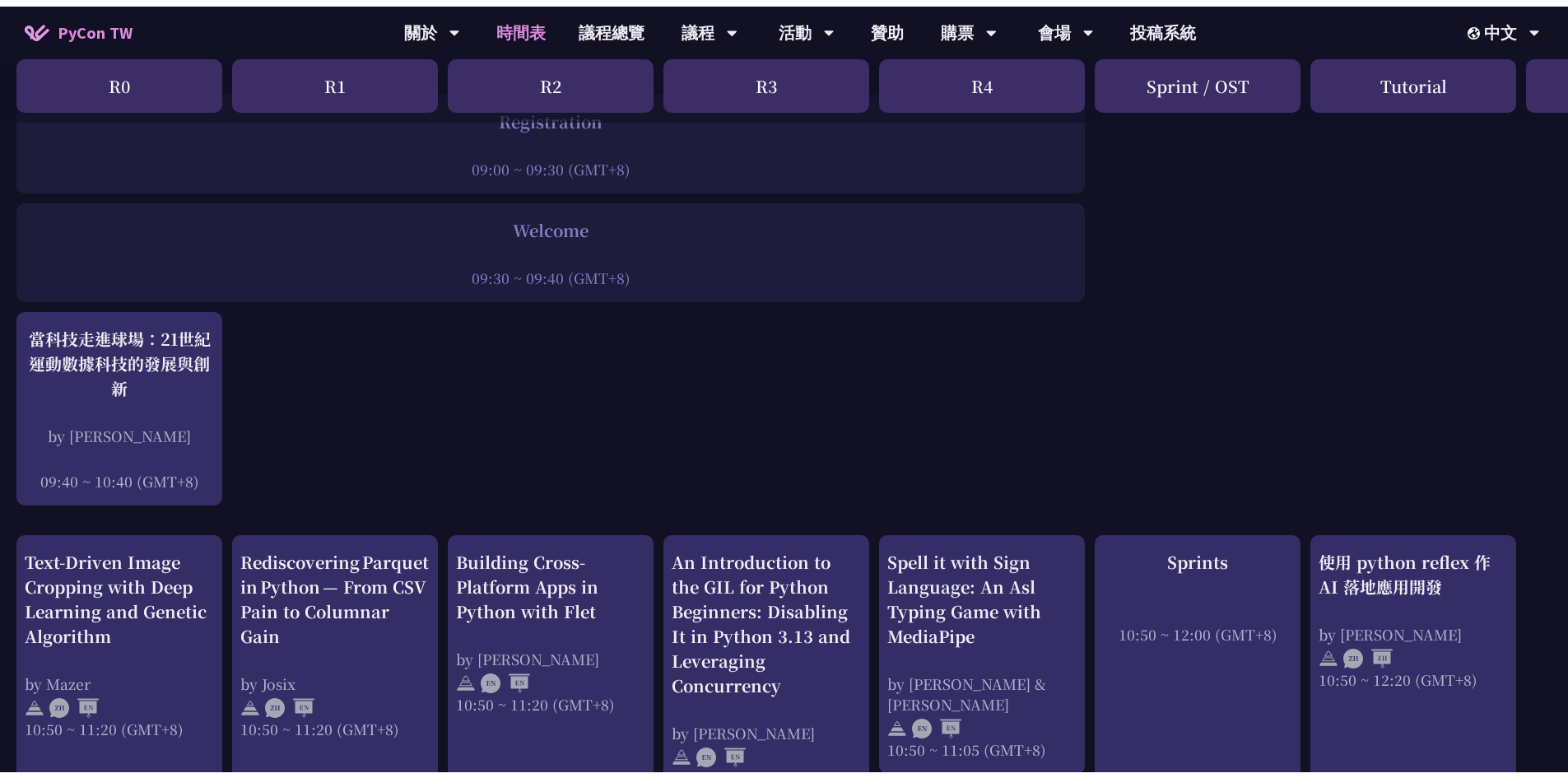
scroll to position [0, 0]
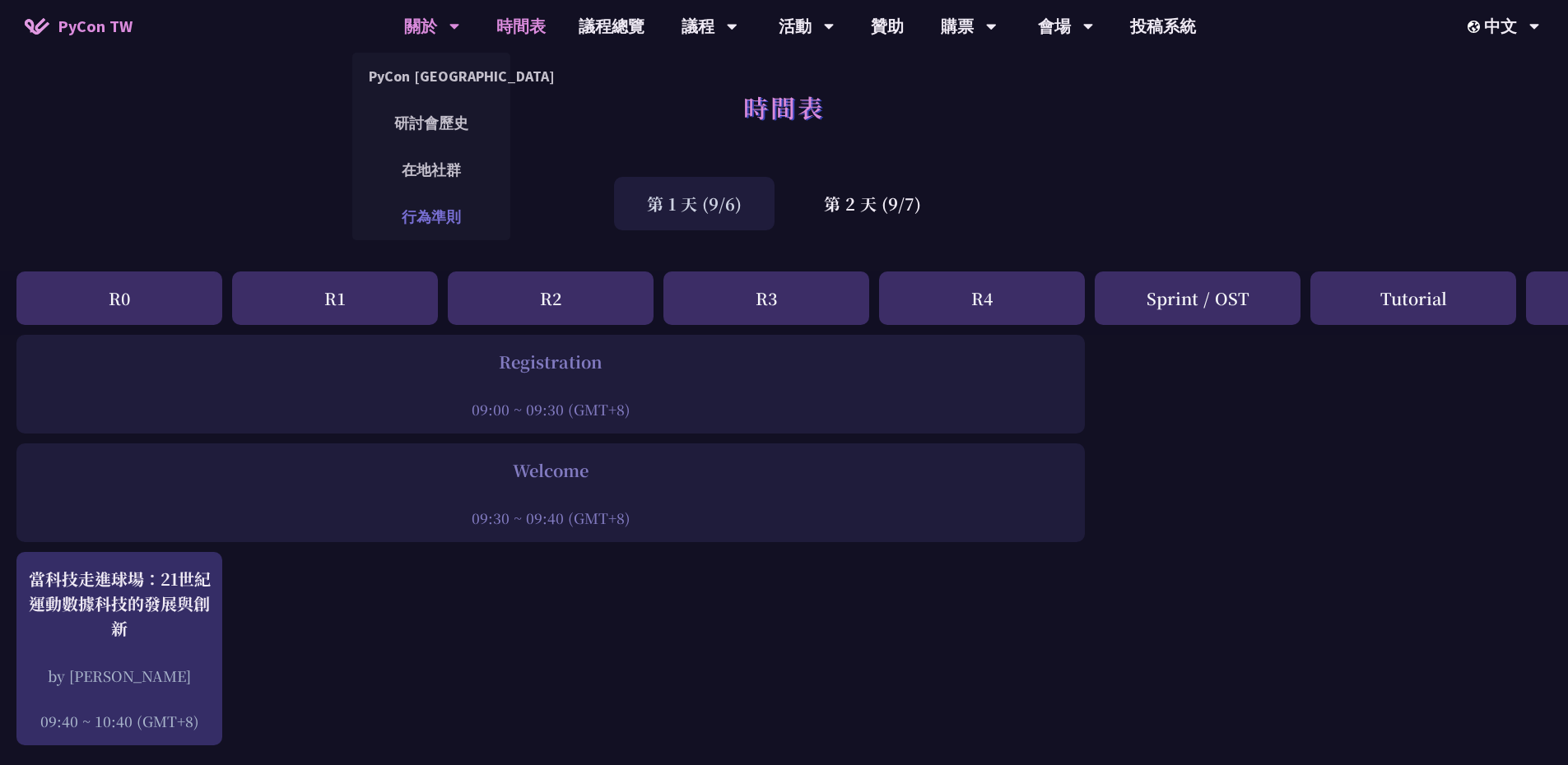
click at [430, 202] on link "行為準則" at bounding box center [431, 217] width 158 height 39
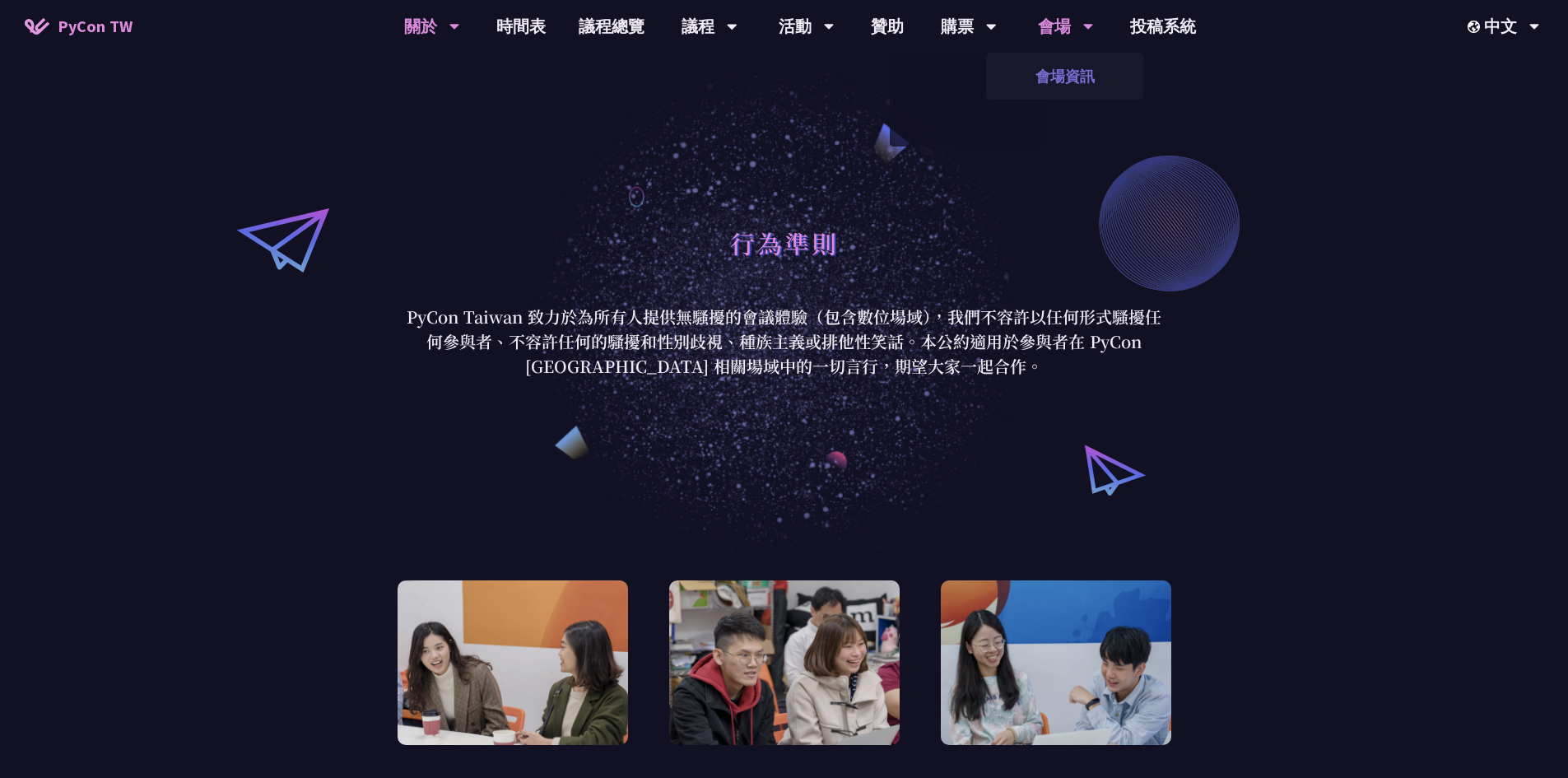
click at [1066, 76] on link "會場資訊" at bounding box center [1065, 76] width 158 height 39
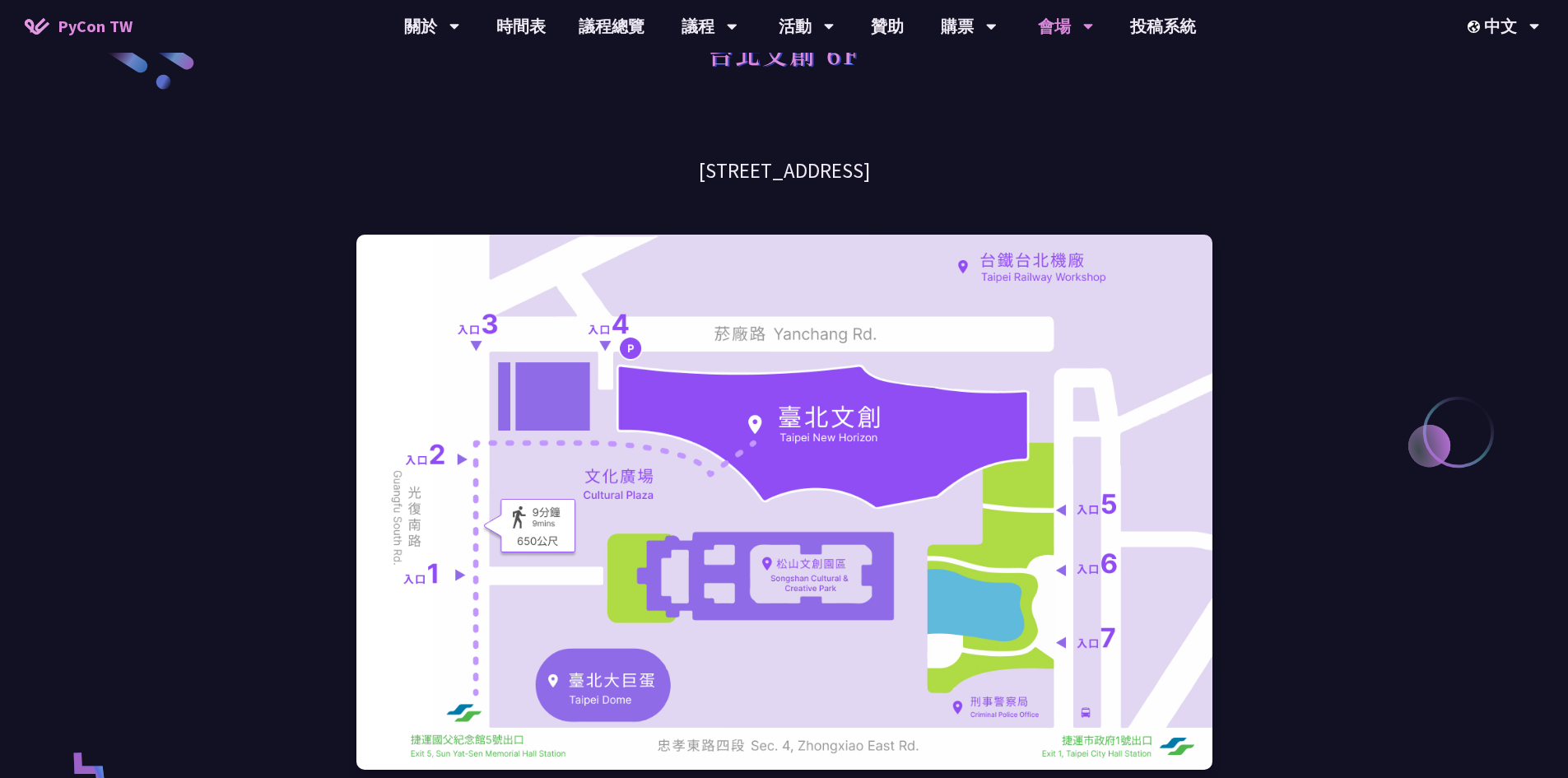
scroll to position [82, 0]
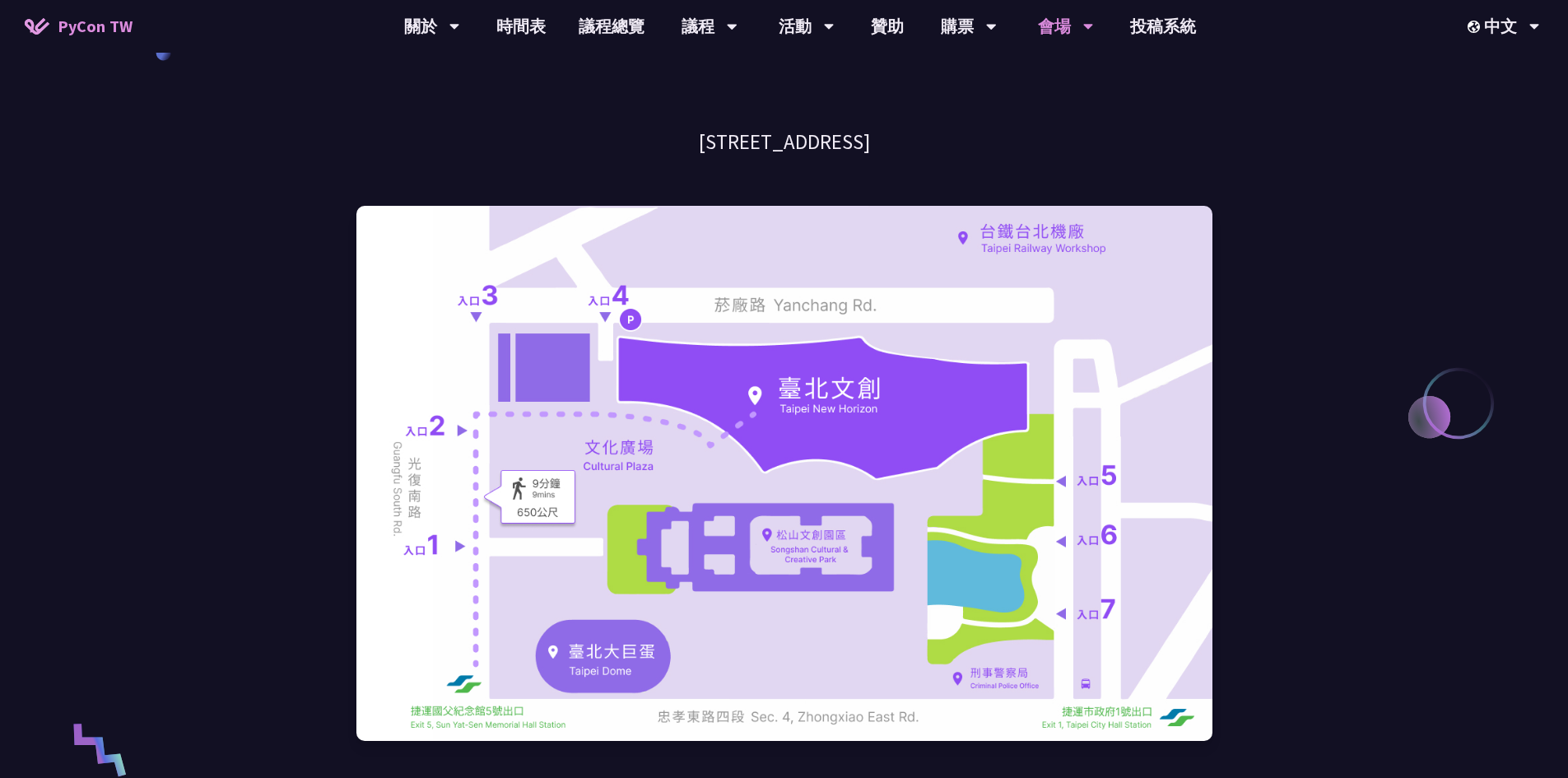
drag, startPoint x: 650, startPoint y: 143, endPoint x: 924, endPoint y: 139, distance: 274.0
click at [924, 139] on h3 "台北市信義區菸廠路 88 號 6 樓" at bounding box center [784, 142] width 856 height 29
copy h3 "台北市信義區菸廠路 88 號 6 樓"
drag, startPoint x: 936, startPoint y: 152, endPoint x: 809, endPoint y: 123, distance: 130.3
click at [935, 152] on h3 "台北市信義區菸廠路 88 號 6 樓" at bounding box center [784, 142] width 856 height 29
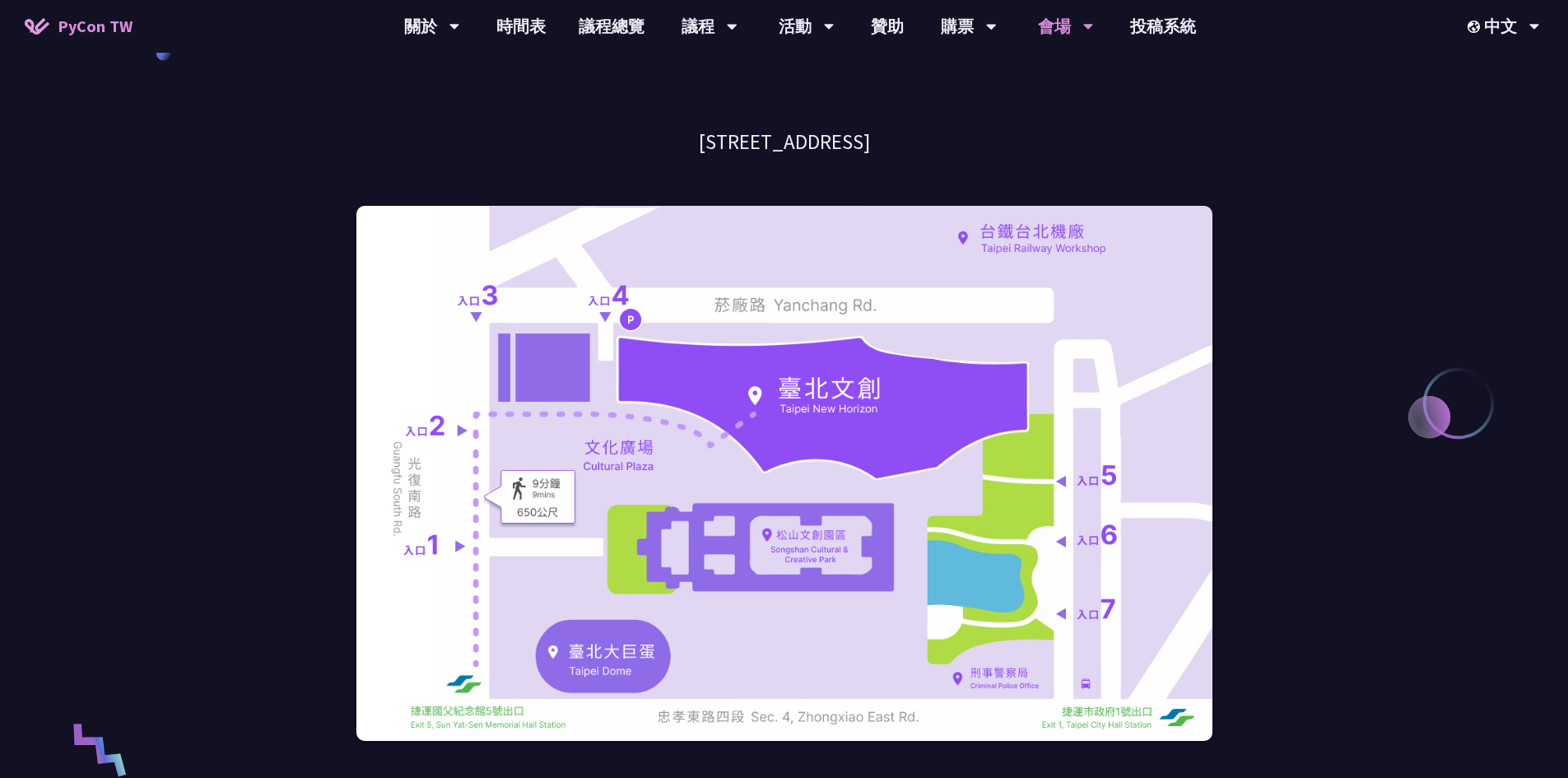
click at [710, 137] on h3 "台北市信義區菸廠路 88 號 6 樓" at bounding box center [784, 142] width 856 height 29
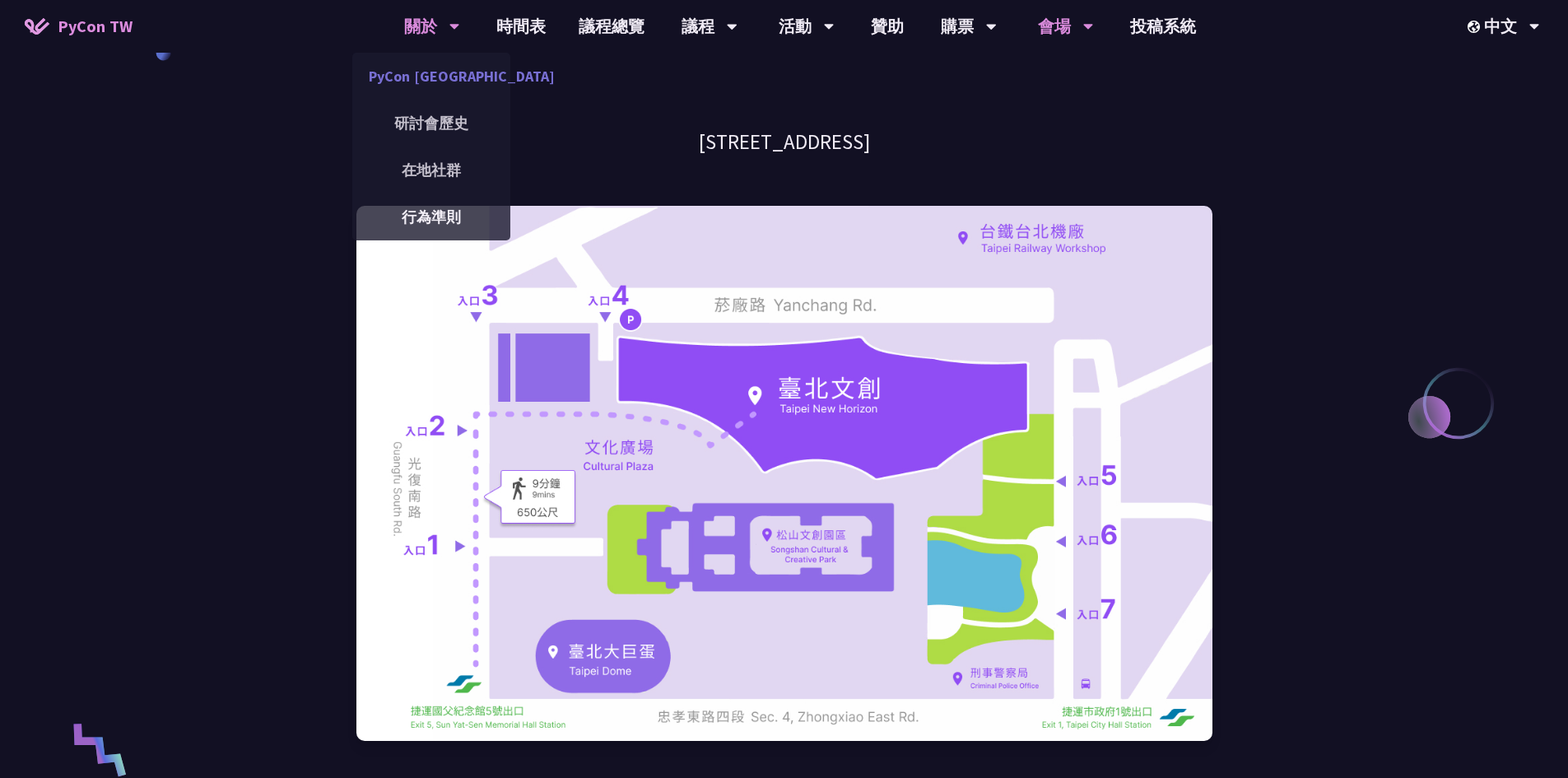
drag, startPoint x: 438, startPoint y: 81, endPoint x: 447, endPoint y: 81, distance: 9.0
click at [438, 81] on link "PyCon [GEOGRAPHIC_DATA]" at bounding box center [431, 76] width 158 height 39
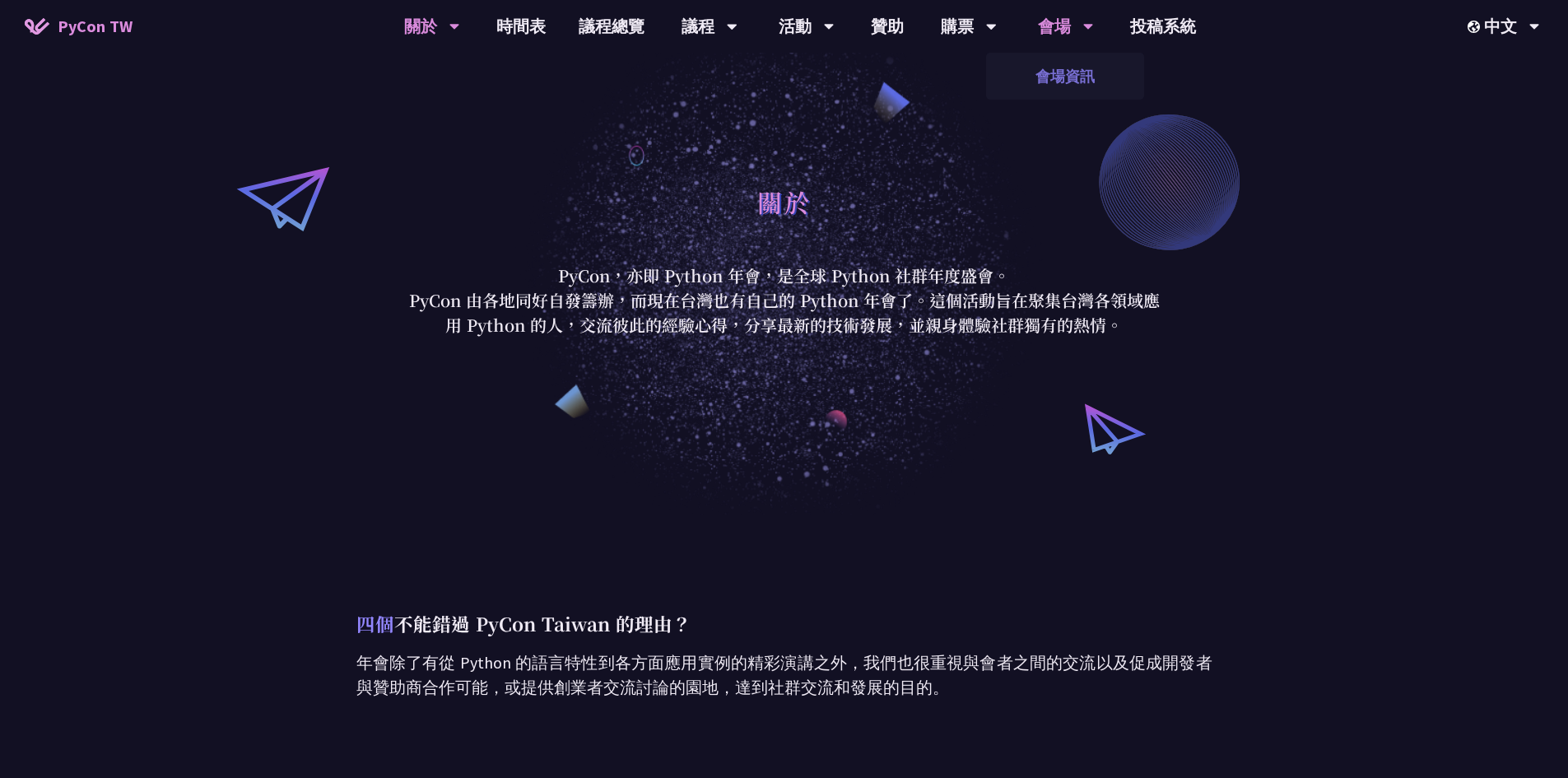
click at [1079, 60] on link "會場資訊" at bounding box center [1065, 76] width 158 height 39
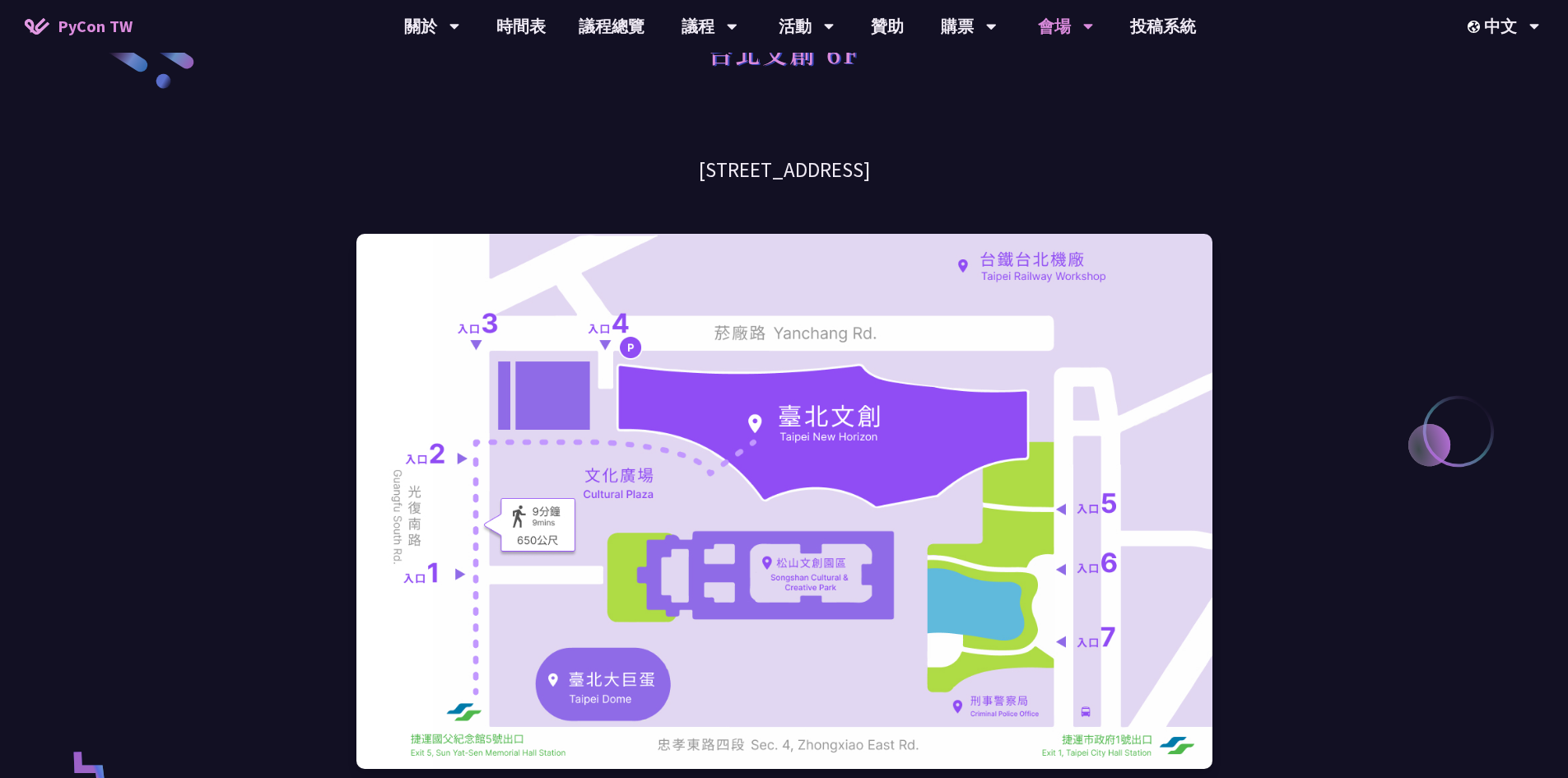
scroll to position [82, 0]
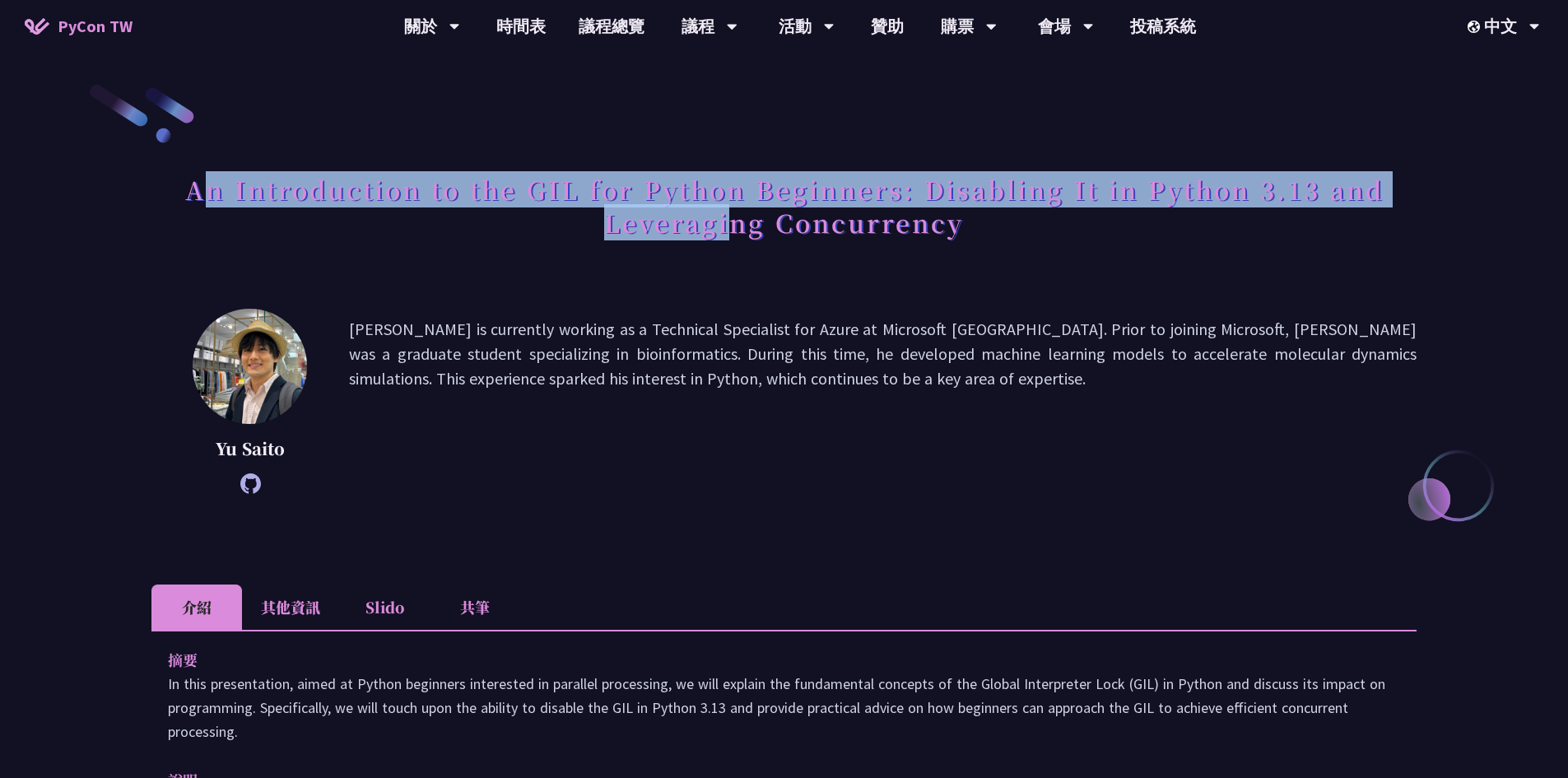
drag, startPoint x: 269, startPoint y: 195, endPoint x: 822, endPoint y: 244, distance: 555.2
click at [736, 239] on h1 "An Introduction to the GIL for Python Beginners: Disabling It in Python 3.13 an…" at bounding box center [784, 206] width 1265 height 82
click at [962, 232] on h1 "An Introduction to the GIL for Python Beginners: Disabling It in Python 3.13 an…" at bounding box center [784, 206] width 1265 height 82
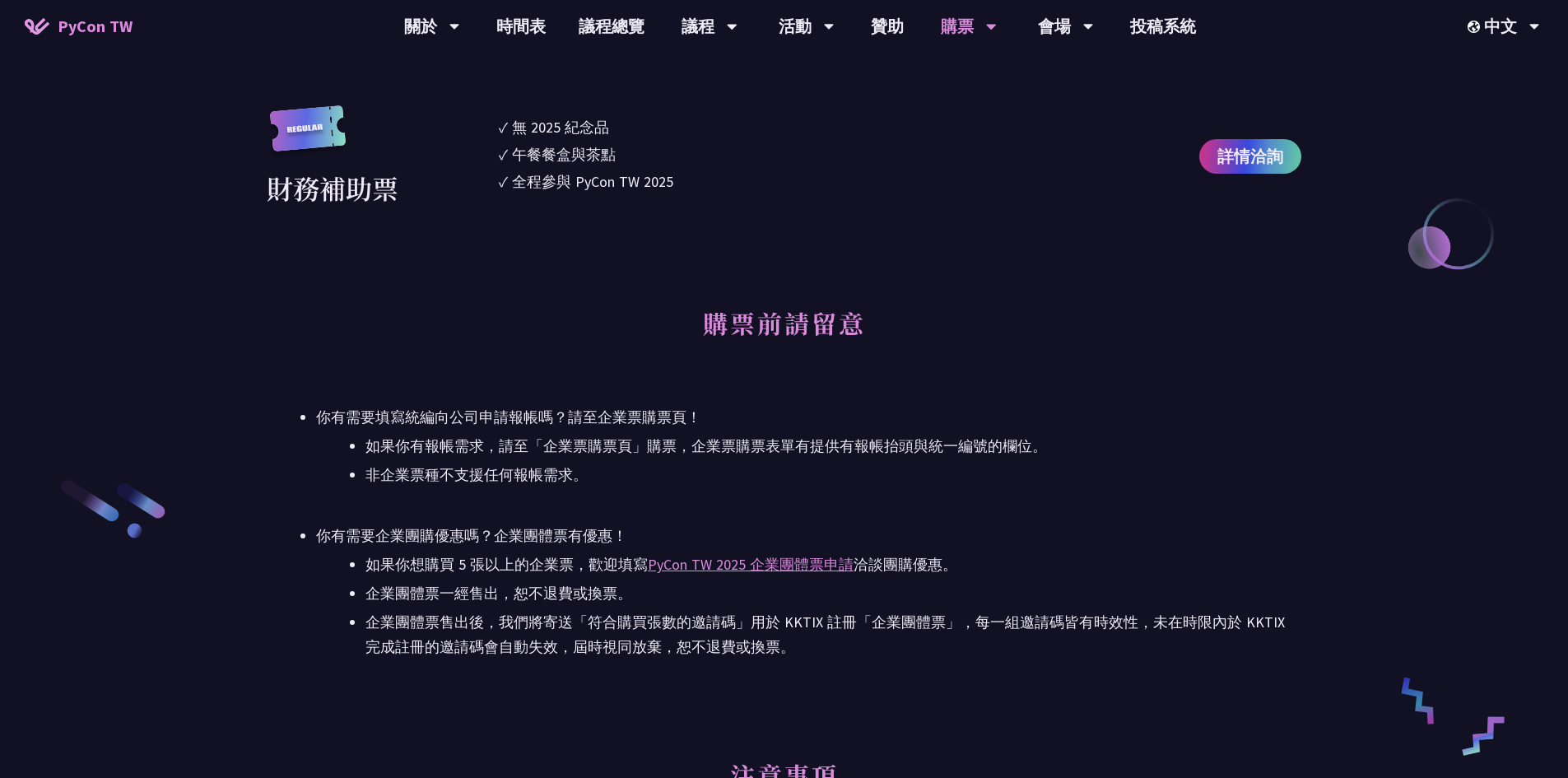
scroll to position [2388, 0]
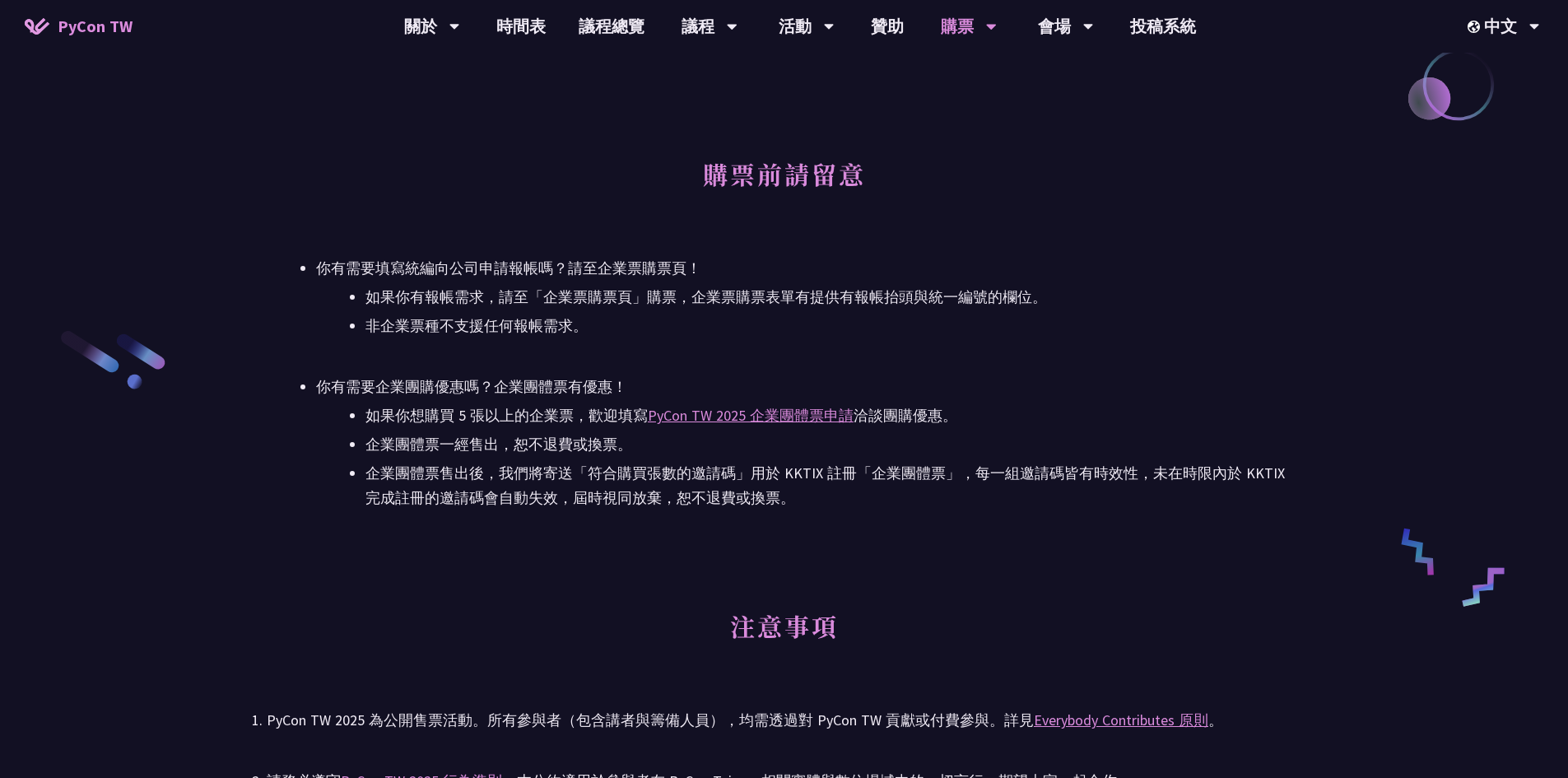
click at [925, 356] on ul "你有需要填寫統編向公司申請報帳嗎？請至企業票購票頁！ 如果你有報帳需求，請至「企業票購票頁」購票，企業票購票表單有提供有報帳抬頭與統一編號的欄位。 非企業票種…" at bounding box center [784, 383] width 1035 height 255
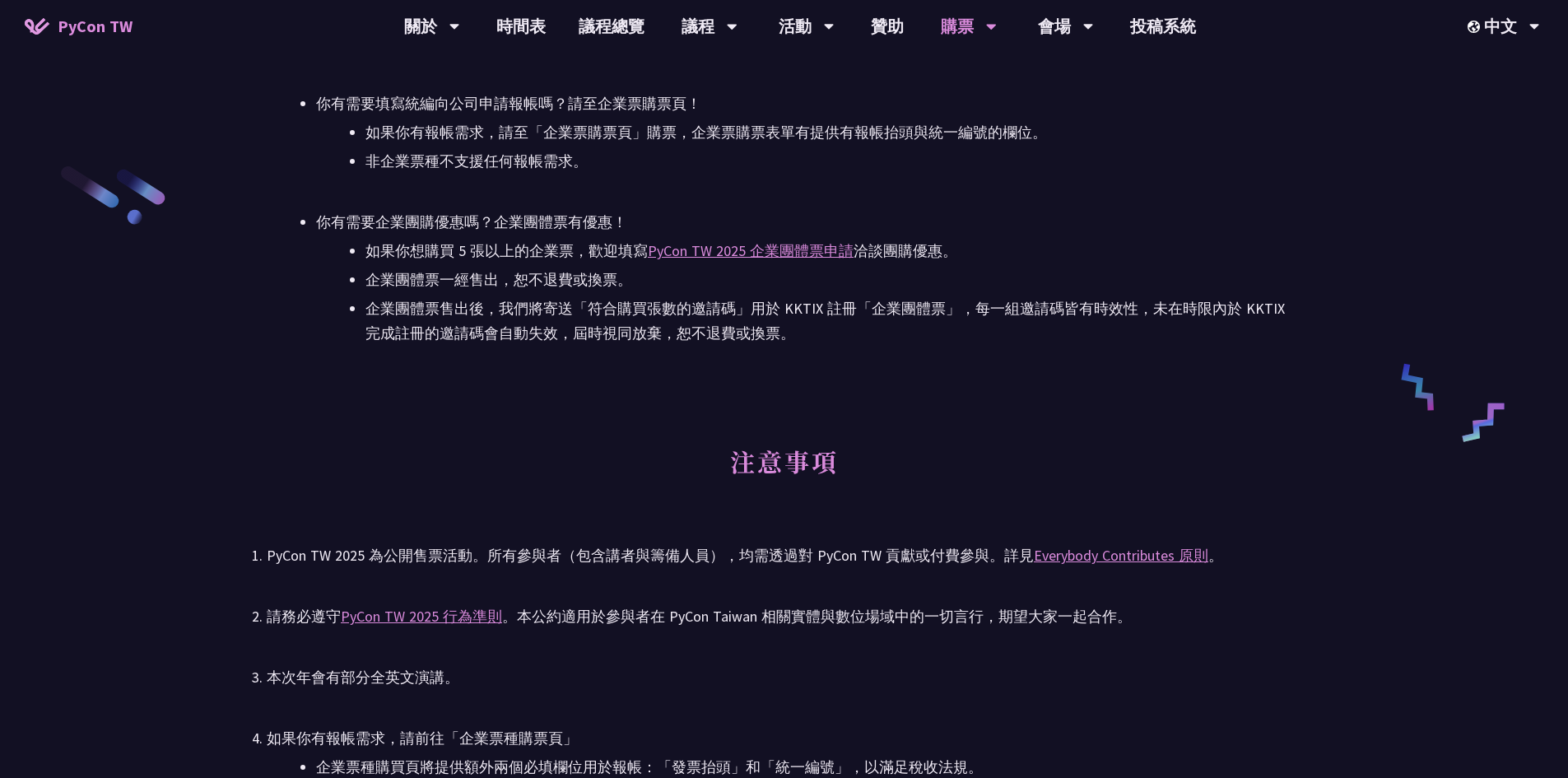
scroll to position [2635, 0]
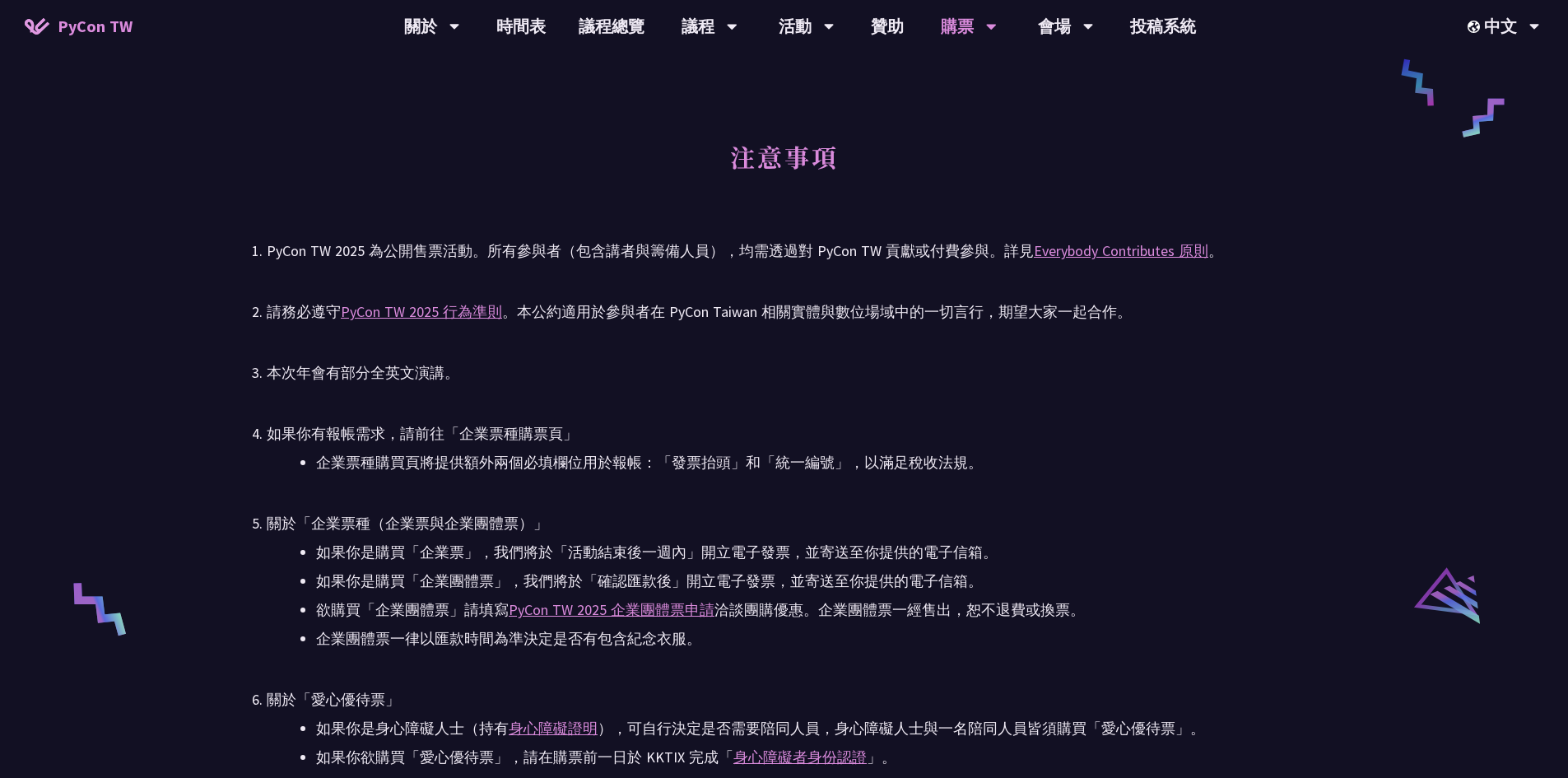
scroll to position [2882, 0]
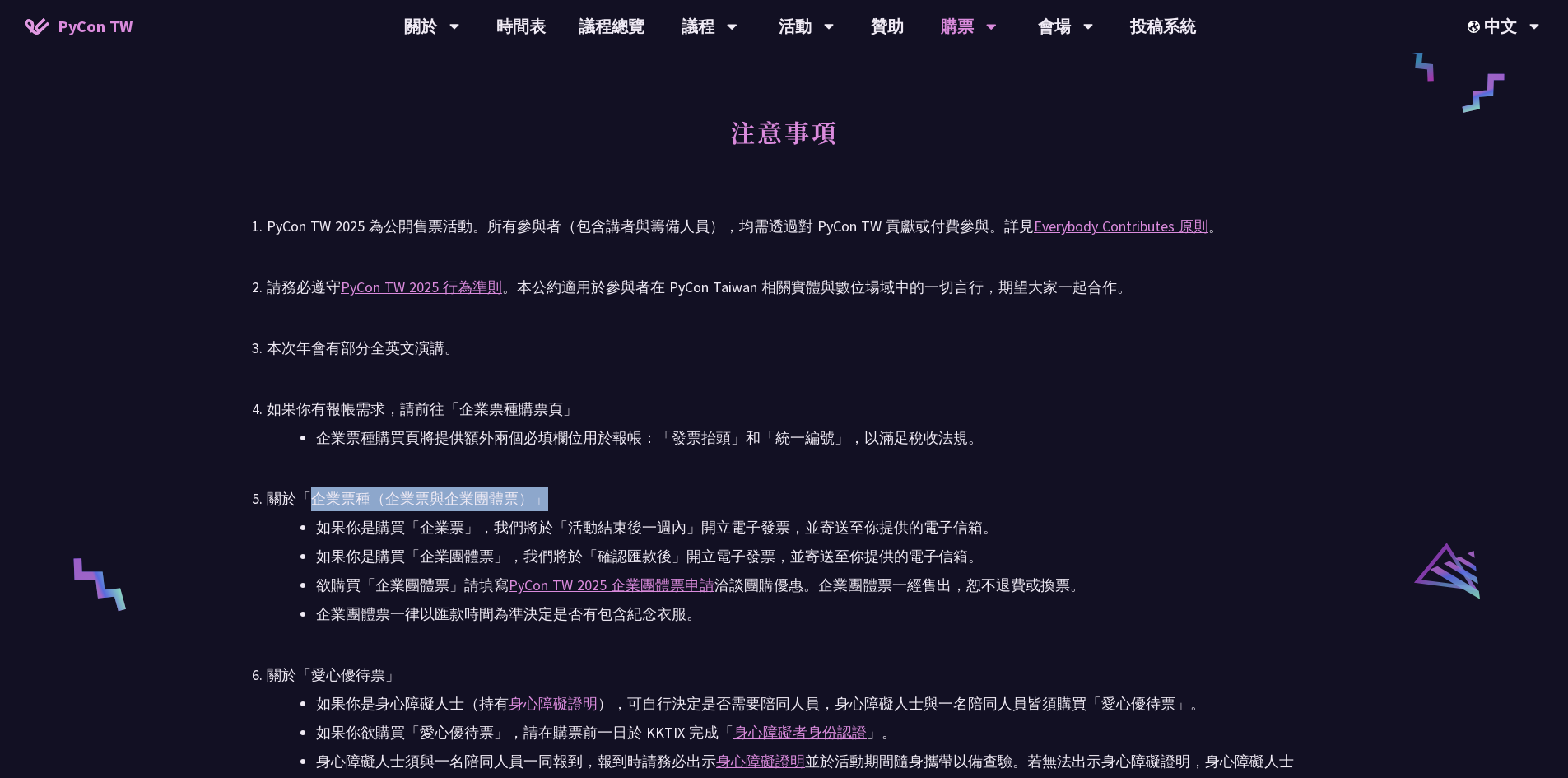
drag, startPoint x: 317, startPoint y: 497, endPoint x: 538, endPoint y: 498, distance: 221.0
click at [538, 498] on div "關於「企業票種（企業票與企業團體票）」" at bounding box center [784, 498] width 1035 height 24
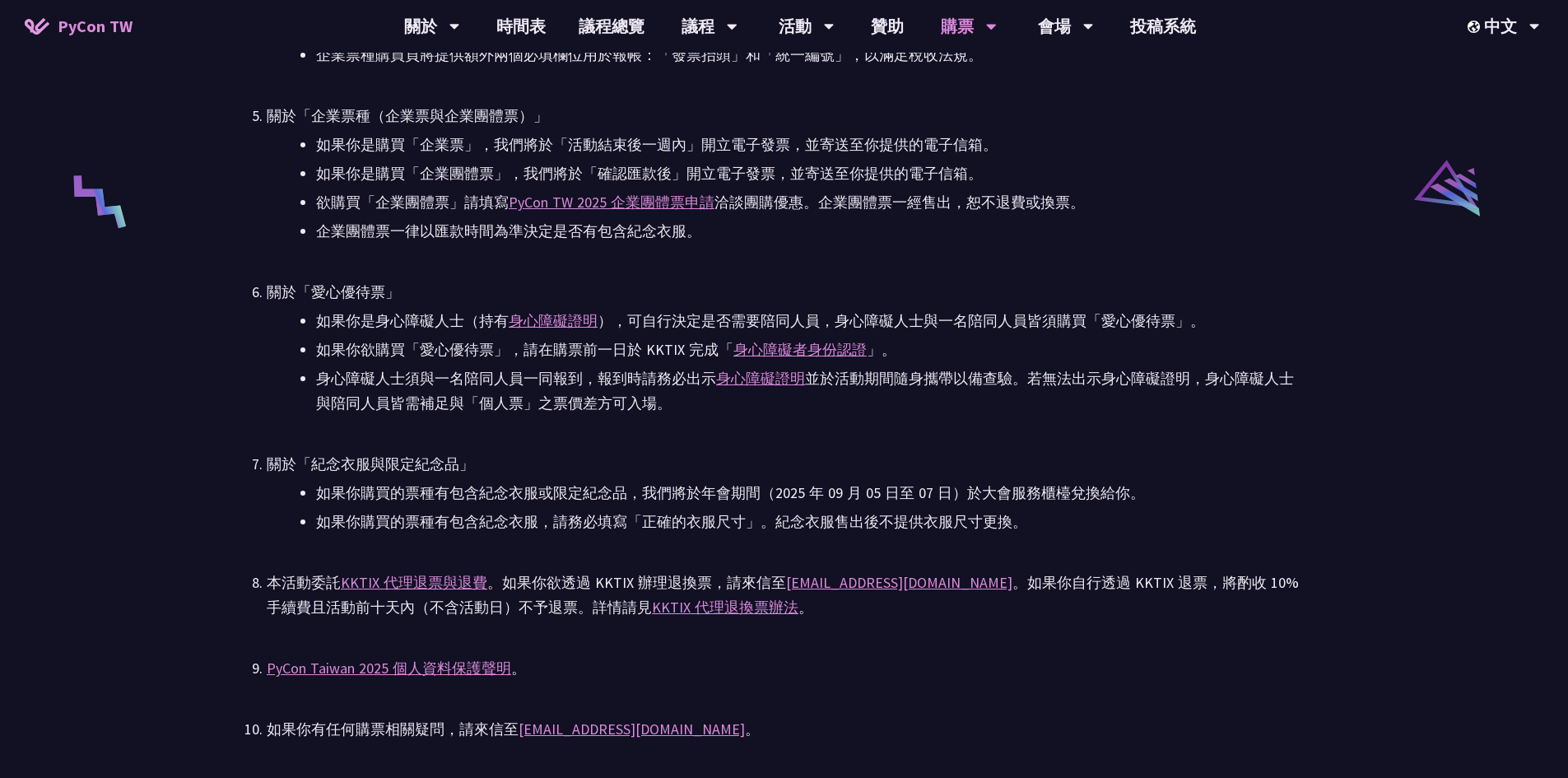
scroll to position [3293, 0]
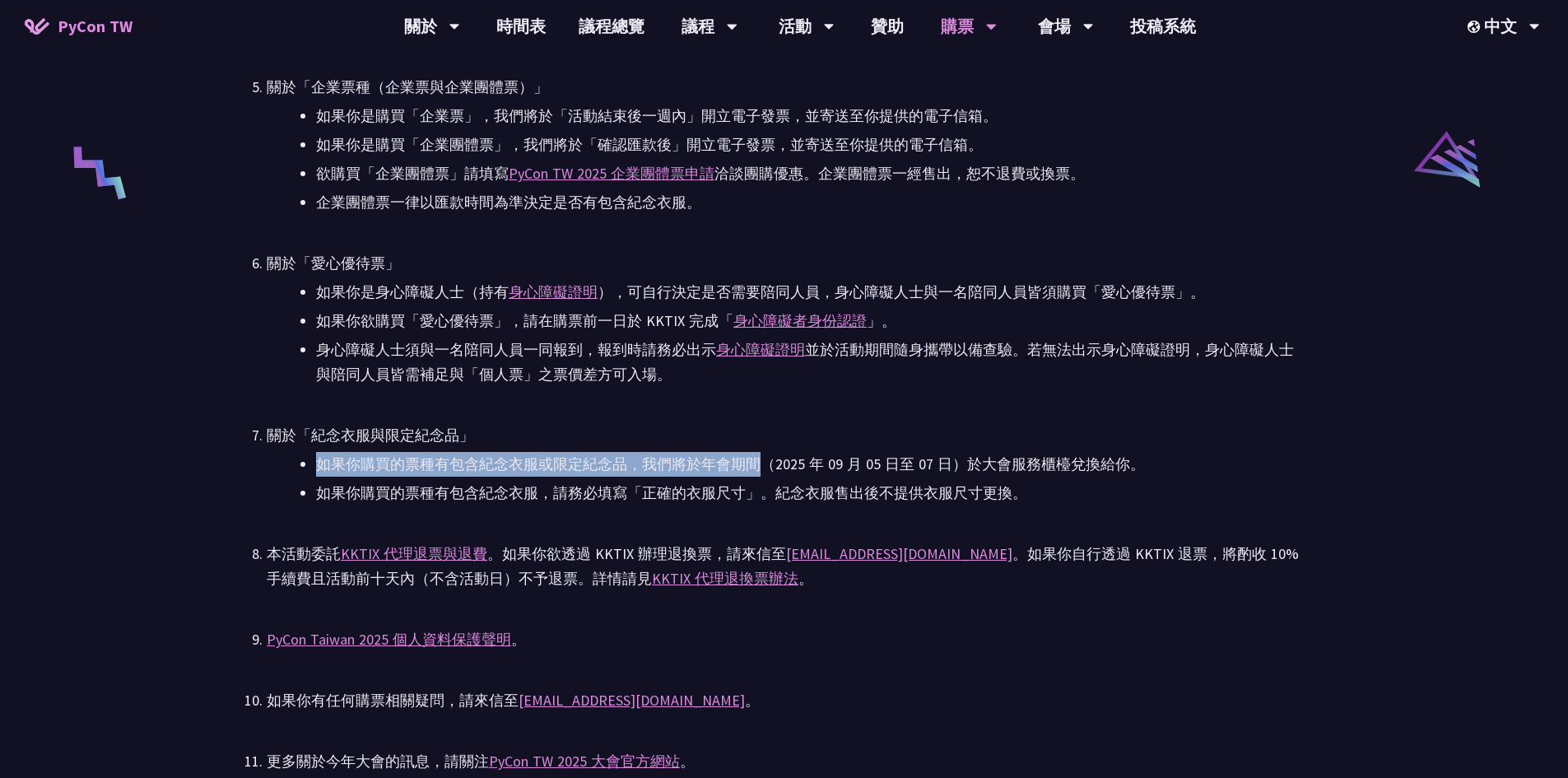
drag, startPoint x: 316, startPoint y: 465, endPoint x: 759, endPoint y: 465, distance: 443.0
click at [759, 465] on li "如果你購買的票種有包含紀念衣服或限定紀念品，我們將於年會期間（2025 年 09 月 05 日至 07 日）於大會服務櫃檯兌換給你。" at bounding box center [808, 464] width 985 height 24
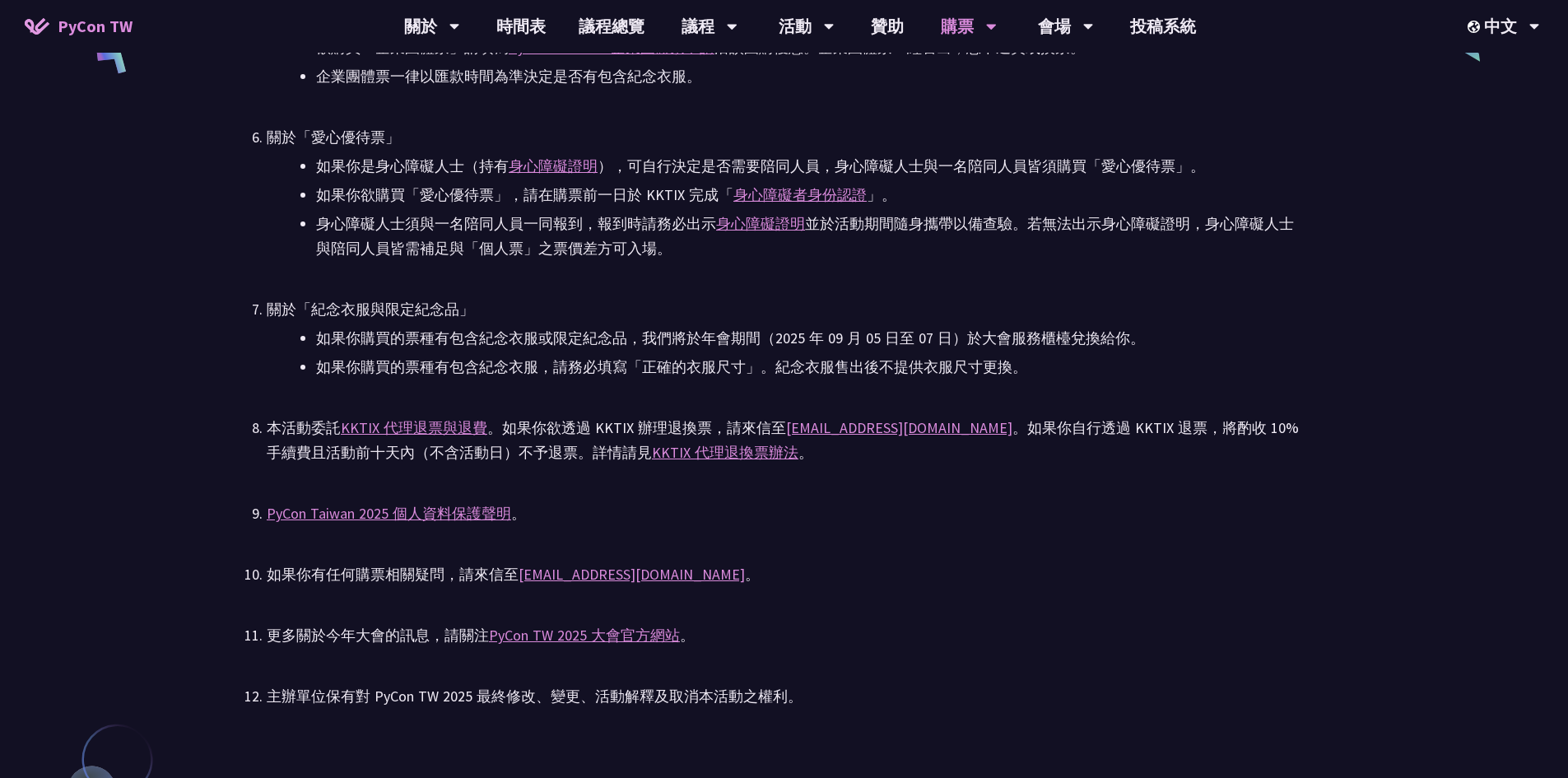
scroll to position [3458, 0]
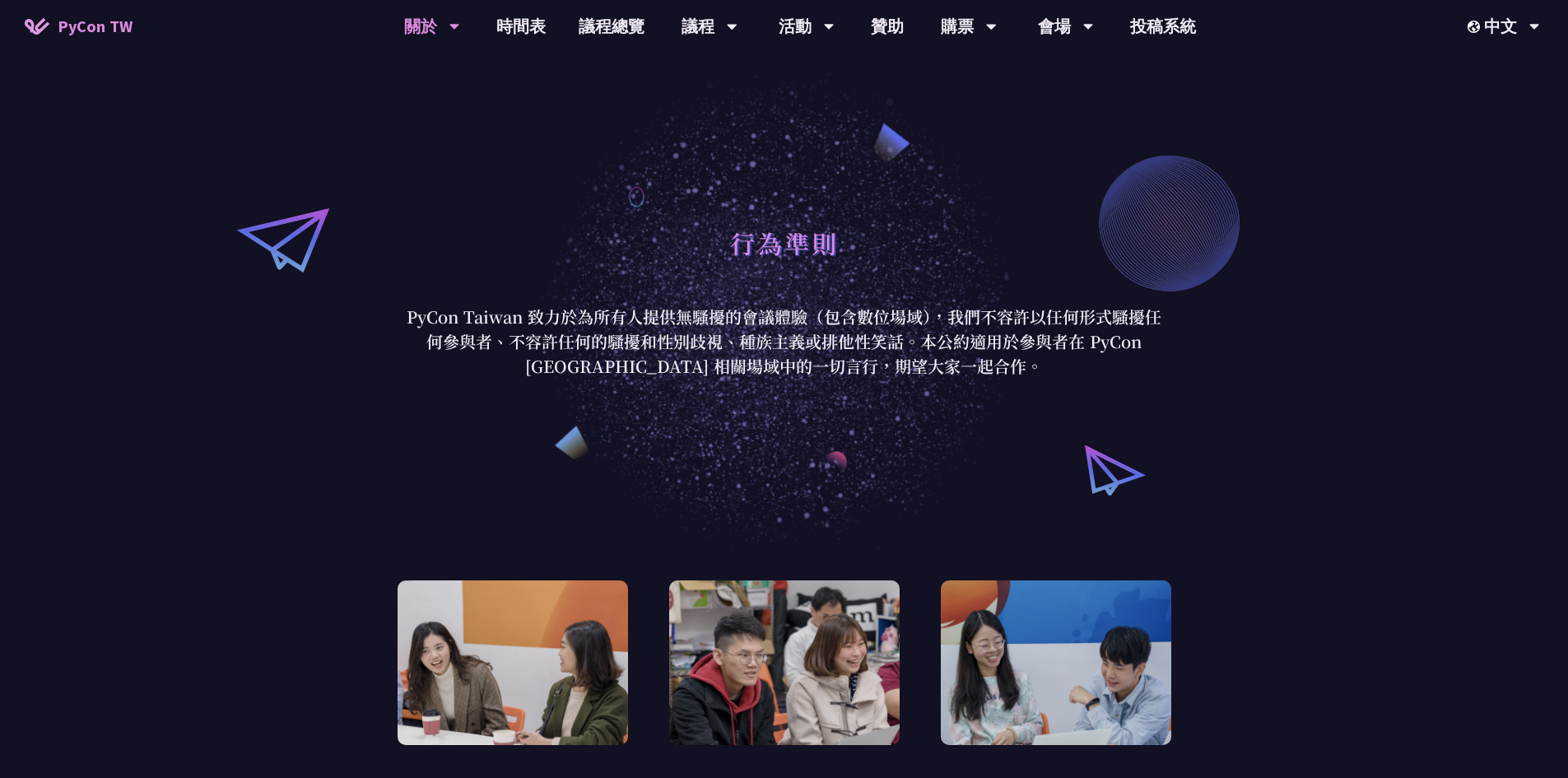
drag, startPoint x: 971, startPoint y: 371, endPoint x: 947, endPoint y: 329, distance: 48.4
click at [947, 329] on p "PyCon Taiwan 致力於為所有人提供無騷擾的會議體驗（包含數位場域），我們不容許以任何形式騷擾任何參與者、不容許任何的騷擾和性別歧視、種族主義或排他性…" at bounding box center [784, 342] width 765 height 74
click at [947, 329] on p "PyCon Taiwan 致力於為所有人提供無騷擾的會議體驗（包含數位場域），我們不容許以任何形式騷擾任何參與者、不容許任何的騷擾和性別歧視、種族主義或排他性…" at bounding box center [784, 342] width 765 height 74
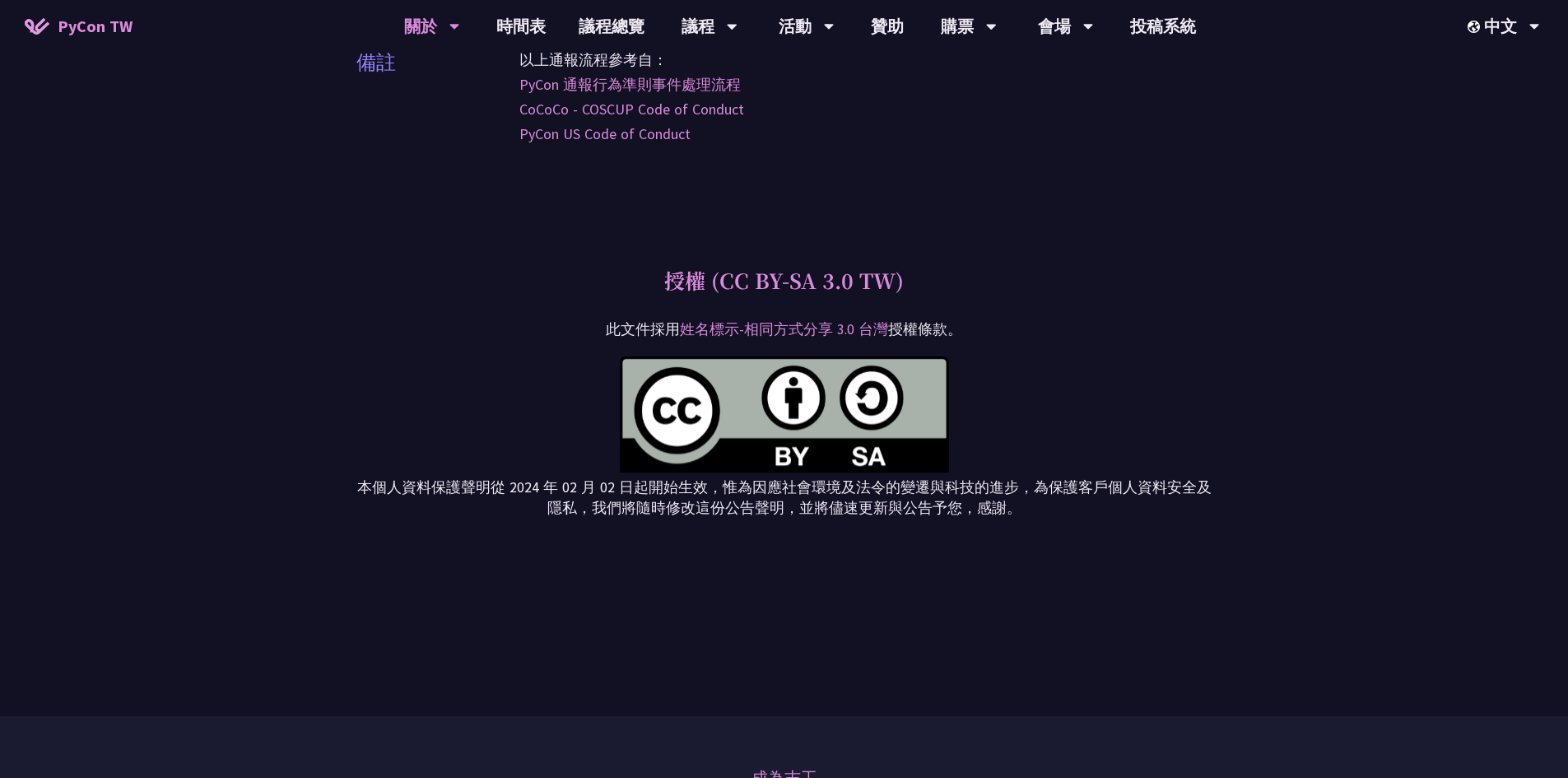
scroll to position [5023, 0]
